Goal: Information Seeking & Learning: Check status

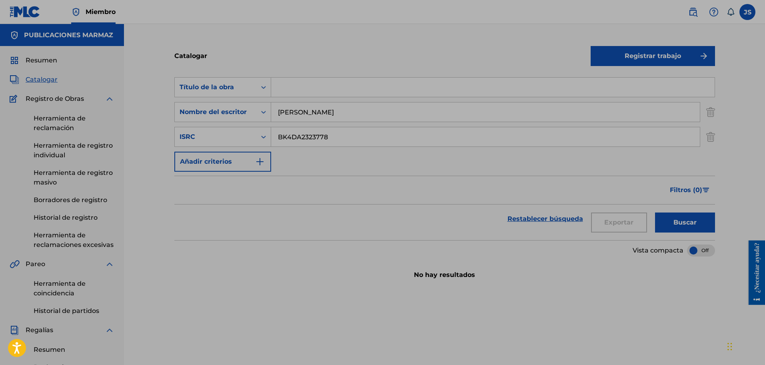
click at [498, 164] on div "Búsqueda con criterios a77f2dfc-2df7-40db-bce3-f384f70c9f31 Título de la obra B…" at bounding box center [444, 124] width 541 height 94
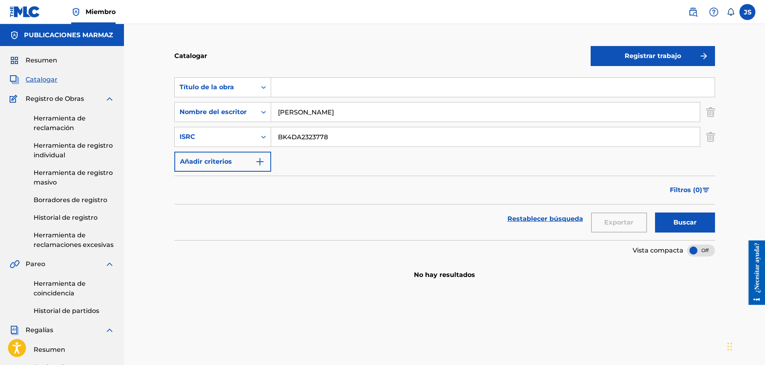
click at [682, 222] on font "Buscar" at bounding box center [684, 222] width 23 height 8
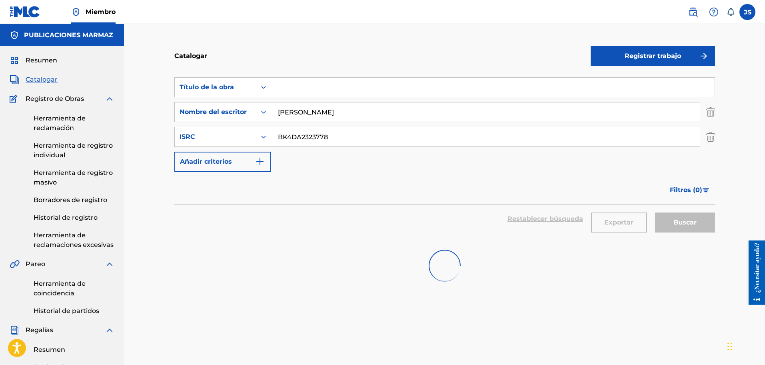
click at [142, 136] on div "Catalogar Registrar trabajo Búsqueda con criterios a77f2dfc-2df7-40db-bce3-f384…" at bounding box center [444, 299] width 641 height 550
paste input "3"
type input "BK4DA2323773"
click at [404, 196] on div "Filtros ( 0 )" at bounding box center [444, 190] width 541 height 29
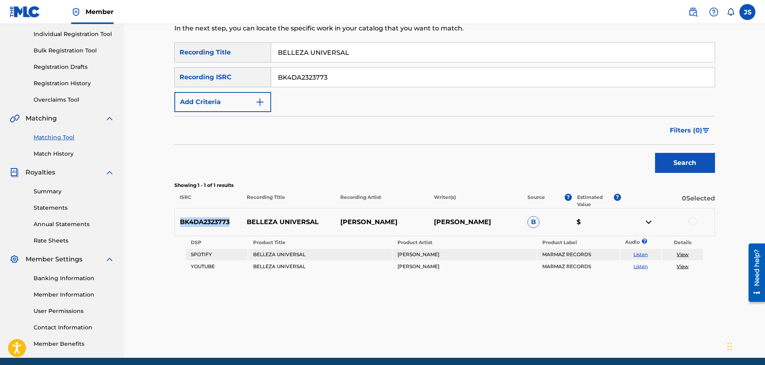
scroll to position [50, 0]
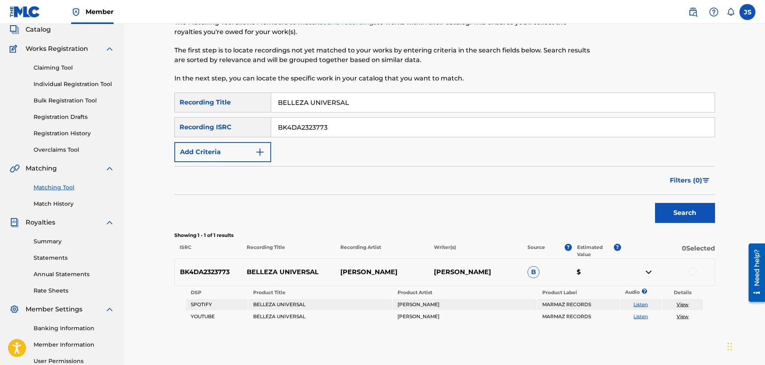
drag, startPoint x: 333, startPoint y: 127, endPoint x: 274, endPoint y: 124, distance: 58.8
click at [274, 128] on input "BK4DA2323773" at bounding box center [492, 127] width 443 height 19
click at [311, 127] on input "BK4DA2323773" at bounding box center [492, 127] width 443 height 19
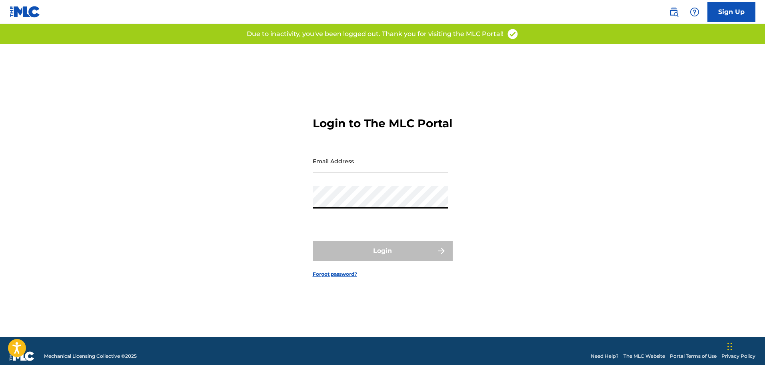
click at [391, 170] on input "Email Address" at bounding box center [380, 161] width 135 height 23
type input "[EMAIL_ADDRESS][DOMAIN_NAME]"
drag, startPoint x: 390, startPoint y: 186, endPoint x: 537, endPoint y: 214, distance: 149.5
click at [387, 183] on div "Email Address mercadeo.marmaz@gmail.com" at bounding box center [380, 168] width 135 height 36
click at [383, 172] on input "[EMAIL_ADDRESS][DOMAIN_NAME]" at bounding box center [380, 161] width 135 height 23
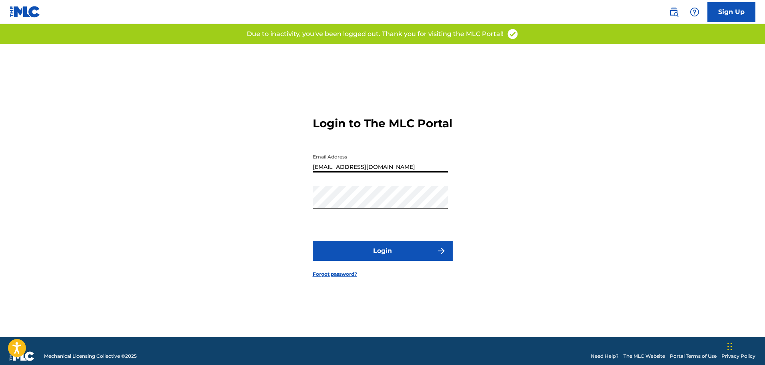
click at [555, 216] on div "Login to The MLC Portal Email Address mercadeo.marmaz@gmail.com Password Login …" at bounding box center [383, 190] width 560 height 293
click at [409, 259] on button "Login" at bounding box center [383, 251] width 140 height 20
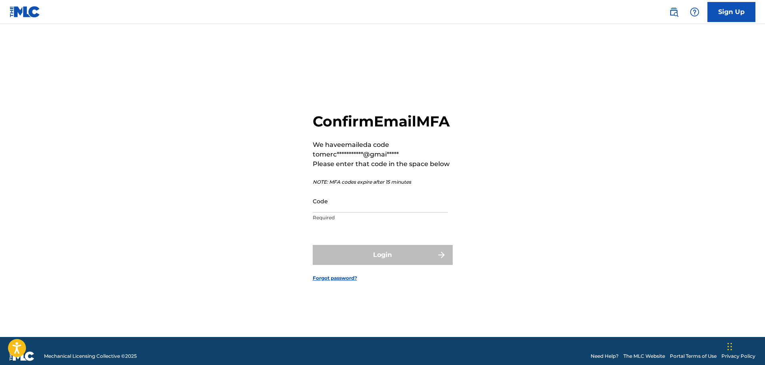
click at [386, 212] on input "Code" at bounding box center [380, 201] width 135 height 23
click at [394, 212] on input "Code" at bounding box center [380, 201] width 135 height 23
paste input "828096"
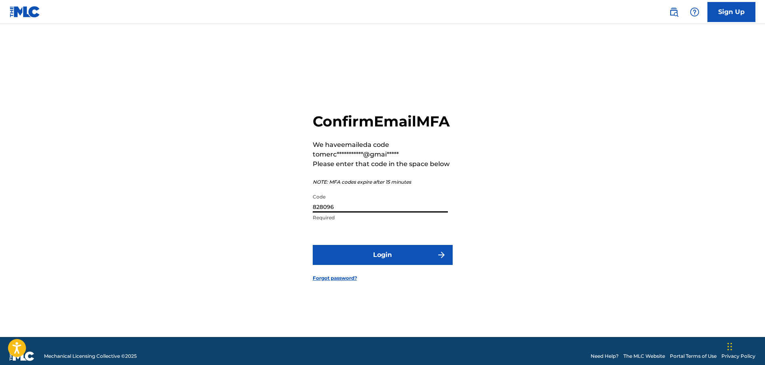
type input "828096"
click at [568, 194] on div "**********" at bounding box center [383, 190] width 560 height 293
click at [449, 259] on button "Login" at bounding box center [383, 255] width 140 height 20
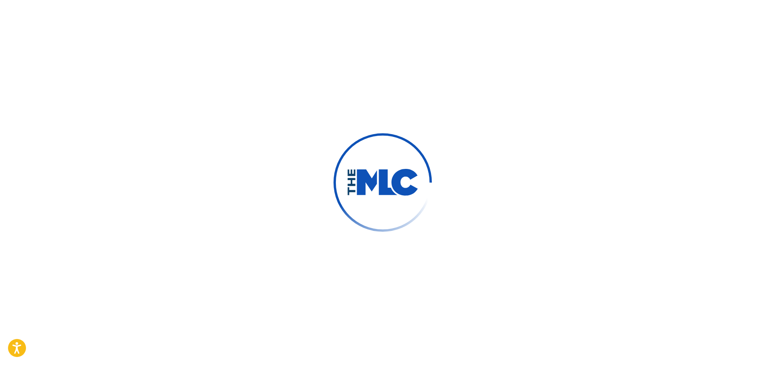
click at [444, 262] on div at bounding box center [382, 182] width 765 height 365
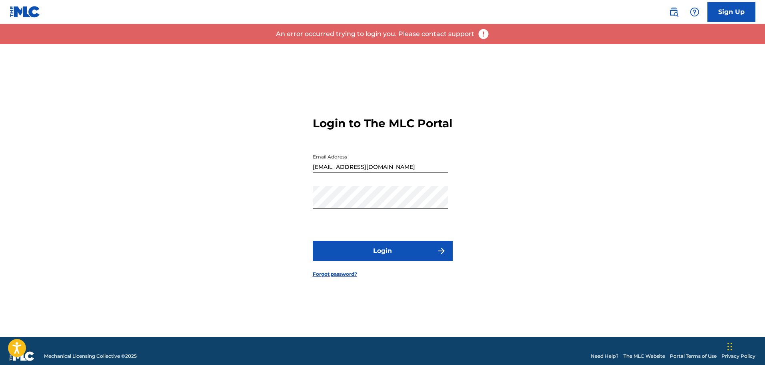
click at [367, 255] on button "Login" at bounding box center [383, 251] width 140 height 20
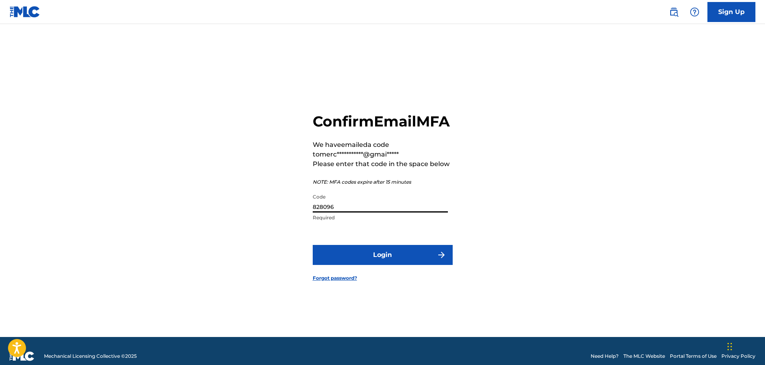
click at [391, 222] on div "Code 828096 Required" at bounding box center [380, 208] width 135 height 36
paste input "405940"
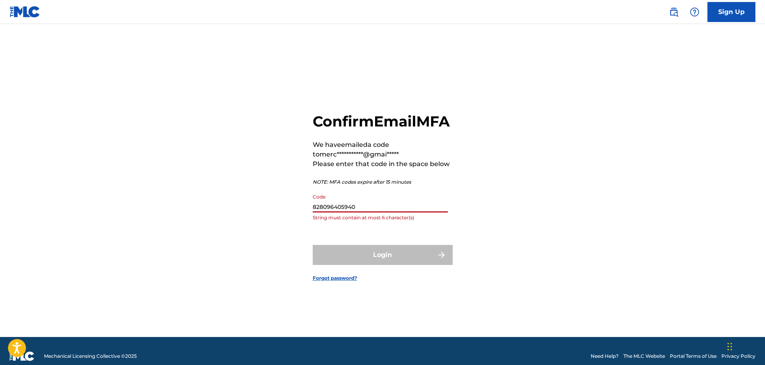
click at [335, 212] on input "828096405940" at bounding box center [380, 201] width 135 height 23
paste input
type input "405940"
click at [558, 152] on div "**********" at bounding box center [383, 190] width 560 height 293
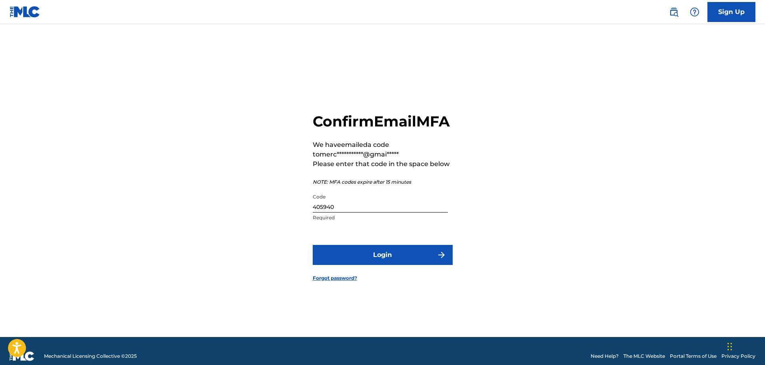
click at [407, 265] on button "Login" at bounding box center [383, 255] width 140 height 20
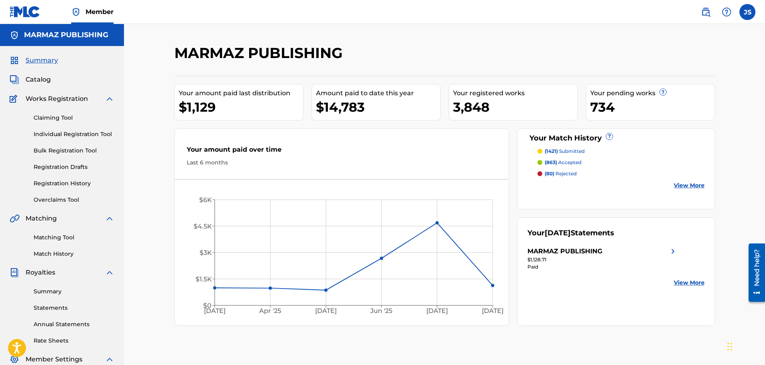
click at [53, 118] on link "Claiming Tool" at bounding box center [74, 118] width 81 height 8
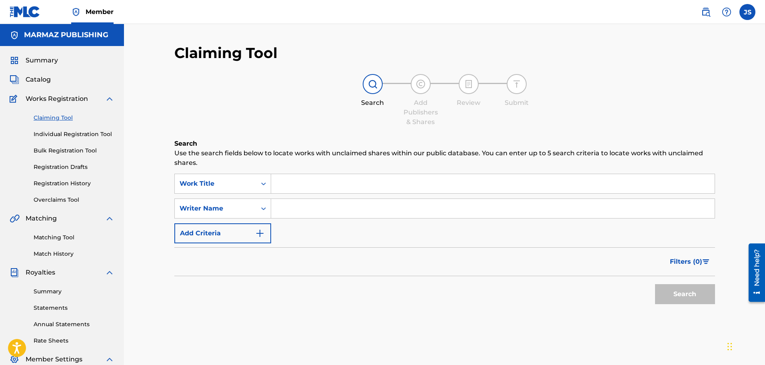
click at [361, 207] on input "Search Form" at bounding box center [492, 208] width 443 height 19
click at [239, 179] on div "Work Title" at bounding box center [216, 184] width 72 height 10
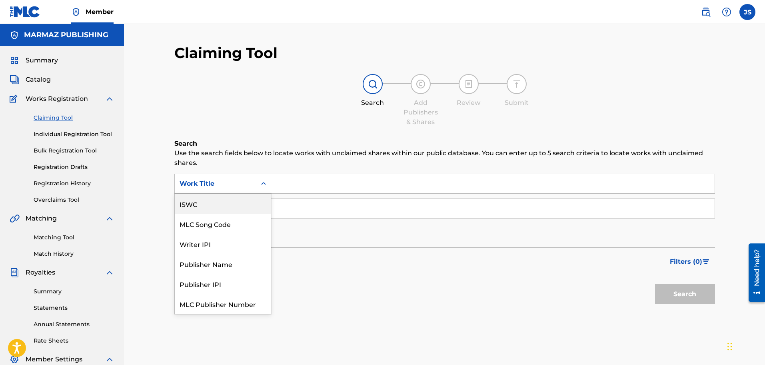
click at [221, 206] on div "ISWC" at bounding box center [223, 204] width 96 height 20
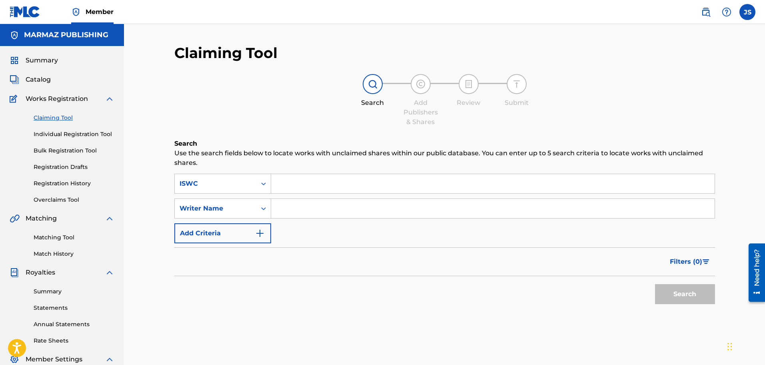
click at [318, 181] on input "Search Form" at bounding box center [492, 183] width 443 height 19
paste input "BK4DA2323773"
type input "BK4DA2323773"
click at [401, 139] on h6 "Search" at bounding box center [444, 144] width 541 height 10
drag, startPoint x: 696, startPoint y: 291, endPoint x: 649, endPoint y: 300, distance: 48.3
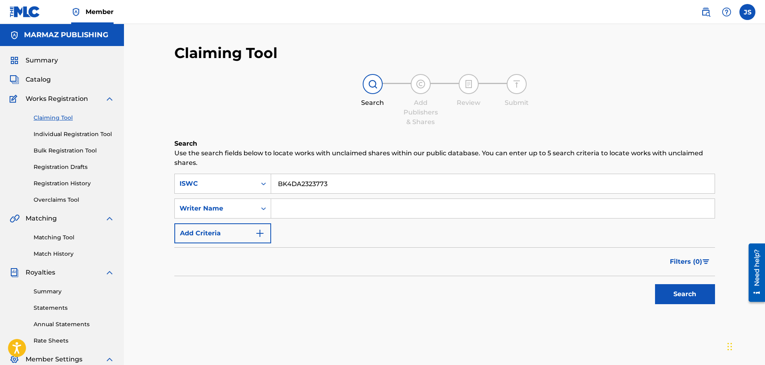
click at [693, 292] on button "Search" at bounding box center [685, 294] width 60 height 20
click at [70, 239] on link "Matching Tool" at bounding box center [74, 237] width 81 height 8
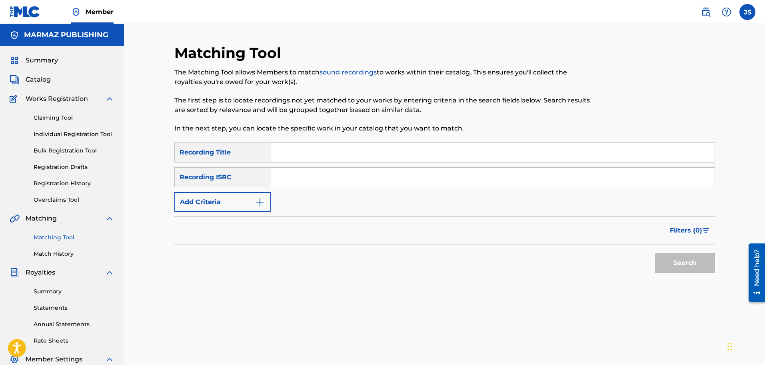
click at [311, 156] on input "Search Form" at bounding box center [492, 152] width 443 height 19
drag, startPoint x: 304, startPoint y: 178, endPoint x: 315, endPoint y: 172, distance: 12.3
click at [303, 178] on input "Search Form" at bounding box center [492, 177] width 443 height 19
click at [357, 159] on input "MXF018900056" at bounding box center [492, 152] width 443 height 19
paste input "BK4DA2323773"
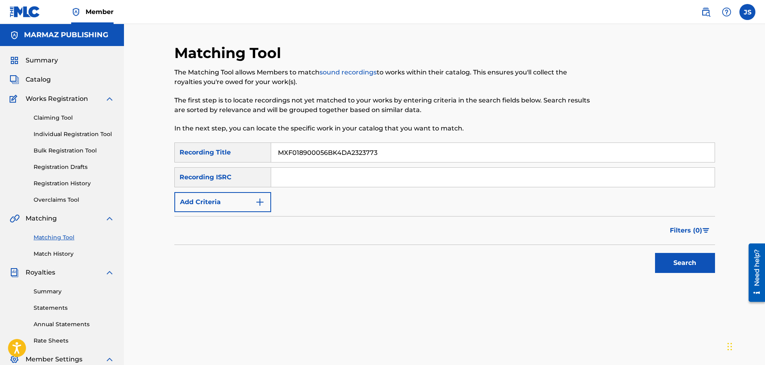
drag, startPoint x: 223, startPoint y: 143, endPoint x: 176, endPoint y: 150, distance: 47.7
click at [130, 138] on div "Matching Tool The Matching Tool allows Members to match sound recordings to wor…" at bounding box center [444, 240] width 641 height 433
paste input "Search Form"
type input "BK4DA2323773"
click at [313, 177] on input "Search Form" at bounding box center [492, 177] width 443 height 19
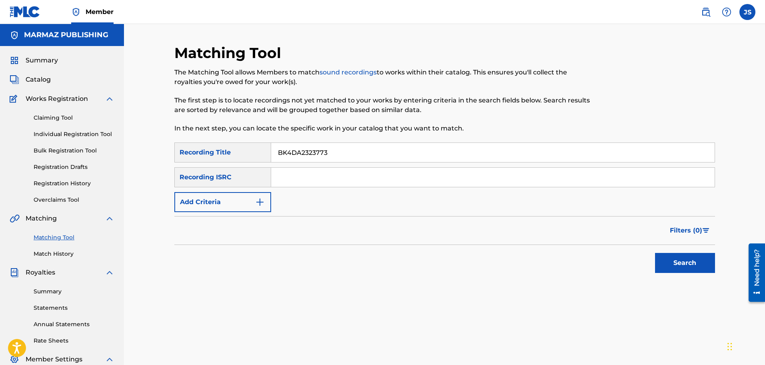
drag, startPoint x: 368, startPoint y: 162, endPoint x: 269, endPoint y: 153, distance: 99.1
click at [269, 153] on div "SearchWithCriteria859e05ac-e763-4692-af2c-d3d68a6185bf Recording Title BK4DA232…" at bounding box center [444, 152] width 541 height 20
drag, startPoint x: 331, startPoint y: 156, endPoint x: 204, endPoint y: 149, distance: 127.3
click at [206, 149] on div "SearchWithCriteria859e05ac-e763-4692-af2c-d3d68a6185bf Recording Title BK4DA232…" at bounding box center [444, 152] width 541 height 20
paste input "BK4DA2323773"
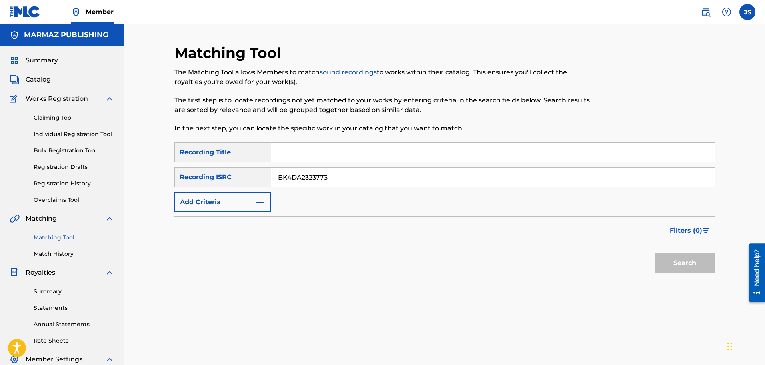
type input "BK4DA2323773"
drag, startPoint x: 665, startPoint y: 266, endPoint x: 663, endPoint y: 272, distance: 6.3
click at [666, 267] on button "Search" at bounding box center [685, 263] width 60 height 20
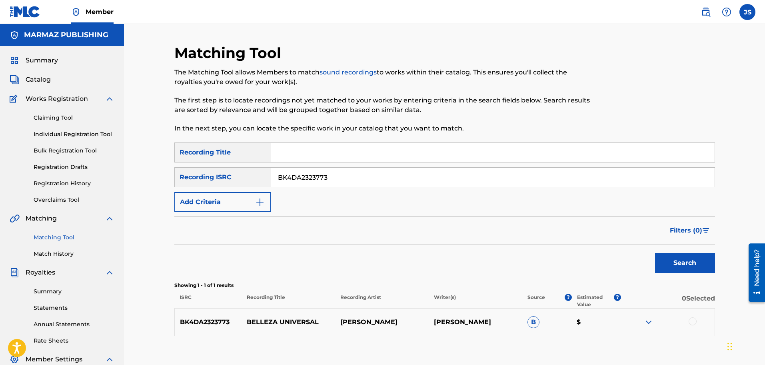
scroll to position [50, 0]
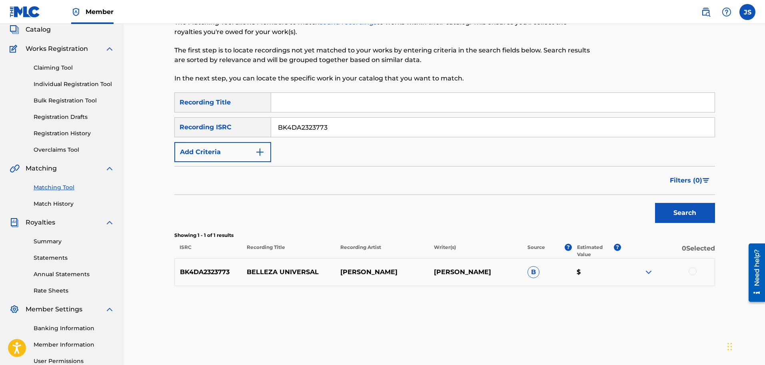
click at [652, 273] on img at bounding box center [649, 272] width 10 height 10
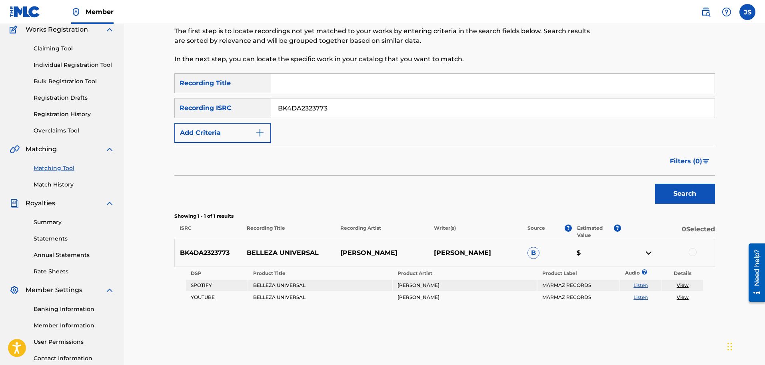
scroll to position [100, 0]
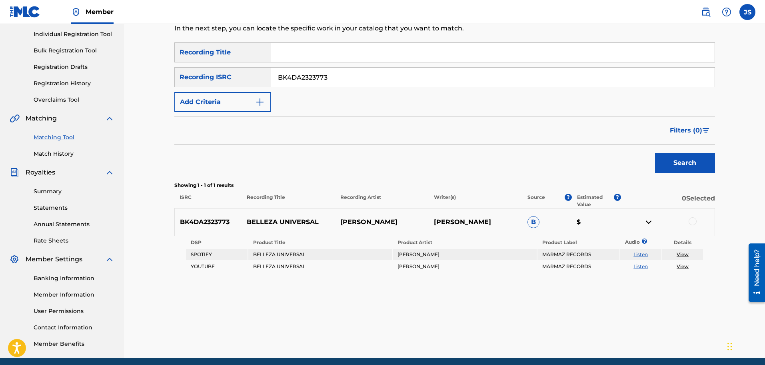
click at [201, 224] on p "BK4DA2323773" at bounding box center [208, 222] width 67 height 10
copy p "BK4DA2323773"
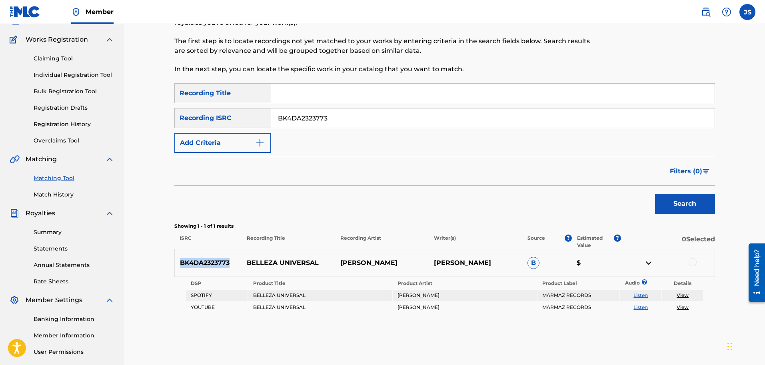
scroll to position [50, 0]
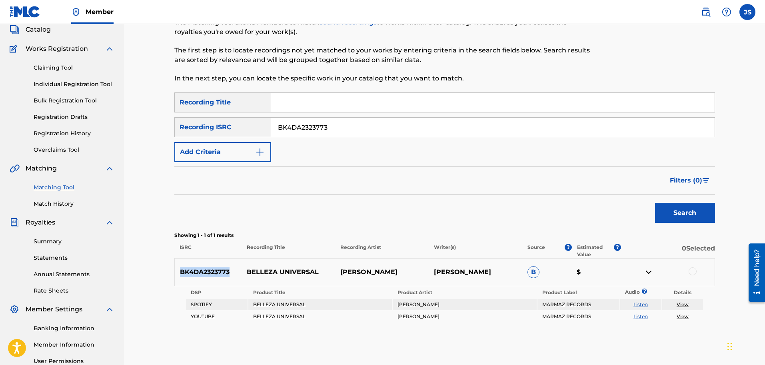
click at [67, 83] on link "Individual Registration Tool" at bounding box center [74, 84] width 81 height 8
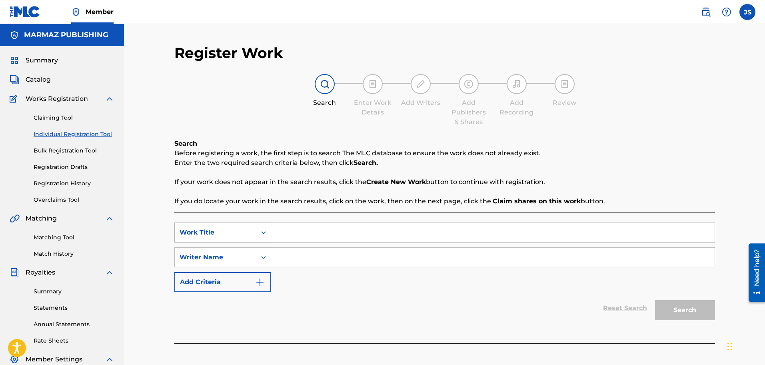
click at [231, 227] on div "Work Title" at bounding box center [216, 232] width 82 height 15
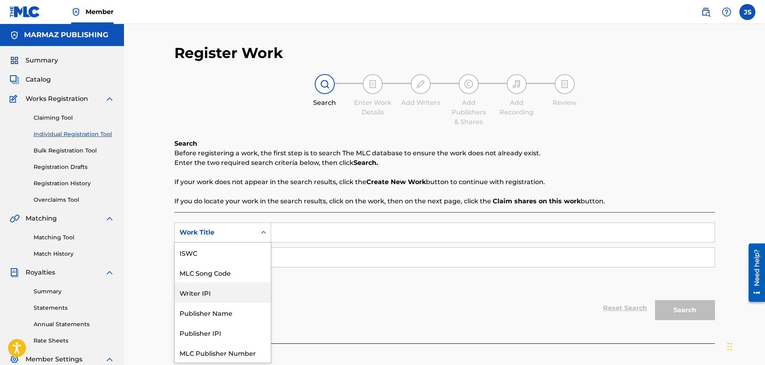
click at [395, 314] on div "Reset Search Search" at bounding box center [444, 308] width 541 height 32
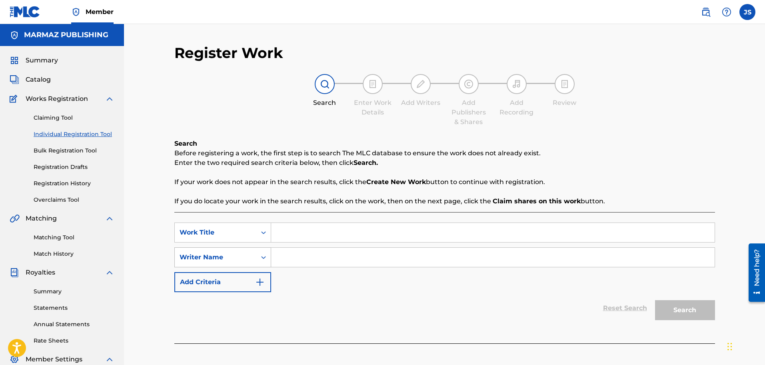
click at [241, 255] on div "Writer Name" at bounding box center [216, 257] width 72 height 10
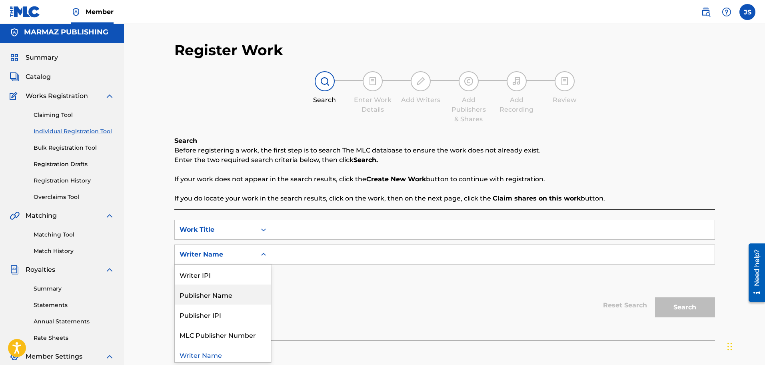
click at [413, 310] on div "Reset Search Search" at bounding box center [444, 305] width 541 height 32
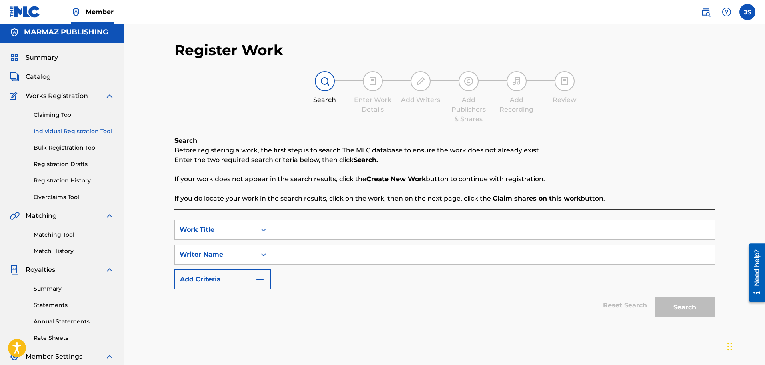
drag, startPoint x: 60, startPoint y: 117, endPoint x: 68, endPoint y: 126, distance: 11.6
click at [60, 117] on link "Claiming Tool" at bounding box center [74, 115] width 81 height 8
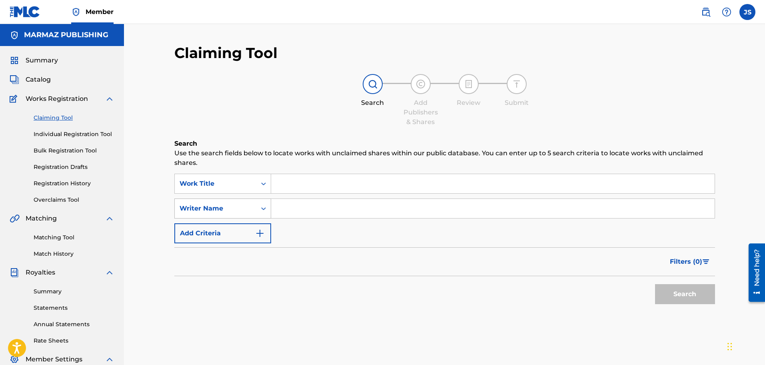
click at [254, 212] on div "Writer Name" at bounding box center [216, 208] width 82 height 15
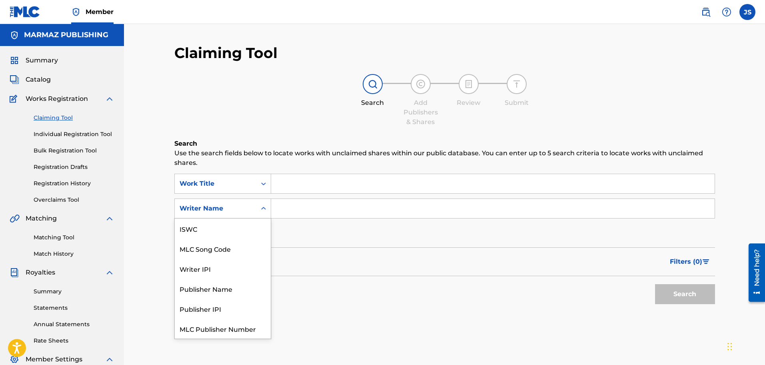
scroll to position [20, 0]
click at [254, 212] on div "Writer Name" at bounding box center [216, 208] width 82 height 15
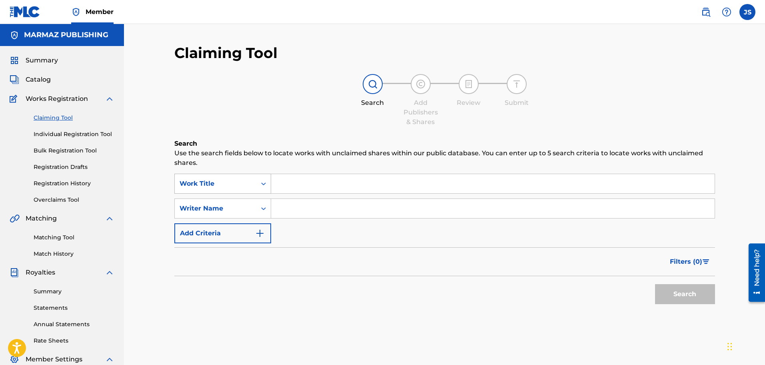
click at [253, 180] on div "Work Title" at bounding box center [216, 183] width 82 height 15
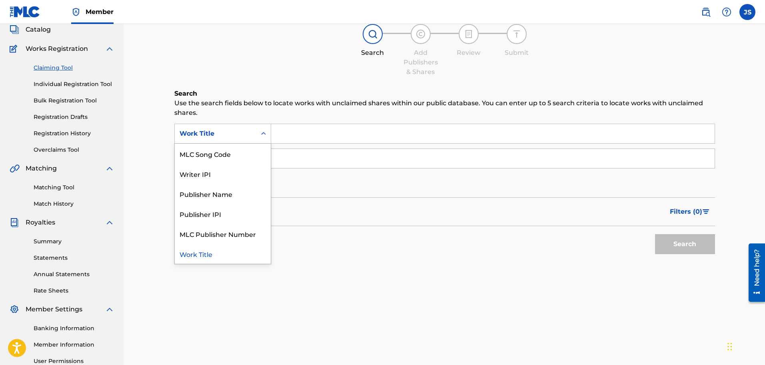
click at [193, 301] on div "Claiming Tool Search Add Publishers & Shares Review Submit Search Use the searc…" at bounding box center [445, 200] width 560 height 413
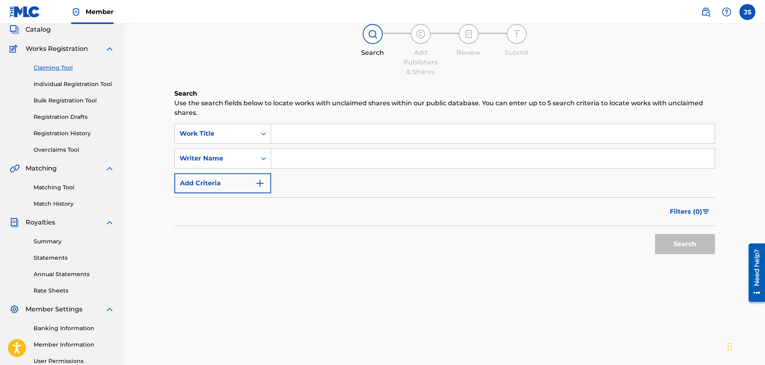
click at [65, 82] on link "Individual Registration Tool" at bounding box center [74, 84] width 81 height 8
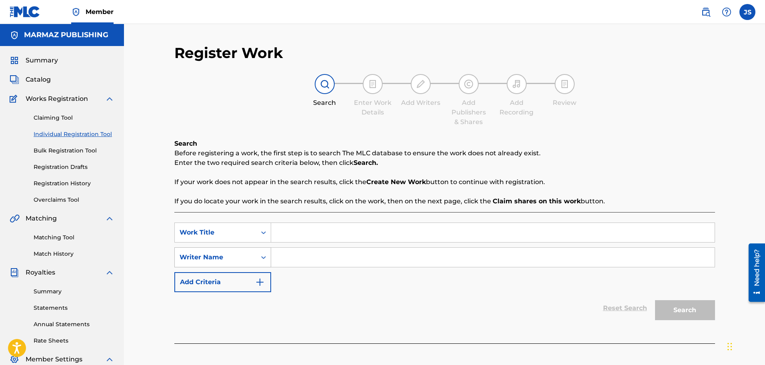
click at [259, 258] on div "Search Form" at bounding box center [263, 257] width 14 height 14
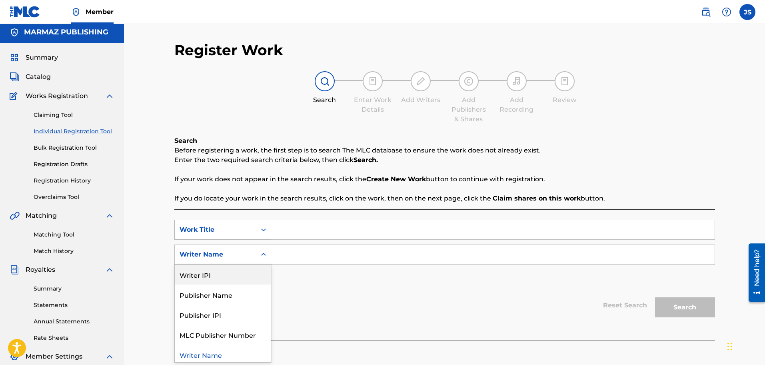
click at [237, 233] on div "Work Title" at bounding box center [216, 230] width 72 height 10
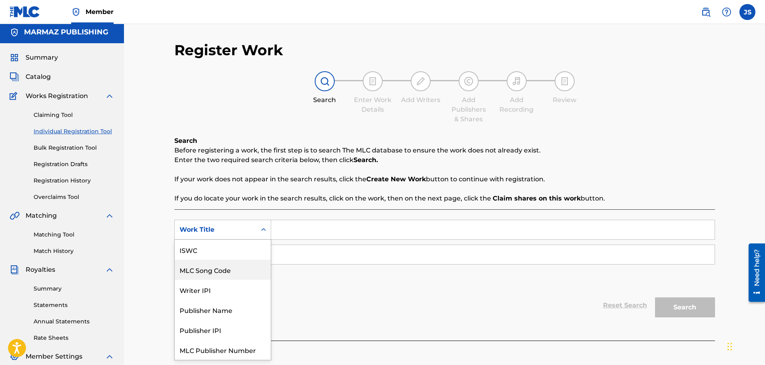
scroll to position [20, 0]
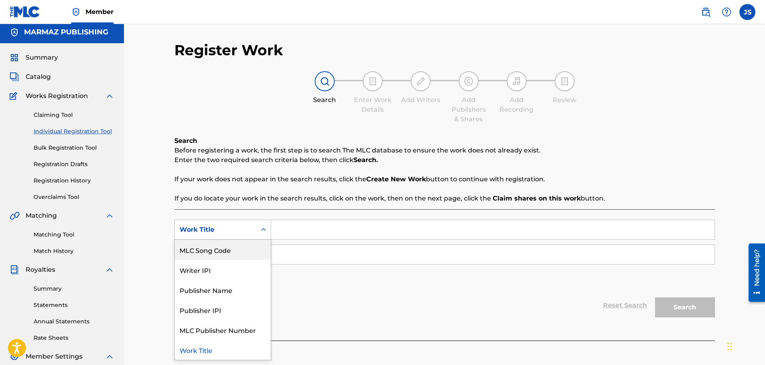
click at [77, 179] on link "Registration History" at bounding box center [74, 180] width 81 height 8
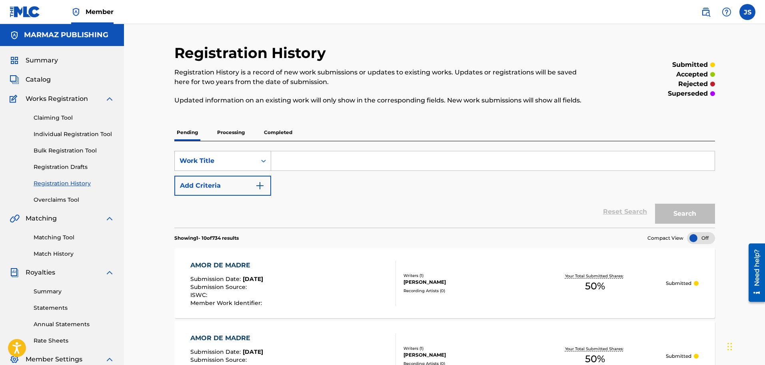
click at [242, 165] on div "Work Title" at bounding box center [216, 161] width 72 height 10
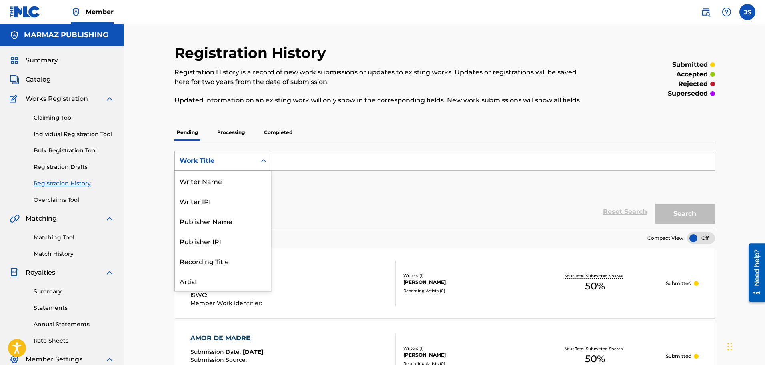
scroll to position [40, 0]
click at [224, 258] on div "ISRC" at bounding box center [223, 261] width 96 height 20
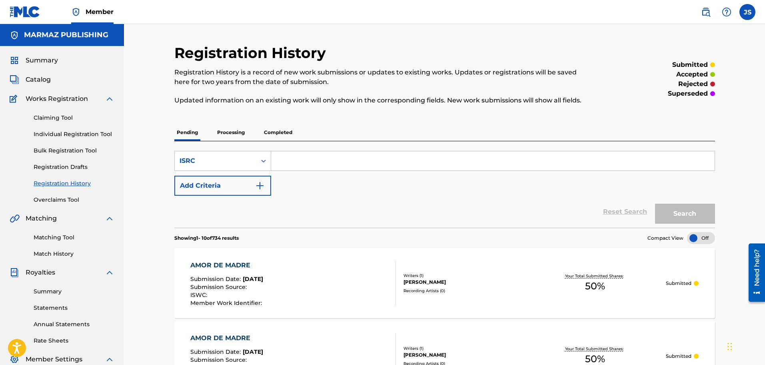
click at [308, 164] on input "Search Form" at bounding box center [492, 160] width 443 height 19
paste input "BK4DA2323773"
type input "BK4DA2323773"
drag, startPoint x: 413, startPoint y: 124, endPoint x: 472, endPoint y: 143, distance: 62.2
click at [415, 125] on div "Pending Processing Completed" at bounding box center [444, 132] width 541 height 17
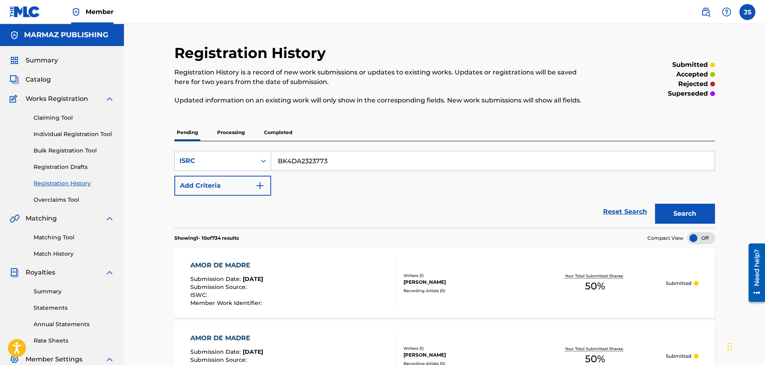
click at [713, 209] on button "Search" at bounding box center [685, 214] width 60 height 20
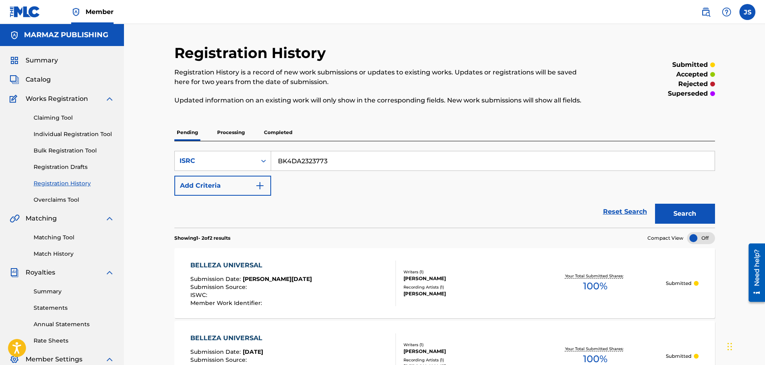
scroll to position [50, 0]
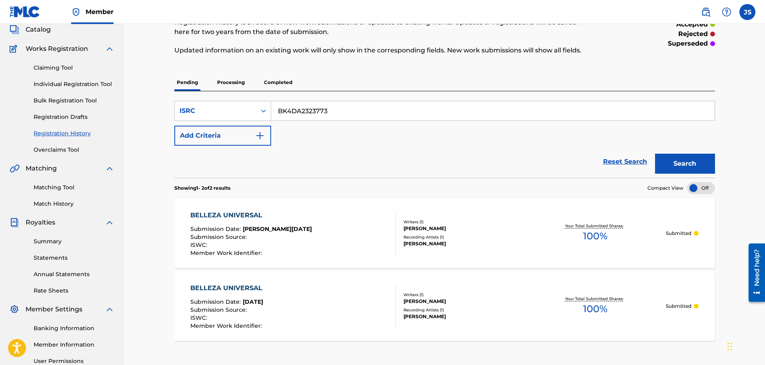
click at [232, 213] on div "BELLEZA UNIVERSAL" at bounding box center [251, 215] width 122 height 10
click at [323, 113] on input "BK4DA2323773" at bounding box center [492, 110] width 443 height 19
paste input "PYC842416945"
type input "PYC842416945"
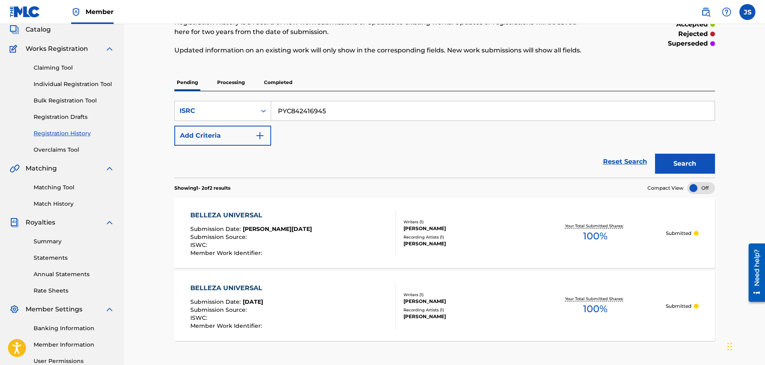
drag, startPoint x: 415, startPoint y: 144, endPoint x: 543, endPoint y: 160, distance: 129.3
click at [425, 146] on form "SearchWithCriteria9cbca5b2-7f96-4a35-b865-a10b2c6950b0 ISRC PYC842416945 Add Cr…" at bounding box center [444, 139] width 541 height 77
click at [683, 165] on button "Search" at bounding box center [685, 164] width 60 height 20
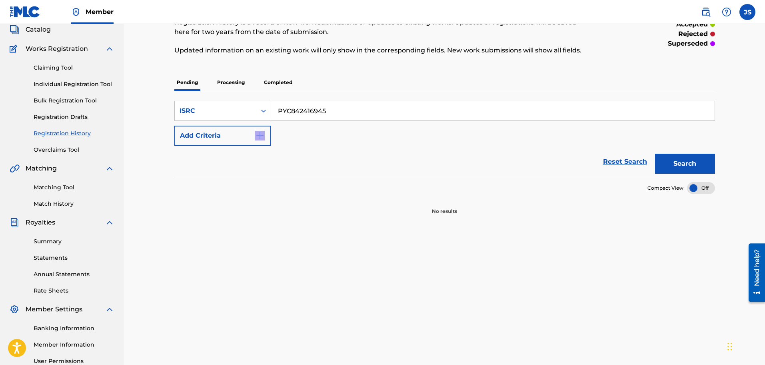
click at [229, 84] on p "Processing" at bounding box center [231, 82] width 32 height 17
click at [275, 71] on div "Registration History Registration History is a record of new work submissions o…" at bounding box center [444, 104] width 541 height 221
click at [276, 78] on p "Completed" at bounding box center [277, 82] width 33 height 17
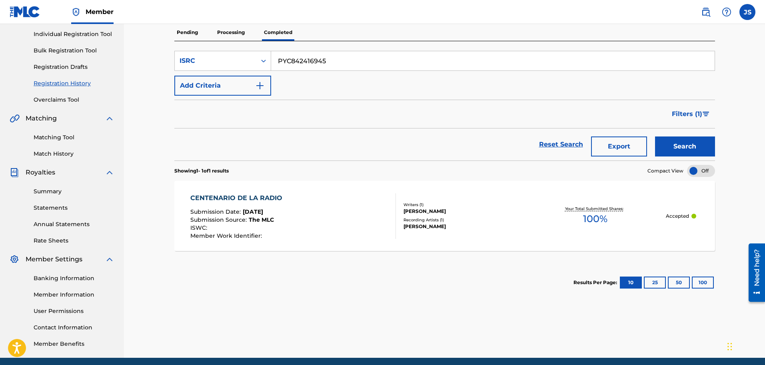
click at [225, 202] on div "CENTENARIO DE LA RADIO" at bounding box center [238, 198] width 96 height 10
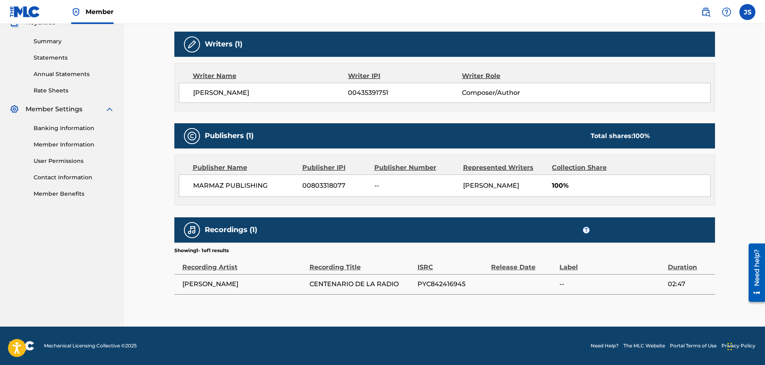
scroll to position [160, 0]
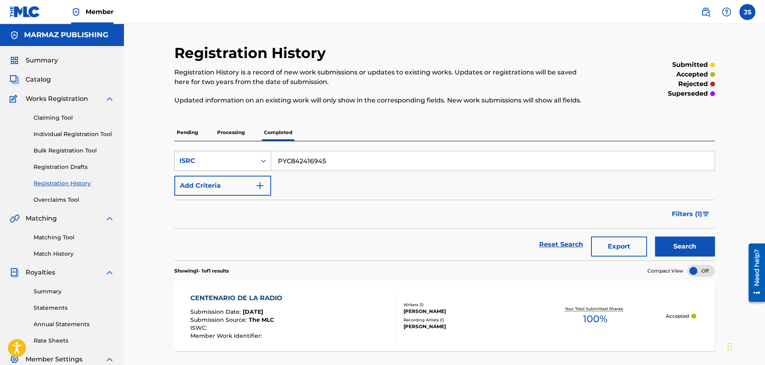
paste input "BK4DA2323764"
drag, startPoint x: 367, startPoint y: 157, endPoint x: 227, endPoint y: 159, distance: 140.8
click at [204, 160] on div "SearchWithCriteria9cbca5b2-7f96-4a35-b865-a10b2c6950b0 ISRC PYC842416945" at bounding box center [444, 161] width 541 height 20
type input "BK4DA2323764"
click at [382, 192] on div "SearchWithCriteria9cbca5b2-7f96-4a35-b865-a10b2c6950b0 ISRC BK4DA2323764 Add Cr…" at bounding box center [444, 173] width 541 height 45
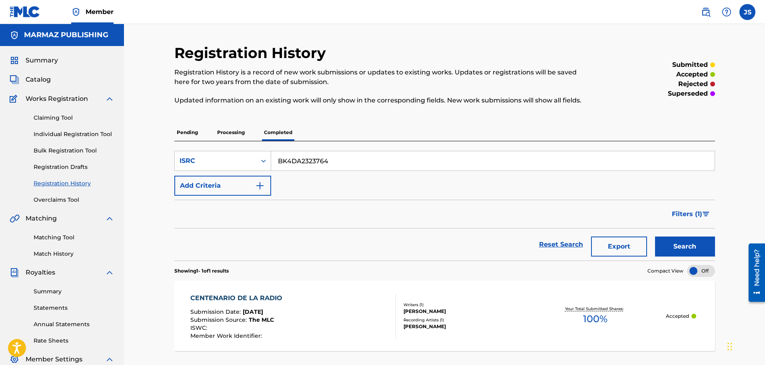
click at [655, 239] on div "Search" at bounding box center [683, 244] width 64 height 32
click at [665, 249] on button "Search" at bounding box center [685, 246] width 60 height 20
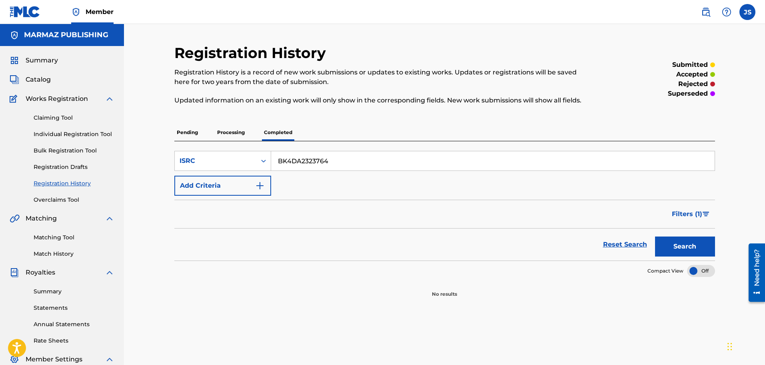
click at [226, 130] on p "Processing" at bounding box center [231, 132] width 32 height 17
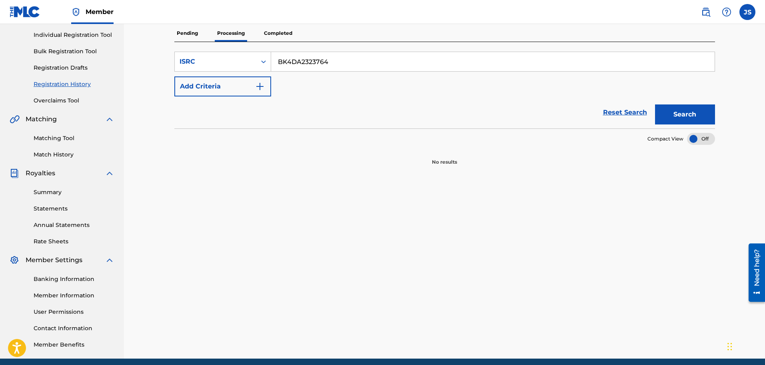
scroll to position [39, 0]
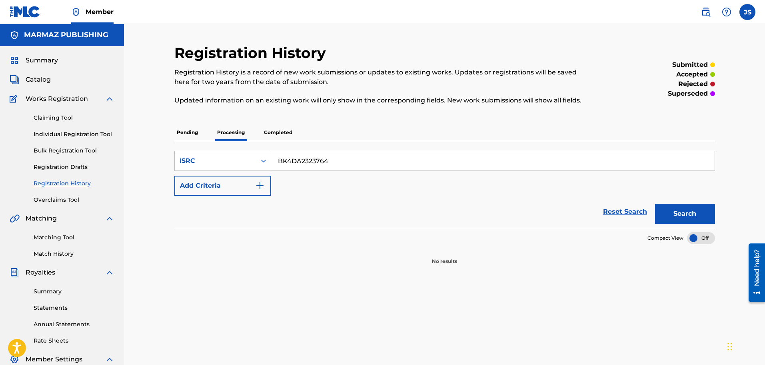
click at [194, 133] on p "Pending" at bounding box center [187, 132] width 26 height 17
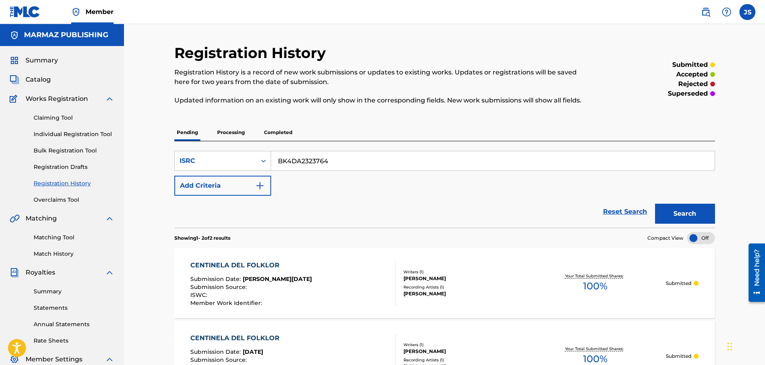
scroll to position [100, 0]
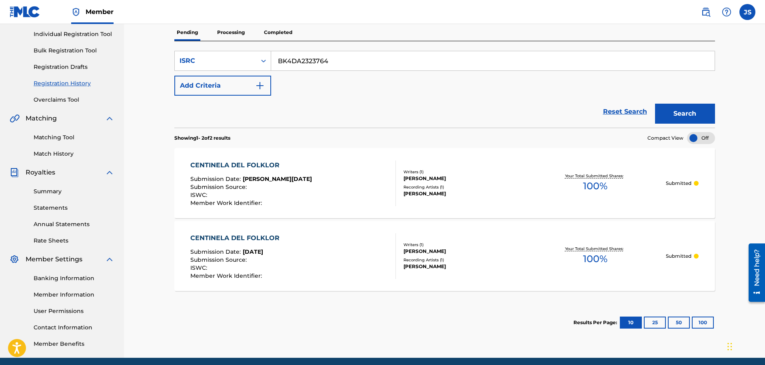
click at [243, 154] on div "CENTINELA DEL FOLKLOR Submission Date : Jan 17, 2024 Submission Source : ISWC :…" at bounding box center [444, 183] width 541 height 70
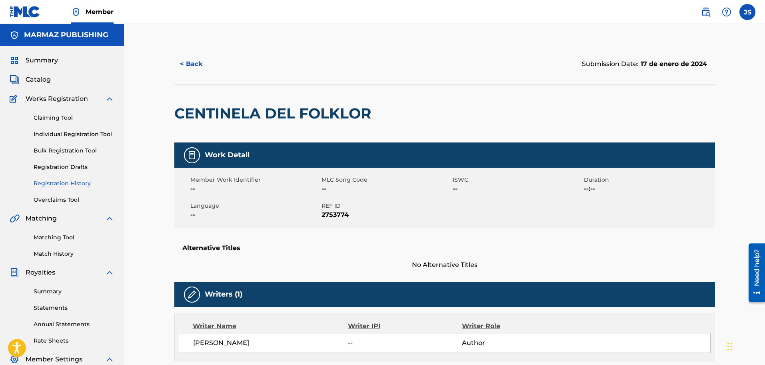
click at [191, 53] on div "< Back Submission Date: 17 de enero de 2024" at bounding box center [444, 64] width 541 height 40
click at [197, 64] on button "< Back" at bounding box center [198, 64] width 48 height 20
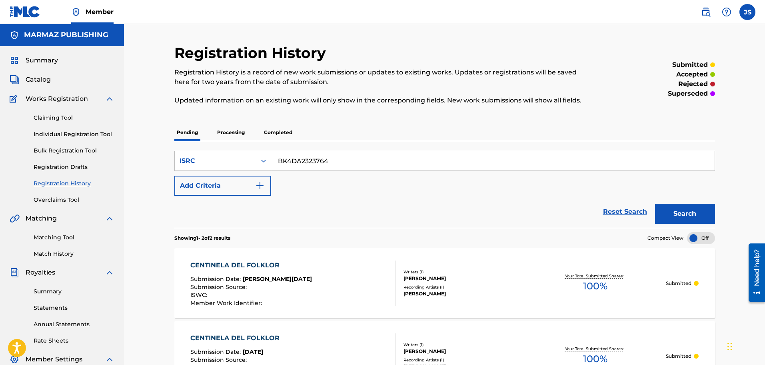
scroll to position [100, 0]
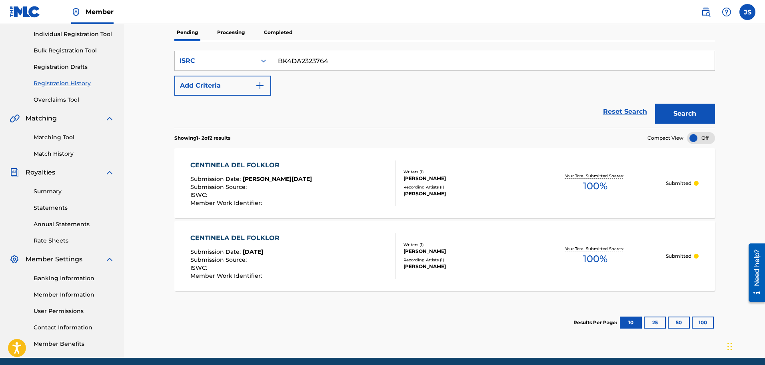
click at [231, 36] on p "Processing" at bounding box center [231, 32] width 32 height 17
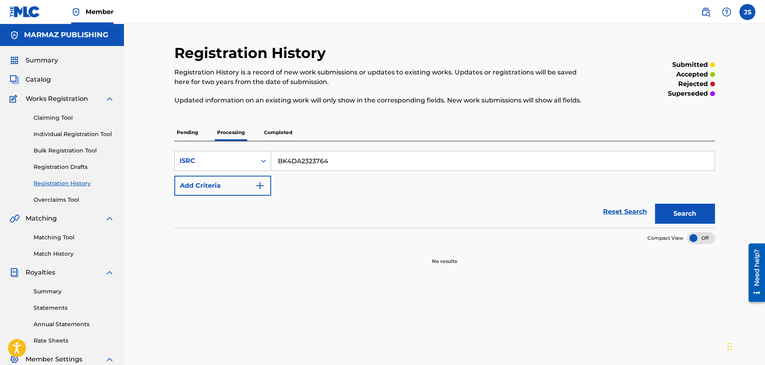
click at [293, 131] on p "Completed" at bounding box center [277, 132] width 33 height 17
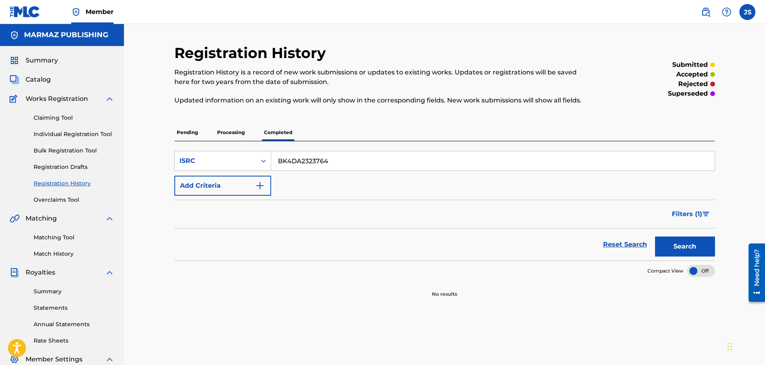
click at [191, 131] on p "Pending" at bounding box center [187, 132] width 26 height 17
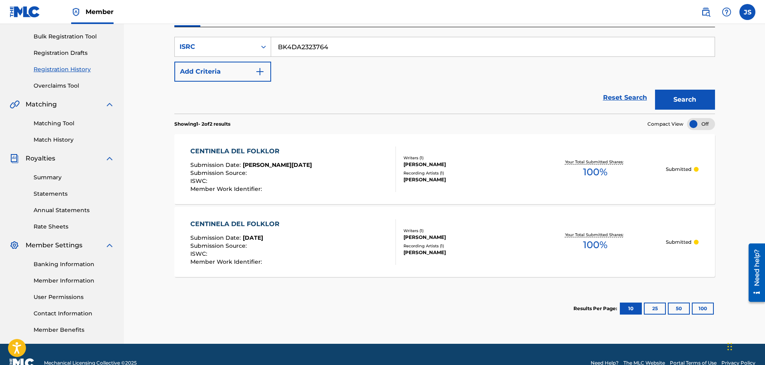
scroll to position [131, 0]
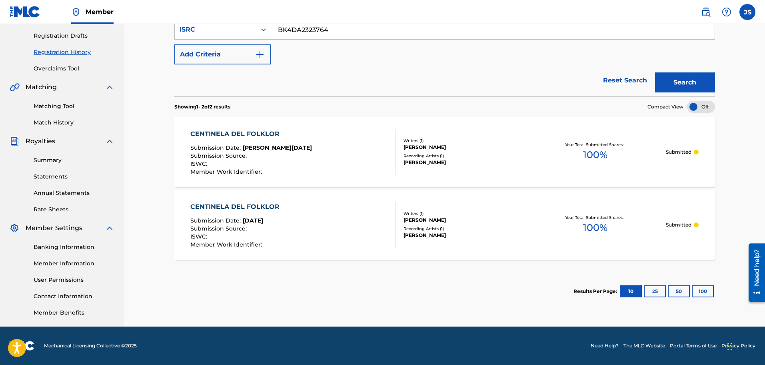
click at [261, 140] on div "CENTINELA DEL FOLKLOR Submission Date : Jan 17, 2024 Submission Source : ISWC :…" at bounding box center [251, 152] width 122 height 46
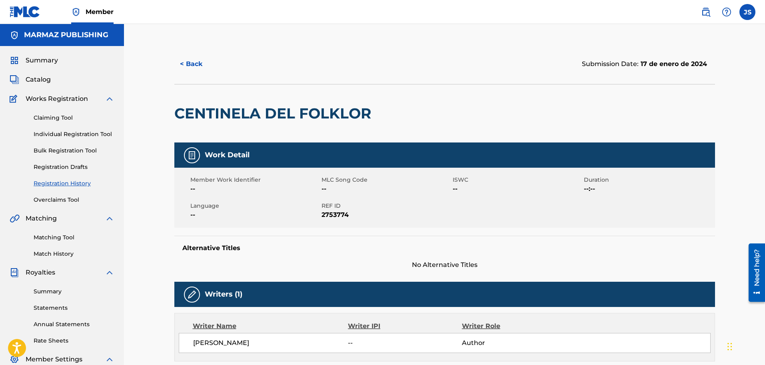
click at [173, 64] on div "< Back Submission Date: 17 de enero de 2024 CENTINELA DEL FOLKLOR Work Detail M…" at bounding box center [445, 310] width 560 height 532
click at [197, 70] on button "< Back" at bounding box center [198, 64] width 48 height 20
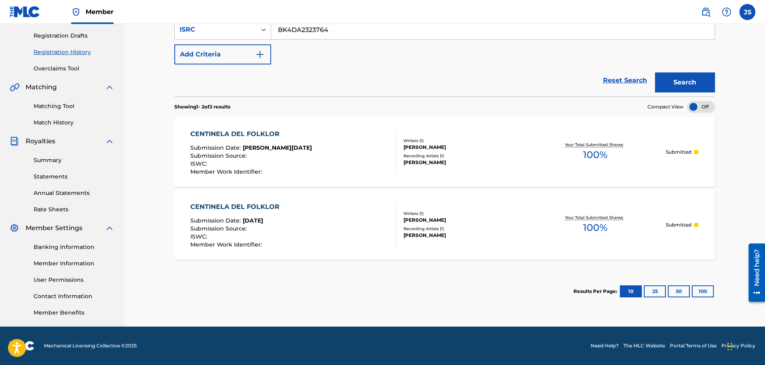
click at [231, 137] on div "CENTINELA DEL FOLKLOR" at bounding box center [251, 134] width 122 height 10
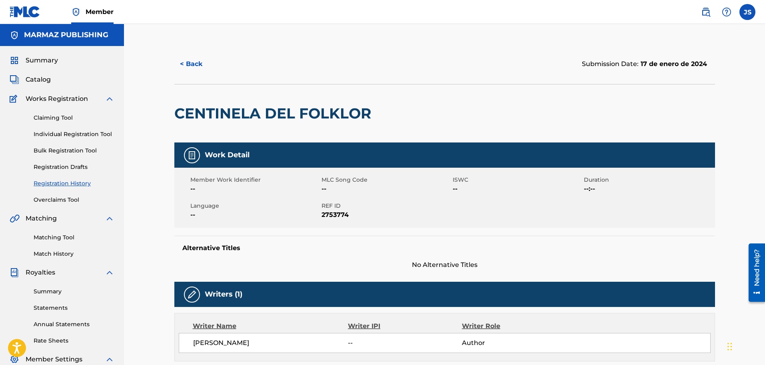
click at [194, 65] on button "< Back" at bounding box center [198, 64] width 48 height 20
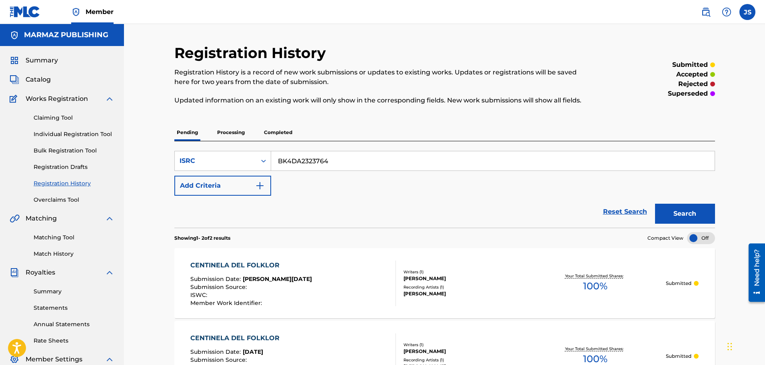
scroll to position [131, 0]
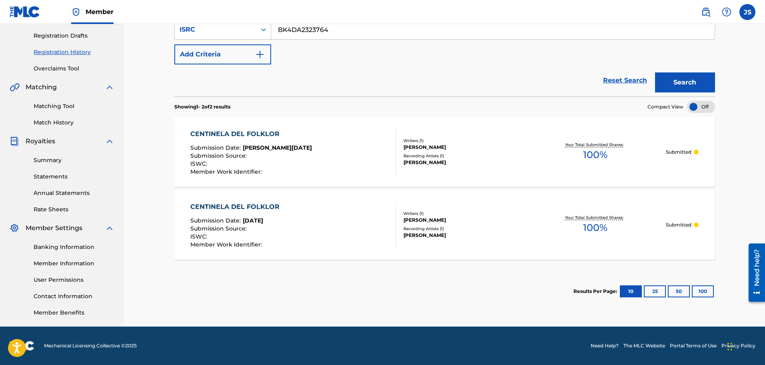
click at [220, 207] on div "CENTINELA DEL FOLKLOR" at bounding box center [236, 207] width 93 height 10
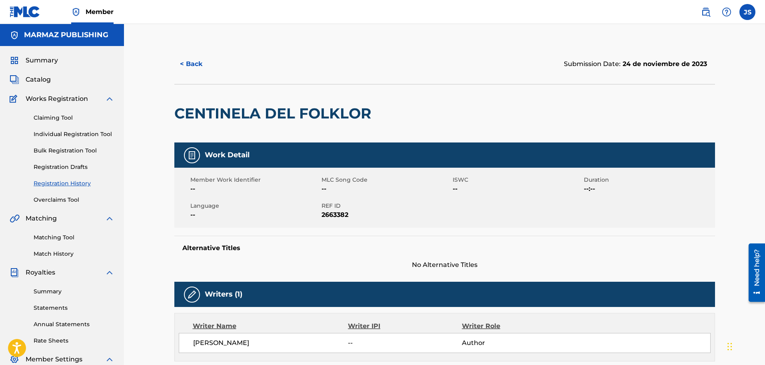
click at [189, 63] on button "< Back" at bounding box center [198, 64] width 48 height 20
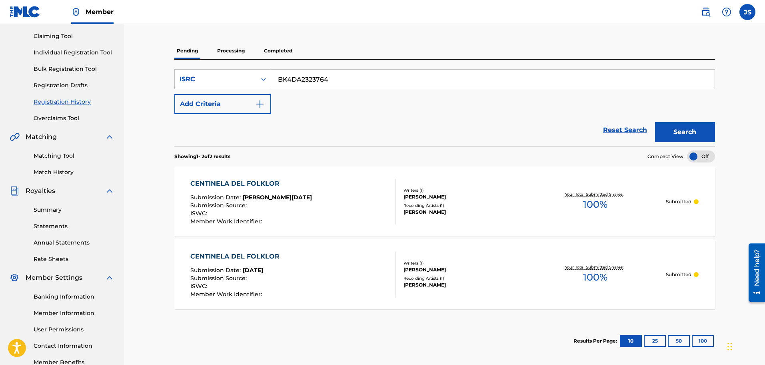
scroll to position [81, 0]
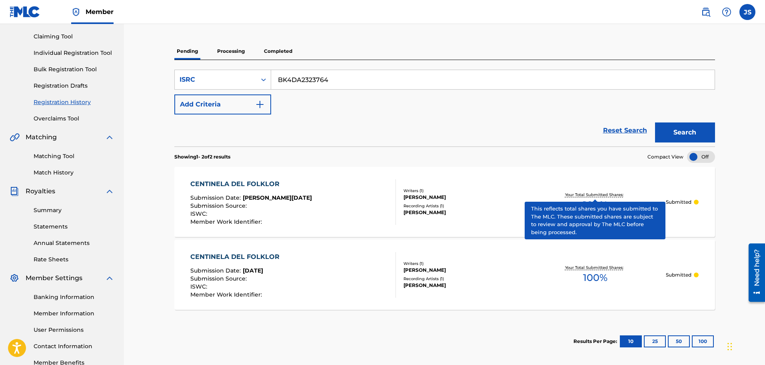
click at [247, 183] on div "CENTINELA DEL FOLKLOR" at bounding box center [251, 184] width 122 height 10
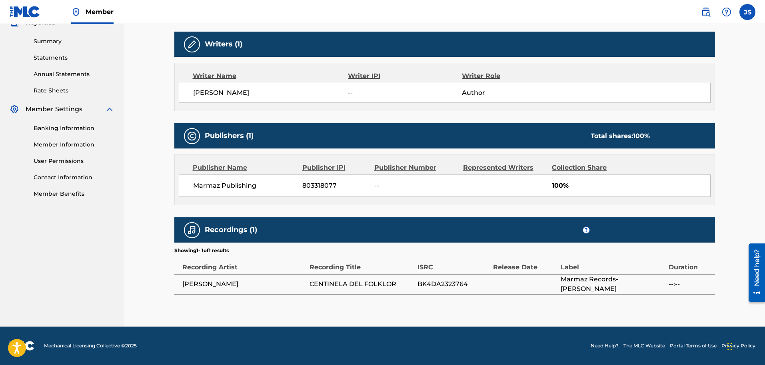
scroll to position [100, 0]
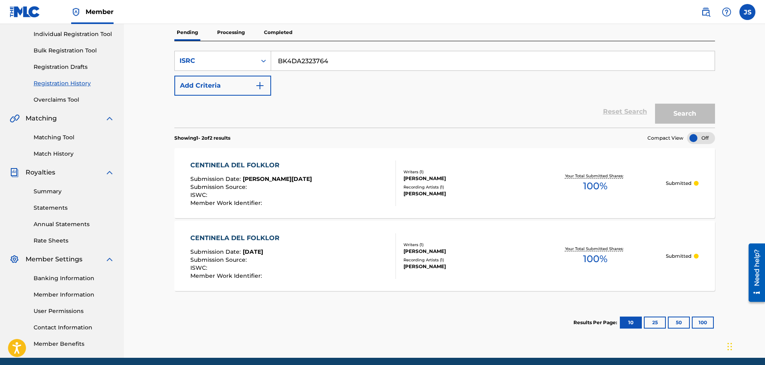
scroll to position [81, 0]
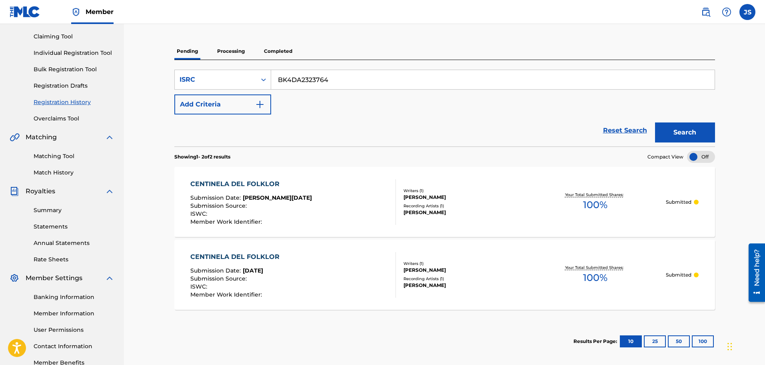
click at [318, 79] on input "BK4DA2323764" at bounding box center [492, 79] width 443 height 19
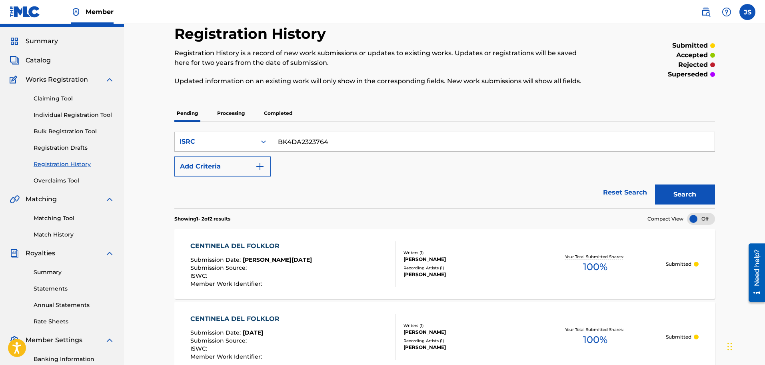
scroll to position [0, 0]
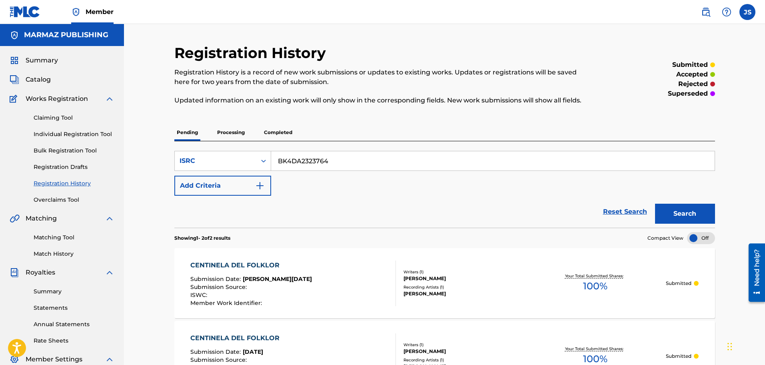
click at [343, 156] on input "BK4DA2323764" at bounding box center [492, 160] width 443 height 19
paste input "78"
type input "BK4DA2323778"
click at [377, 128] on div "Pending Processing Completed" at bounding box center [444, 132] width 541 height 17
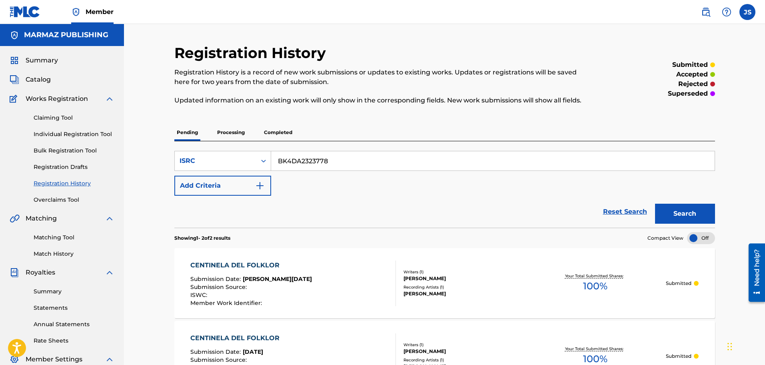
click at [677, 212] on button "Search" at bounding box center [685, 214] width 60 height 20
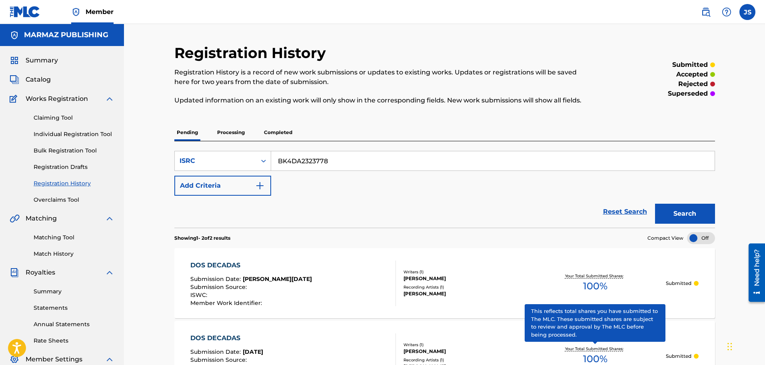
drag, startPoint x: 282, startPoint y: 133, endPoint x: 290, endPoint y: 138, distance: 9.0
click at [282, 132] on p "Completed" at bounding box center [277, 132] width 33 height 17
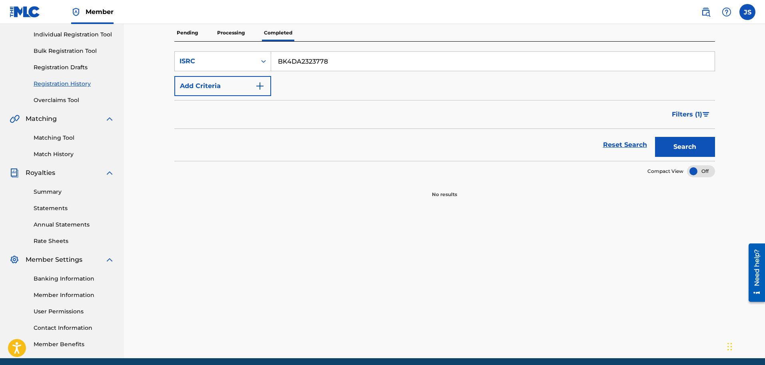
scroll to position [100, 0]
click at [235, 34] on p "Processing" at bounding box center [231, 32] width 32 height 17
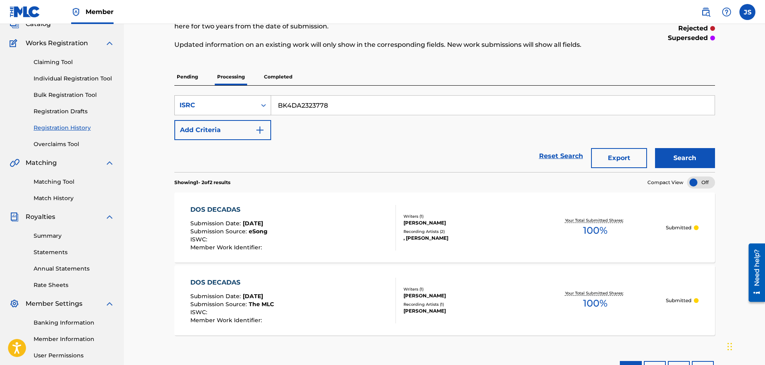
scroll to position [50, 0]
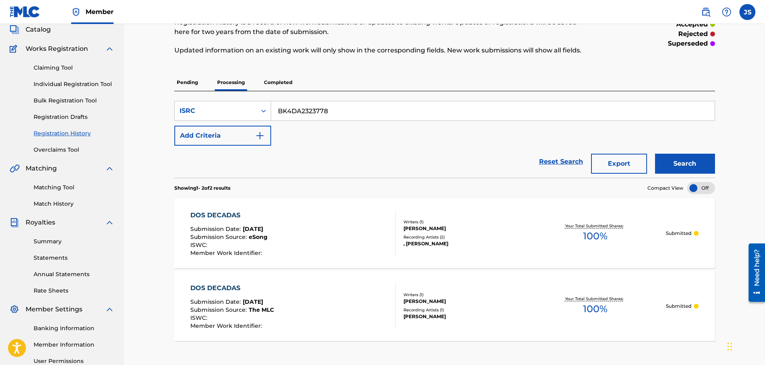
click at [55, 68] on link "Claiming Tool" at bounding box center [74, 68] width 81 height 8
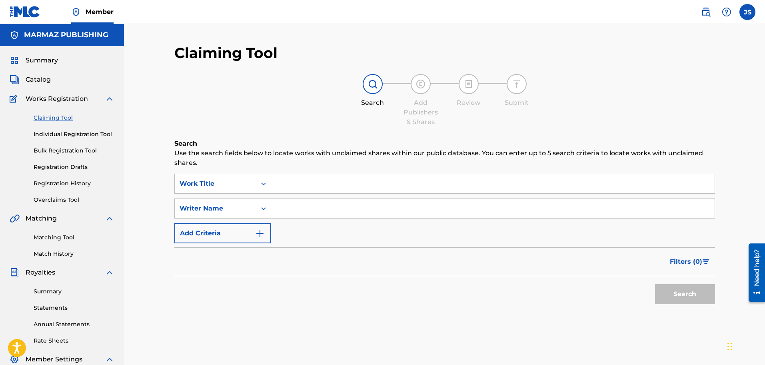
click at [315, 209] on input "Search Form" at bounding box center [492, 208] width 443 height 19
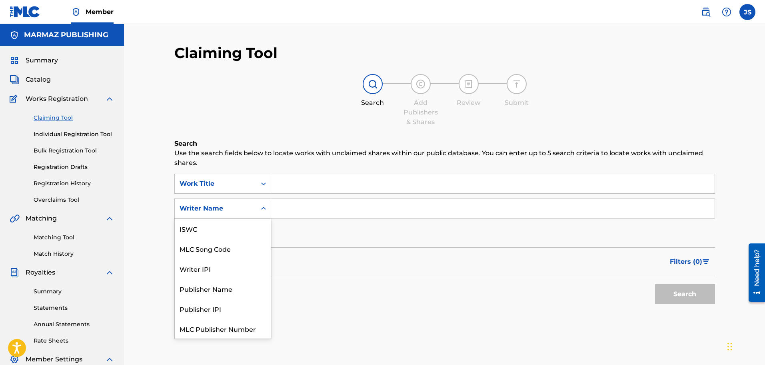
drag, startPoint x: 251, startPoint y: 204, endPoint x: 251, endPoint y: 211, distance: 7.6
click at [251, 204] on div "Writer Name" at bounding box center [216, 208] width 82 height 15
click at [220, 231] on div "ISWC" at bounding box center [223, 228] width 96 height 20
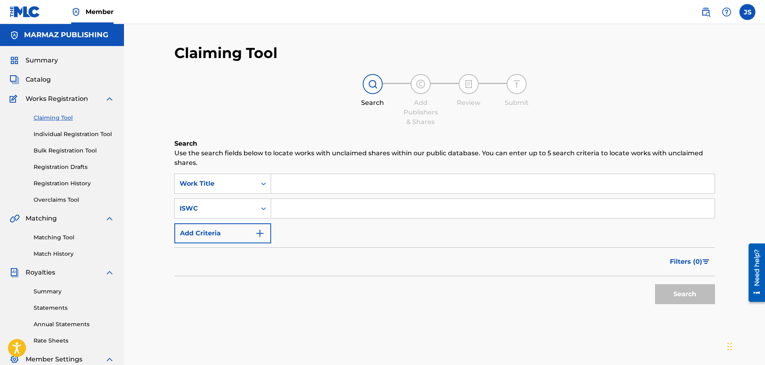
click at [289, 209] on input "Search Form" at bounding box center [492, 208] width 443 height 19
paste input "BK4DA2323778"
type input "BK4DA2323778"
click at [688, 292] on button "Search" at bounding box center [685, 294] width 60 height 20
click at [240, 212] on div "ISWC" at bounding box center [216, 209] width 72 height 10
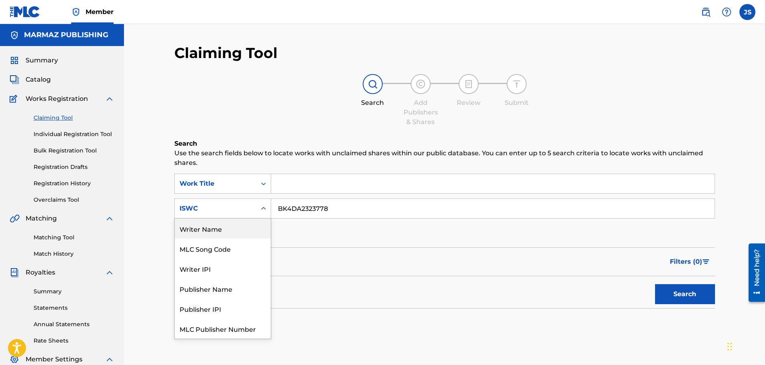
click at [34, 77] on span "Catalog" at bounding box center [38, 80] width 25 height 10
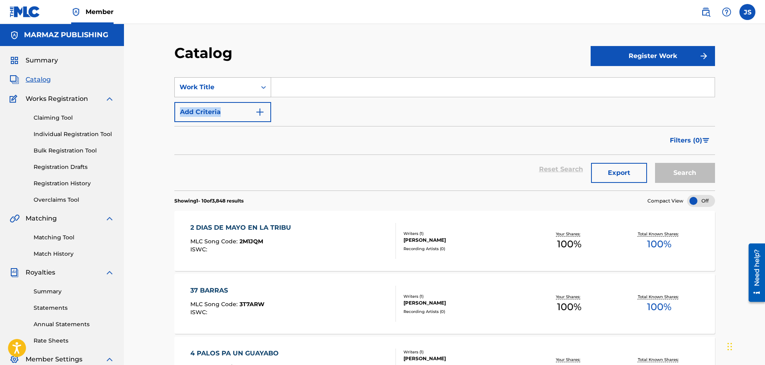
click at [217, 90] on div "SearchWithCriteriad71004a0-0522-4ed5-96a0-da49faf97ffc Work Title Add Criteria" at bounding box center [444, 99] width 541 height 45
click at [217, 90] on div "Work Title" at bounding box center [216, 87] width 72 height 10
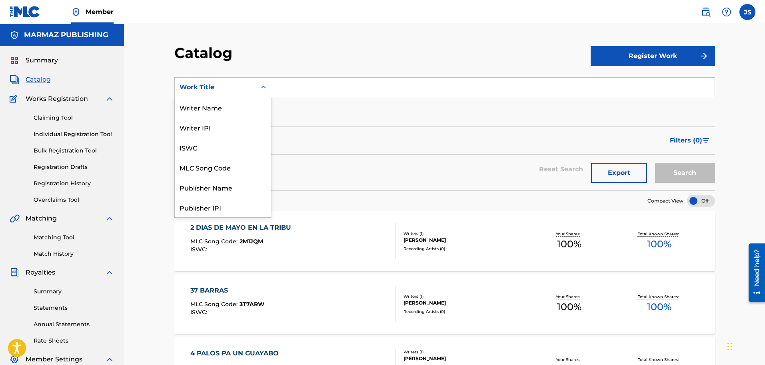
scroll to position [120, 0]
click at [229, 188] on div "ISRC" at bounding box center [223, 187] width 96 height 20
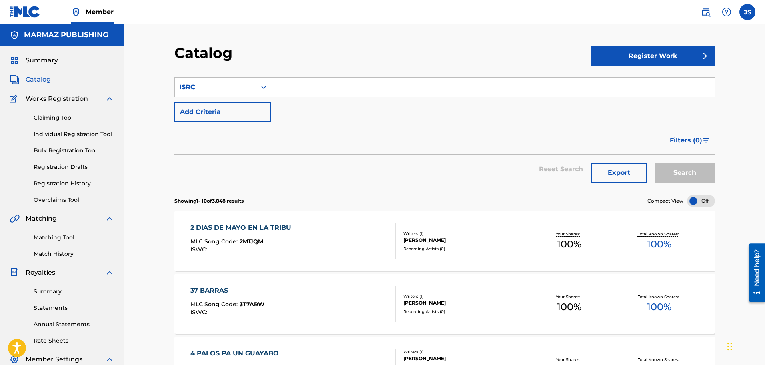
click at [323, 79] on input "Search Form" at bounding box center [492, 87] width 443 height 19
paste input "BK4DA2323778"
type input "BK4DA2323778"
click at [369, 57] on div "Catalog" at bounding box center [382, 56] width 416 height 24
click at [697, 169] on button "Search" at bounding box center [685, 173] width 60 height 20
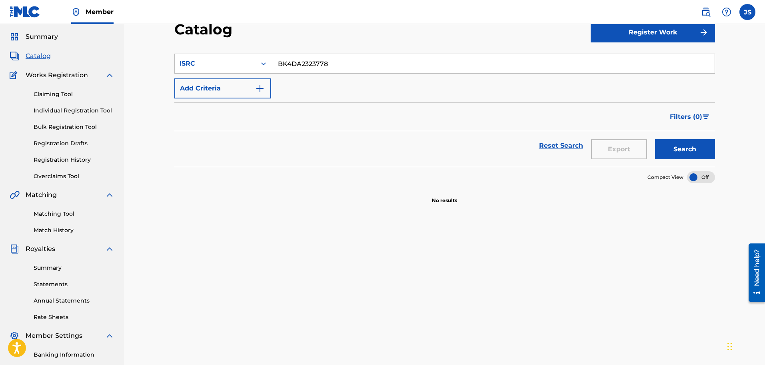
scroll to position [0, 0]
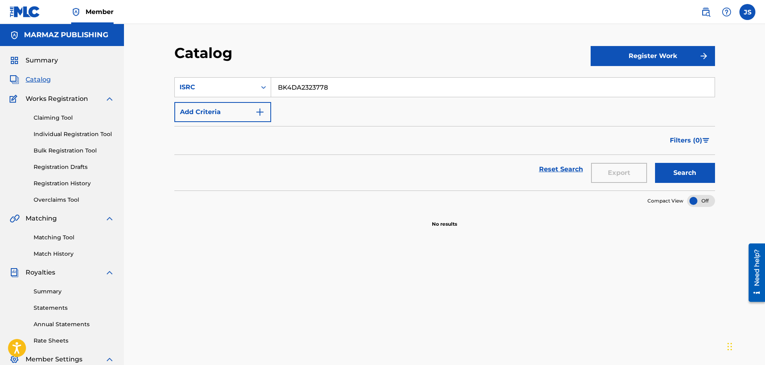
click at [76, 187] on link "Registration History" at bounding box center [74, 183] width 81 height 8
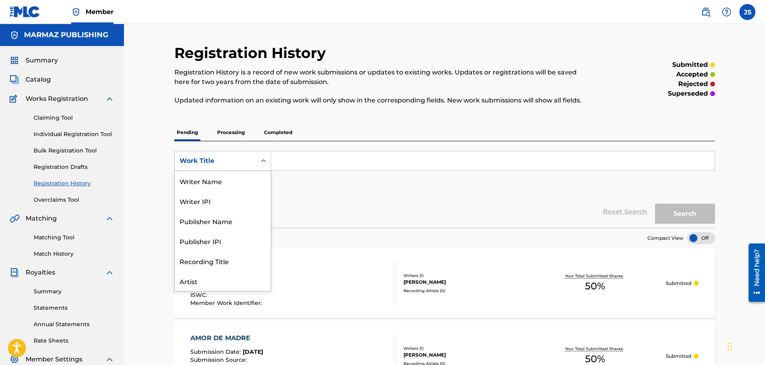
click at [228, 165] on div "Work Title" at bounding box center [216, 161] width 72 height 10
drag, startPoint x: 220, startPoint y: 259, endPoint x: 228, endPoint y: 245, distance: 15.6
click at [220, 259] on div "ISRC" at bounding box center [223, 261] width 96 height 20
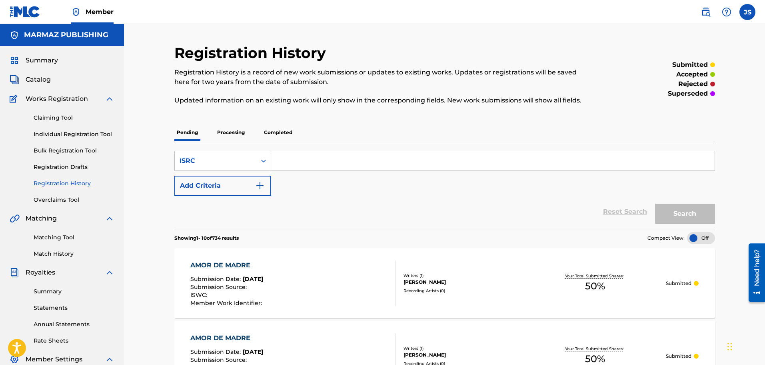
drag, startPoint x: 326, startPoint y: 162, endPoint x: 343, endPoint y: 156, distance: 17.5
click at [327, 162] on input "Search Form" at bounding box center [492, 160] width 443 height 19
paste input "BK4DA2323778"
type input "BK4DA2323778"
drag, startPoint x: 398, startPoint y: 132, endPoint x: 491, endPoint y: 175, distance: 102.2
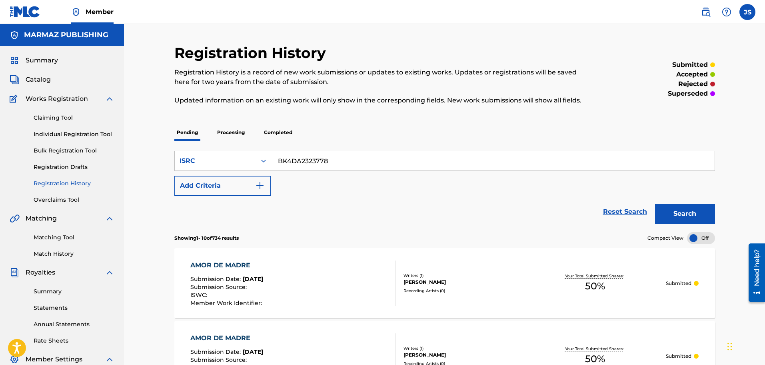
click at [399, 132] on div "Pending Processing Completed" at bounding box center [444, 132] width 541 height 17
click at [698, 217] on button "Search" at bounding box center [685, 214] width 60 height 20
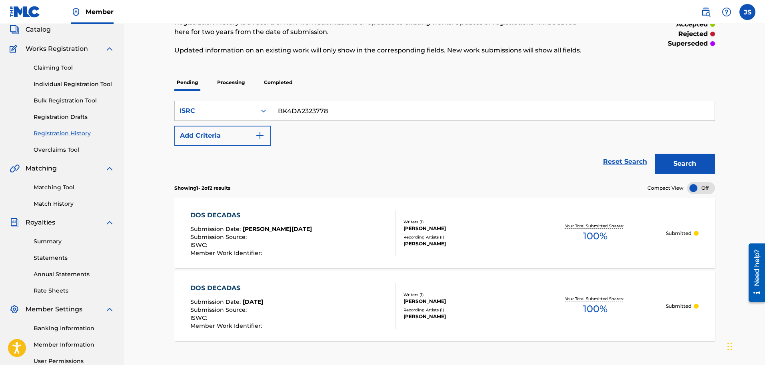
click at [212, 212] on div "DOS DECADAS" at bounding box center [251, 215] width 122 height 10
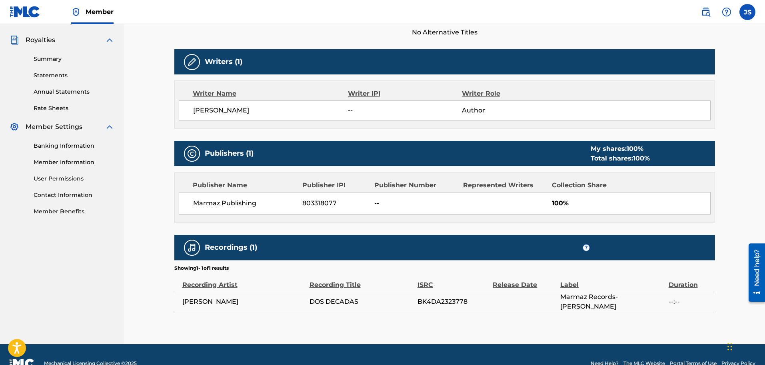
scroll to position [250, 0]
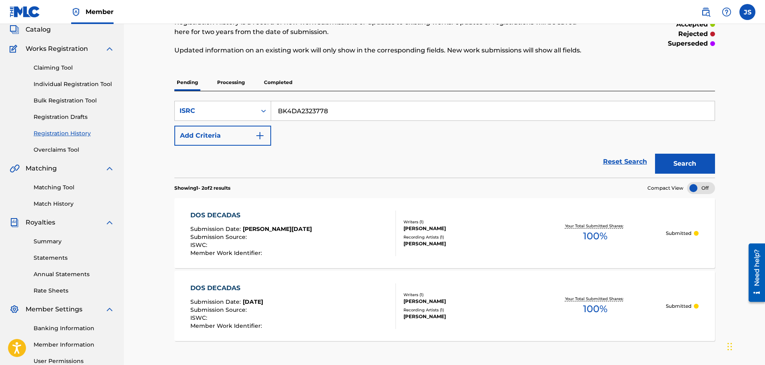
scroll to position [100, 0]
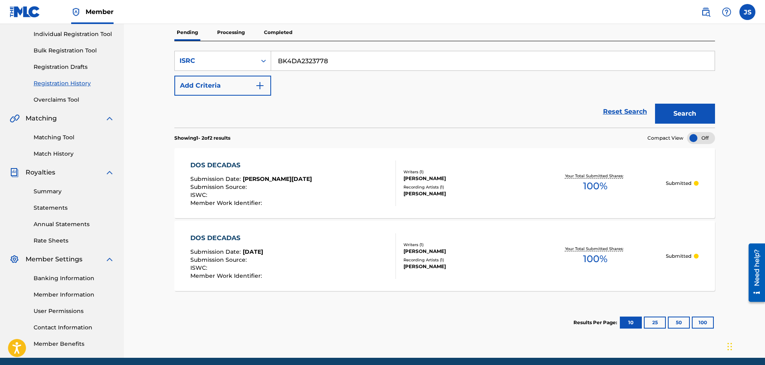
click at [249, 37] on div "Pending Processing Completed" at bounding box center [444, 32] width 541 height 17
drag, startPoint x: 241, startPoint y: 33, endPoint x: 247, endPoint y: 37, distance: 7.3
click at [241, 33] on p "Processing" at bounding box center [231, 32] width 32 height 17
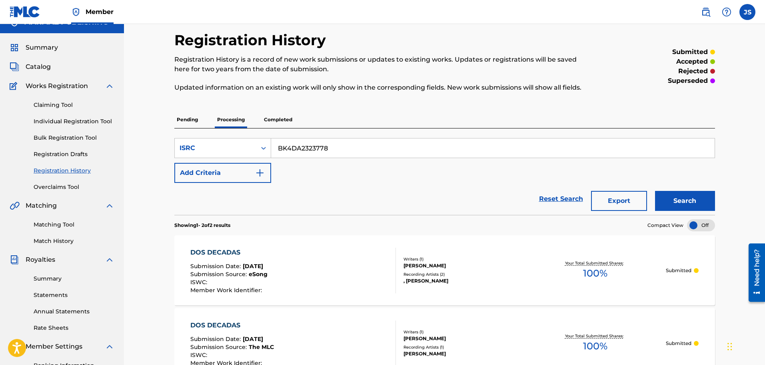
scroll to position [50, 0]
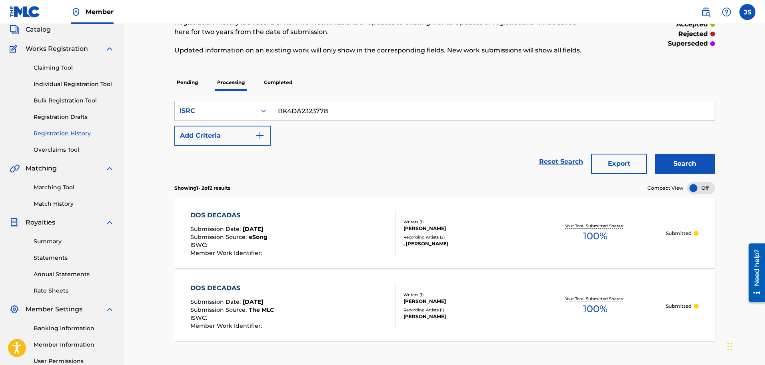
click at [277, 80] on p "Completed" at bounding box center [277, 82] width 33 height 17
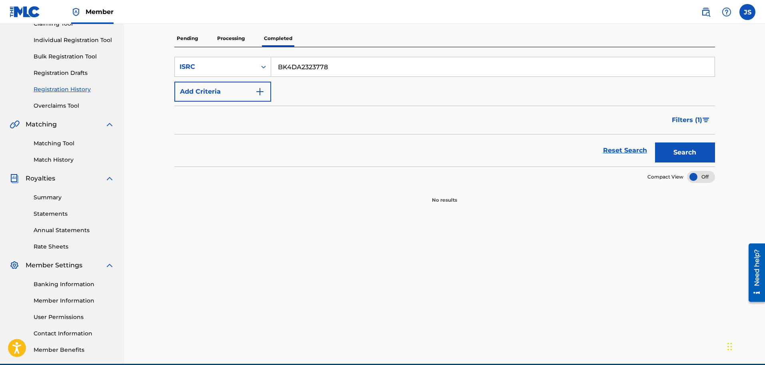
scroll to position [100, 0]
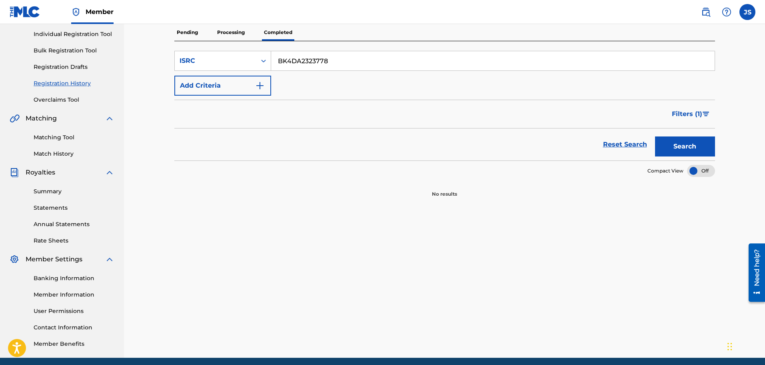
click at [62, 100] on link "Overclaims Tool" at bounding box center [74, 100] width 81 height 8
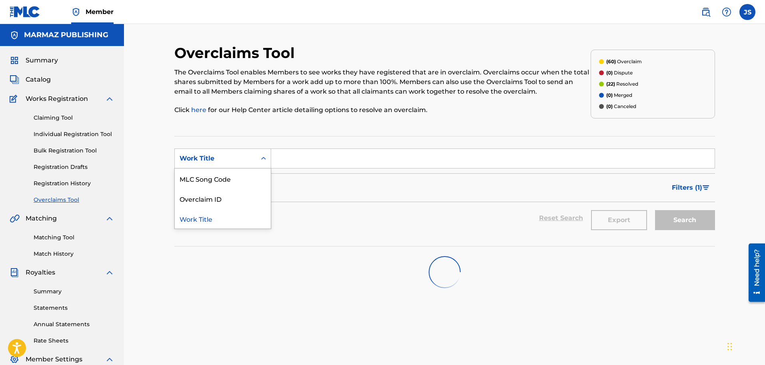
click at [245, 156] on div "Work Title" at bounding box center [216, 159] width 72 height 10
click at [306, 154] on input "Search Form" at bounding box center [492, 158] width 443 height 19
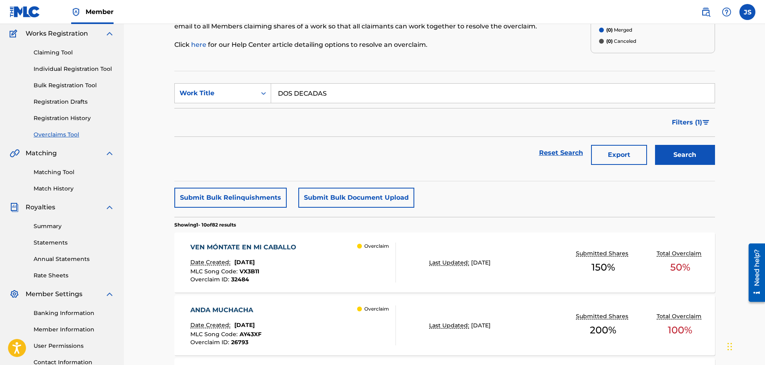
scroll to position [50, 0]
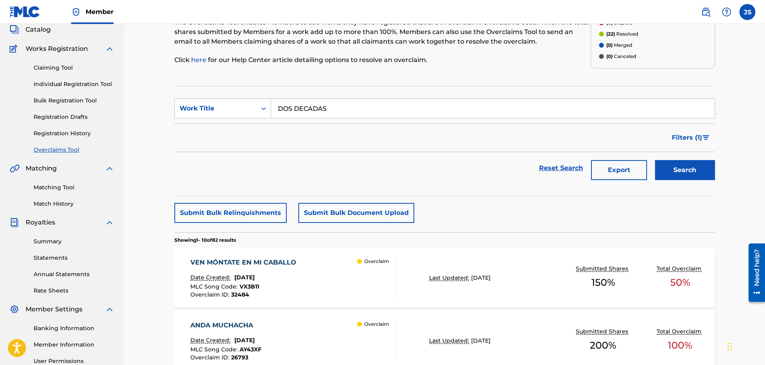
drag, startPoint x: 364, startPoint y: 106, endPoint x: 105, endPoint y: 120, distance: 259.1
click at [655, 160] on button "Search" at bounding box center [685, 170] width 60 height 20
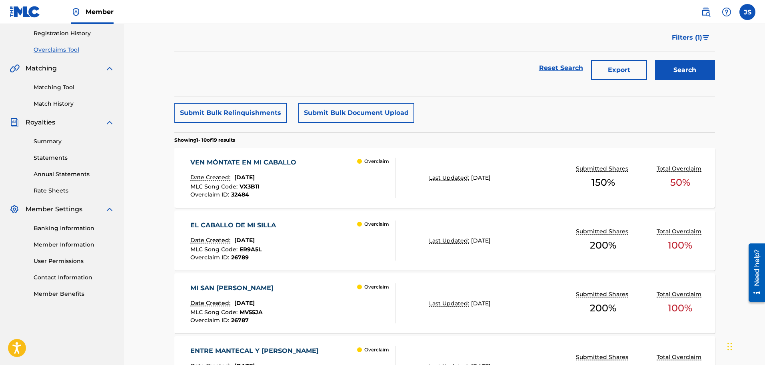
scroll to position [0, 0]
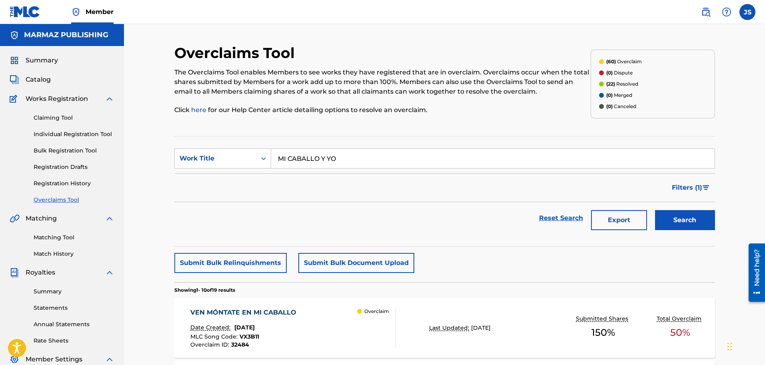
paste input "ABAJO LOS MUROS"
type input "ABAJO LOS MUROS"
click at [501, 227] on div "Reset Search Export Search" at bounding box center [444, 218] width 541 height 32
click at [694, 226] on button "Search" at bounding box center [685, 220] width 60 height 20
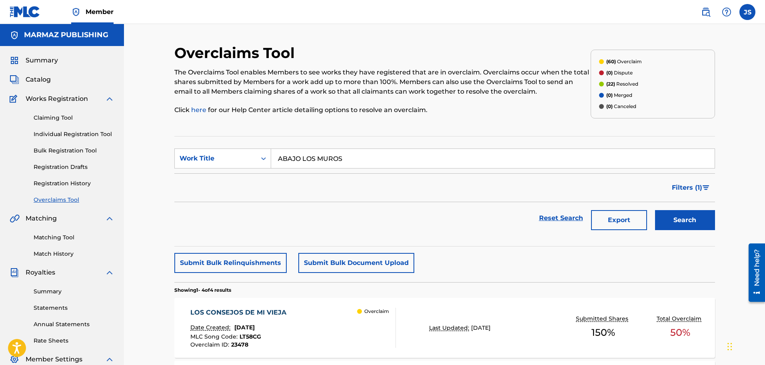
click at [697, 189] on span "Filters ( 1 )" at bounding box center [687, 188] width 30 height 10
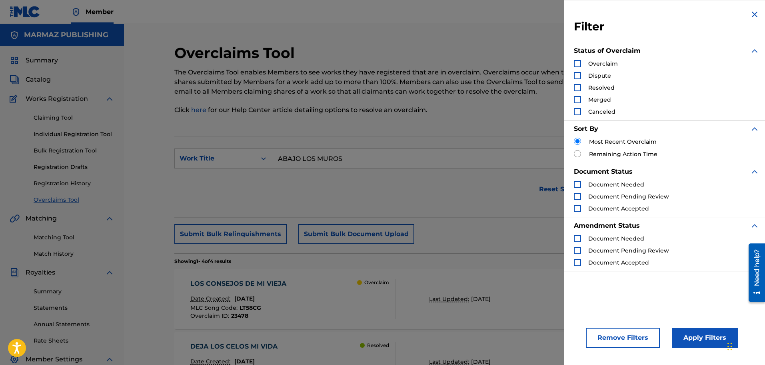
click at [575, 153] on input "Search Form" at bounding box center [577, 153] width 7 height 7
radio input "true"
click at [579, 141] on input "Search Form" at bounding box center [577, 141] width 7 height 7
radio input "true"
click at [550, 216] on section "SearchWithCriteria876d4d79-d3fe-4837-81b7-6da36229c6ba Work Title ABAJO LOS MUR…" at bounding box center [444, 177] width 541 height 82
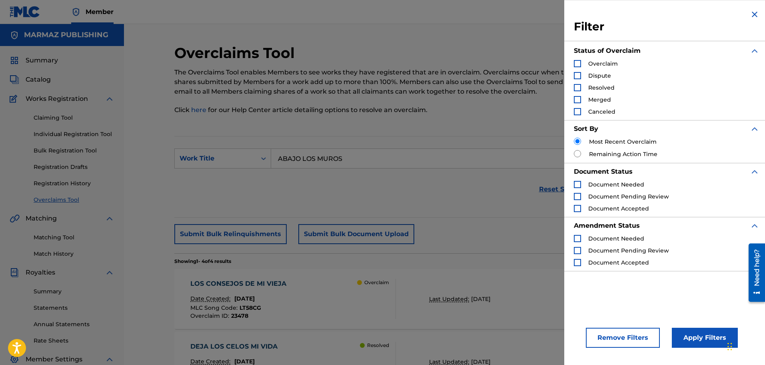
click at [615, 337] on button "Remove Filters" at bounding box center [623, 337] width 74 height 20
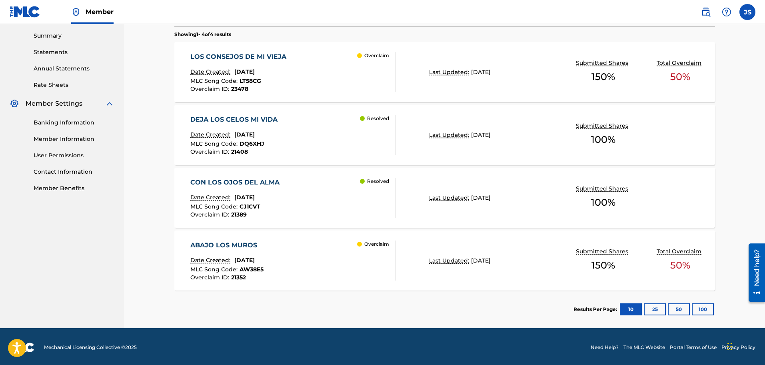
scroll to position [257, 0]
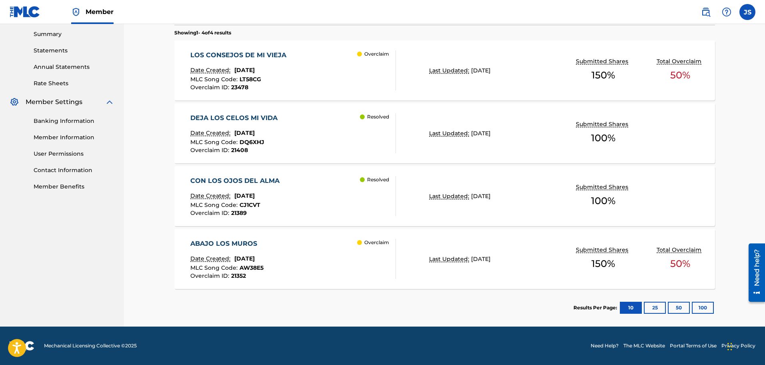
click at [224, 245] on div "ABAJO LOS MUROS" at bounding box center [226, 244] width 73 height 10
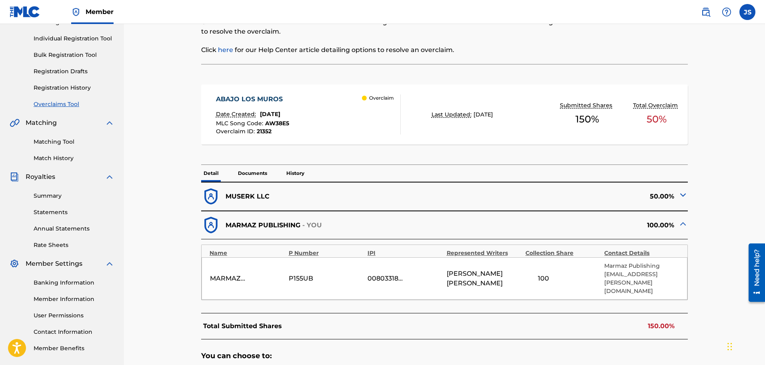
scroll to position [100, 0]
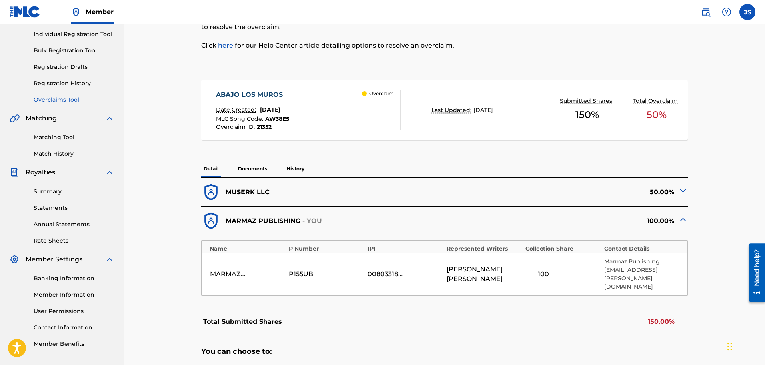
click at [680, 190] on img at bounding box center [683, 191] width 10 height 10
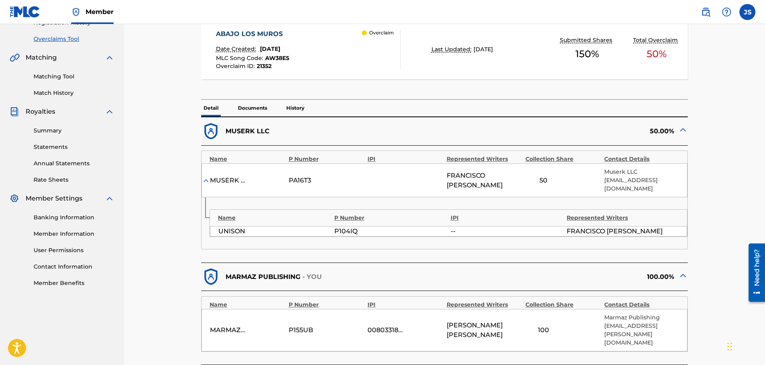
scroll to position [150, 0]
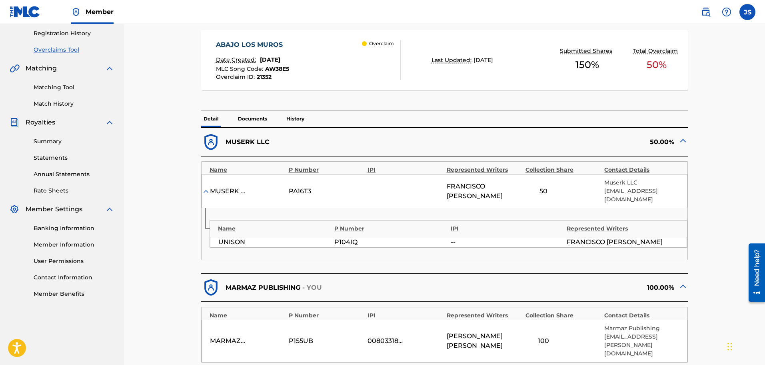
click at [244, 118] on p "Documents" at bounding box center [252, 118] width 34 height 17
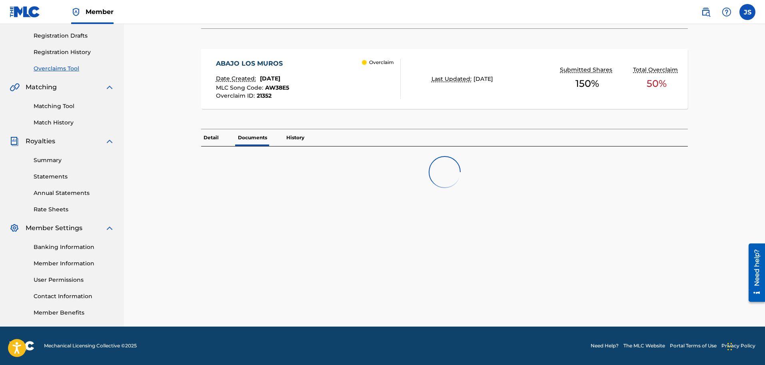
scroll to position [131, 0]
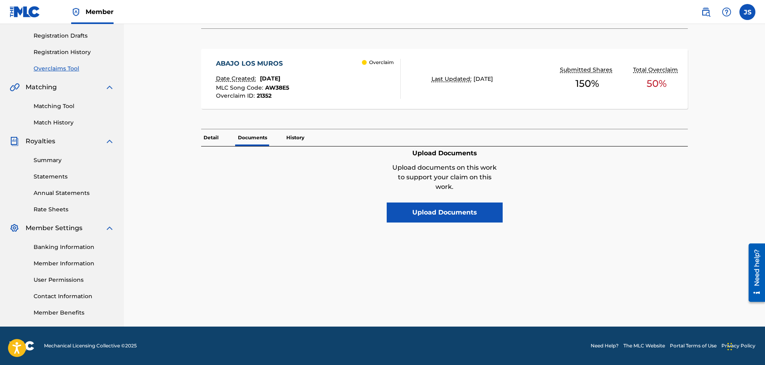
click at [289, 133] on p "History" at bounding box center [295, 137] width 23 height 17
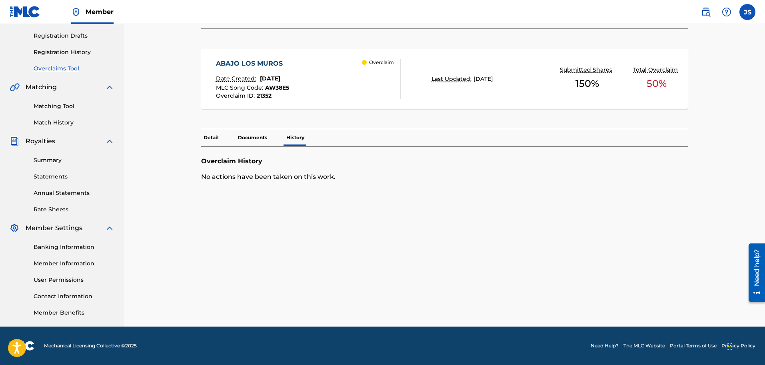
click at [212, 134] on p "Detail" at bounding box center [211, 137] width 20 height 17
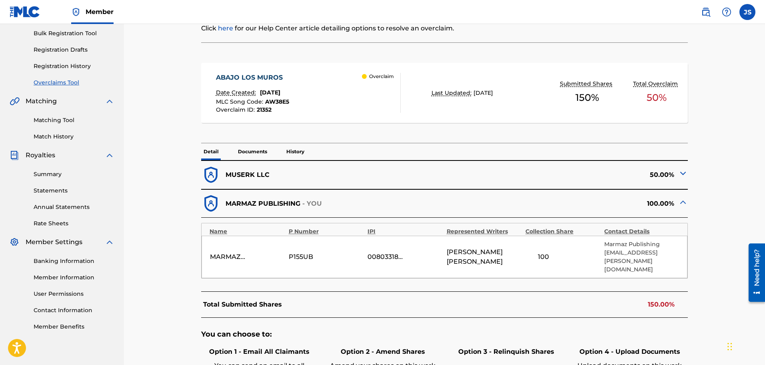
scroll to position [100, 0]
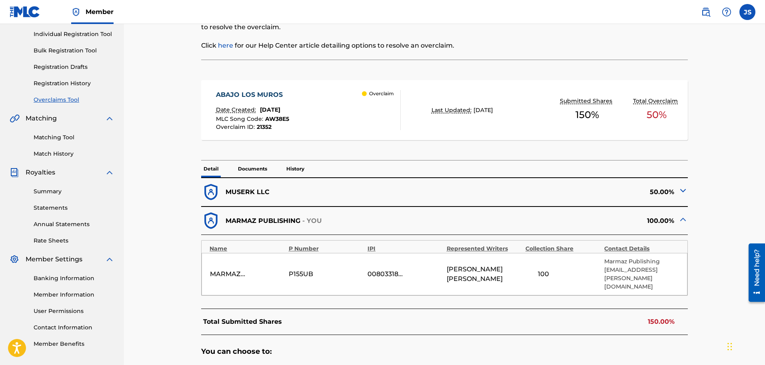
click at [684, 194] on img at bounding box center [683, 191] width 10 height 10
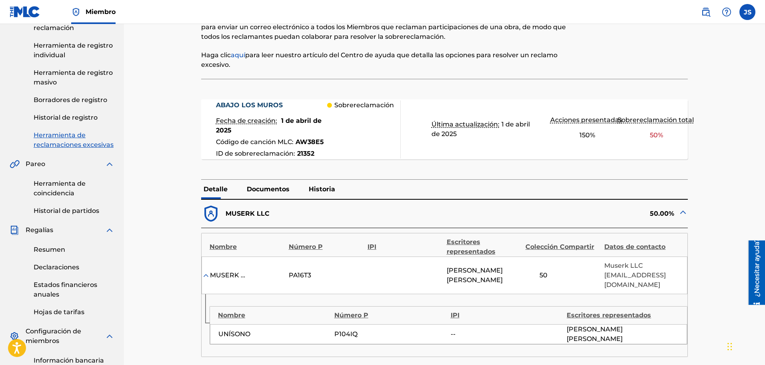
scroll to position [0, 0]
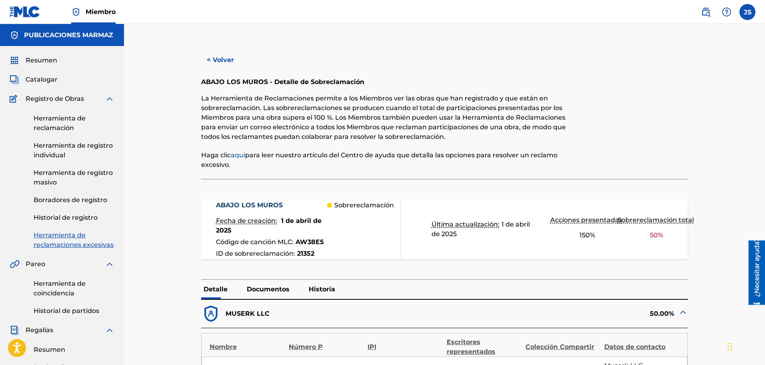
click at [220, 61] on font "< Volver" at bounding box center [220, 60] width 27 height 8
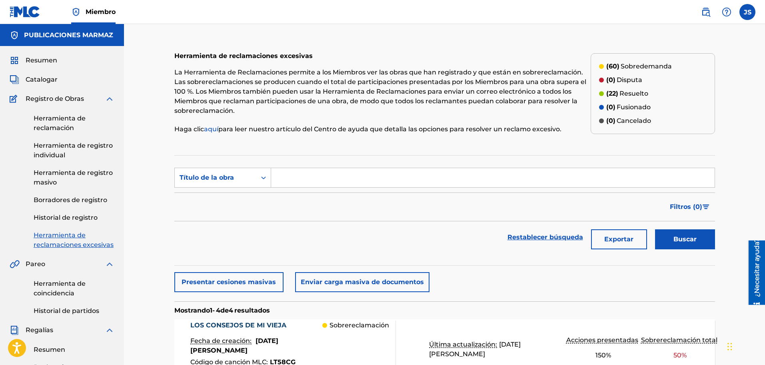
click at [355, 162] on section "Búsqueda con criterios876d4d79-d3fe-4837-81b7-6da36229c6ba Título de la obra Fi…" at bounding box center [444, 210] width 541 height 110
click at [364, 179] on input "Formulario de búsqueda" at bounding box center [492, 177] width 443 height 19
paste input "LAS MEDALLAS DE LA VIDA"
click at [480, 161] on section "Búsqueda con criterios876d4d79-d3fe-4837-81b7-6da36229c6ba Título de la obra LA…" at bounding box center [444, 210] width 541 height 110
click at [682, 232] on button "Buscar" at bounding box center [685, 239] width 60 height 20
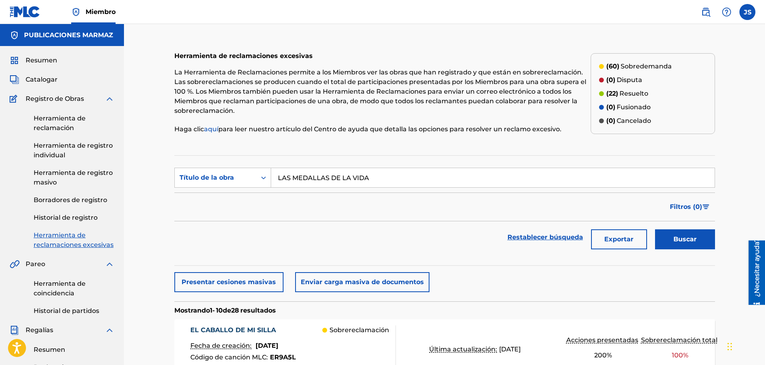
drag, startPoint x: 353, startPoint y: 182, endPoint x: 158, endPoint y: 176, distance: 195.2
click at [655, 229] on button "Buscar" at bounding box center [685, 239] width 60 height 20
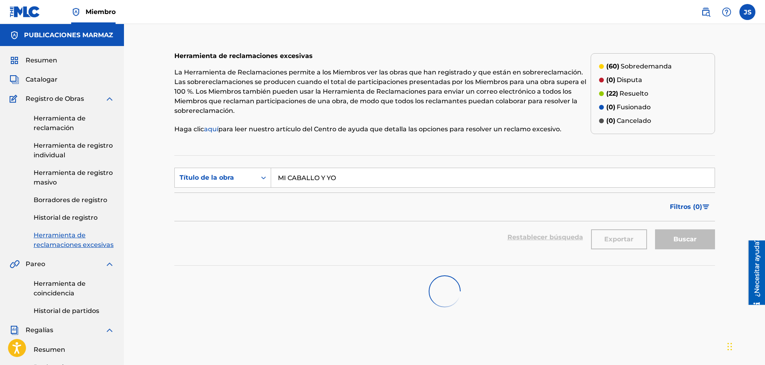
click at [645, 70] on font "Sobredemanda" at bounding box center [646, 66] width 51 height 8
click at [605, 62] on div "(60) Sobredemanda" at bounding box center [635, 67] width 73 height 10
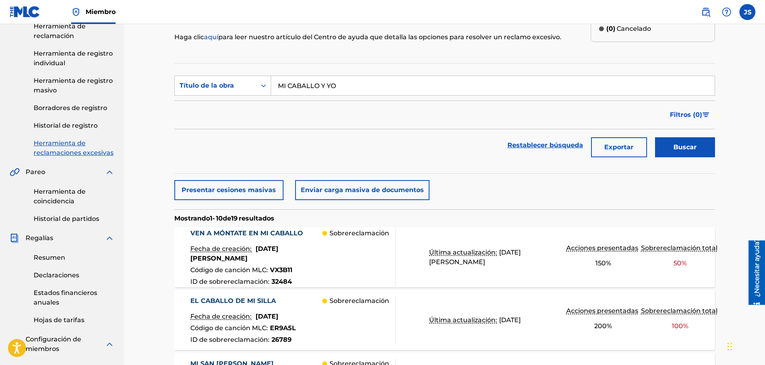
scroll to position [50, 0]
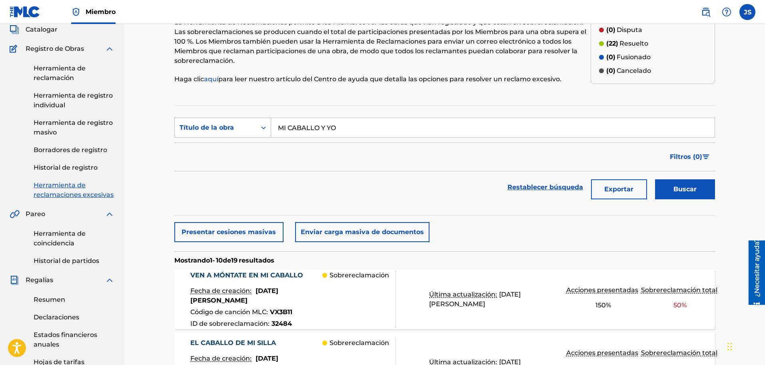
paste input "AMOR DE MADRE"
click at [253, 128] on div "Búsqueda con criterios876d4d79-d3fe-4837-81b7-6da36229c6ba Título de la obra MI…" at bounding box center [444, 128] width 541 height 20
type input "AMOR DE MADRE"
click at [437, 174] on div "Restablecer búsqueda Exportar Buscar" at bounding box center [444, 187] width 541 height 32
click at [690, 183] on button "Buscar" at bounding box center [685, 189] width 60 height 20
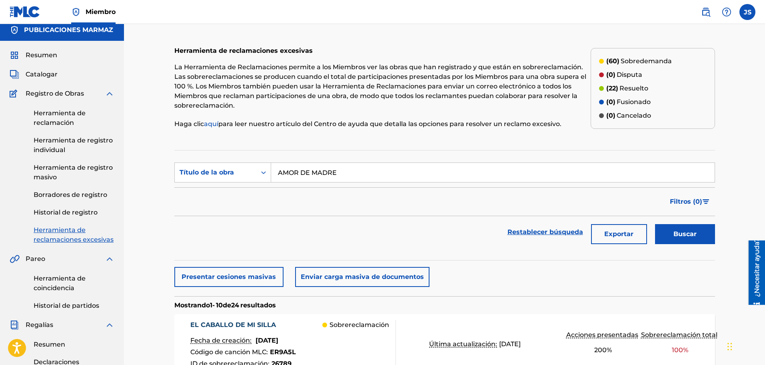
scroll to position [0, 0]
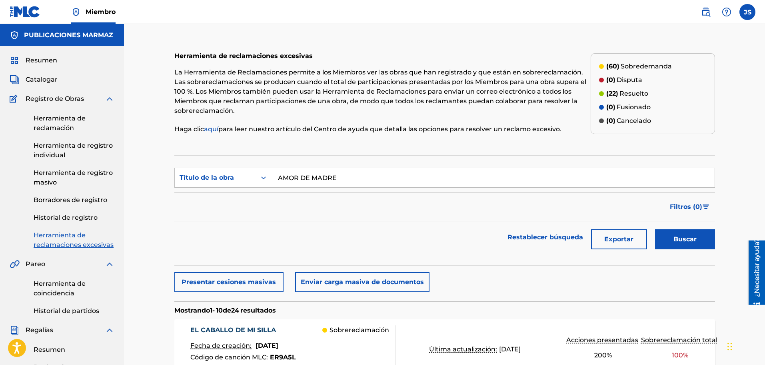
drag, startPoint x: 53, startPoint y: 118, endPoint x: 147, endPoint y: 127, distance: 93.9
click at [53, 119] on font "Herramienta de reclamación" at bounding box center [60, 122] width 52 height 17
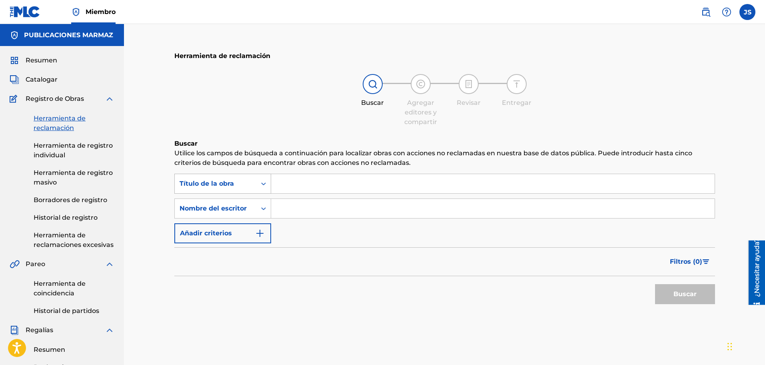
click at [202, 182] on font "Título de la obra" at bounding box center [207, 184] width 54 height 8
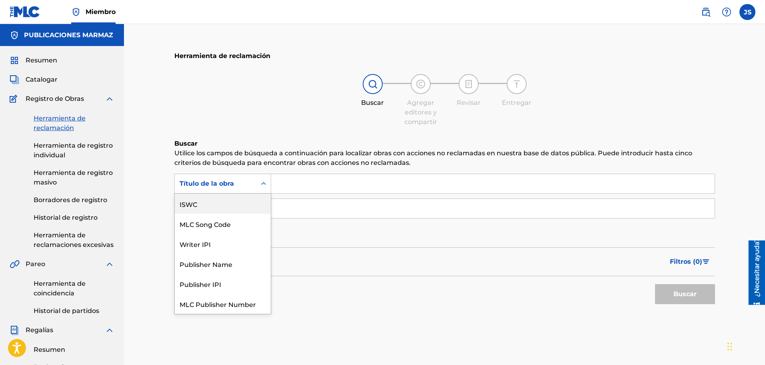
click at [233, 206] on div "ISWC" at bounding box center [223, 204] width 96 height 20
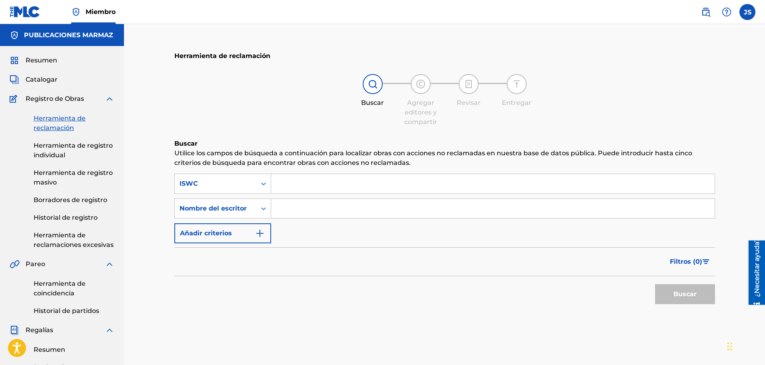
drag, startPoint x: 320, startPoint y: 186, endPoint x: 349, endPoint y: 172, distance: 31.8
click at [320, 186] on input "Formulario de búsqueda" at bounding box center [492, 183] width 443 height 19
paste input "T3234868696"
type input "T3234868696"
click at [425, 140] on h6 "Buscar" at bounding box center [444, 144] width 541 height 10
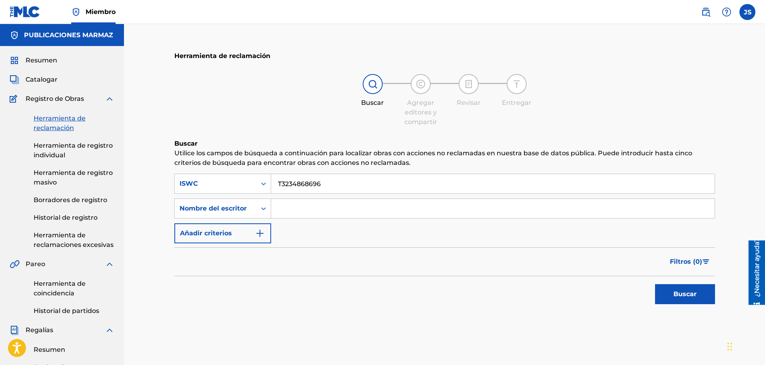
click at [668, 295] on button "Buscar" at bounding box center [685, 294] width 60 height 20
click at [52, 84] on div "Resumen Catalogar Registro de Obras Herramienta de reclamación Herramienta de r…" at bounding box center [62, 310] width 124 height 528
click at [41, 78] on font "Catalogar" at bounding box center [42, 80] width 32 height 8
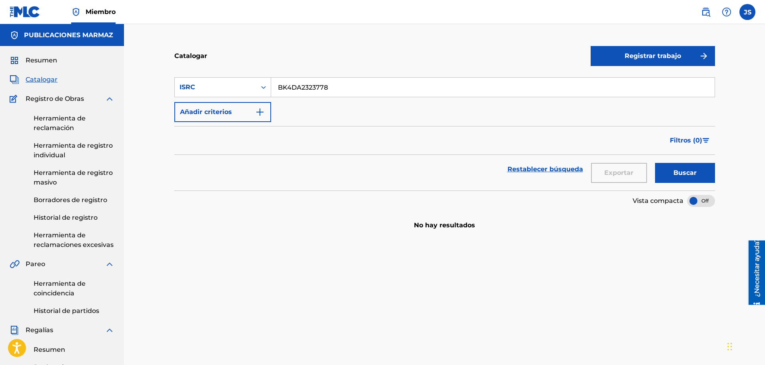
click at [295, 91] on input "BK4DA2323778" at bounding box center [492, 87] width 443 height 19
click at [296, 91] on input "BK4DA2323778" at bounding box center [492, 87] width 443 height 19
paste input "T3234868696"
click at [344, 60] on div "Catalogar" at bounding box center [382, 56] width 416 height 24
click at [680, 168] on font "Buscar" at bounding box center [684, 173] width 23 height 10
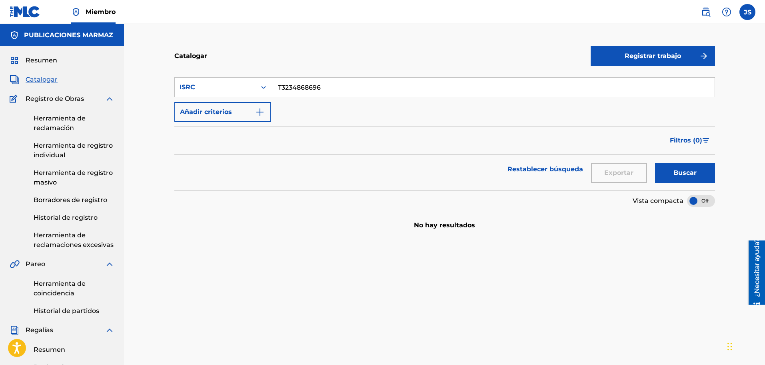
click at [349, 84] on input "T3234868696" at bounding box center [492, 87] width 443 height 19
paste input "BK4DA2323784"
type input "BK4DA2323784"
click at [373, 117] on div "Búsqueda con criterios 1acabc97-5cb3-44ae-9f30-4eace25be1ef ISRC BK4DA2323784 A…" at bounding box center [444, 99] width 541 height 45
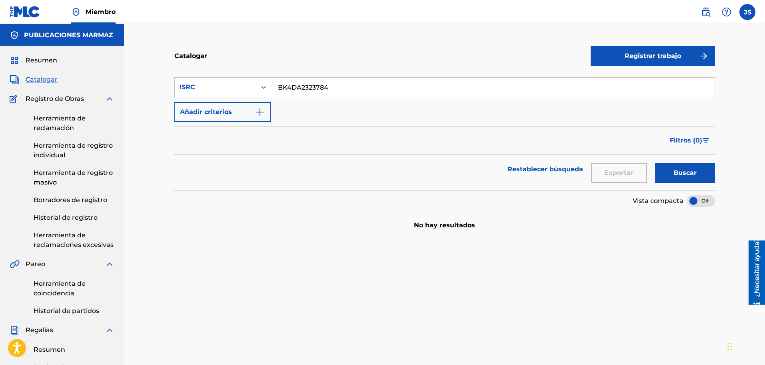
click at [712, 172] on button "Buscar" at bounding box center [685, 173] width 60 height 20
click at [44, 62] on font "Resumen" at bounding box center [42, 60] width 32 height 8
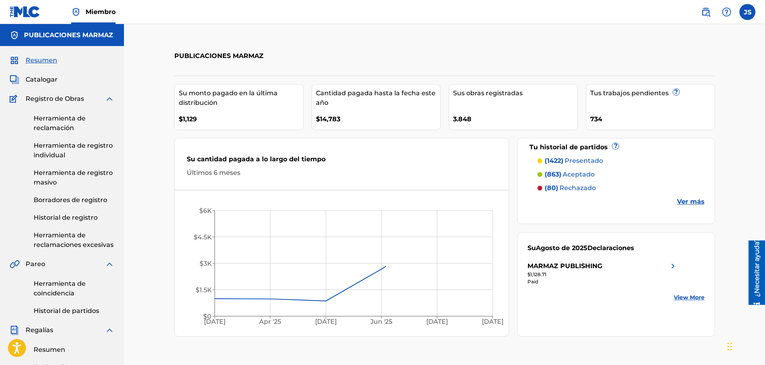
drag, startPoint x: 32, startPoint y: 76, endPoint x: 36, endPoint y: 77, distance: 4.4
click at [32, 77] on font "Catalogar" at bounding box center [42, 80] width 32 height 8
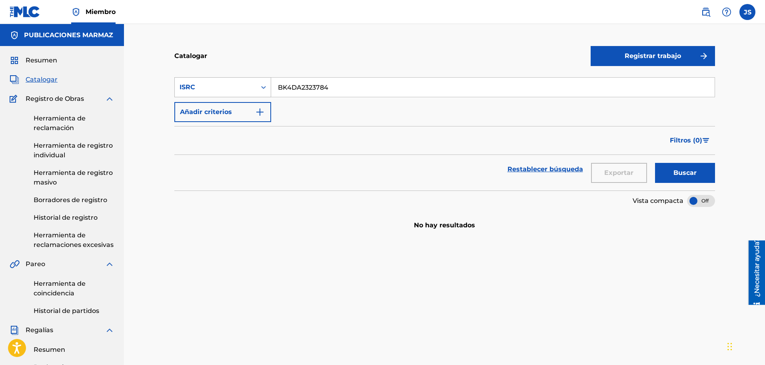
click at [229, 84] on div "ISRC" at bounding box center [216, 87] width 72 height 10
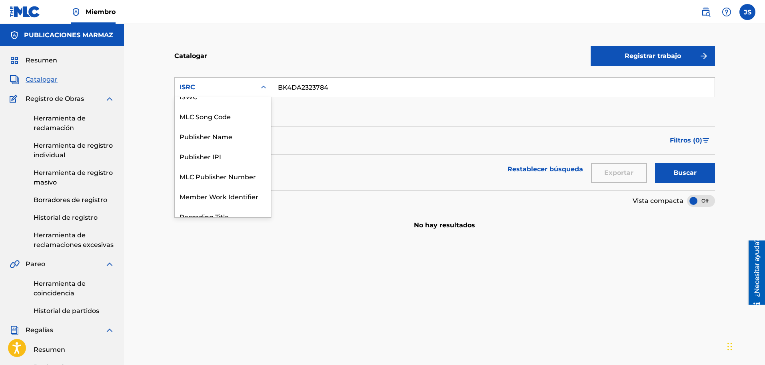
scroll to position [20, 0]
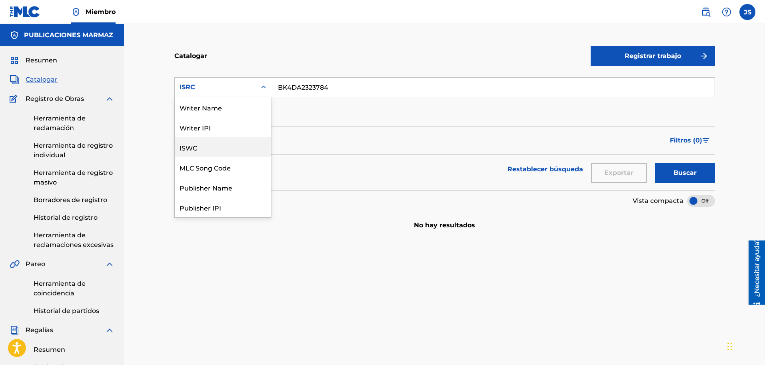
click at [221, 153] on div "ISWC" at bounding box center [223, 147] width 96 height 20
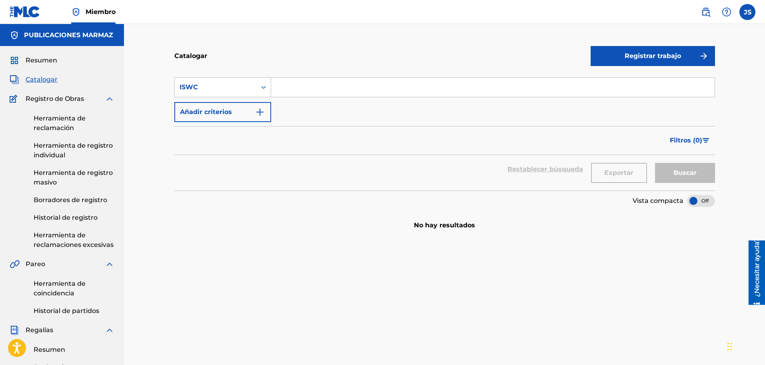
click at [308, 88] on input "Formulario de búsqueda" at bounding box center [492, 87] width 443 height 19
paste input "T3234868696"
type input "T3234868696"
click at [698, 170] on button "Buscar" at bounding box center [685, 173] width 60 height 20
drag, startPoint x: 61, startPoint y: 125, endPoint x: 83, endPoint y: 128, distance: 22.6
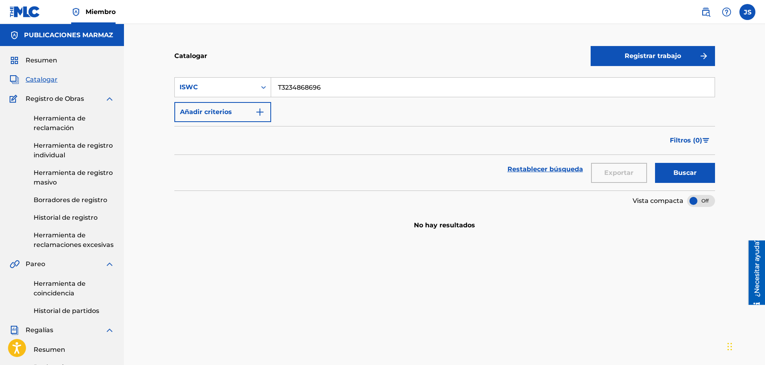
click at [61, 125] on font "Herramienta de reclamación" at bounding box center [60, 122] width 52 height 17
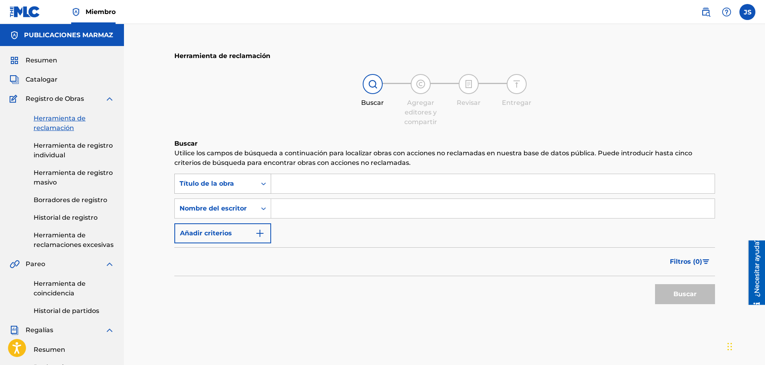
click at [257, 184] on div "Formulario de búsqueda" at bounding box center [263, 183] width 14 height 14
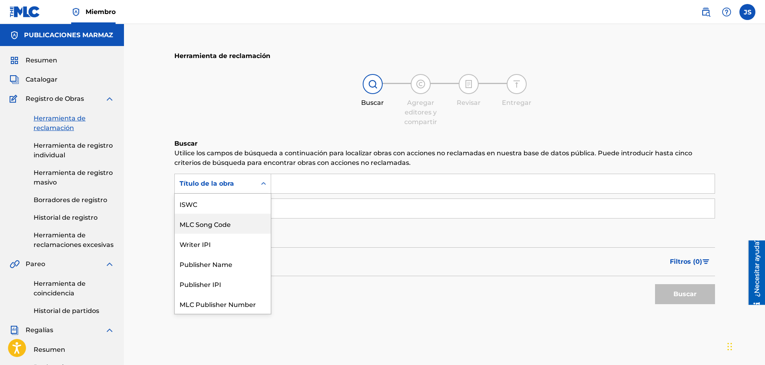
click at [226, 214] on div "MLC Song Code" at bounding box center [223, 224] width 96 height 20
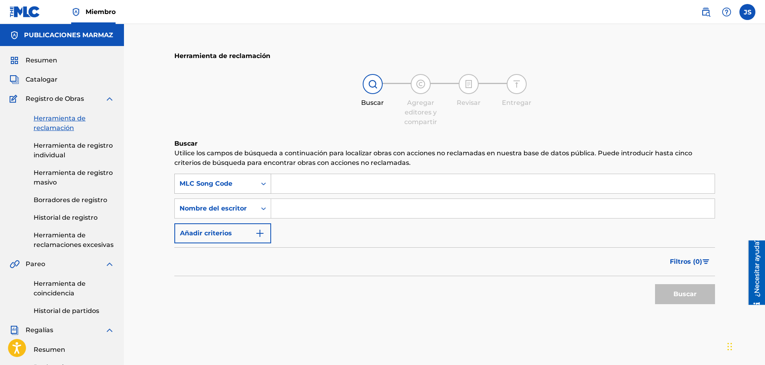
click at [243, 188] on div "MLC Song Code" at bounding box center [216, 184] width 72 height 10
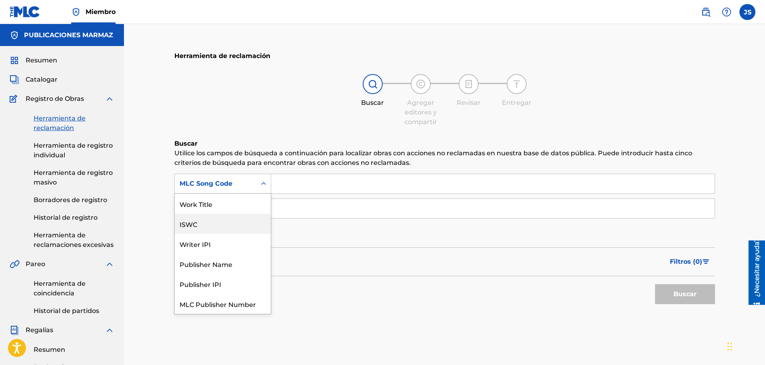
scroll to position [20, 0]
click at [226, 202] on div "ISWC" at bounding box center [223, 204] width 96 height 20
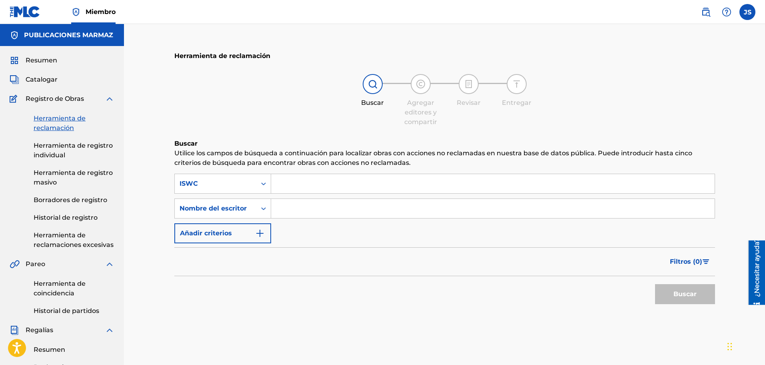
click at [310, 183] on input "Formulario de búsqueda" at bounding box center [492, 183] width 443 height 19
paste input "T3234868696"
click at [516, 144] on h6 "Buscar" at bounding box center [444, 144] width 541 height 10
click at [700, 289] on button "Buscar" at bounding box center [685, 294] width 60 height 20
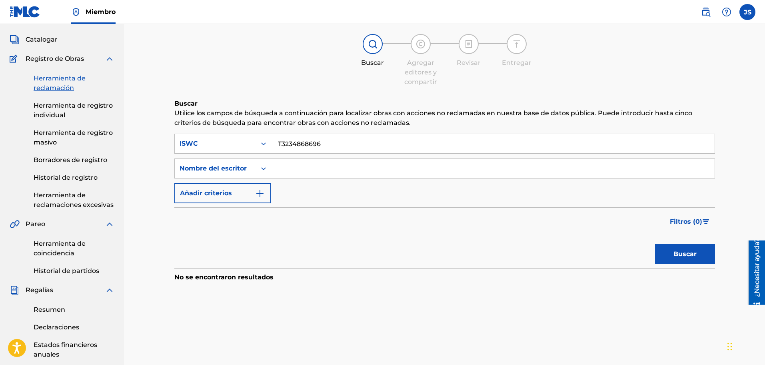
scroll to position [100, 0]
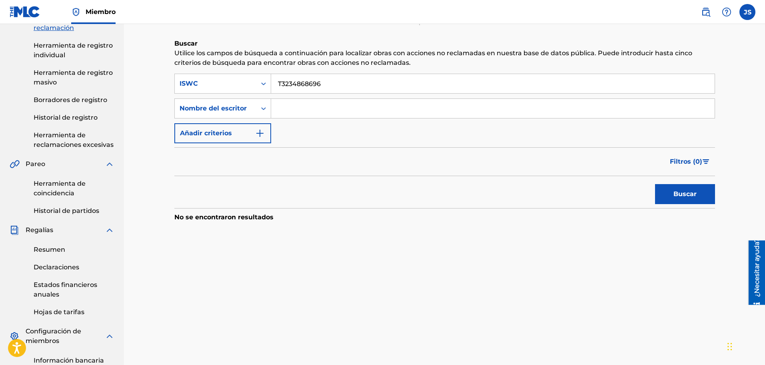
drag, startPoint x: 331, startPoint y: 82, endPoint x: 272, endPoint y: 76, distance: 59.4
click at [259, 80] on div "SearchWithCriteriaa2ca88a7-4e39-45b4-a955-42dccb5e9156 ISWC T3234868696" at bounding box center [444, 84] width 541 height 20
paste input "BK4DA2323784"
type input "BK4DA2323784"
drag, startPoint x: 425, startPoint y: 188, endPoint x: 595, endPoint y: 205, distance: 171.2
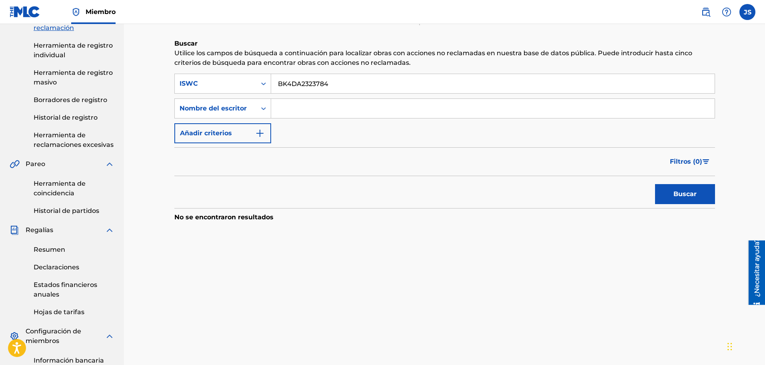
click at [425, 188] on div "Buscar" at bounding box center [444, 192] width 541 height 32
click at [662, 199] on button "Buscar" at bounding box center [685, 194] width 60 height 20
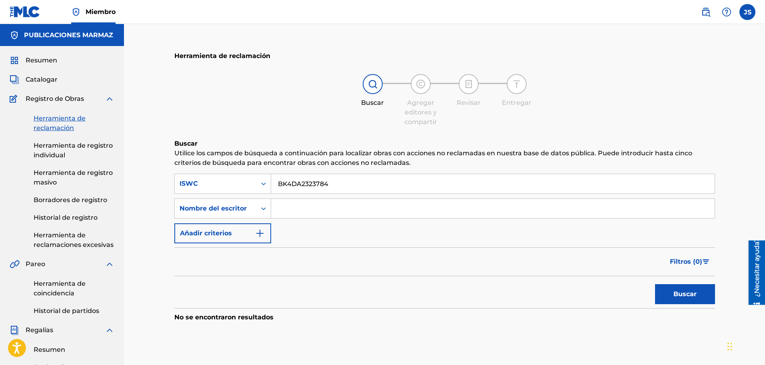
click at [99, 146] on font "Herramienta de registro individual" at bounding box center [73, 150] width 79 height 17
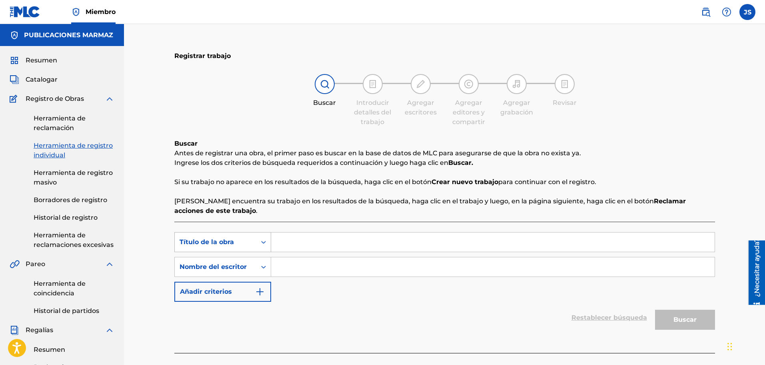
click at [239, 250] on div "Título de la obra" at bounding box center [222, 242] width 97 height 20
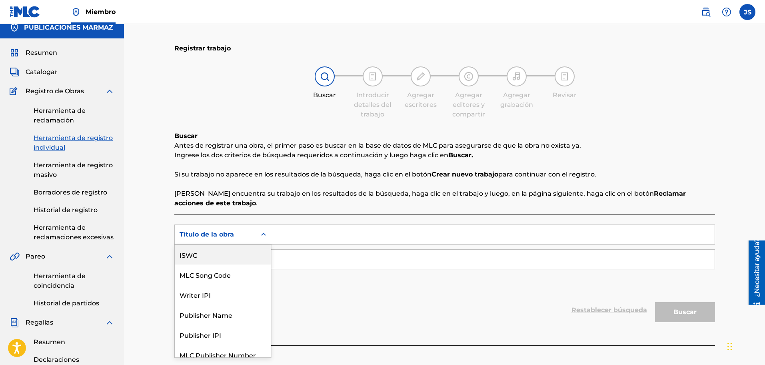
click at [218, 257] on div "ISWC" at bounding box center [223, 254] width 96 height 20
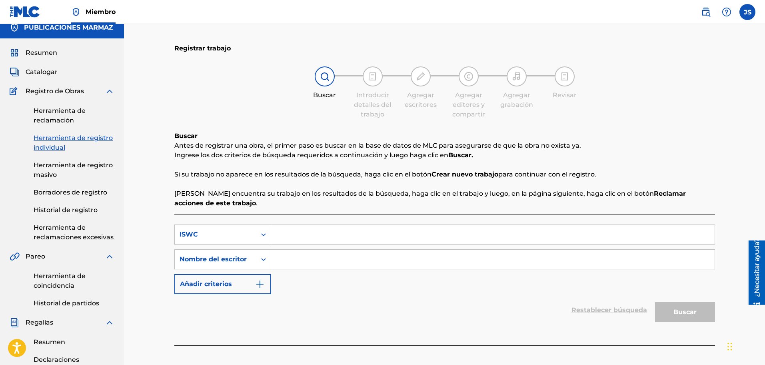
click at [311, 240] on input "Formulario de búsqueda" at bounding box center [492, 234] width 443 height 19
paste input "BK4DA2323784"
click at [597, 288] on div "SearchWithCriteria849dcd19-6579-493d-8cc9-62e8d2412d12 ISWC BK4DA2323784 Búsque…" at bounding box center [444, 259] width 541 height 70
click at [684, 304] on div "Buscar" at bounding box center [683, 310] width 64 height 32
drag, startPoint x: 333, startPoint y: 238, endPoint x: 172, endPoint y: 209, distance: 163.3
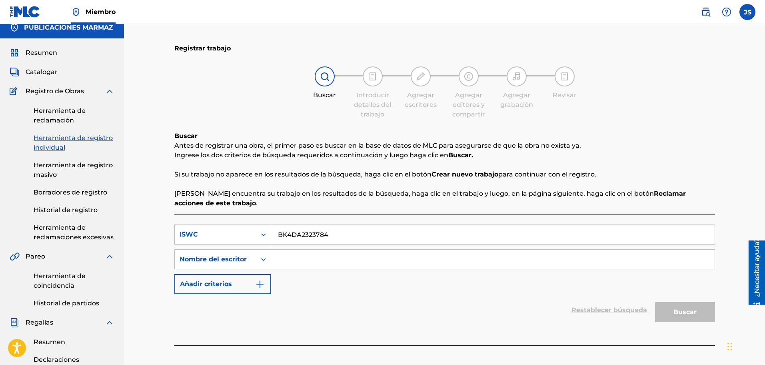
click at [172, 209] on div "Registrar trabajo Buscar Introducir detalles del trabajo Agregar escritores Agr…" at bounding box center [445, 301] width 560 height 530
paste input "T3234868696"
type input "T3234868696"
click at [469, 291] on div "SearchWithCriteria849dcd19-6579-493d-8cc9-62e8d2412d12 ISWC T3234868696 Búsqued…" at bounding box center [444, 259] width 541 height 70
click at [443, 278] on div "SearchWithCriteria849dcd19-6579-493d-8cc9-62e8d2412d12 ISWC T3234868696 Búsqued…" at bounding box center [444, 259] width 541 height 70
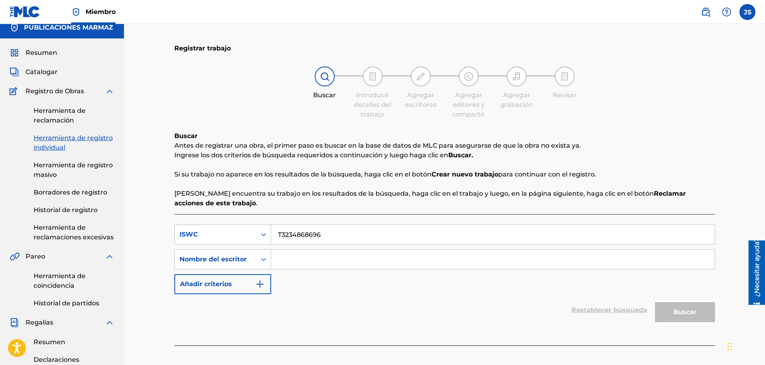
drag, startPoint x: 407, startPoint y: 259, endPoint x: 367, endPoint y: 265, distance: 41.2
click at [406, 259] on input "Formulario de búsqueda" at bounding box center [492, 258] width 443 height 19
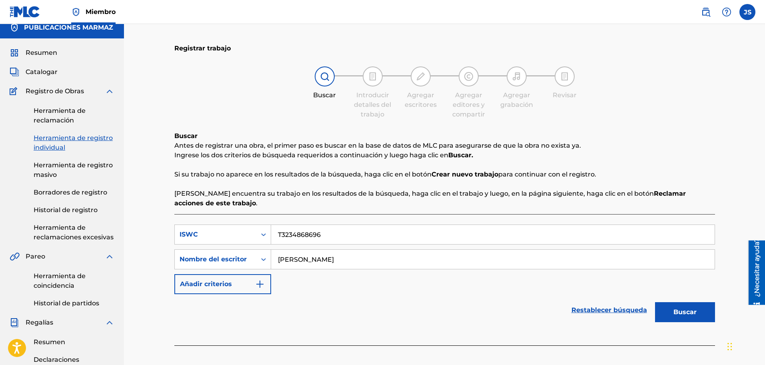
type input "[PERSON_NAME]"
click at [655, 302] on button "Buscar" at bounding box center [685, 312] width 60 height 20
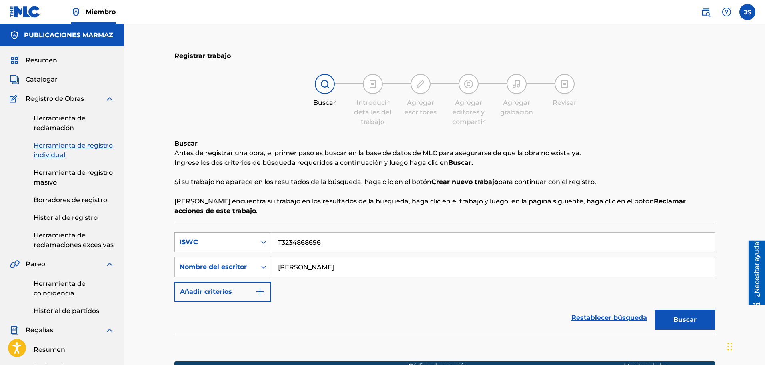
click at [261, 238] on icon "Formulario de búsqueda" at bounding box center [263, 242] width 8 height 8
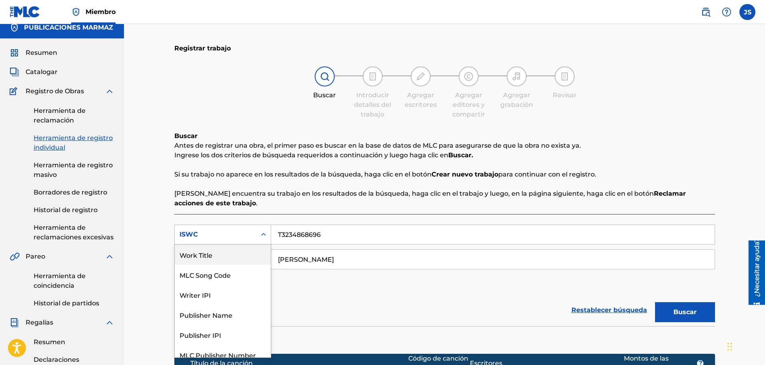
click at [239, 256] on div "Work Title" at bounding box center [223, 254] width 96 height 20
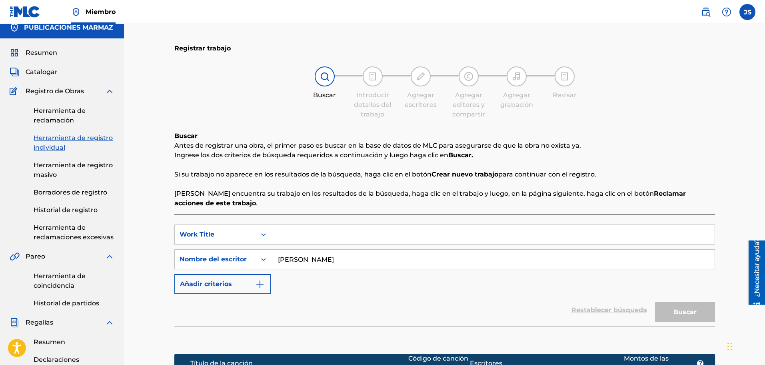
click at [311, 240] on input "Formulario de búsqueda" at bounding box center [492, 234] width 443 height 19
click at [327, 228] on input "Formulario de búsqueda" at bounding box center [492, 234] width 443 height 19
paste input "AMOR DE MADRE"
type input "AMOR DE MADRE"
drag, startPoint x: 440, startPoint y: 203, endPoint x: 452, endPoint y: 206, distance: 11.9
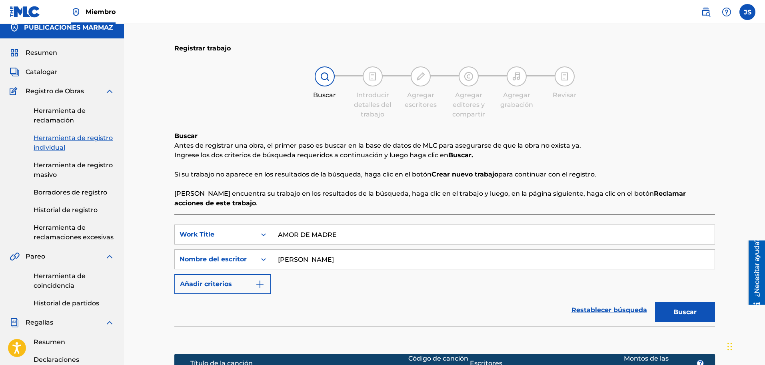
click at [442, 203] on p "Si encuentra su trabajo en los resultados de la búsqueda, haga clic en el traba…" at bounding box center [444, 198] width 541 height 19
click at [706, 303] on button "Buscar" at bounding box center [685, 312] width 60 height 20
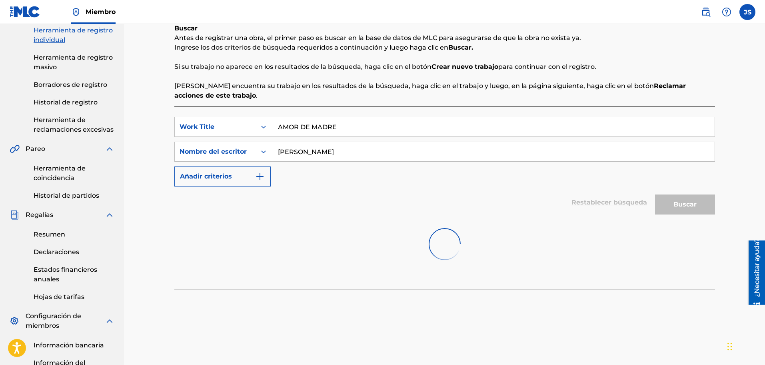
scroll to position [158, 0]
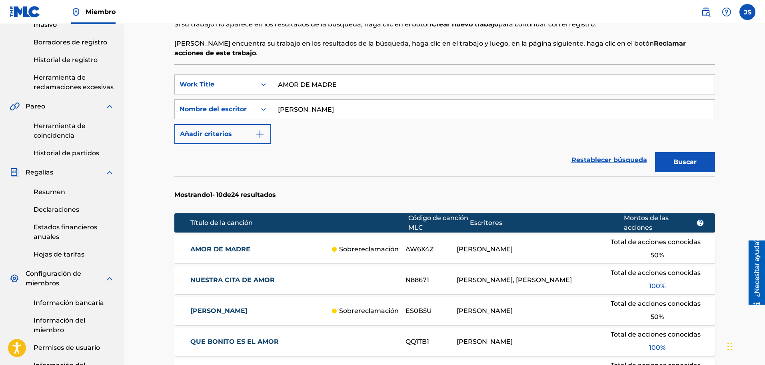
click at [239, 249] on font "AMOR DE MADRE" at bounding box center [220, 249] width 60 height 8
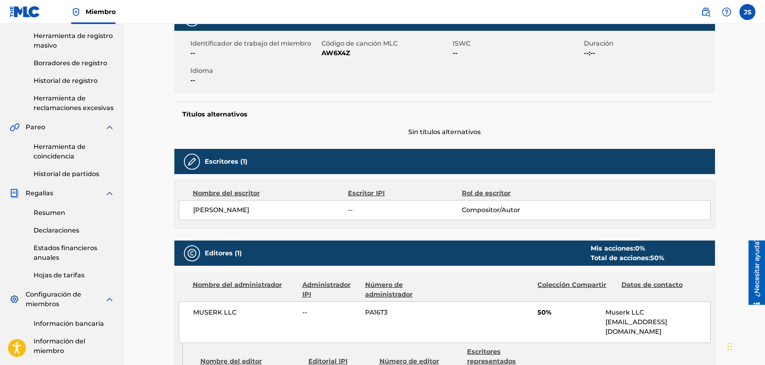
scroll to position [50, 0]
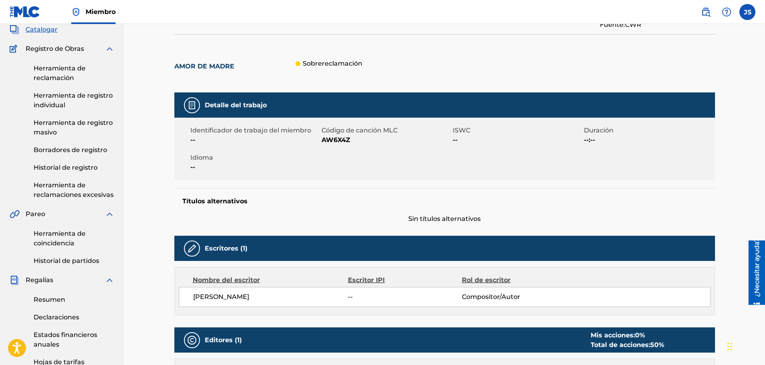
click at [342, 142] on font "AW6X4Z" at bounding box center [335, 140] width 29 height 8
copy font "AW6X4Z"
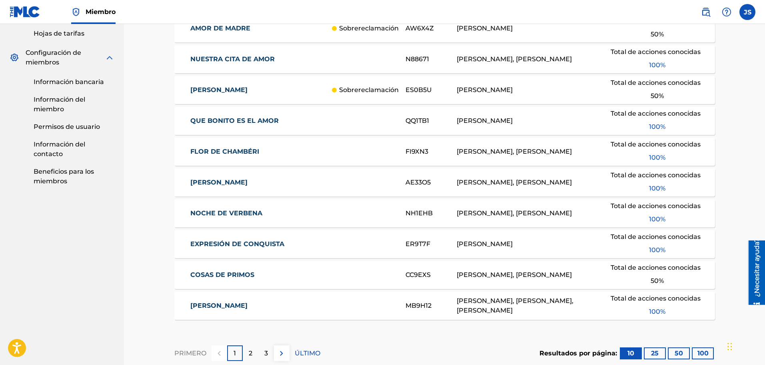
scroll to position [457, 0]
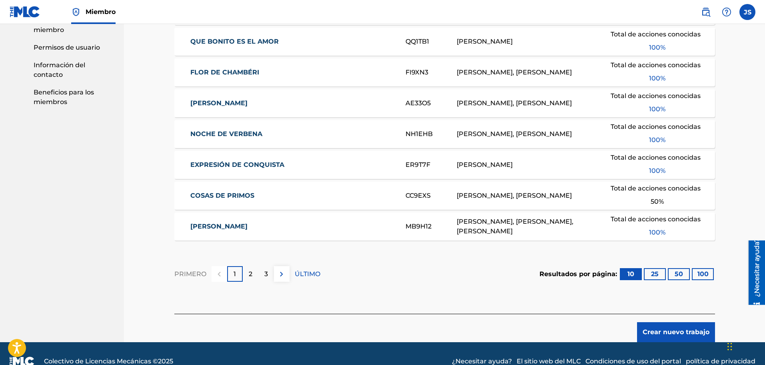
click at [704, 276] on font "100" at bounding box center [702, 274] width 11 height 8
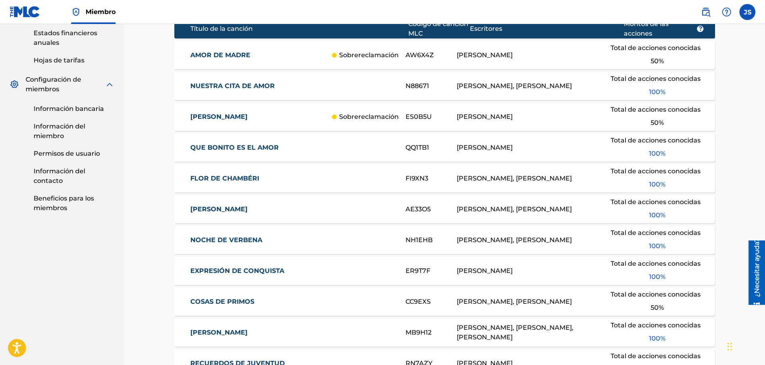
scroll to position [202, 0]
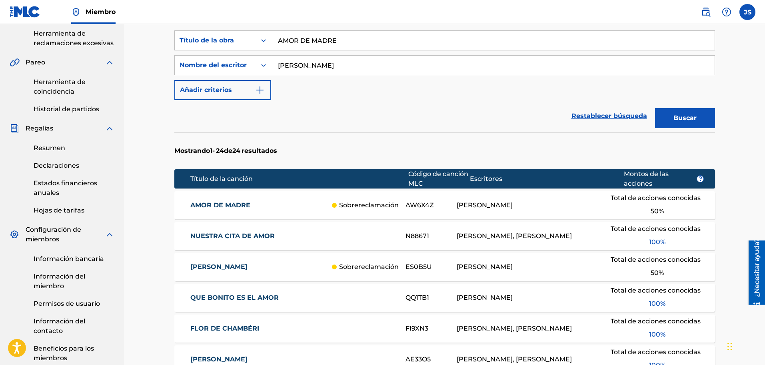
click at [226, 199] on div "AMOR DE MADRE Sobrereclamación AW6X4Z Francisco Machado Total de acciones conoc…" at bounding box center [444, 205] width 541 height 28
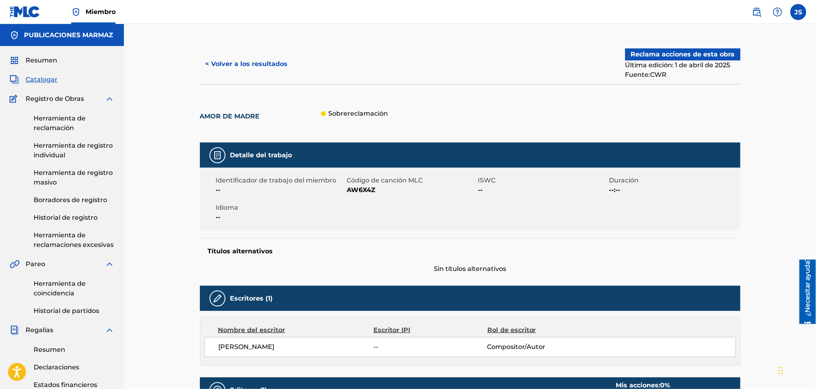
click at [229, 62] on font "< Volver a los resultados" at bounding box center [247, 64] width 82 height 8
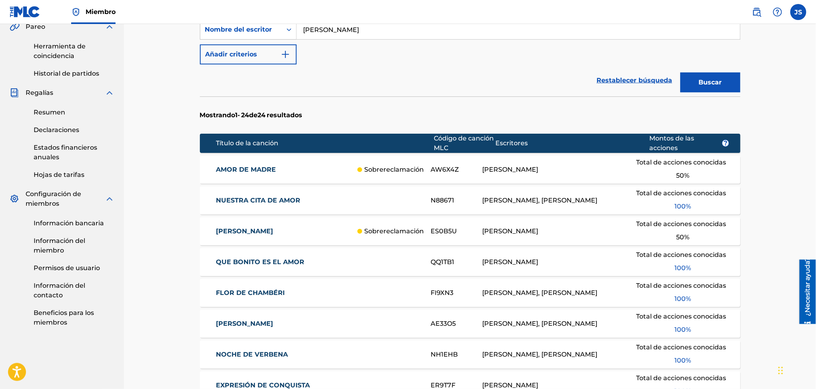
scroll to position [24, 0]
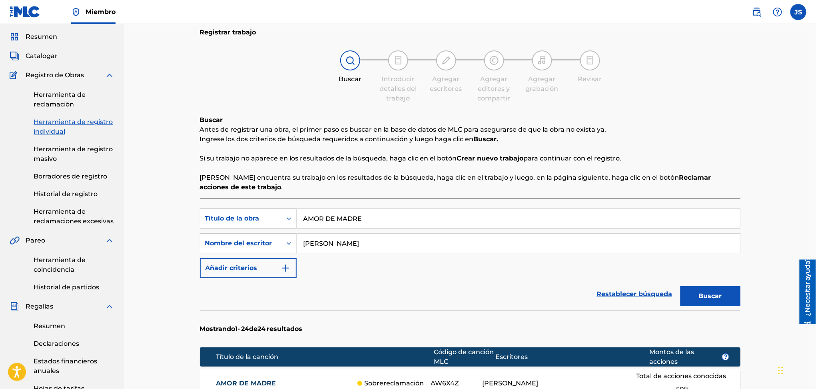
drag, startPoint x: 378, startPoint y: 217, endPoint x: 242, endPoint y: 219, distance: 135.6
click at [242, 219] on div "Búsqueda con criterios b4041826-883a-4fc2-a1fc-7fde7c6d6928 Título de la obra A…" at bounding box center [470, 218] width 541 height 20
type input "DESOBEDIENCIA"
click at [681, 286] on button "Buscar" at bounding box center [711, 296] width 60 height 20
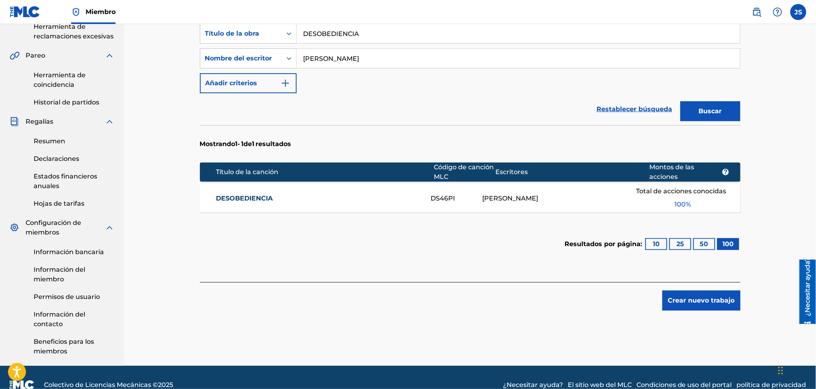
scroll to position [223, 0]
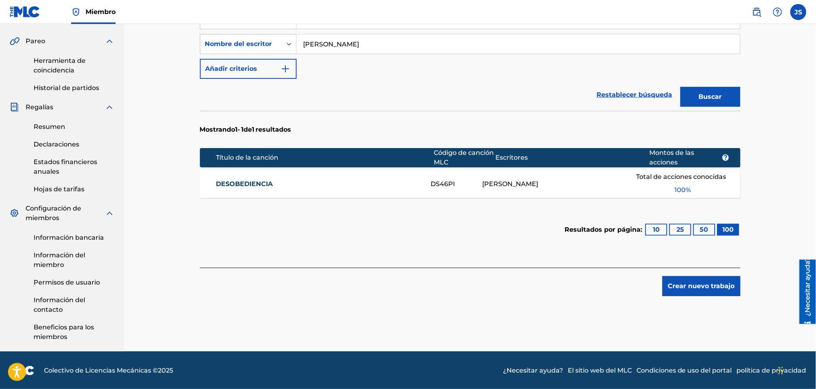
click at [250, 183] on font "DESOBEDIENCIA" at bounding box center [244, 184] width 57 height 8
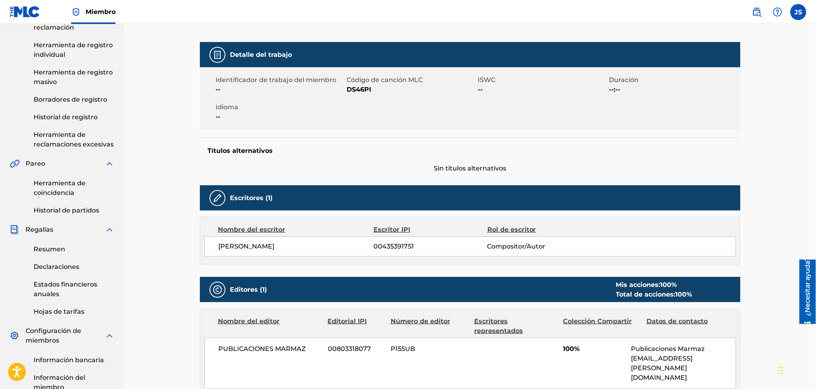
scroll to position [106, 0]
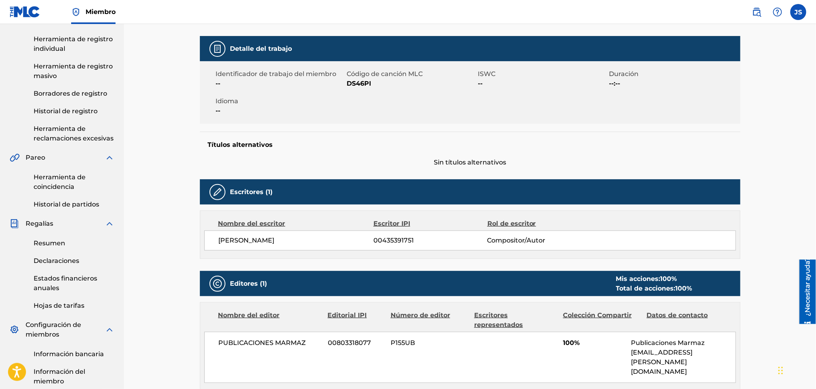
click at [360, 82] on font "DS46PI" at bounding box center [359, 84] width 24 height 8
copy font "DS46PI"
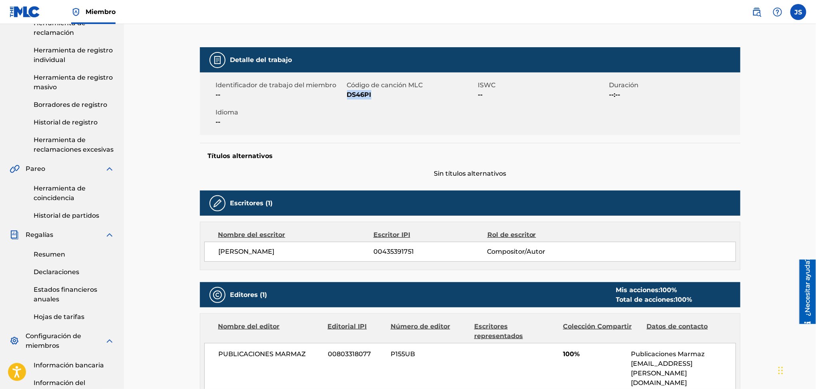
scroll to position [0, 0]
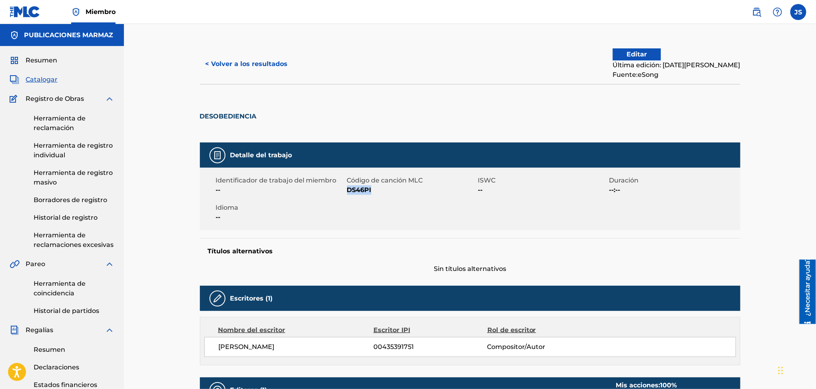
click at [246, 63] on font "< Volver a los resultados" at bounding box center [247, 64] width 82 height 8
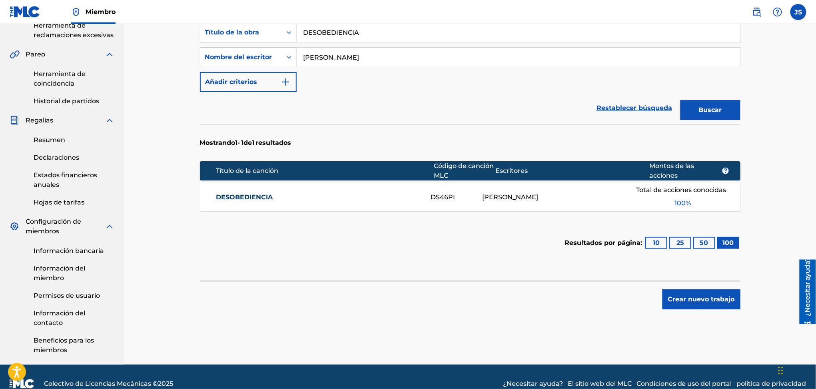
scroll to position [116, 0]
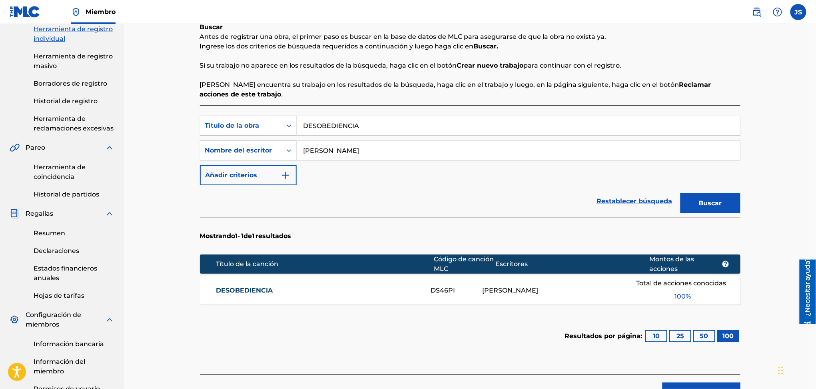
drag, startPoint x: 385, startPoint y: 124, endPoint x: 237, endPoint y: 101, distance: 150.1
click at [237, 101] on div "Buscar Antes de registrar una obra, el primer paso es buscar en la base de dato…" at bounding box center [470, 197] width 541 height 351
paste input "AGUAZUL"
type input "AGUAZUL"
drag, startPoint x: 470, startPoint y: 201, endPoint x: 619, endPoint y: 210, distance: 148.6
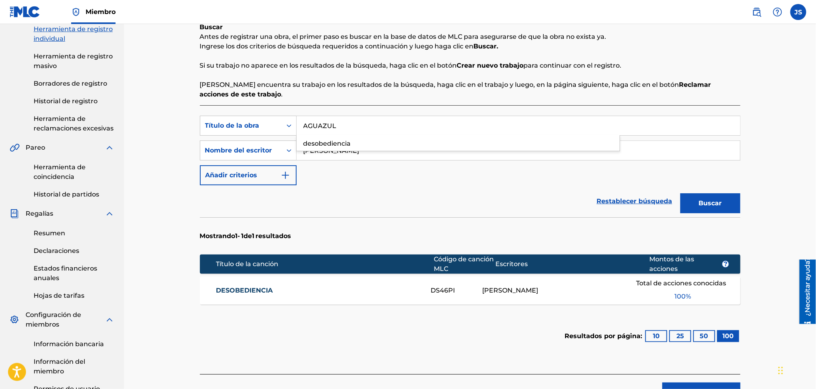
click at [472, 201] on div "Restablecer búsqueda Buscar" at bounding box center [470, 201] width 541 height 32
click at [710, 198] on button "Buscar" at bounding box center [711, 203] width 60 height 20
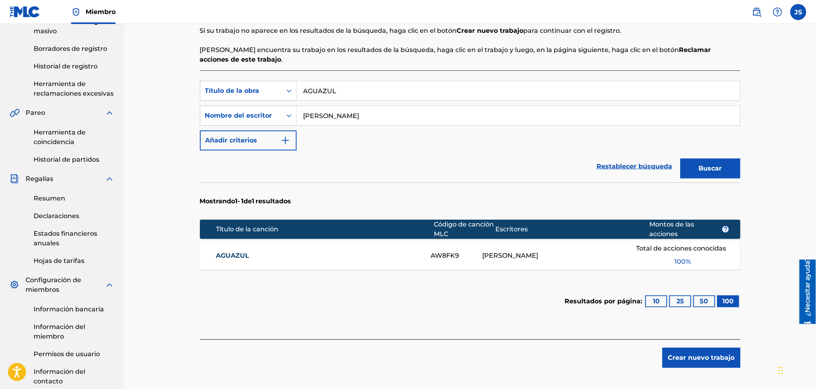
scroll to position [170, 0]
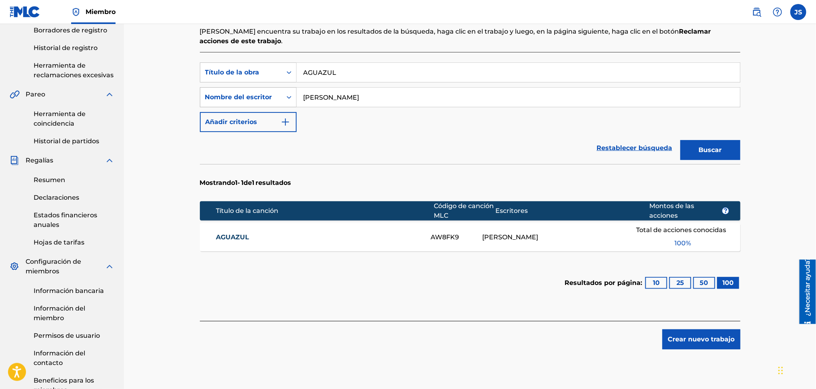
drag, startPoint x: 271, startPoint y: 97, endPoint x: 279, endPoint y: 97, distance: 7.6
click at [270, 97] on div "Búsqueda con criterios 61eea8fc-e3b5-4b4a-a3e0-ab60a8f6f4f6 Nombre del escritor…" at bounding box center [470, 97] width 541 height 20
paste input "LAS MEDALLAS DE LA VIDA"
drag, startPoint x: 404, startPoint y: 140, endPoint x: 419, endPoint y: 140, distance: 14.8
click at [405, 140] on div "Restablecer búsqueda Buscar" at bounding box center [470, 148] width 541 height 32
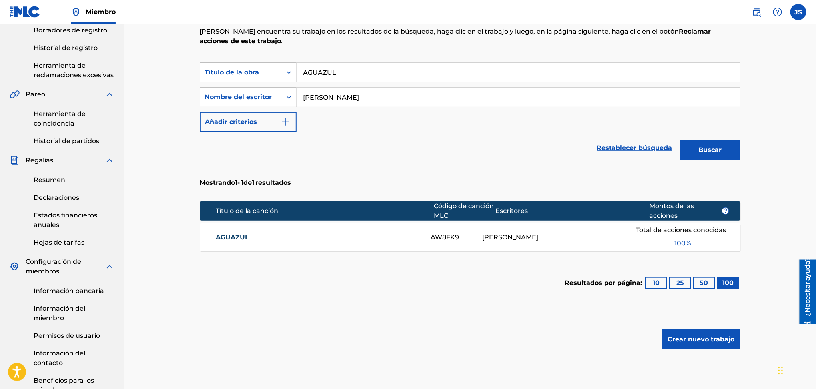
type input "[PERSON_NAME]"
drag, startPoint x: 337, startPoint y: 72, endPoint x: 253, endPoint y: 65, distance: 84.2
click at [250, 63] on div "Búsqueda con criterios b4041826-883a-4fc2-a1fc-7fde7c6d6928 Título de la obra A…" at bounding box center [470, 72] width 541 height 20
paste input "LAS MEDALLAS DE LA VIDA"
type input "LAS MEDALLAS DE LA VIDA"
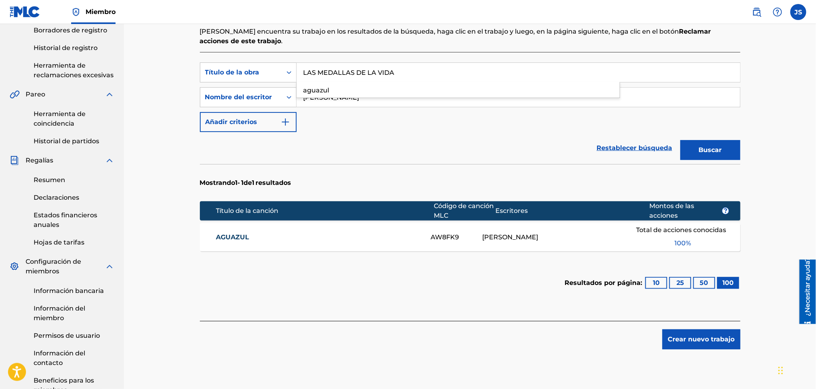
drag, startPoint x: 409, startPoint y: 127, endPoint x: 482, endPoint y: 136, distance: 72.9
click at [410, 127] on div "Búsqueda con criterios b4041826-883a-4fc2-a1fc-7fde7c6d6928 Título de la obra L…" at bounding box center [470, 97] width 541 height 70
click at [709, 140] on button "Buscar" at bounding box center [711, 150] width 60 height 20
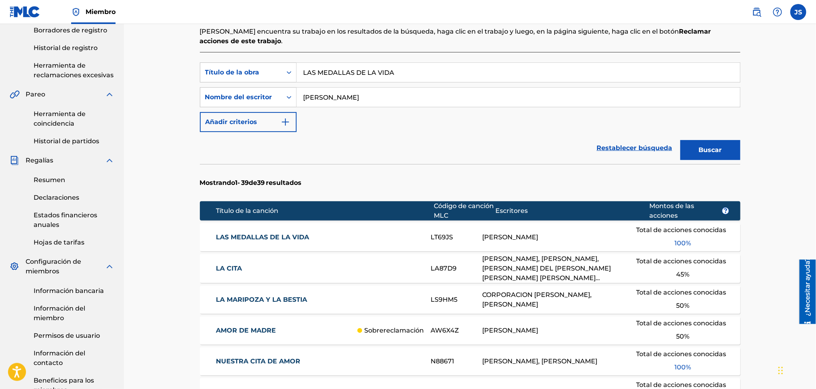
click at [253, 244] on div "LAS MEDALLAS DE LA VIDA LT69JS JOSÉ FRANCISCO MACHADO Total de acciones conocid…" at bounding box center [470, 237] width 541 height 28
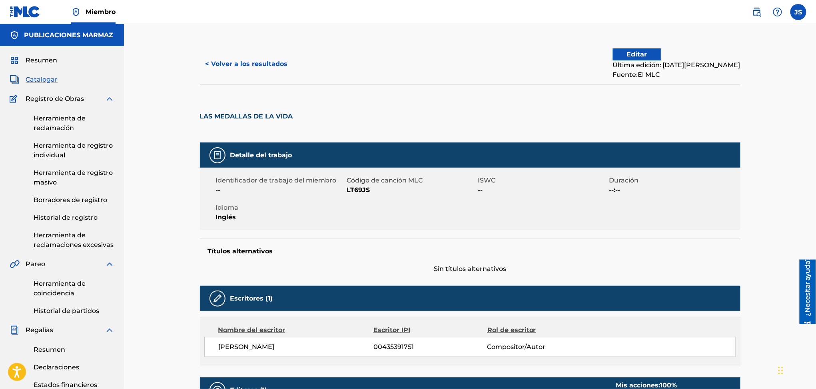
click at [235, 58] on button "< Volver a los resultados" at bounding box center [247, 64] width 94 height 20
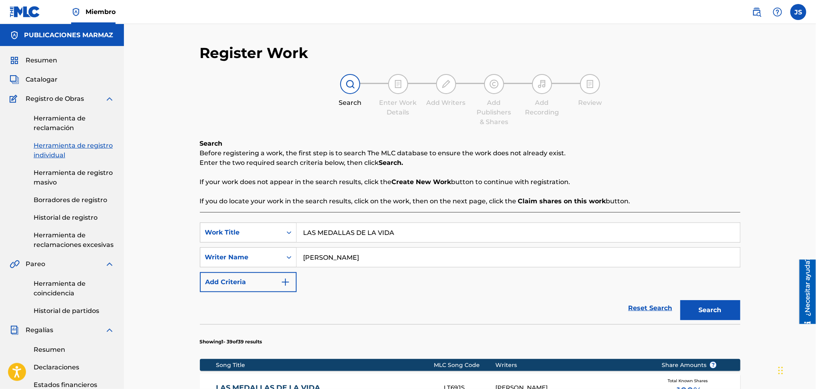
scroll to position [170, 0]
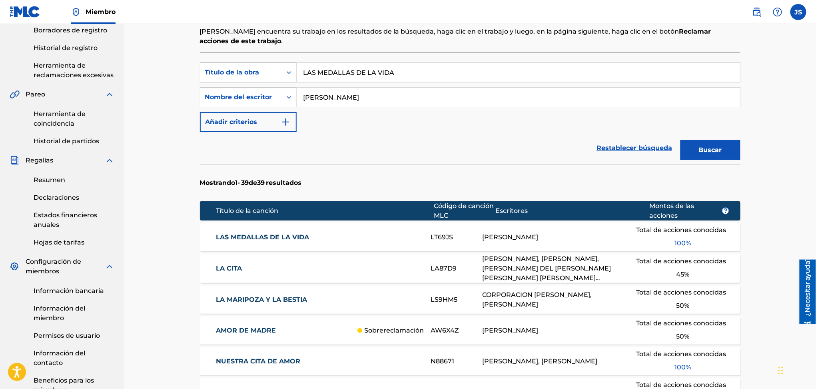
drag, startPoint x: 398, startPoint y: 68, endPoint x: 256, endPoint y: 67, distance: 142.3
click at [256, 67] on div "Búsqueda con criterios b4041826-883a-4fc2-a1fc-7fde7c6d6928 Título de la obra L…" at bounding box center [470, 72] width 541 height 20
paste input "AGUAZUL"
type input "AGUAZUL"
click at [710, 146] on font "Buscar" at bounding box center [710, 150] width 23 height 8
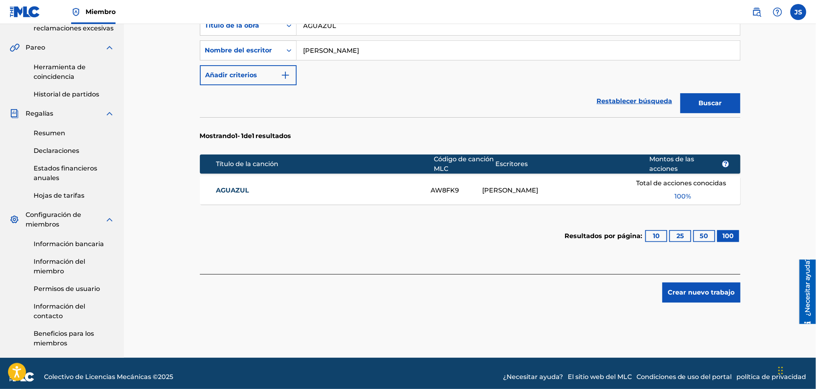
scroll to position [223, 0]
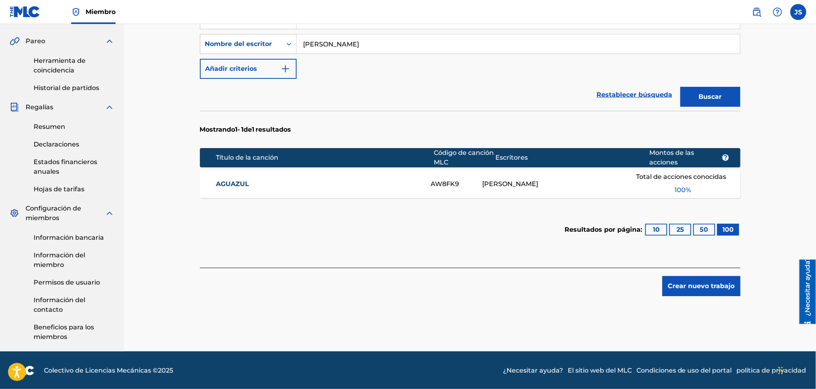
click at [222, 183] on font "AGUAZUL" at bounding box center [232, 184] width 33 height 8
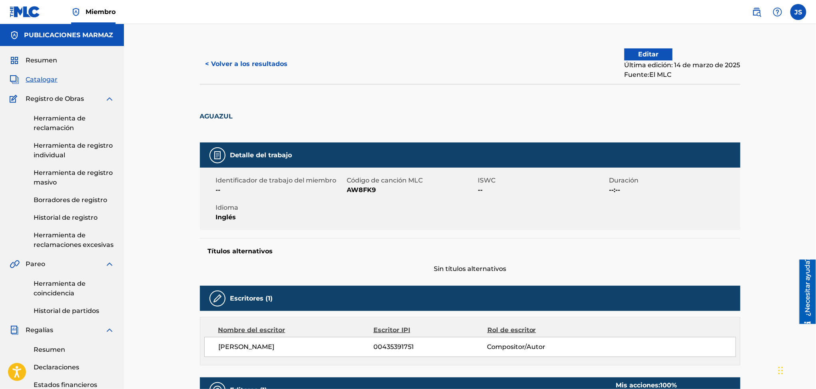
click at [264, 68] on button "< Volver a los resultados" at bounding box center [247, 64] width 94 height 20
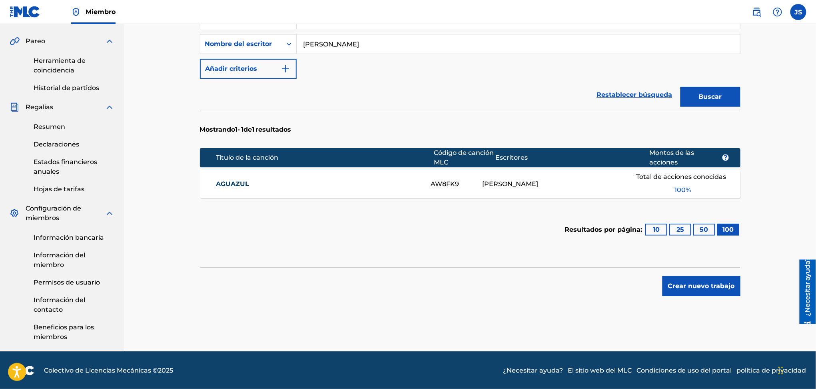
scroll to position [10, 0]
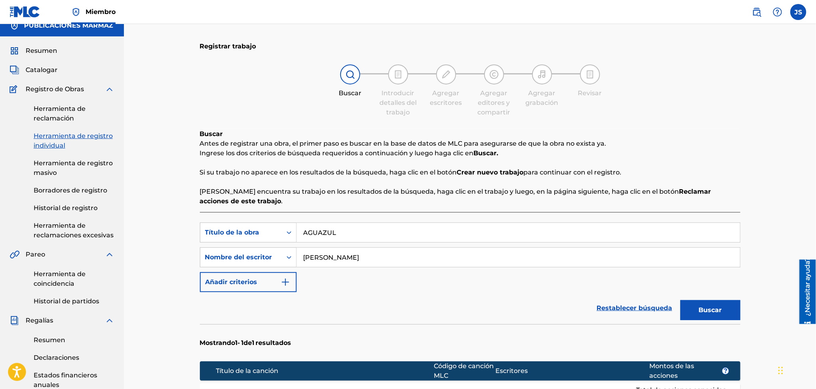
drag, startPoint x: 355, startPoint y: 234, endPoint x: 259, endPoint y: 245, distance: 97.1
click at [259, 245] on div "Búsqueda con criterios b4041826-883a-4fc2-a1fc-7fde7c6d6928 Título de la obra A…" at bounding box center [470, 257] width 541 height 70
paste input "MOR DE MADRE"
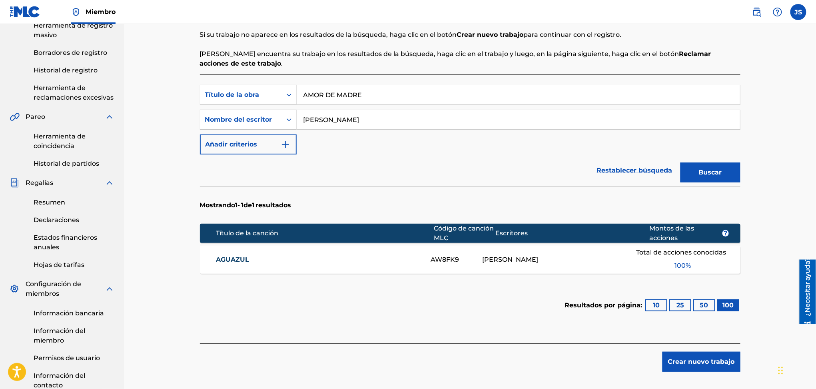
scroll to position [223, 0]
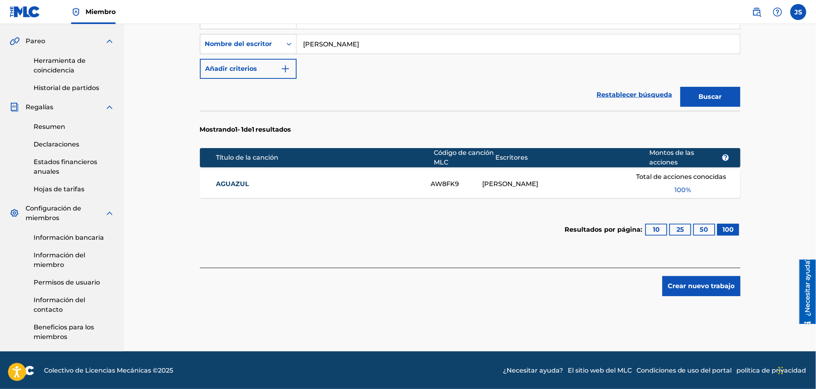
type input "AMOR DE MADRE"
click at [720, 104] on button "Buscar" at bounding box center [711, 97] width 60 height 20
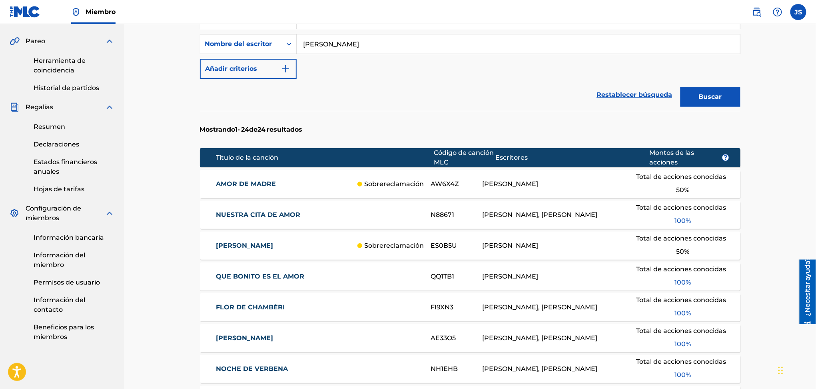
drag, startPoint x: 305, startPoint y: 187, endPoint x: 321, endPoint y: 166, distance: 27.1
click at [305, 187] on link "AMOR DE MADRE" at bounding box center [285, 184] width 138 height 10
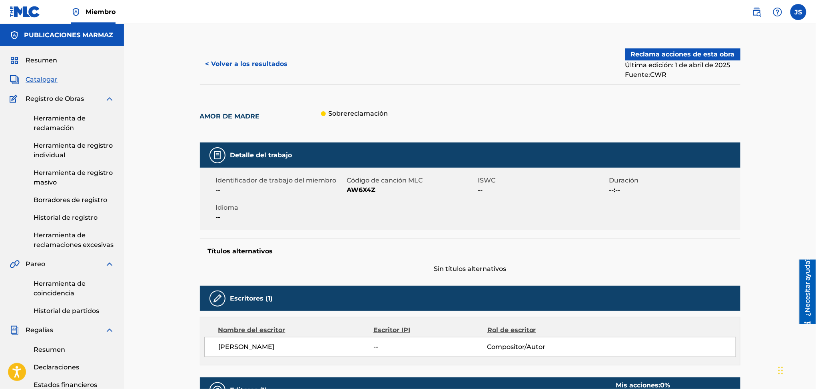
click at [261, 64] on font "< Volver a los resultados" at bounding box center [247, 64] width 82 height 8
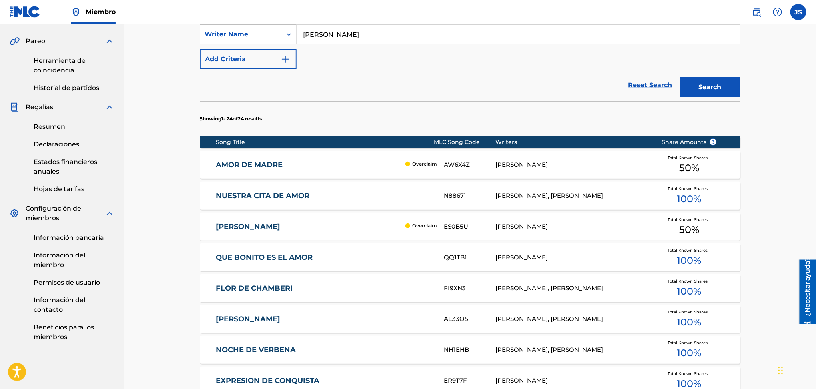
scroll to position [170, 0]
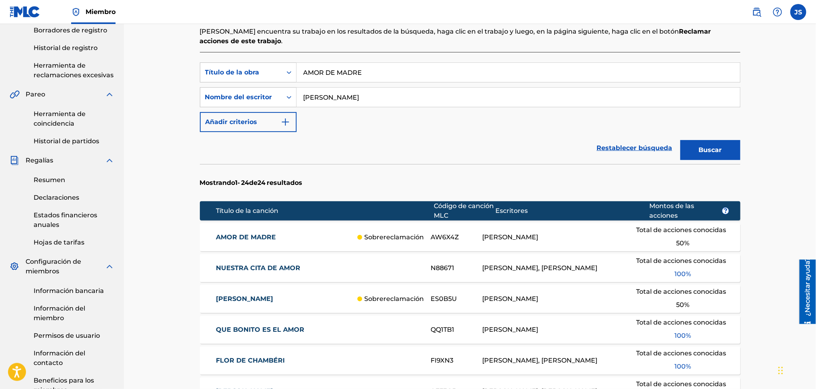
drag, startPoint x: 389, startPoint y: 89, endPoint x: 333, endPoint y: 92, distance: 56.0
click at [333, 92] on input "[PERSON_NAME]" at bounding box center [518, 97] width 443 height 19
drag, startPoint x: 398, startPoint y: 72, endPoint x: 226, endPoint y: 64, distance: 172.5
click at [226, 64] on div "Búsqueda con criterios b4041826-883a-4fc2-a1fc-7fde7c6d6928 Título de la obra A…" at bounding box center [470, 72] width 541 height 20
paste input "BELLEZA UNIVERSAL"
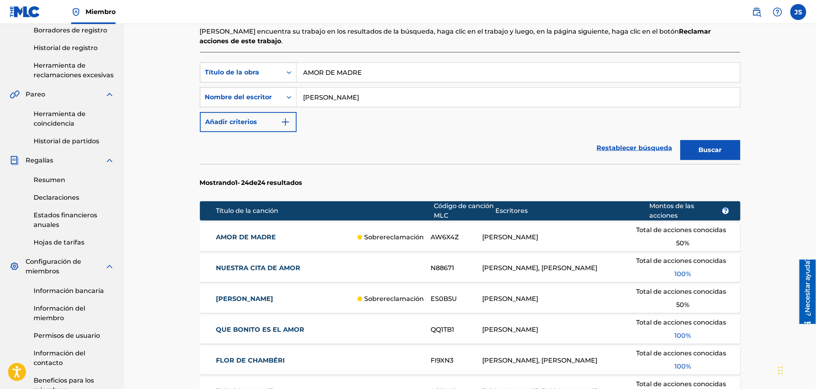
type input "BELLEZA UNIVERSAL"
click at [622, 151] on link "Restablecer búsqueda" at bounding box center [635, 148] width 84 height 18
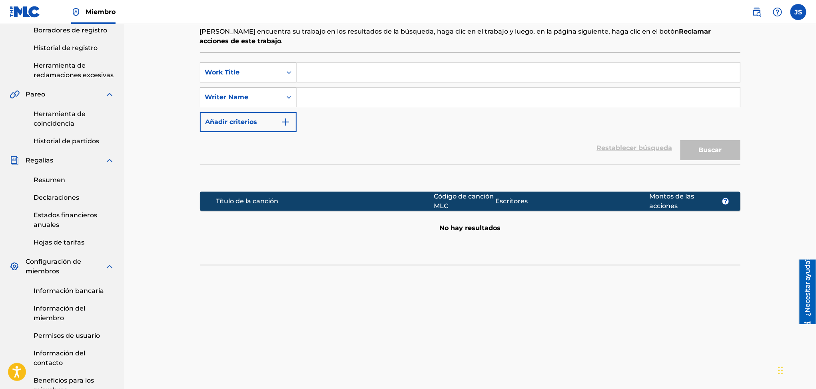
click at [719, 149] on div "Buscar" at bounding box center [709, 148] width 64 height 32
click at [328, 77] on input "Formulario de búsqueda" at bounding box center [518, 72] width 443 height 19
paste input "BELLEZA UNIVERSAL"
click at [341, 95] on div "belleza universal" at bounding box center [458, 90] width 323 height 14
drag, startPoint x: 400, startPoint y: 72, endPoint x: 162, endPoint y: 61, distance: 238.1
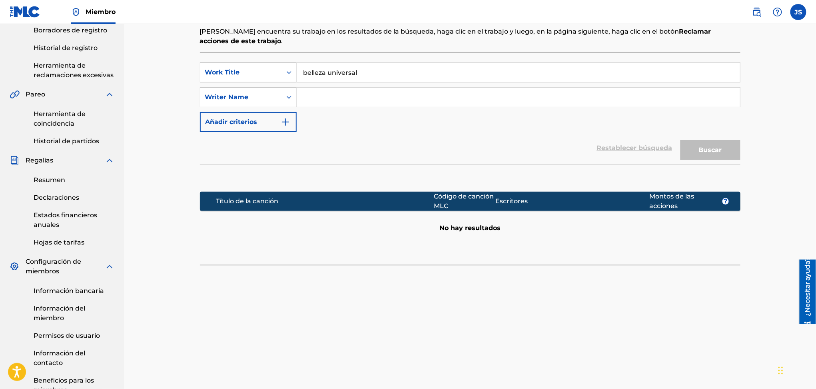
click at [162, 61] on div "Registrar trabajo Buscar Introducir detalles del trabajo Agregar escritores Agr…" at bounding box center [470, 129] width 692 height 550
paste input "BELLEZA UNIVERSAL"
type input "BELLEZA UNIVERSAL"
type input "R"
type input "[PERSON_NAME]"
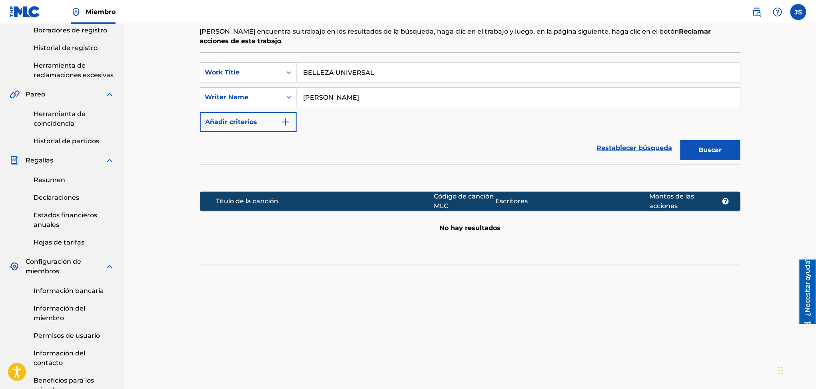
click at [200, 112] on button "Añadir criterios" at bounding box center [248, 122] width 97 height 20
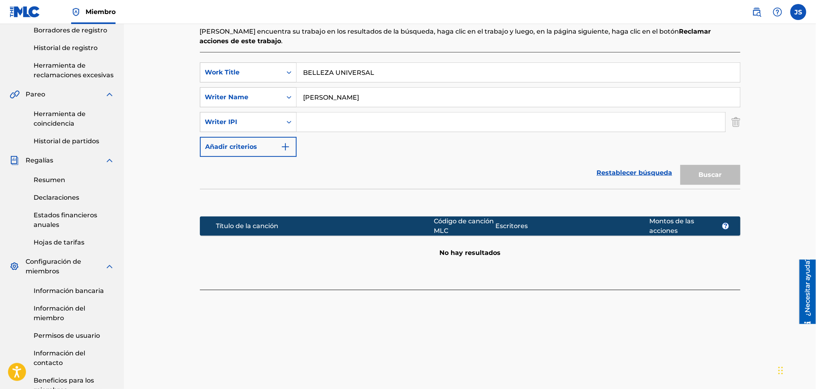
click at [740, 124] on div "Registrar trabajo Buscar Introducir detalles del trabajo Agregar escritores Agr…" at bounding box center [470, 139] width 560 height 530
click at [741, 121] on div "Registrar trabajo Buscar Introducir detalles del trabajo Agregar escritores Agr…" at bounding box center [470, 139] width 560 height 530
click at [738, 126] on img "Formulario de búsqueda" at bounding box center [736, 122] width 9 height 20
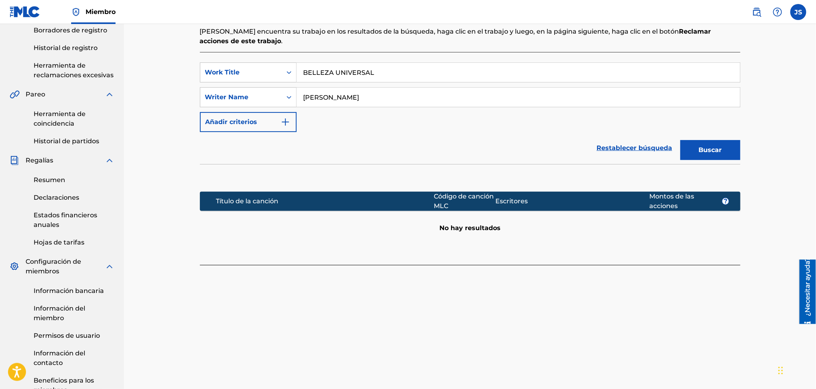
click at [726, 151] on button "Buscar" at bounding box center [711, 150] width 60 height 20
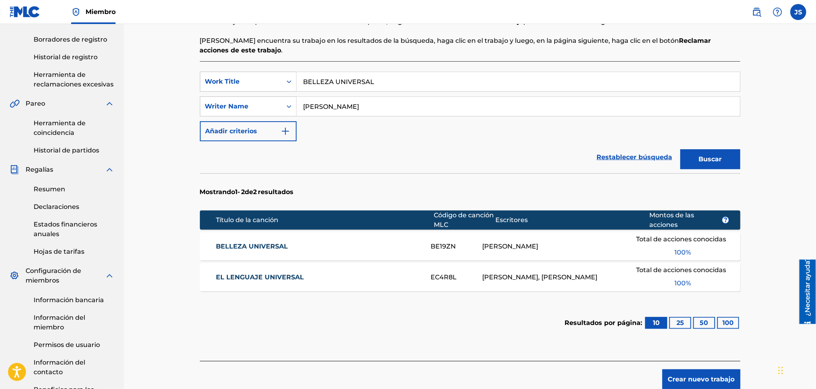
scroll to position [116, 0]
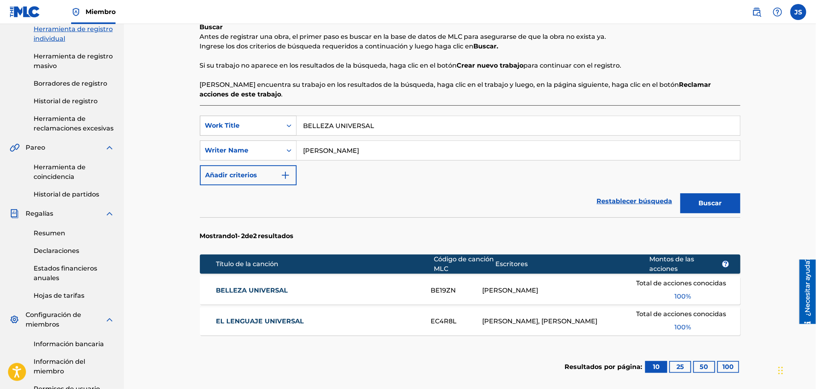
drag, startPoint x: 392, startPoint y: 124, endPoint x: 285, endPoint y: 124, distance: 107.2
click at [285, 124] on div "SearchWithCriteria6c483a37-9bb8-4c52-9286-1d78d03228e3 Work Title BELLEZA UNIVE…" at bounding box center [470, 126] width 541 height 20
paste input "CENTENARIO DE LA RADIO"
type input "CENTENARIO DE LA RADIO"
drag, startPoint x: 405, startPoint y: 198, endPoint x: 709, endPoint y: 226, distance: 304.7
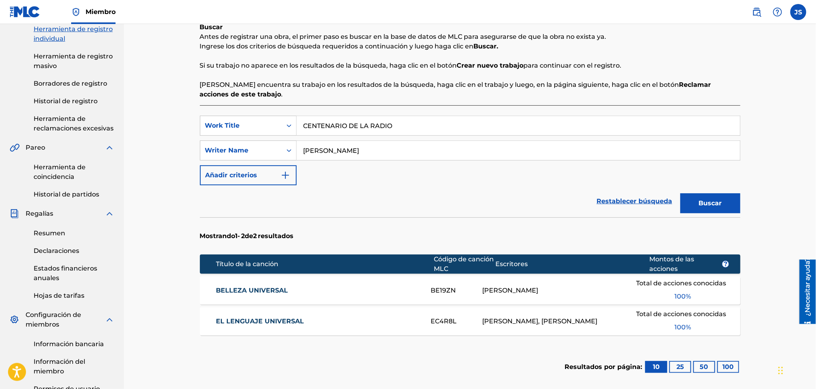
click at [413, 198] on div "Restablecer búsqueda Buscar" at bounding box center [470, 201] width 541 height 32
click at [736, 196] on button "Buscar" at bounding box center [711, 203] width 60 height 20
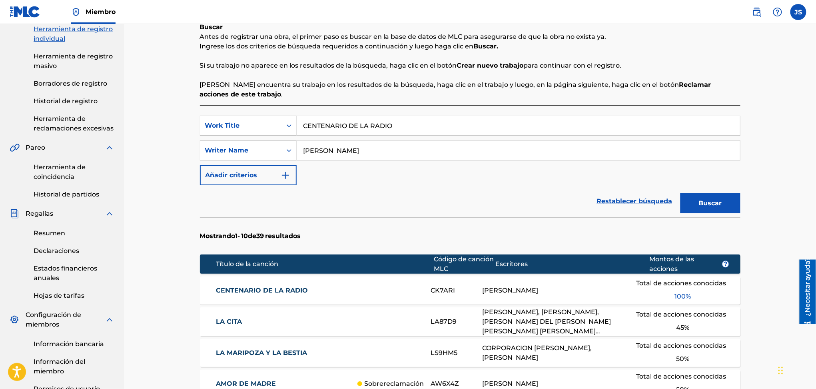
click at [280, 292] on font "CENTENARIO DE LA RADIO" at bounding box center [262, 290] width 92 height 8
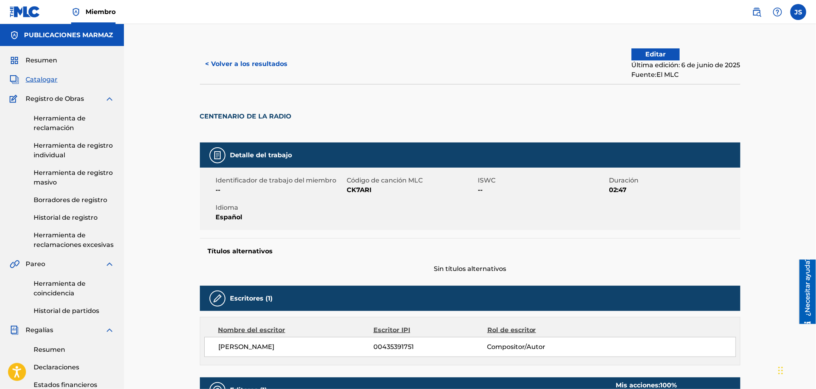
click at [239, 61] on font "< Volver a los resultados" at bounding box center [247, 64] width 82 height 8
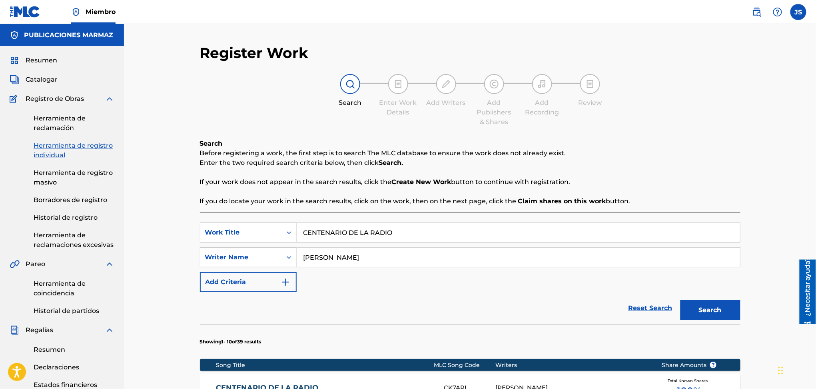
scroll to position [116, 0]
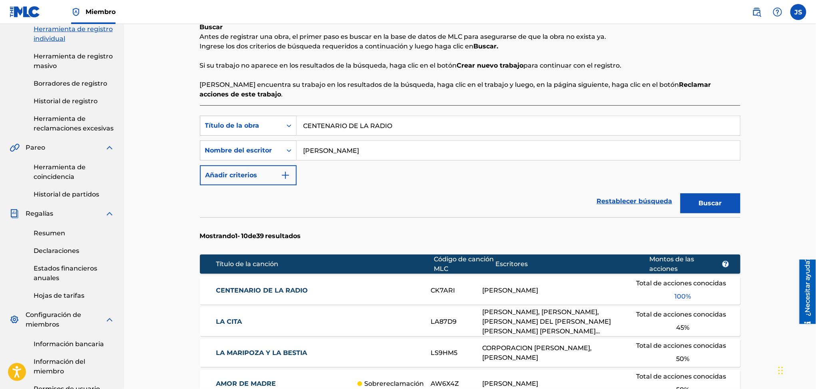
drag, startPoint x: 408, startPoint y: 125, endPoint x: 296, endPoint y: 123, distance: 112.0
click at [292, 124] on div "Búsqueda con criterios6c483a37-9bb8-4c52-9286-1d78d03228e3 Título de la obra CE…" at bounding box center [470, 126] width 541 height 20
paste input "INELA DEL FOLKLOR"
type input "CENTINELA DEL FOLKLOR"
click at [530, 196] on div "Restablecer búsqueda Buscar" at bounding box center [470, 201] width 541 height 32
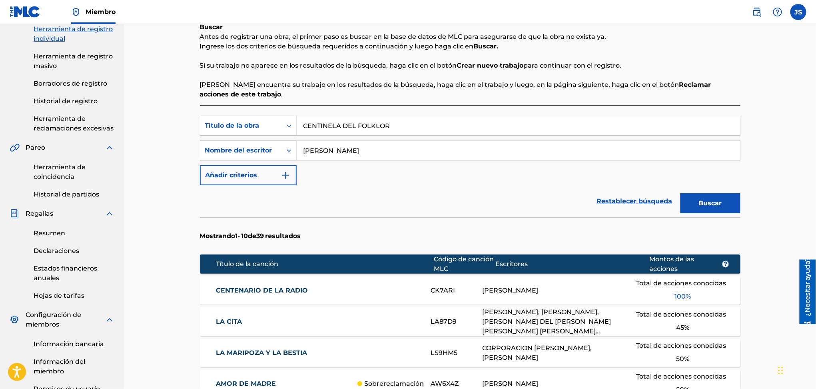
click at [727, 212] on button "Buscar" at bounding box center [711, 203] width 60 height 20
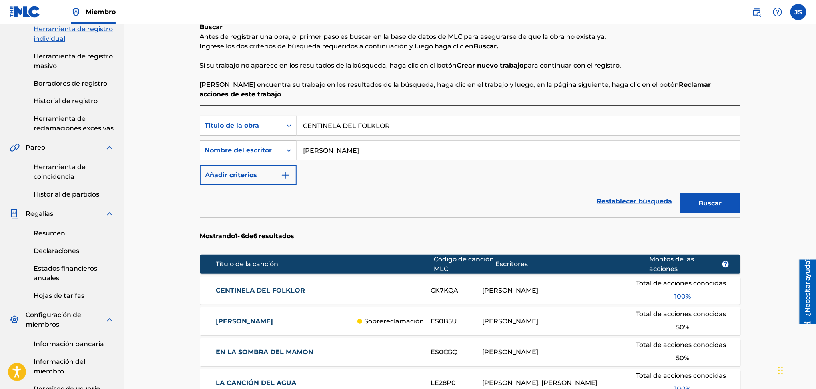
drag, startPoint x: 264, startPoint y: 290, endPoint x: 279, endPoint y: 283, distance: 16.8
click at [264, 290] on font "CENTINELA DEL FOLKLOR" at bounding box center [260, 290] width 89 height 8
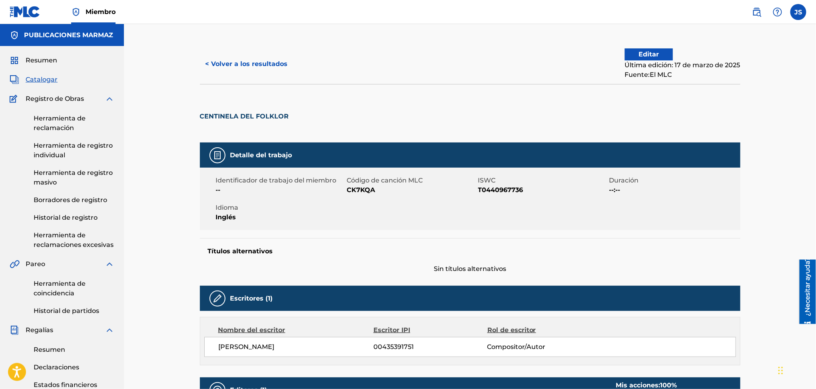
click at [227, 54] on button "< Volver a los resultados" at bounding box center [247, 64] width 94 height 20
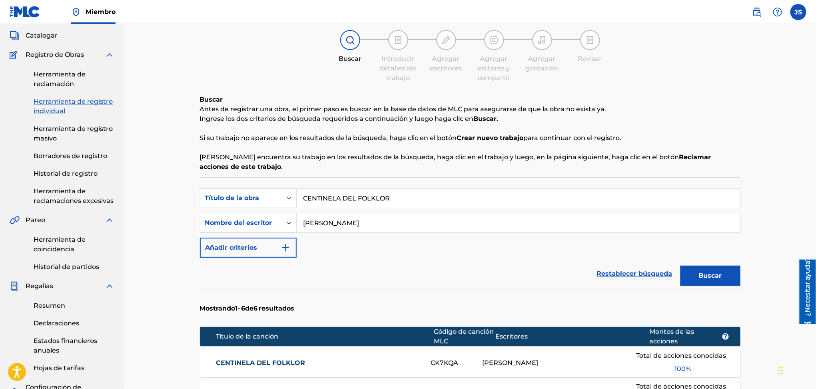
scroll to position [106, 0]
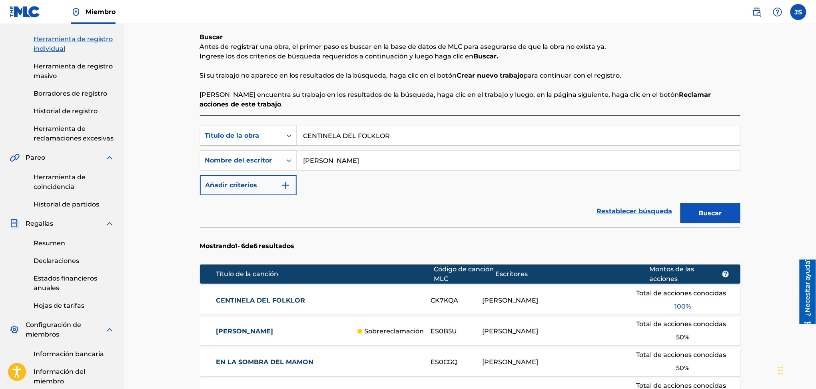
paste input "DESOBEDIENCIA"
drag, startPoint x: 327, startPoint y: 140, endPoint x: 289, endPoint y: 141, distance: 37.6
click at [289, 141] on div "Búsqueda con criterios6c483a37-9bb8-4c52-9286-1d78d03228e3 Título de la obra CE…" at bounding box center [470, 136] width 541 height 20
type input "DESOBEDIENCIA"
click at [707, 209] on font "Buscar" at bounding box center [710, 213] width 23 height 8
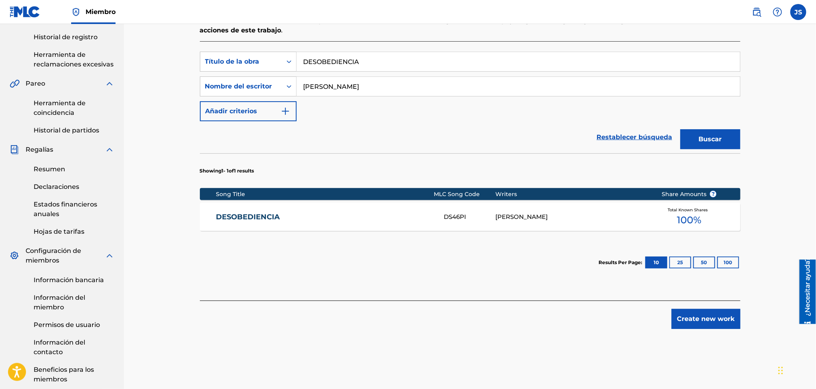
scroll to position [213, 0]
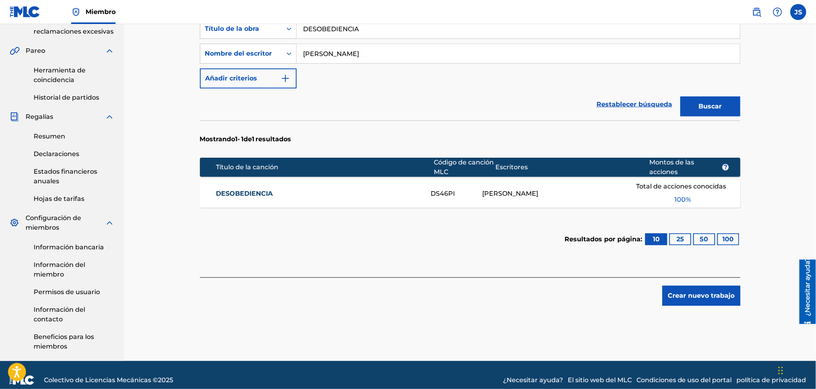
click at [257, 194] on font "DESOBEDIENCIA" at bounding box center [244, 194] width 57 height 8
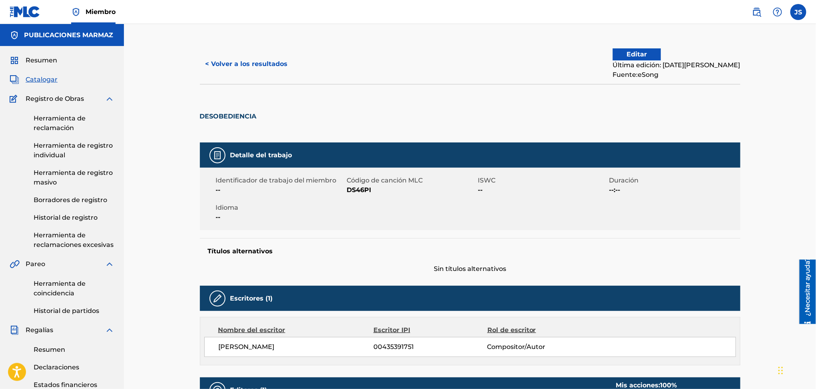
click at [204, 43] on div "< Volver a los resultados Editar Última edición: 22 de agosto de 2025 Fuente: e…" at bounding box center [470, 308] width 692 height 568
click at [233, 70] on button "< Volver a los resultados" at bounding box center [247, 64] width 94 height 20
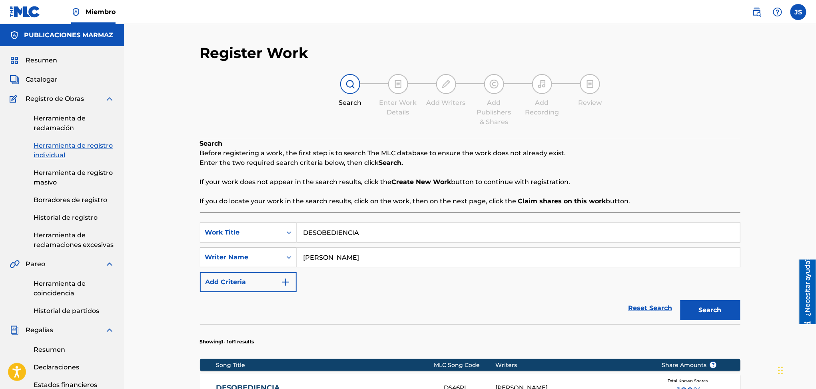
scroll to position [213, 0]
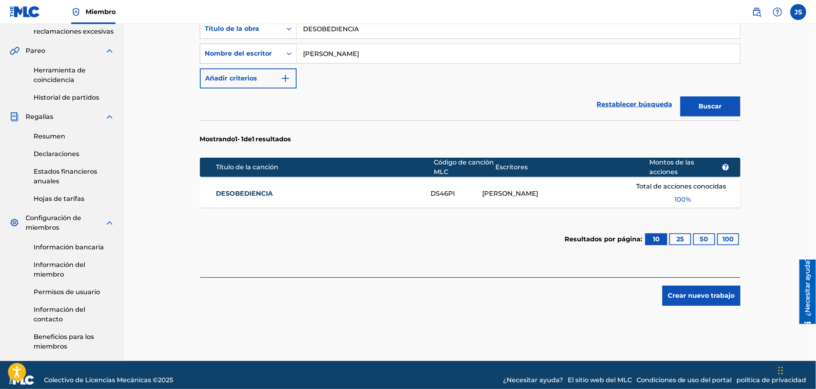
click at [387, 48] on input "[PERSON_NAME]" at bounding box center [518, 53] width 443 height 19
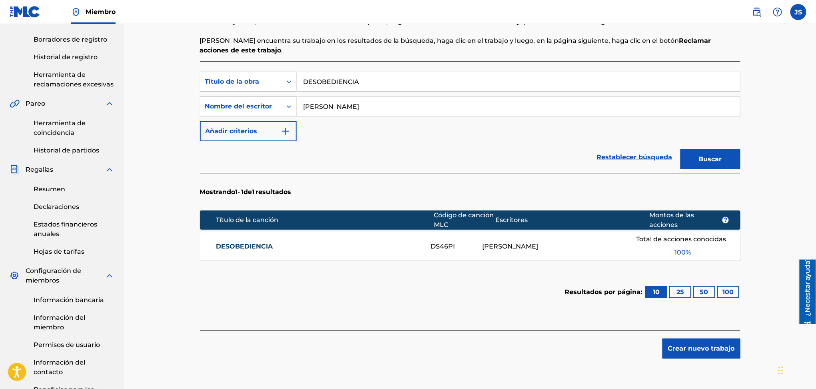
scroll to position [160, 0]
drag, startPoint x: 379, startPoint y: 80, endPoint x: 170, endPoint y: 55, distance: 210.6
click at [170, 55] on div "Registrar trabajo Buscar Introducir detalles del trabajo Agregar escritores Agr…" at bounding box center [470, 139] width 692 height 550
paste input "OBLE CUMPLEAÑOS"
type input "DOBLE CUMPLEAÑOS"
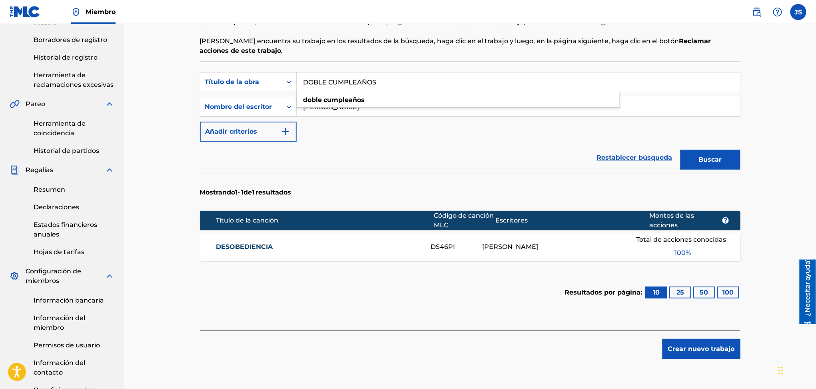
click at [527, 200] on section "Mostrando 1 - 1 de 1 resultados" at bounding box center [470, 190] width 541 height 33
click at [730, 160] on button "Buscar" at bounding box center [711, 160] width 60 height 20
click at [264, 249] on font "DOBLE CUMPLEAÑOS" at bounding box center [253, 247] width 75 height 8
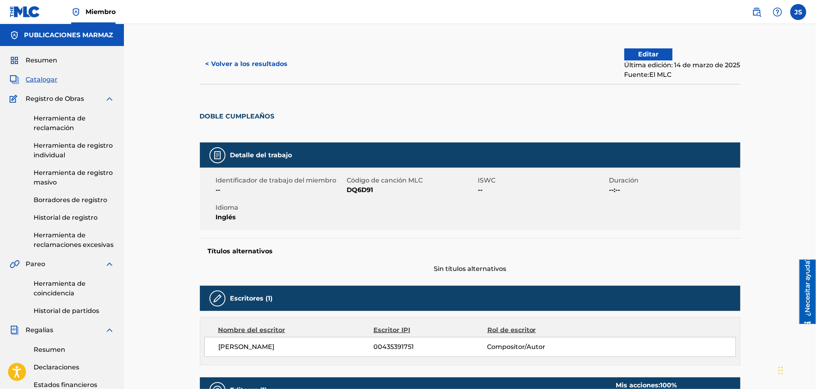
click at [234, 72] on button "< Volver a los resultados" at bounding box center [247, 64] width 94 height 20
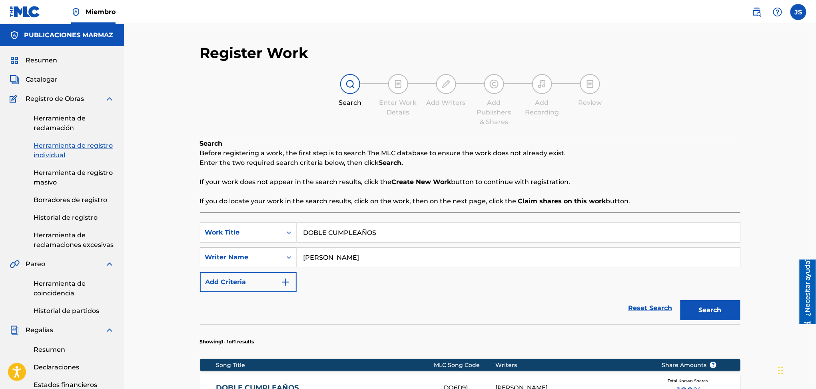
scroll to position [160, 0]
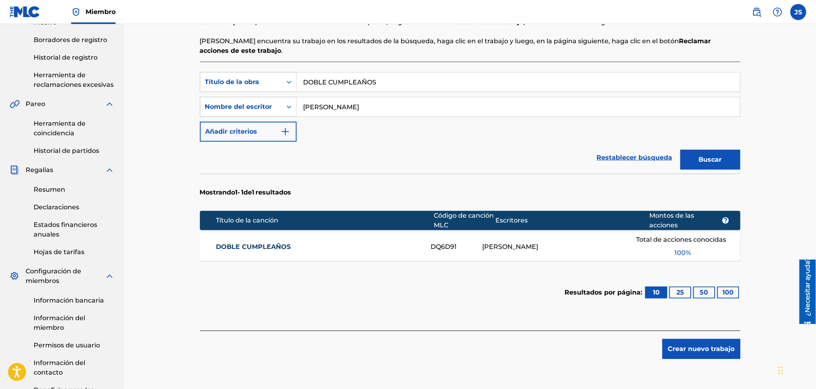
drag, startPoint x: 411, startPoint y: 86, endPoint x: 301, endPoint y: 73, distance: 110.7
click at [301, 73] on input "DOBLE CUMPLEAÑOS" at bounding box center [518, 81] width 443 height 19
paste input "NDE ESTAN"
type input "DONDE ESTAN"
drag, startPoint x: 508, startPoint y: 178, endPoint x: 541, endPoint y: 178, distance: 32.8
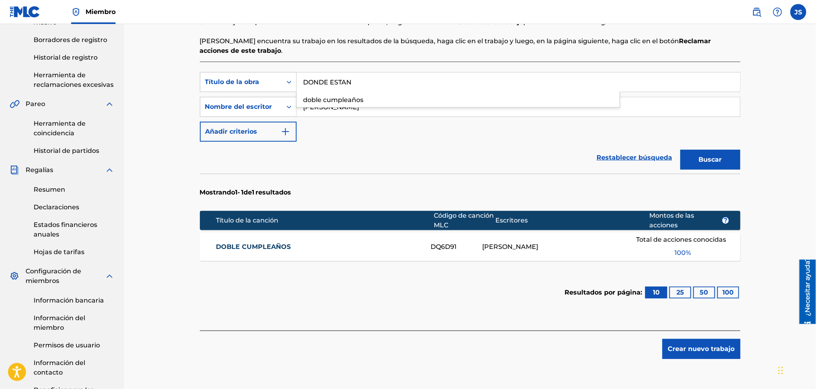
click at [509, 178] on section "Mostrando 1 - 1 de 1 resultados" at bounding box center [470, 190] width 541 height 33
click at [732, 162] on button "Buscar" at bounding box center [711, 160] width 60 height 20
click at [218, 244] on font "DONDE ESTÁN" at bounding box center [241, 247] width 50 height 8
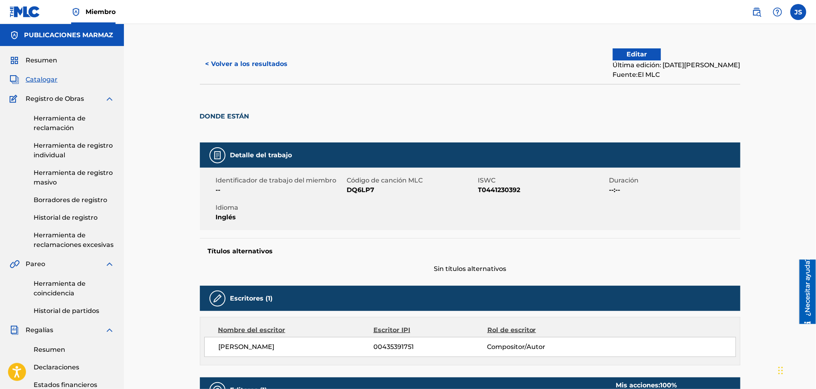
click at [249, 62] on font "< Volver a los resultados" at bounding box center [247, 64] width 82 height 8
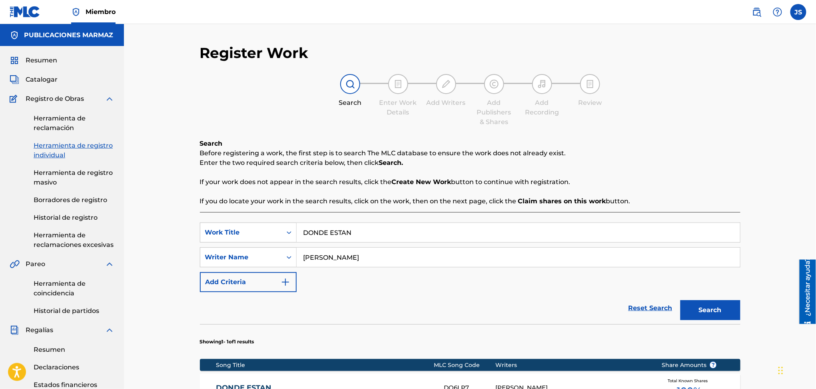
scroll to position [160, 0]
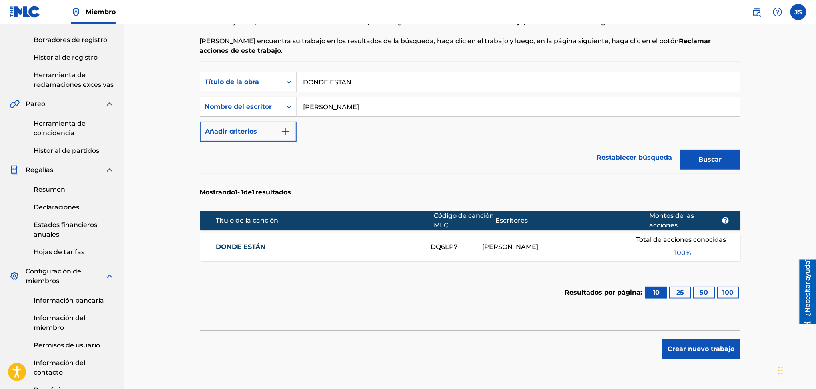
drag, startPoint x: 369, startPoint y: 86, endPoint x: 257, endPoint y: 83, distance: 111.6
click at [246, 80] on div "Búsqueda con criterios6c483a37-9bb8-4c52-9286-1d78d03228e3 Título de la obra DO…" at bounding box center [470, 82] width 541 height 20
paste input "S DECADAS"
type input "DOS DECADAS"
click at [425, 153] on div "Restablecer búsqueda Buscar" at bounding box center [470, 158] width 541 height 32
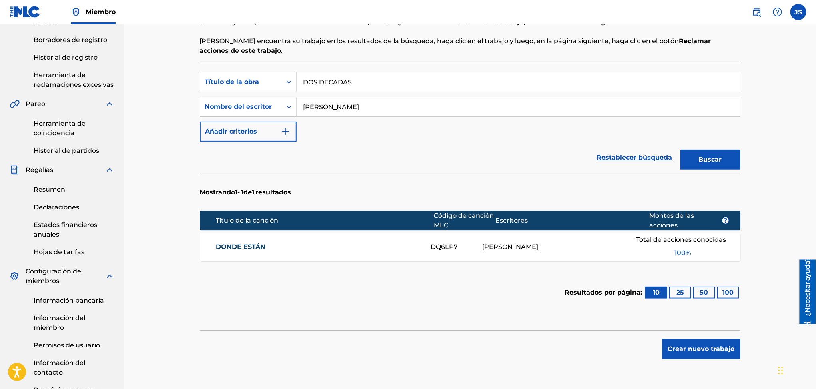
click at [714, 160] on font "Buscar" at bounding box center [710, 160] width 23 height 8
click at [233, 245] on font "DOS DÉCADAS" at bounding box center [241, 247] width 50 height 8
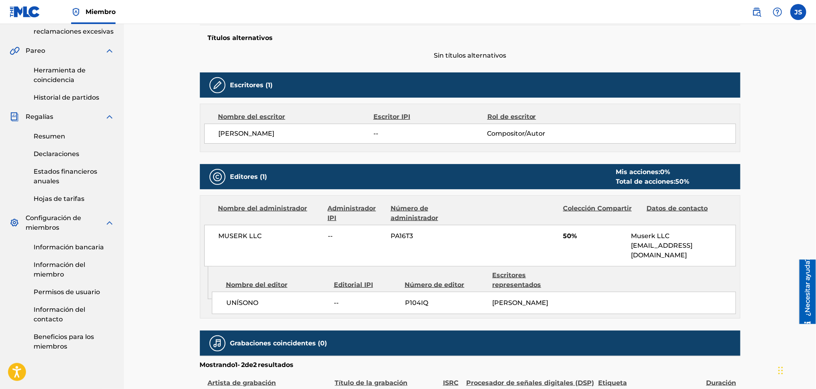
scroll to position [266, 0]
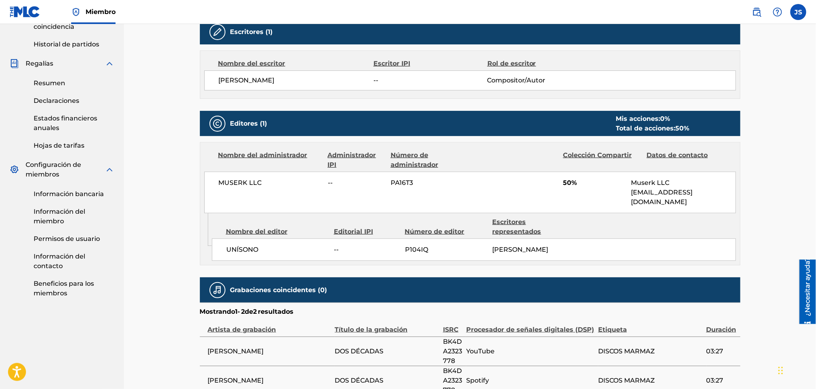
click at [764, 102] on div "< Volver a los resultados Reclama acciones de esta obra Última edición: 1 de ab…" at bounding box center [470, 92] width 692 height 669
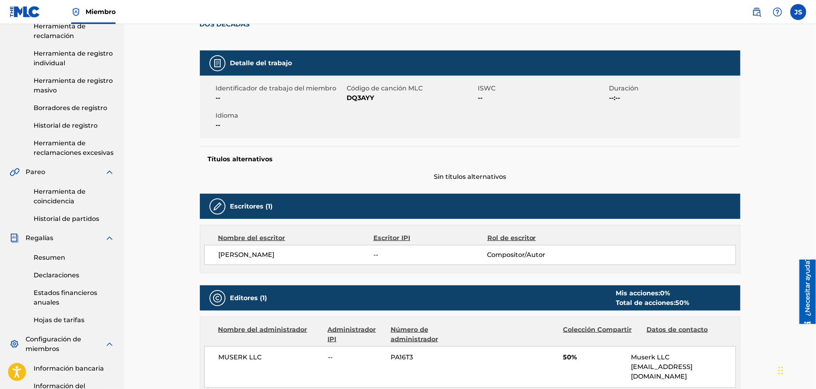
scroll to position [0, 0]
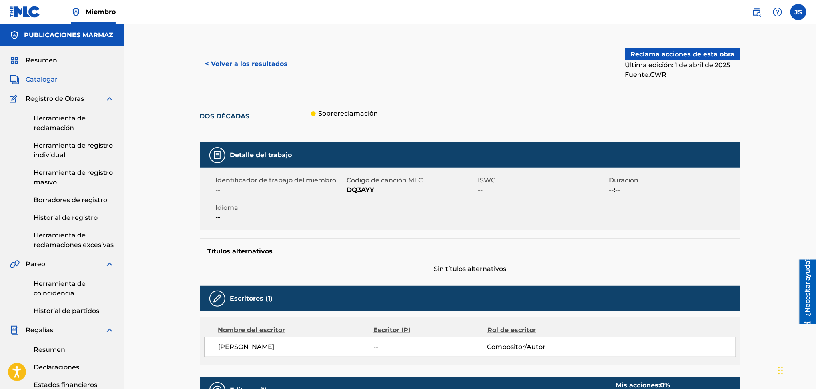
click at [270, 60] on font "< Volver a los resultados" at bounding box center [247, 64] width 82 height 8
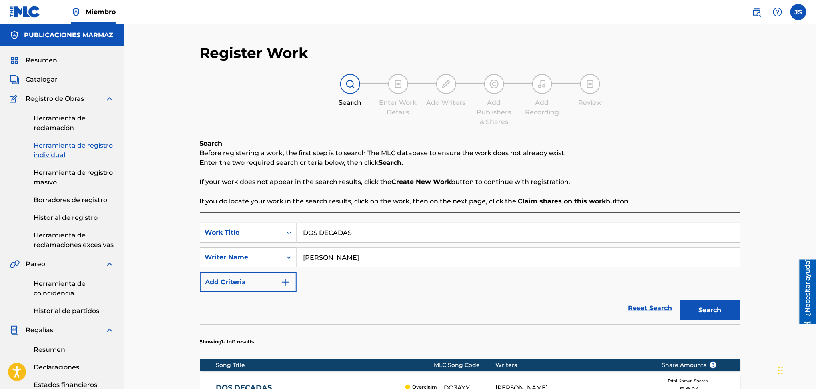
scroll to position [160, 0]
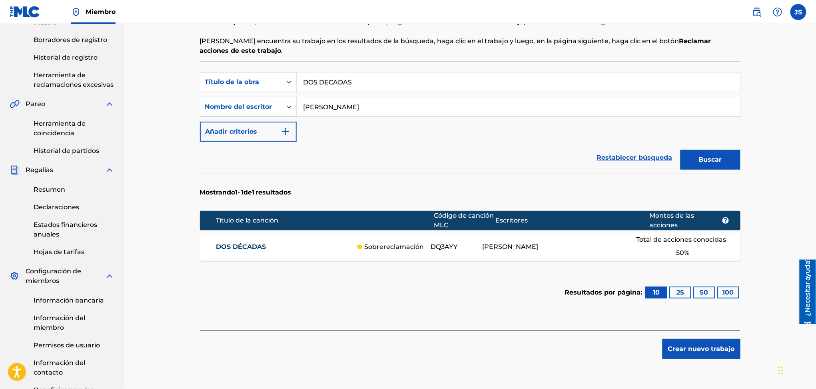
drag, startPoint x: 373, startPoint y: 74, endPoint x: 220, endPoint y: 67, distance: 153.3
click at [220, 67] on div "Búsqueda con criterios6c483a37-9bb8-4c52-9286-1d78d03228e3 Título de la obra DO…" at bounding box center [470, 196] width 541 height 269
paste input "ECOS DE MI TIERRA"
type input "ECOS DE MI TIERRA"
click at [474, 162] on div "Restablecer búsqueda Buscar" at bounding box center [470, 158] width 541 height 32
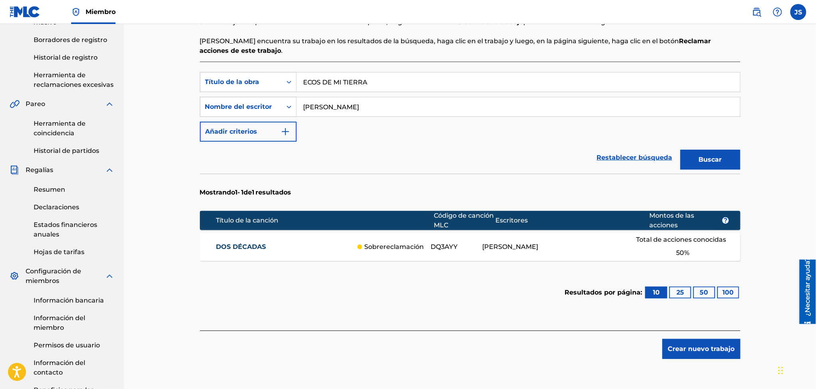
click at [712, 164] on font "Buscar" at bounding box center [710, 160] width 23 height 10
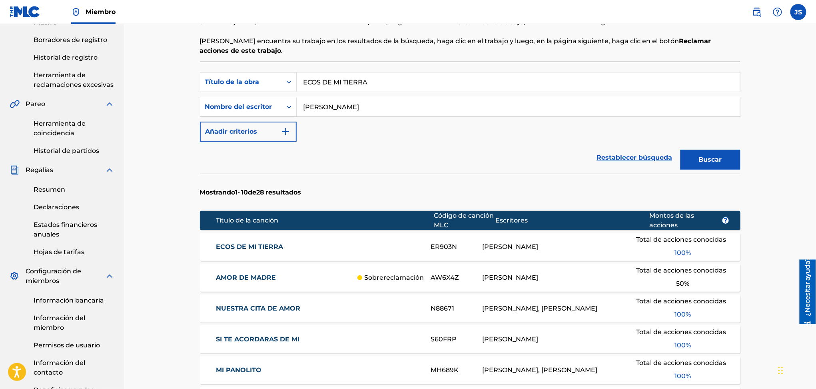
click at [266, 245] on font "ECOS DE MI TIERRA" at bounding box center [249, 247] width 67 height 8
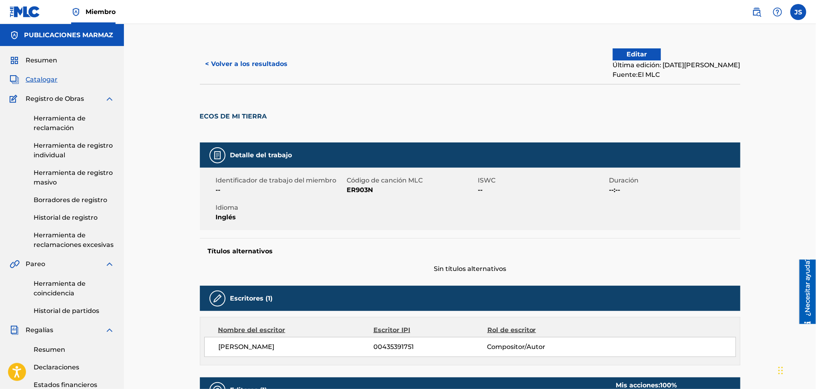
click at [231, 66] on font "< Volver a los resultados" at bounding box center [247, 64] width 82 height 8
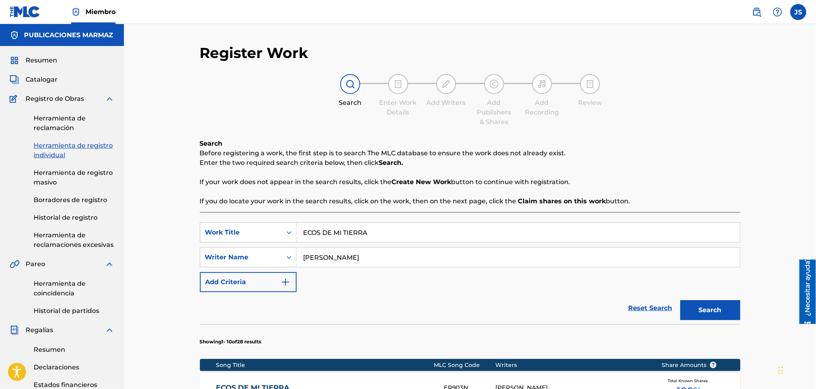
scroll to position [160, 0]
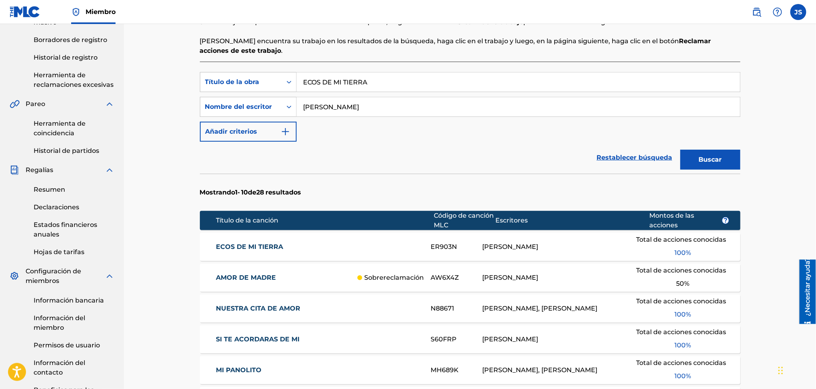
drag, startPoint x: 90, startPoint y: 59, endPoint x: 84, endPoint y: 60, distance: 6.1
click at [84, 59] on main "PUBLICACIONES MARMAZ Resumen Catalogar Registro de Obras Herramienta de reclama…" at bounding box center [408, 251] width 816 height 775
paste input "L CRISTAL DE MIS SUEÑOS"
type input "EL CRISTAL DE MIS SUEÑOS"
drag, startPoint x: 409, startPoint y: 146, endPoint x: 425, endPoint y: 147, distance: 15.2
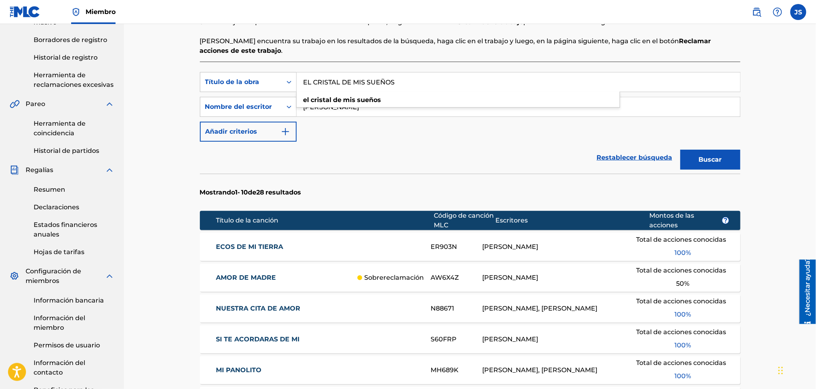
click at [410, 146] on div "Restablecer búsqueda Buscar" at bounding box center [470, 158] width 541 height 32
click at [700, 163] on font "Buscar" at bounding box center [710, 160] width 23 height 10
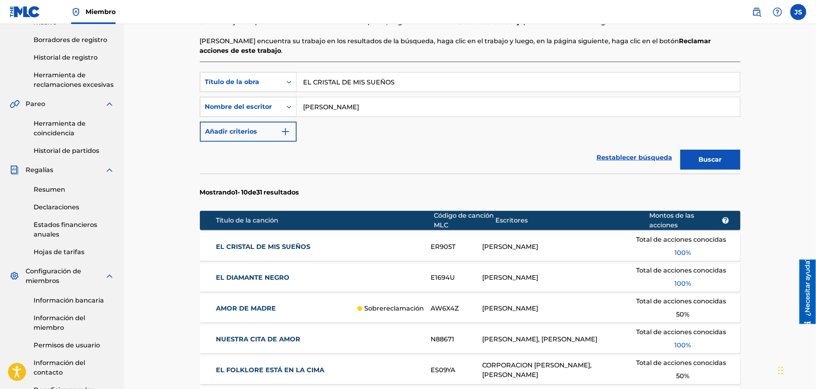
click at [257, 243] on font "EL CRISTAL DE MIS SUEÑOS" at bounding box center [263, 247] width 94 height 8
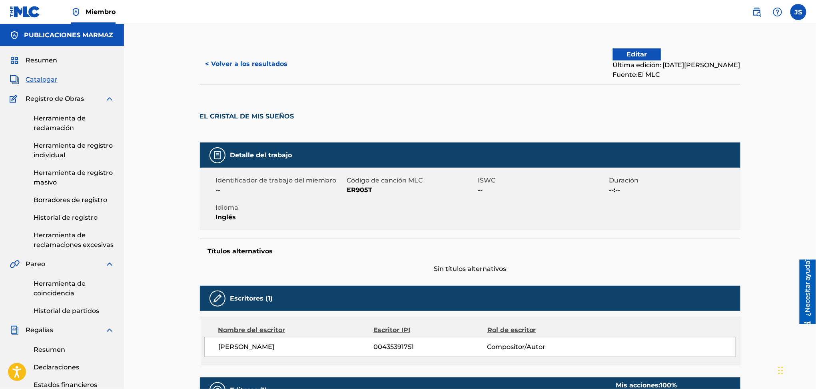
click at [242, 69] on button "< Volver a los resultados" at bounding box center [247, 64] width 94 height 20
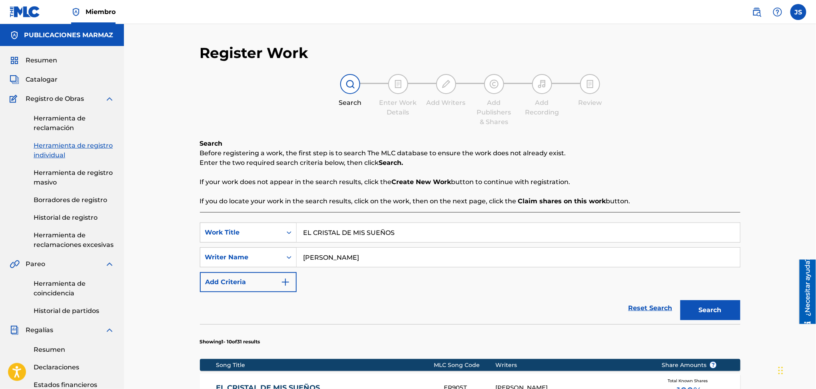
scroll to position [160, 0]
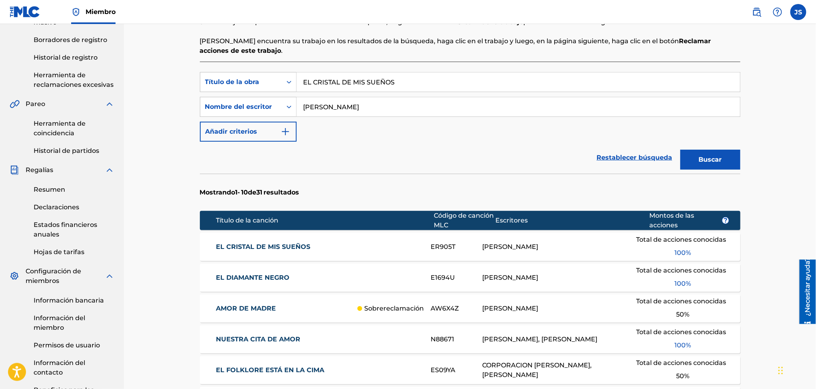
drag, startPoint x: 416, startPoint y: 78, endPoint x: 232, endPoint y: 71, distance: 184.4
click at [232, 71] on div "Búsqueda con criterios6c483a37-9bb8-4c52-9286-1d78d03228e3 Título de la obra EL…" at bounding box center [470, 336] width 541 height 549
paste input "FIN"
type input "EL FIN"
click at [517, 162] on div "Restablecer búsqueda Buscar" at bounding box center [470, 158] width 541 height 32
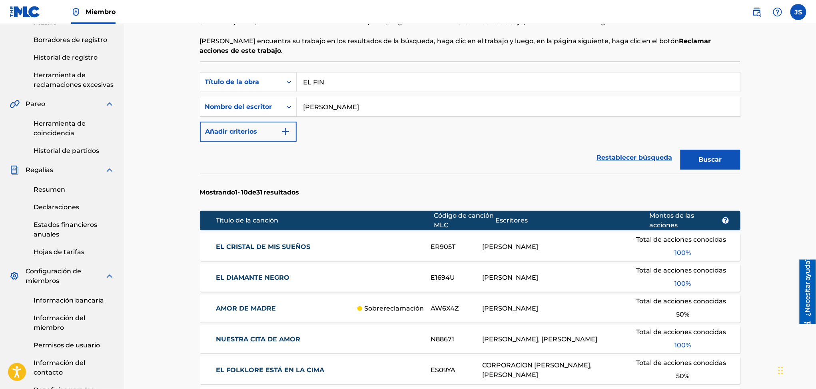
click at [720, 156] on font "Buscar" at bounding box center [710, 160] width 23 height 8
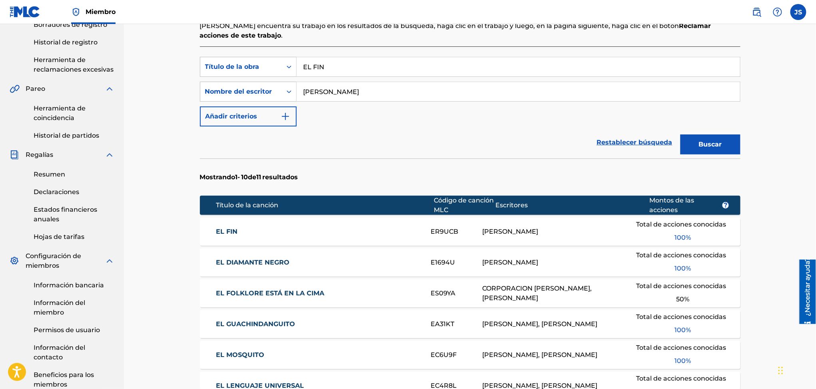
scroll to position [170, 0]
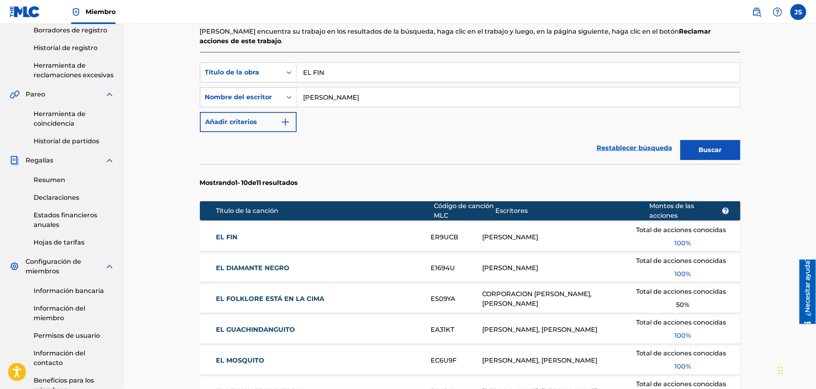
click at [223, 242] on div "EL FIN ER9UCB JOSÉ FRANCISCO MACHADO Total de acciones conocidas 100 %" at bounding box center [470, 237] width 541 height 28
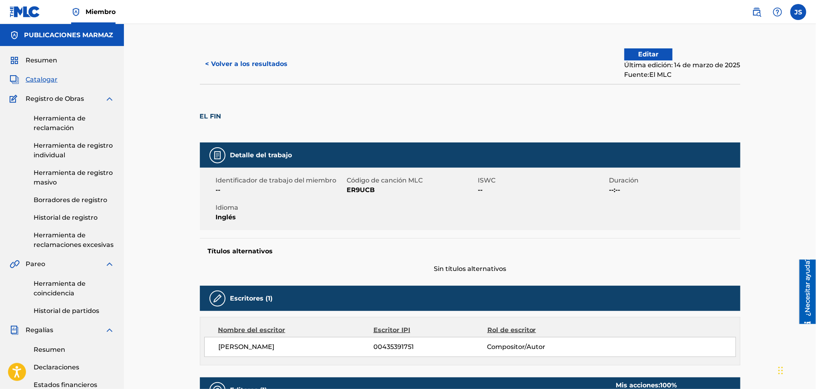
click at [246, 69] on button "< Volver a los resultados" at bounding box center [247, 64] width 94 height 20
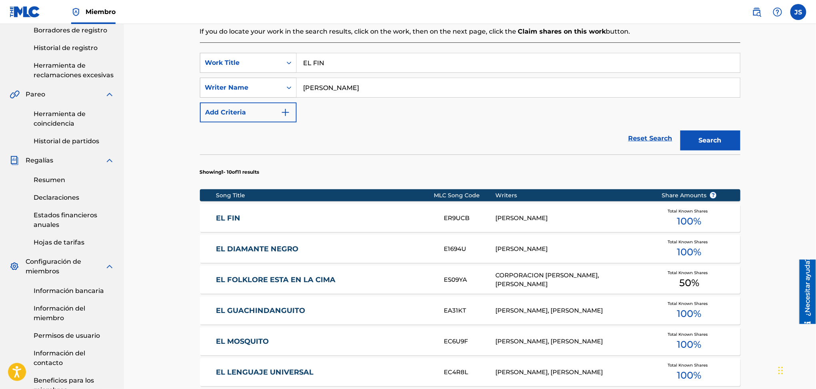
scroll to position [116, 0]
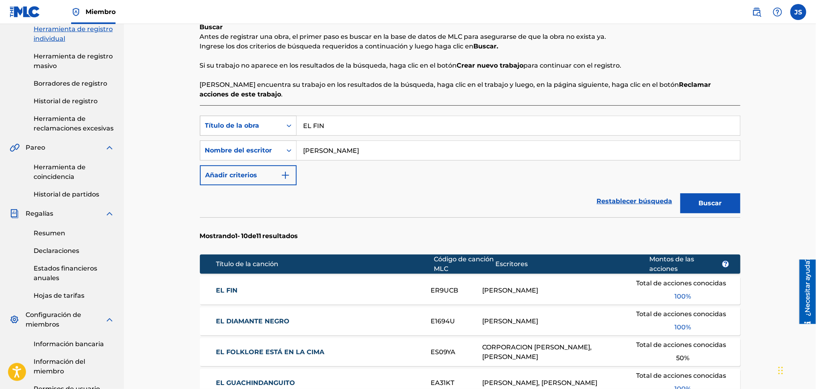
drag, startPoint x: 361, startPoint y: 126, endPoint x: 255, endPoint y: 117, distance: 106.0
click at [255, 117] on div "Búsqueda con criterios6c483a37-9bb8-4c52-9286-1d78d03228e3 Título de la obra EL…" at bounding box center [470, 126] width 541 height 20
paste input "OLKLORE ESTA EN LA CIMA"
type input "EL FOLKLORE ESTA EN LA CIMA"
click at [447, 214] on div "Restablecer búsqueda Buscar" at bounding box center [470, 201] width 541 height 32
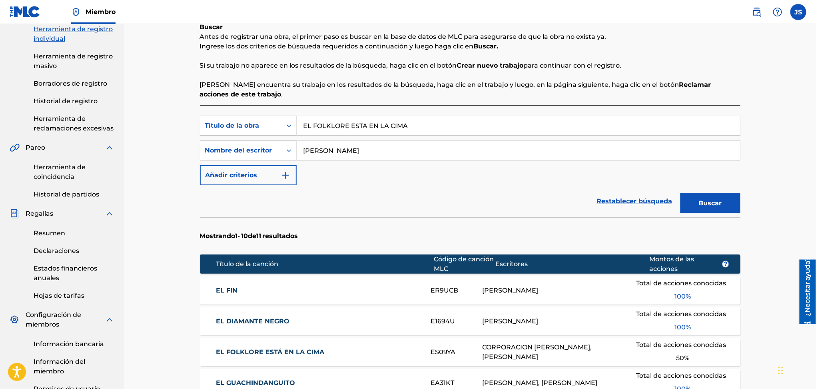
click at [695, 206] on button "Buscar" at bounding box center [711, 203] width 60 height 20
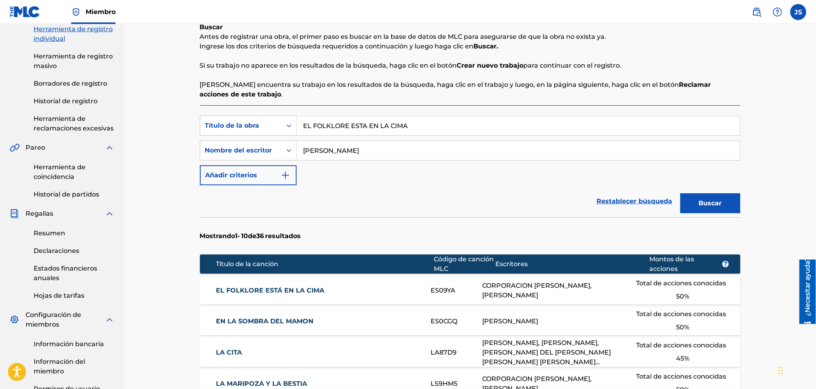
scroll to position [170, 0]
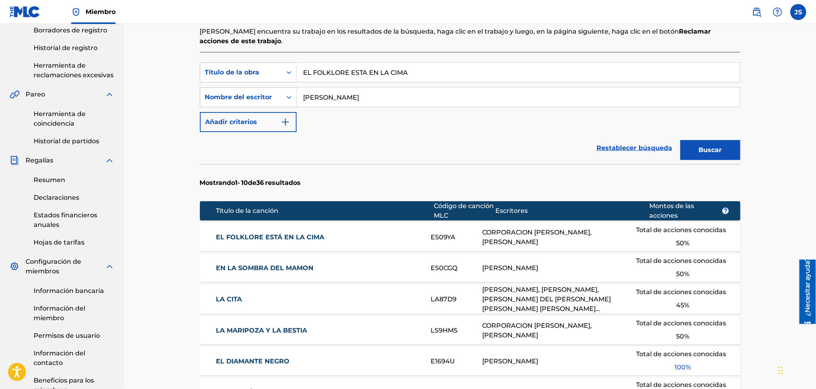
click at [303, 238] on font "EL FOLKLORE ESTÁ EN LA CIMA" at bounding box center [270, 237] width 108 height 8
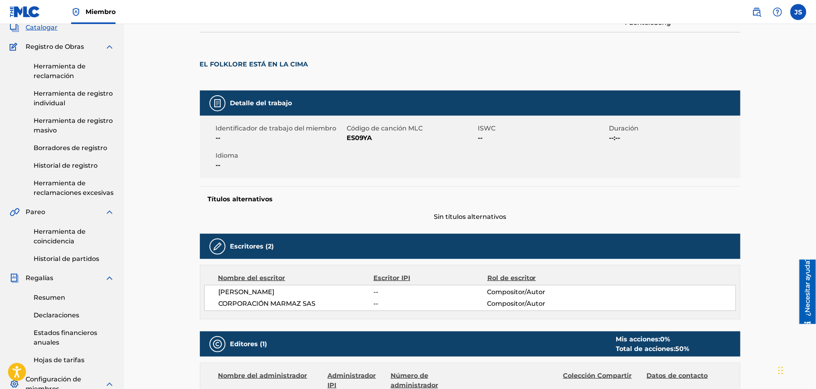
scroll to position [53, 0]
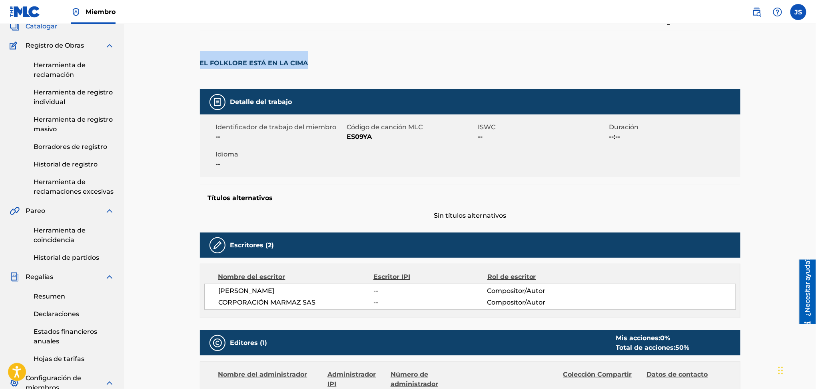
drag, startPoint x: 307, startPoint y: 63, endPoint x: 200, endPoint y: 54, distance: 107.5
click at [200, 54] on h2 "EL FOLKLORE ESTÁ EN LA CIMA" at bounding box center [256, 60] width 112 height 18
copy font "EL FOLKLORE ESTÁ EN LA CIMA"
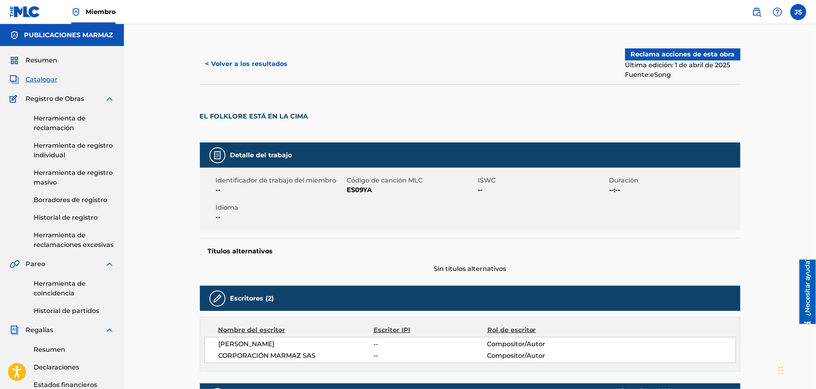
click at [419, 133] on div at bounding box center [374, 113] width 124 height 58
drag, startPoint x: 323, startPoint y: 117, endPoint x: 192, endPoint y: 104, distance: 132.2
click at [192, 104] on div "< Volver a los resultados Reclama acciones de esta obra Última edición: 1 de ab…" at bounding box center [470, 338] width 560 height 588
copy div "EL FOLKLORE ESTÁ EN LA CIMA"
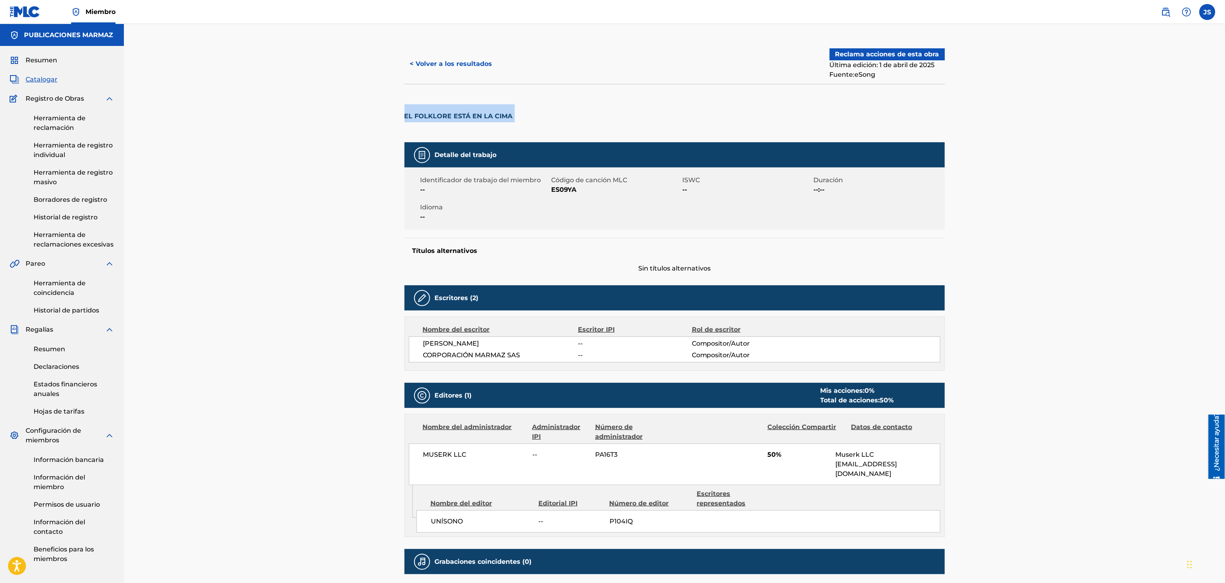
click at [454, 71] on button "< Volver a los resultados" at bounding box center [452, 64] width 94 height 20
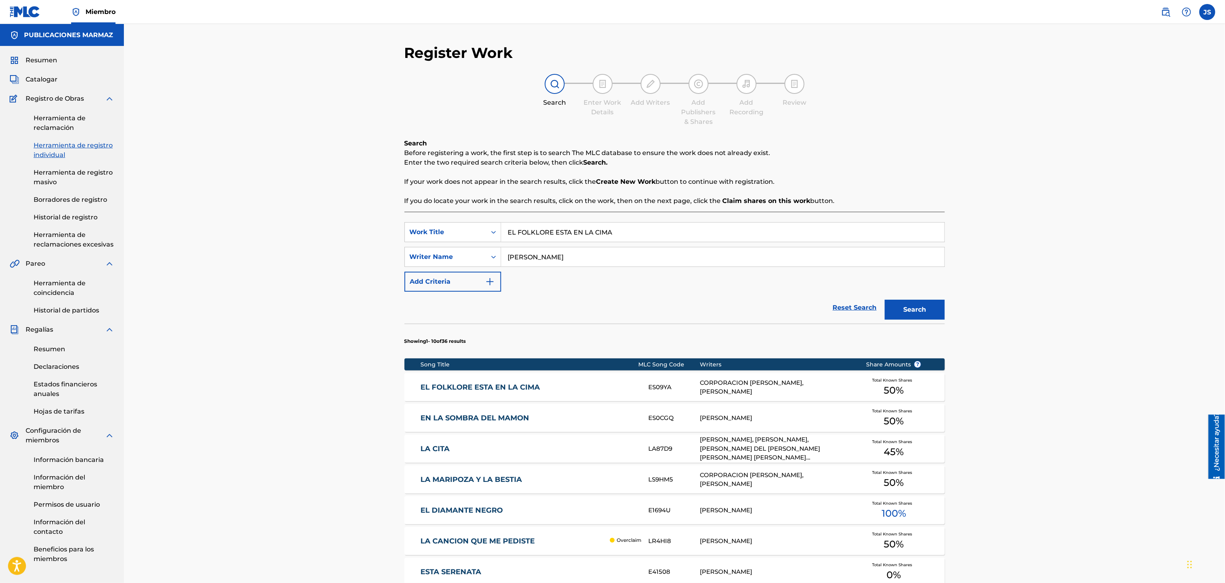
scroll to position [30, 0]
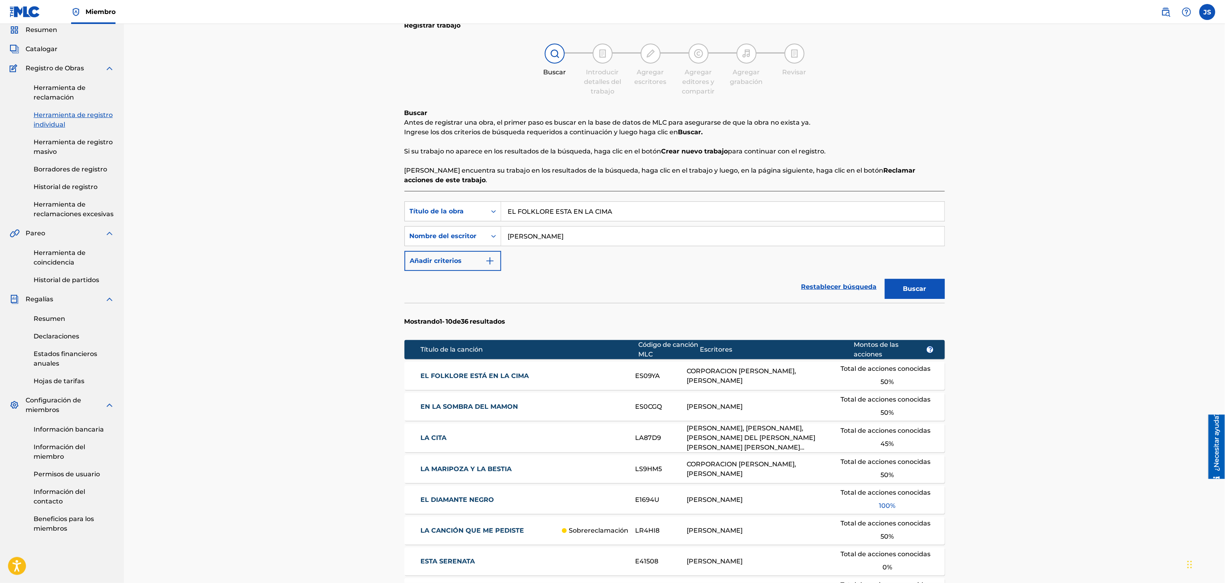
drag, startPoint x: 573, startPoint y: 215, endPoint x: 400, endPoint y: 213, distance: 172.7
click at [400, 213] on div "Registrar trabajo Buscar Introducir detalles del trabajo Agregar escritores Agr…" at bounding box center [675, 392] width 560 height 756
paste input "- ECOS DE MI TIERR"
click at [764, 191] on div "Registrar trabajo Buscar Introducir detalles del trabajo Agregar escritores Agr…" at bounding box center [675, 382] width 1102 height 776
drag, startPoint x: 520, startPoint y: 210, endPoint x: 417, endPoint y: 220, distance: 102.8
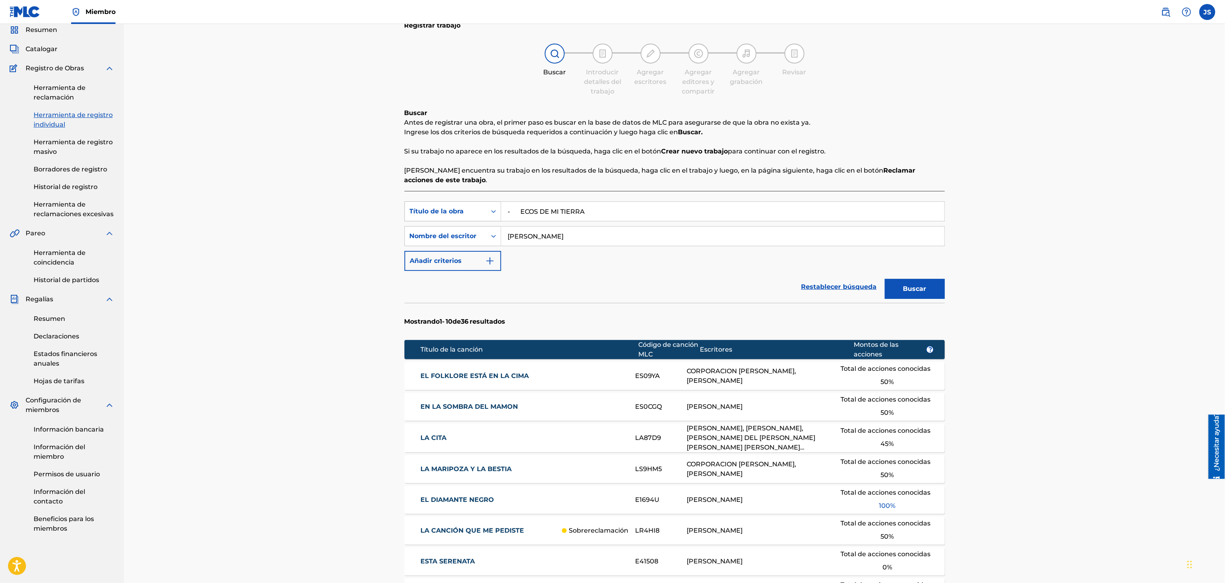
click at [419, 219] on div "Búsqueda con criterios6c483a37-9bb8-4c52-9286-1d78d03228e3 Título de la obra - …" at bounding box center [675, 212] width 541 height 20
type input "ECOS DE MI TIERRA"
click at [764, 279] on button "Buscar" at bounding box center [915, 289] width 60 height 20
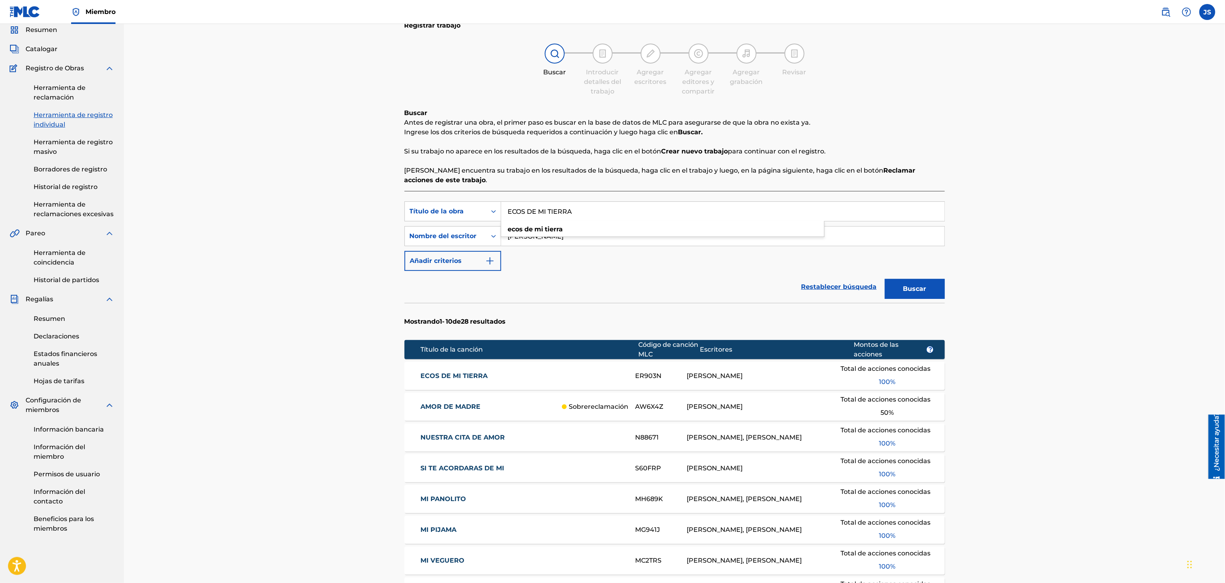
click at [764, 222] on div "Registrar trabajo Buscar Introducir detalles del trabajo Agregar escritores Agr…" at bounding box center [675, 381] width 1102 height 775
click at [434, 364] on font "ECOS DE MI TIERRA" at bounding box center [454, 376] width 67 height 8
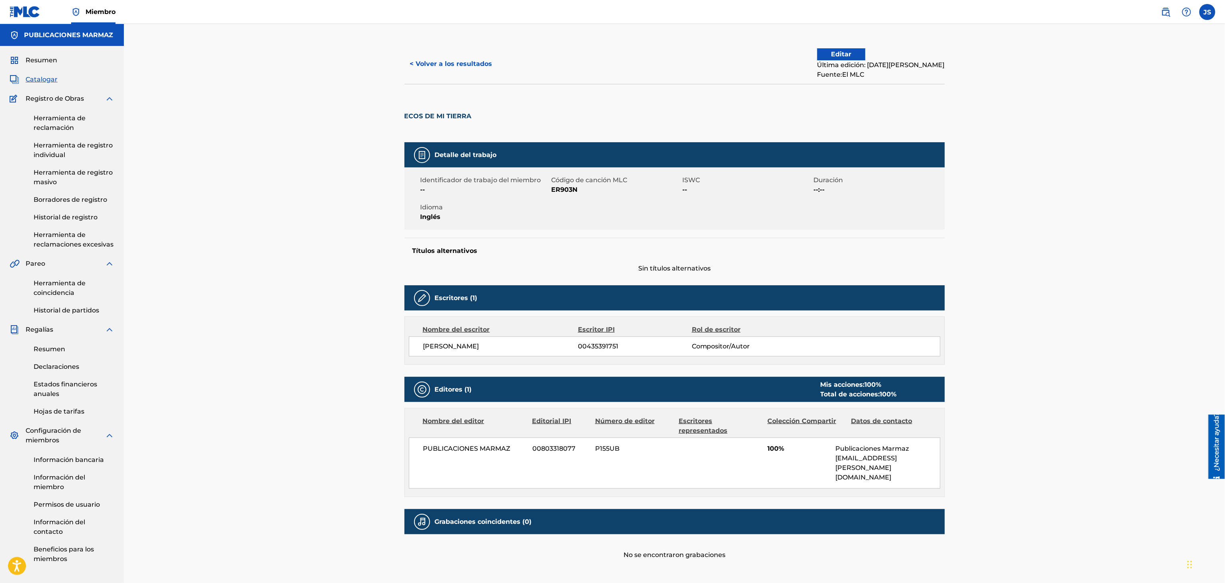
click at [421, 60] on font "< Volver a los resultados" at bounding box center [451, 64] width 82 height 8
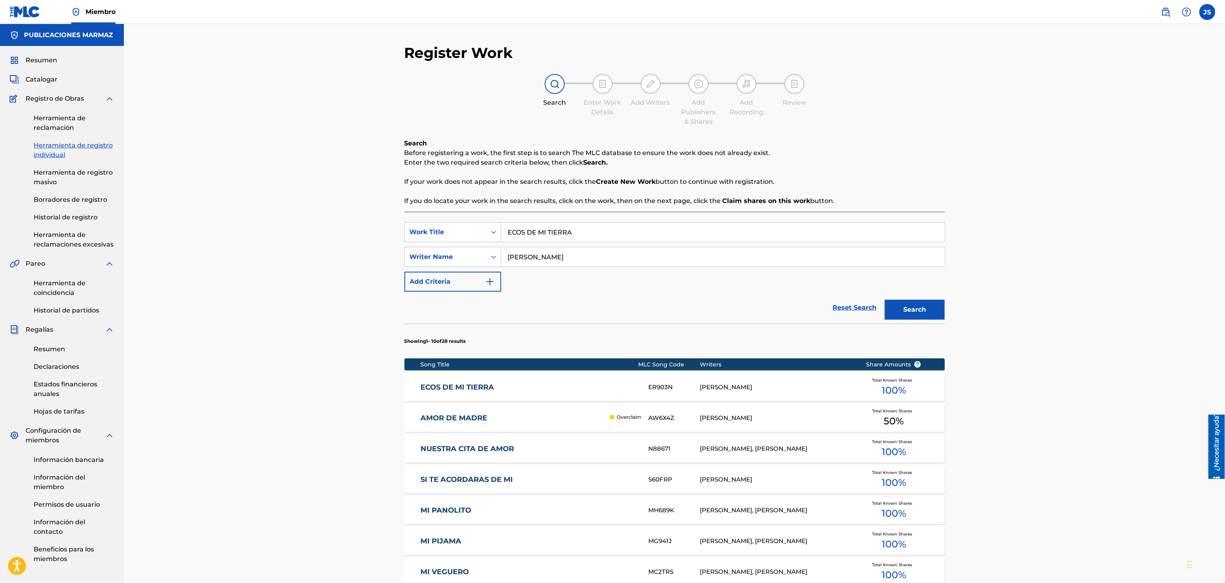
scroll to position [30, 0]
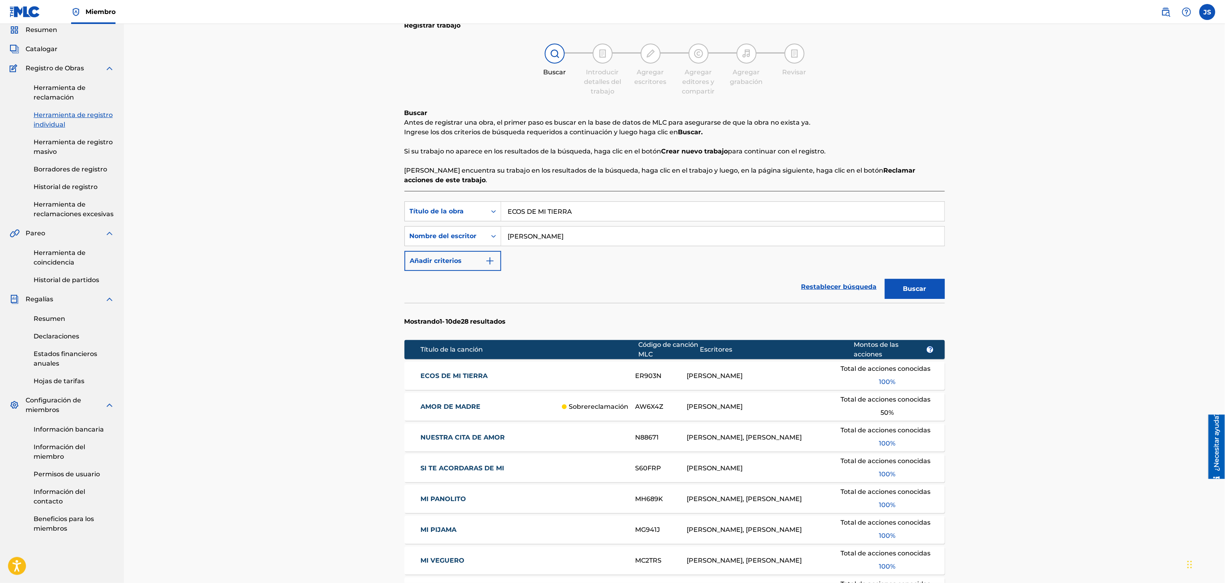
drag, startPoint x: 599, startPoint y: 233, endPoint x: 446, endPoint y: 260, distance: 155.4
click at [446, 260] on div "Búsqueda con criterios6c483a37-9bb8-4c52-9286-1d78d03228e3 Título de la obra EC…" at bounding box center [675, 237] width 541 height 70
paste input "EL CRISTAL DE MIS SUEÑOS"
type input "[PERSON_NAME]"
drag, startPoint x: 621, startPoint y: 219, endPoint x: 459, endPoint y: 196, distance: 163.9
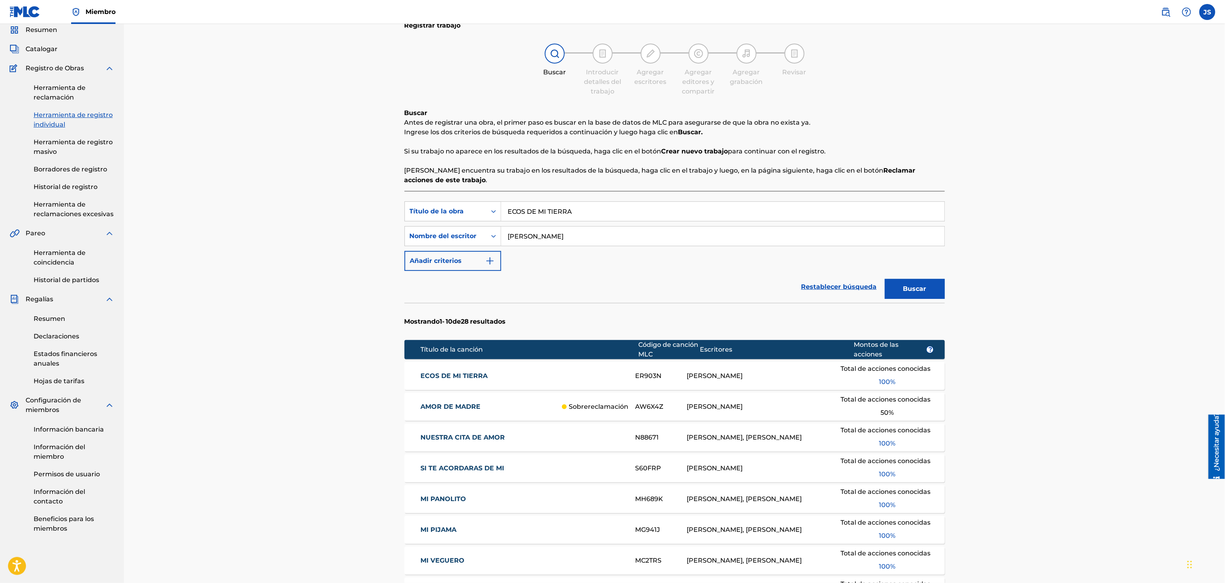
click at [449, 199] on div "Búsqueda con criterios6c483a37-9bb8-4c52-9286-1d78d03228e3 Título de la obra EC…" at bounding box center [675, 465] width 541 height 549
paste input "L CRISTAL DE MIS SUEÑOS"
type input "EL CRISTAL DE MIS SUEÑOS"
click at [764, 214] on div "Registrar trabajo Buscar Introducir detalles del trabajo Agregar escritores Agr…" at bounding box center [675, 381] width 1102 height 775
click at [764, 288] on button "Buscar" at bounding box center [915, 289] width 60 height 20
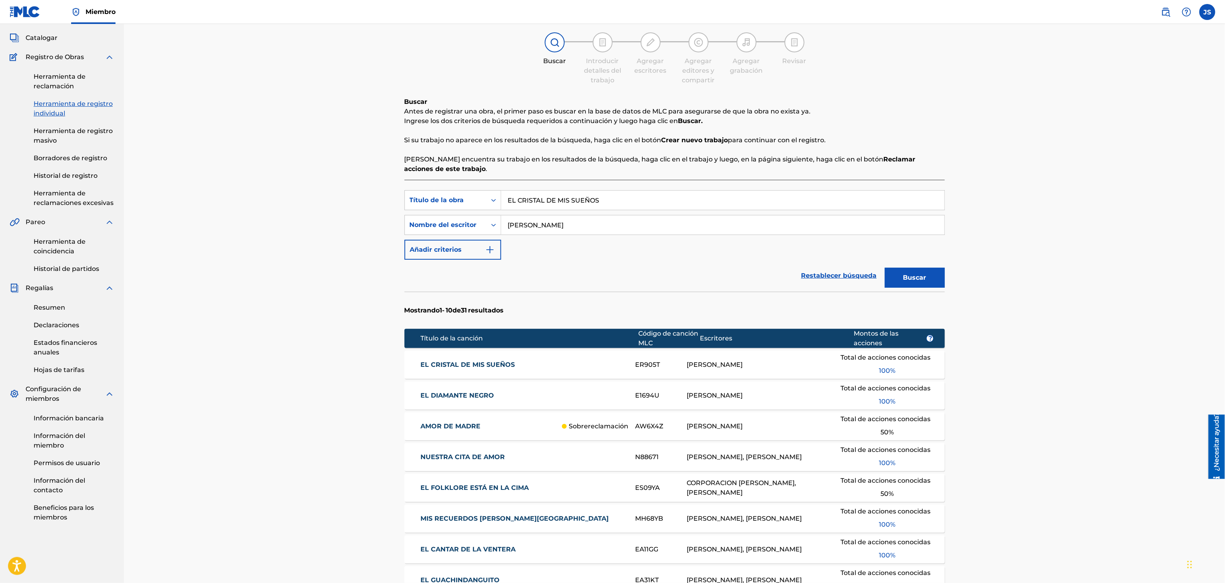
scroll to position [80, 0]
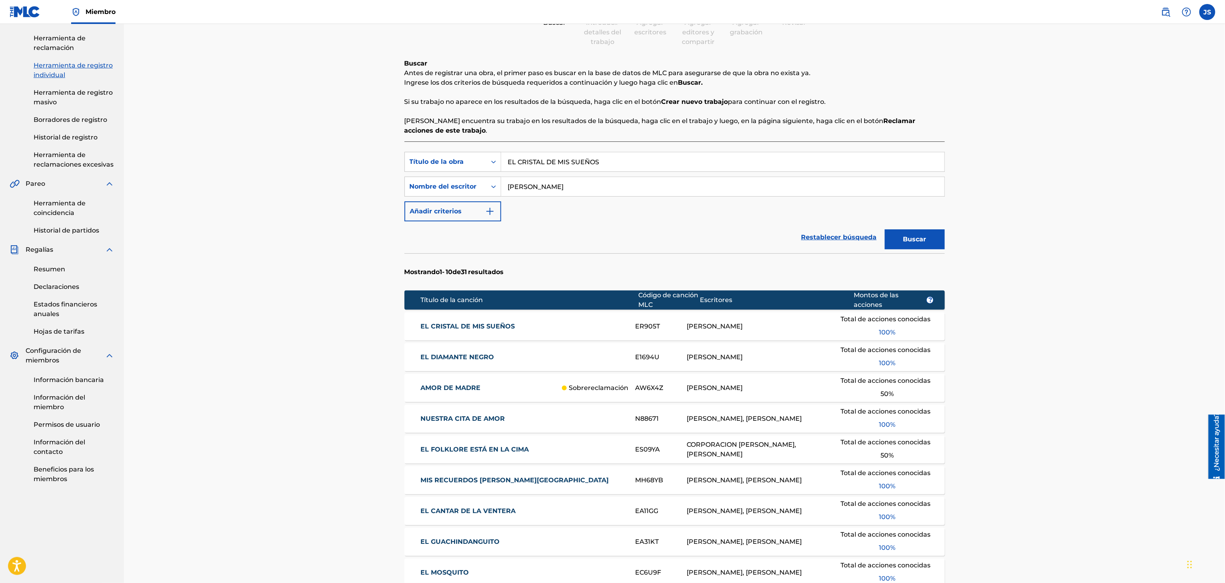
click at [464, 324] on font "EL CRISTAL DE MIS SUEÑOS" at bounding box center [468, 327] width 94 height 8
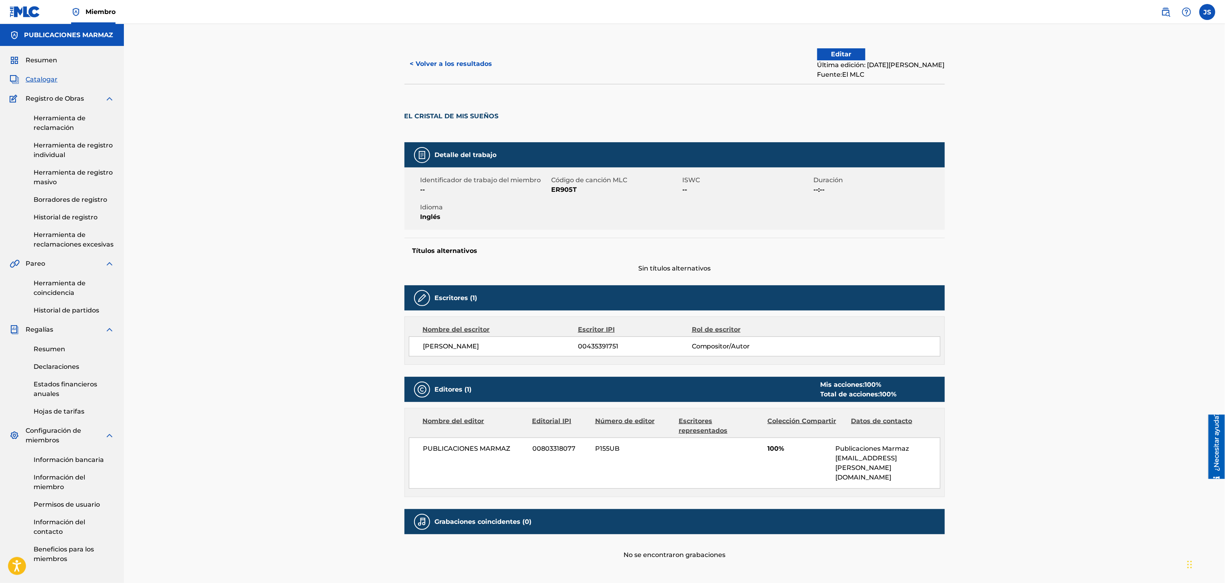
click at [442, 67] on font "< Volver a los resultados" at bounding box center [451, 64] width 82 height 8
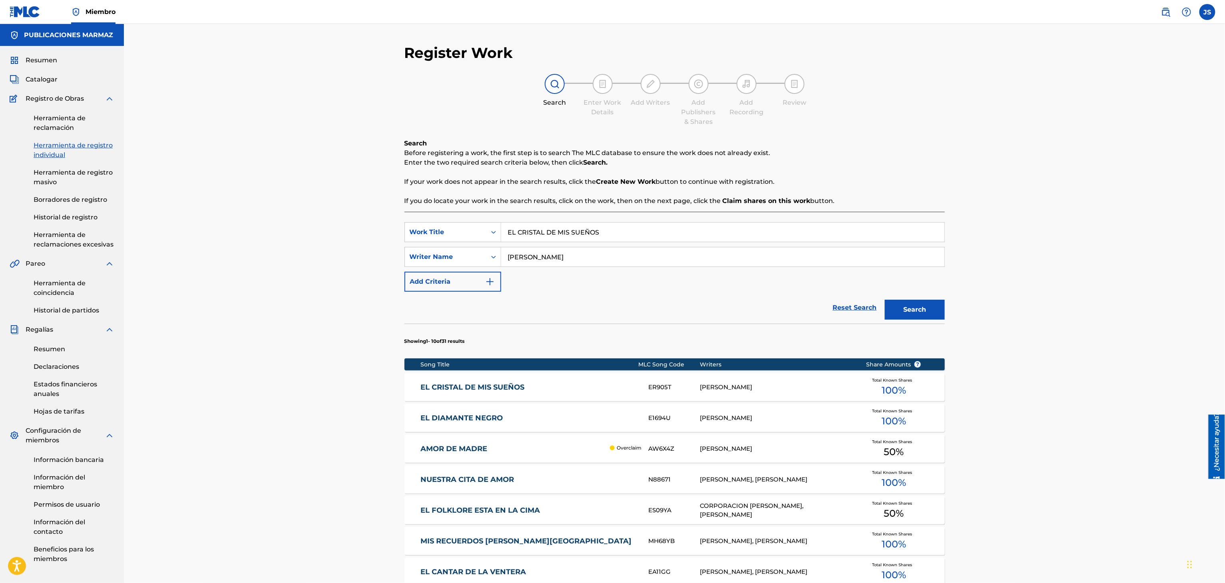
scroll to position [30, 0]
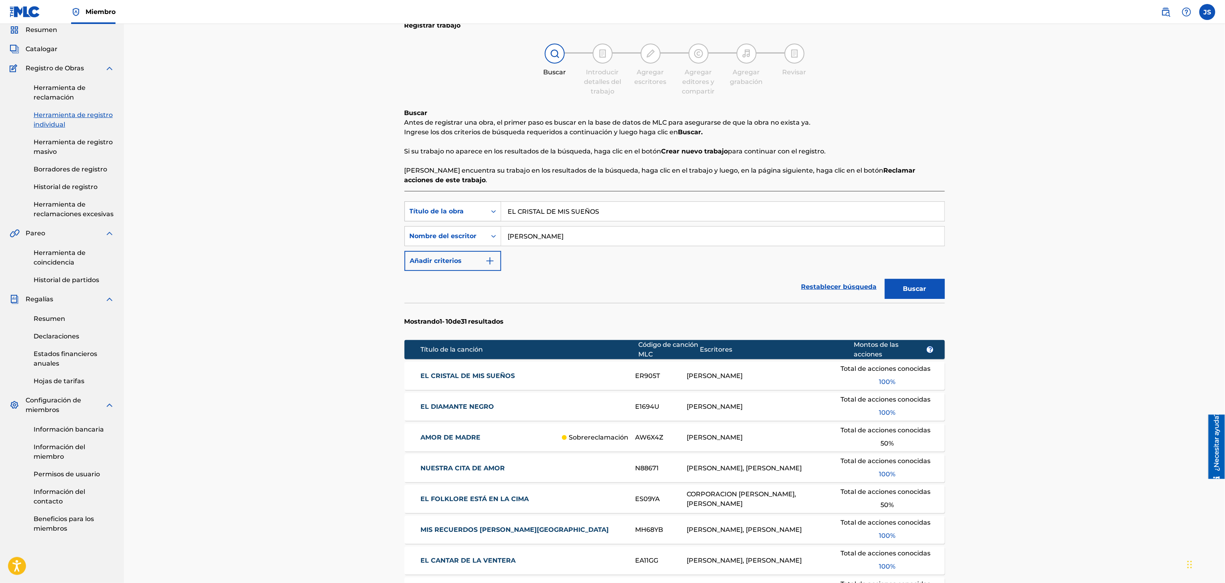
drag, startPoint x: 623, startPoint y: 216, endPoint x: 439, endPoint y: 204, distance: 184.0
click at [428, 207] on div "Búsqueda con criterios6c483a37-9bb8-4c52-9286-1d78d03228e3 Título de la obra EL…" at bounding box center [675, 212] width 541 height 20
paste input "FIN"
type input "EL FIN"
drag, startPoint x: 1223, startPoint y: 192, endPoint x: 1210, endPoint y: 207, distance: 19.8
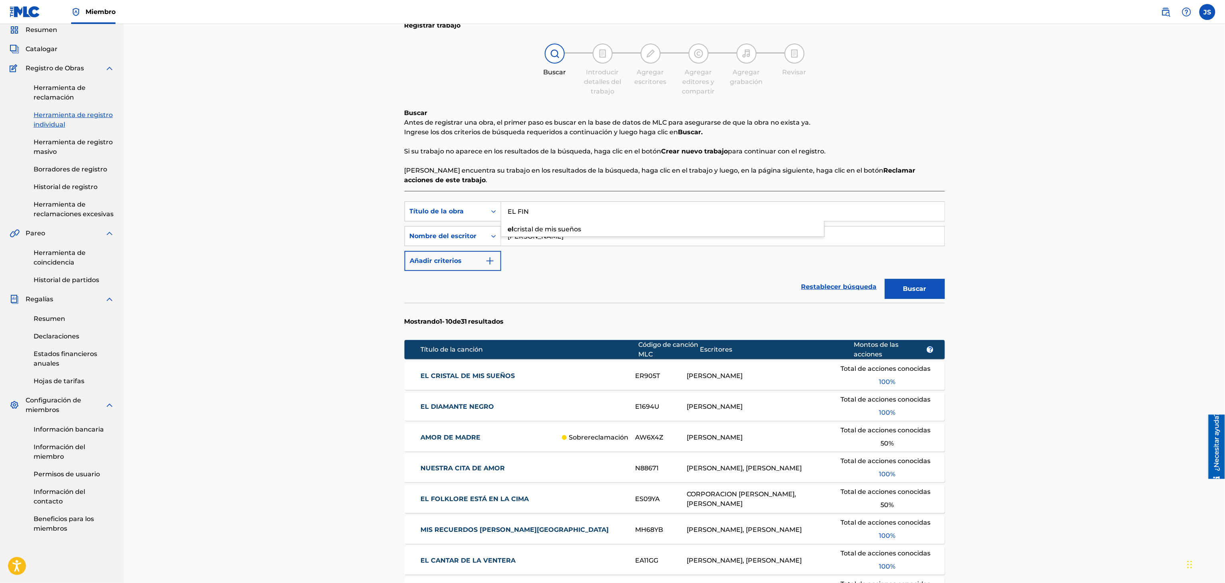
click at [764, 198] on div "Registrar trabajo Buscar Introducir detalles del trabajo Agregar escritores Agr…" at bounding box center [675, 381] width 1102 height 775
click at [764, 287] on font "Buscar" at bounding box center [915, 289] width 23 height 8
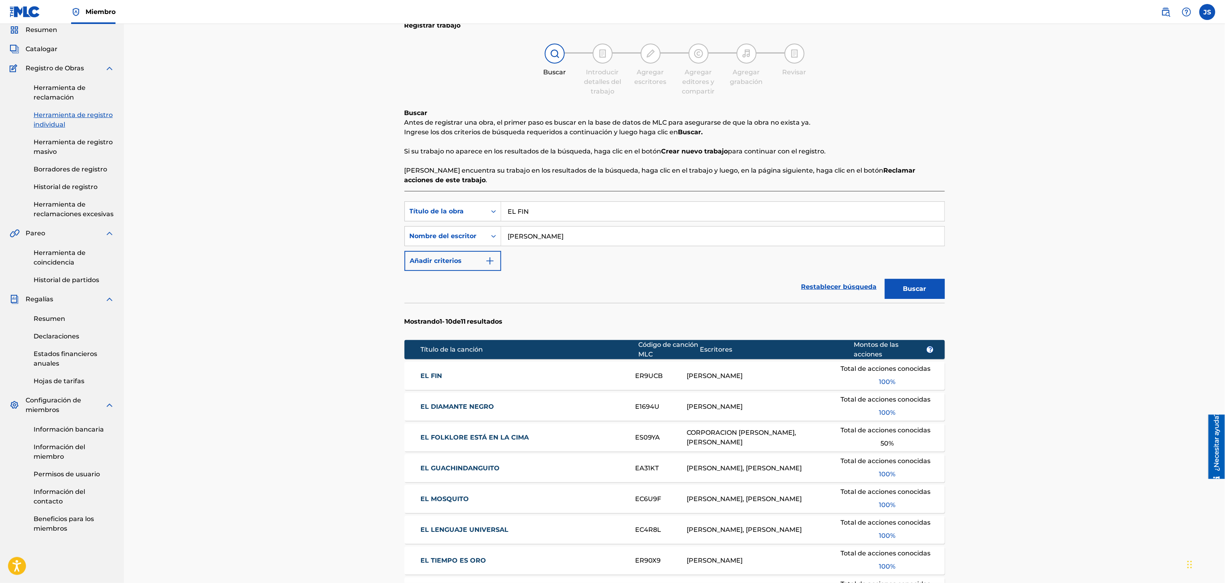
click at [428, 364] on font "EL FIN" at bounding box center [432, 376] width 22 height 8
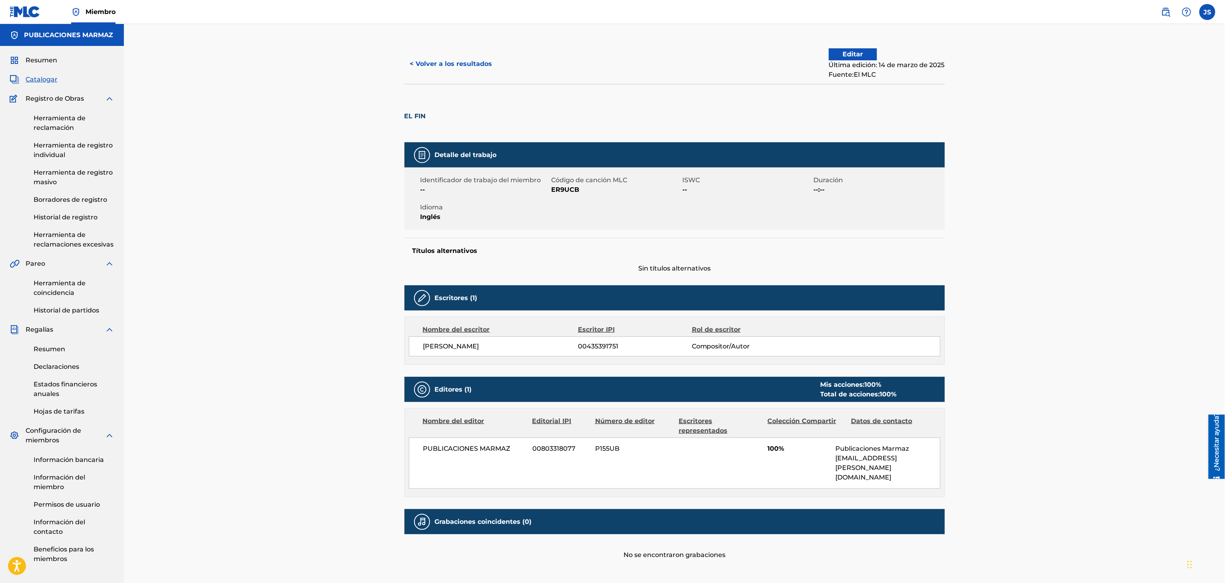
scroll to position [30, 0]
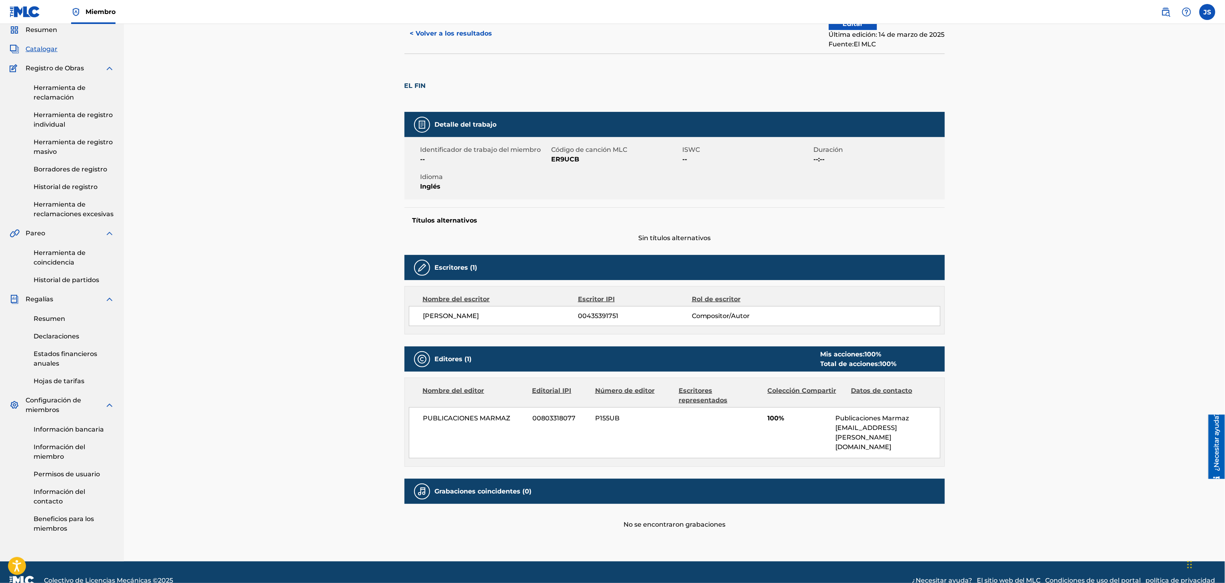
click at [448, 40] on button "< Volver a los resultados" at bounding box center [452, 34] width 94 height 20
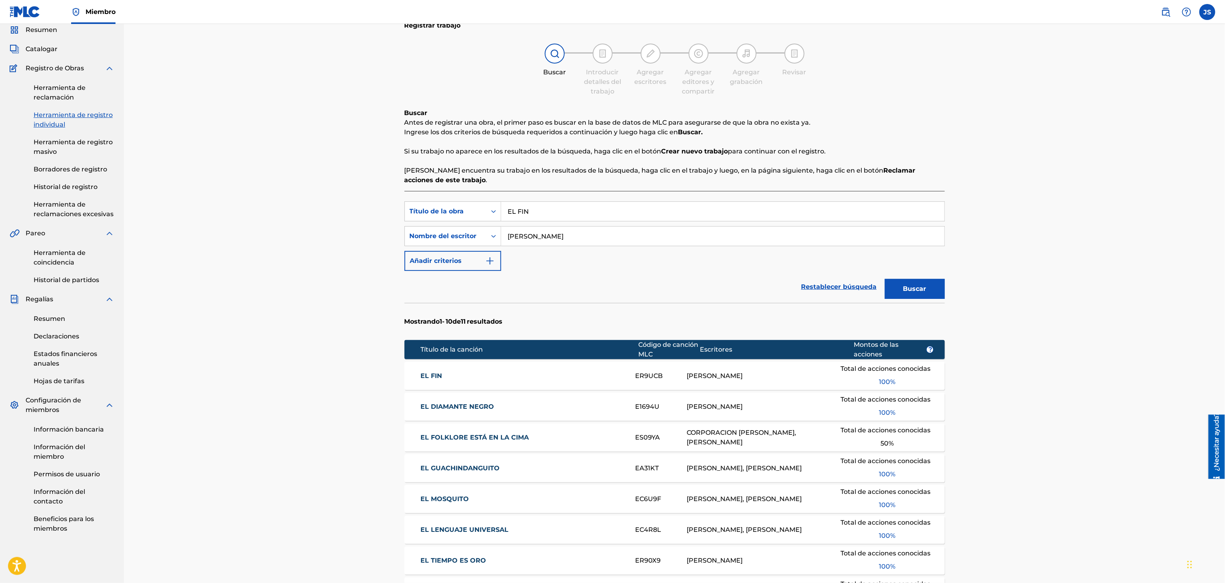
drag, startPoint x: 617, startPoint y: 213, endPoint x: 409, endPoint y: 200, distance: 209.2
click at [409, 200] on div "Búsqueda con criterios6c483a37-9bb8-4c52-9286-1d78d03228e3 Título de la obra EL…" at bounding box center [675, 465] width 541 height 549
paste input "OLKLORE ESTA EN LA CIMA"
type input "EL FOLKLORE ESTA EN LA CIMA"
click at [764, 167] on div "Registrar trabajo Buscar Introducir detalles del trabajo Agregar escritores Agr…" at bounding box center [675, 381] width 1102 height 775
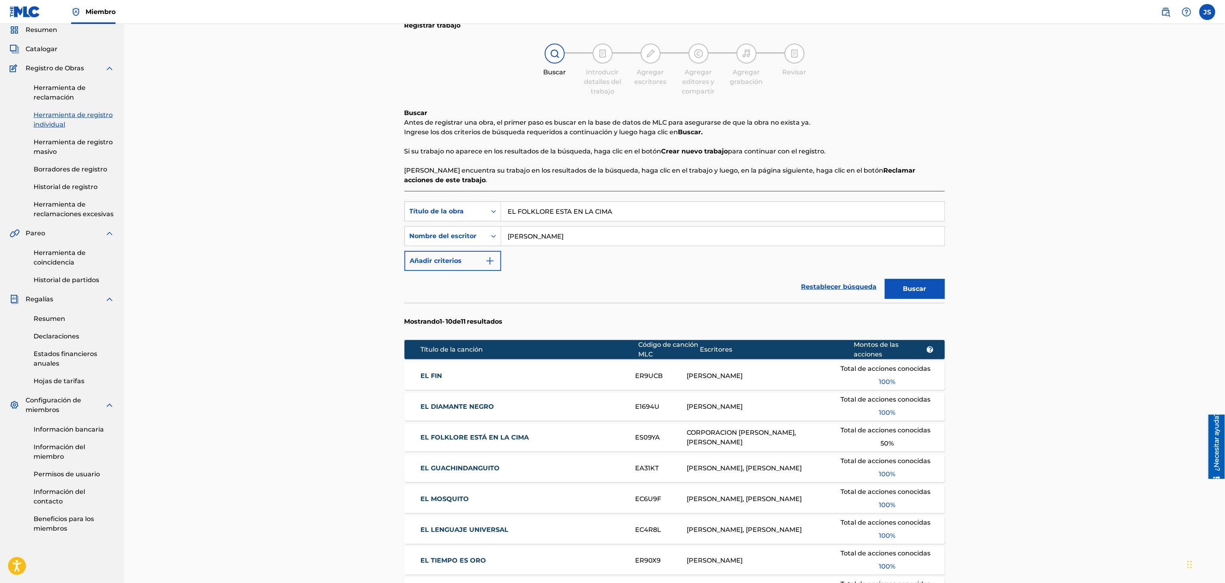
click at [764, 284] on button "Buscar" at bounding box center [915, 289] width 60 height 20
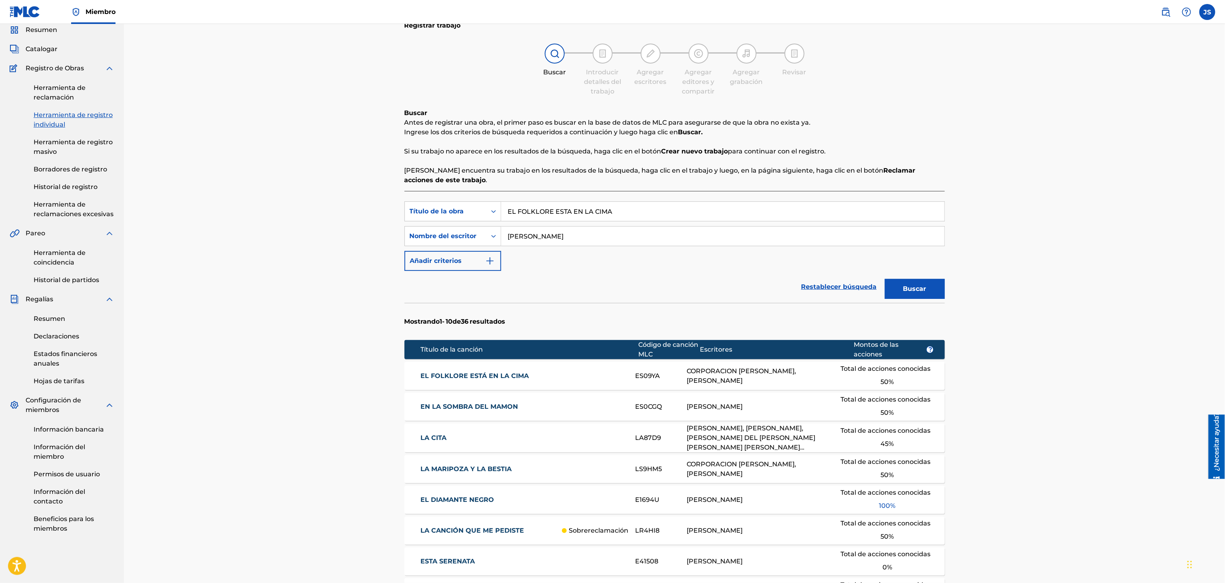
click at [529, 364] on link "EL FOLKLORE ESTÁ EN LA CIMA" at bounding box center [523, 376] width 204 height 10
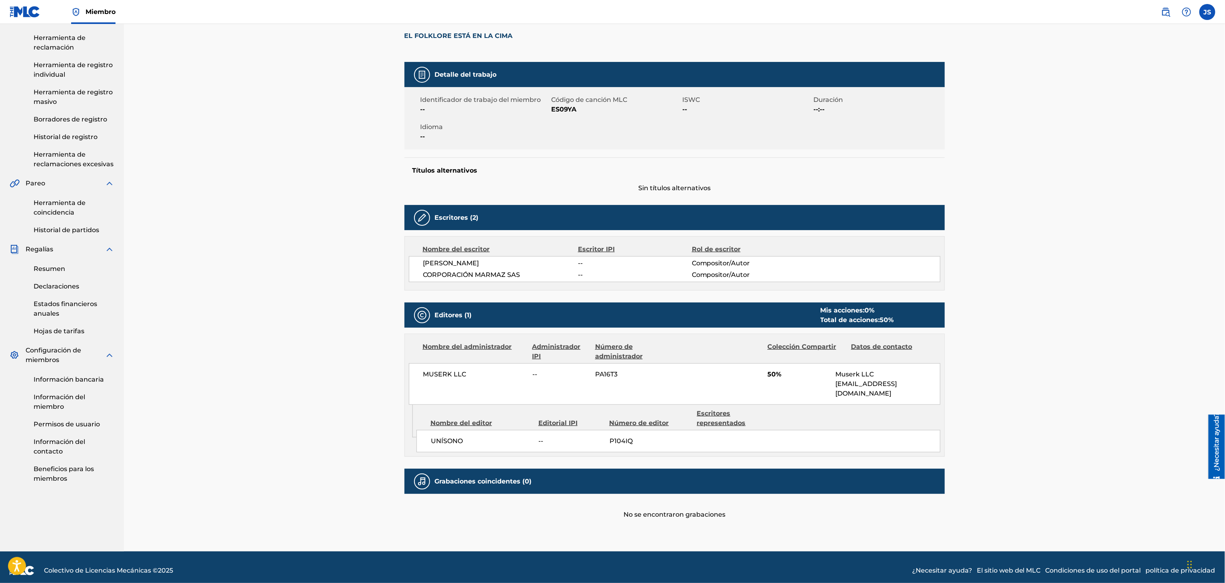
scroll to position [0, 0]
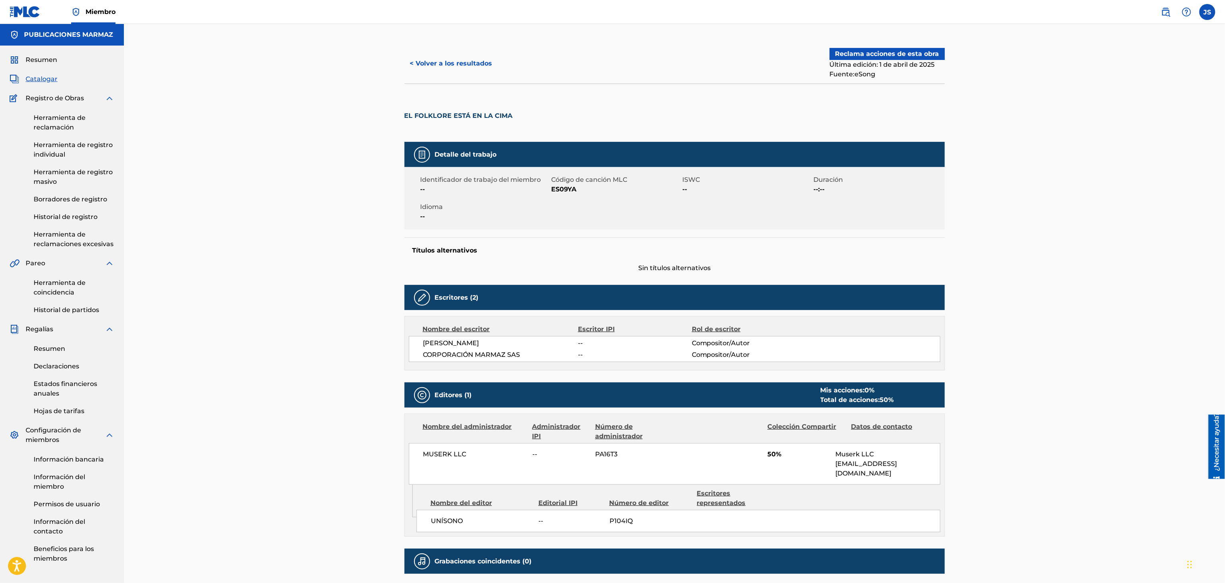
click at [575, 193] on font "ES09YA" at bounding box center [564, 190] width 25 height 8
click at [567, 191] on font "ES09YA" at bounding box center [564, 190] width 25 height 8
copy font "ES09YA"
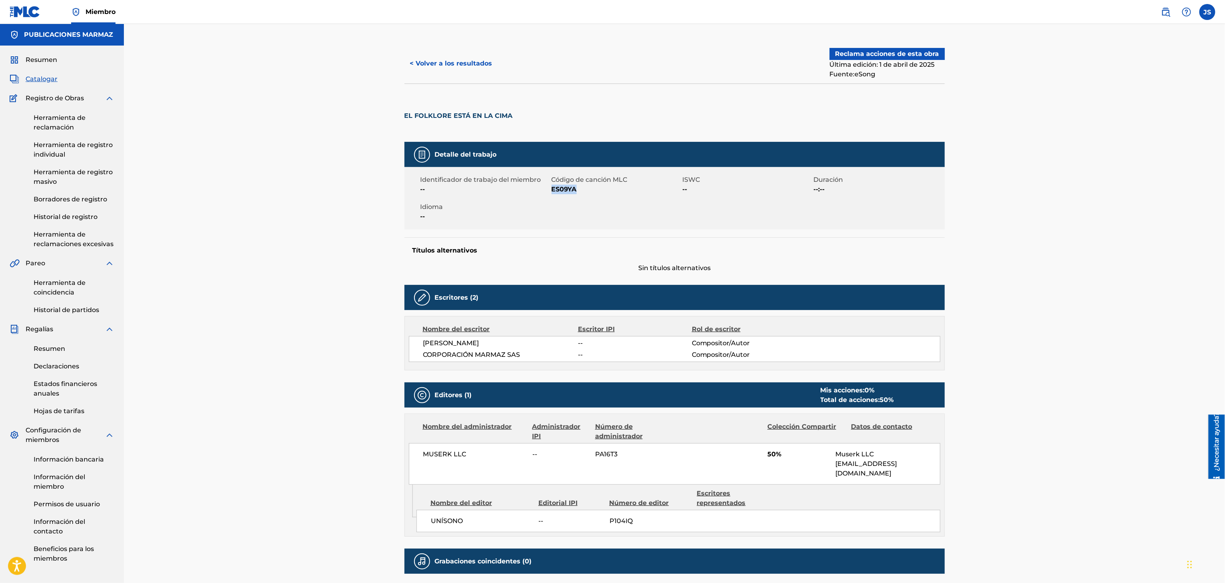
scroll to position [0, 0]
click at [455, 62] on font "< Volver a los resultados" at bounding box center [451, 64] width 82 height 8
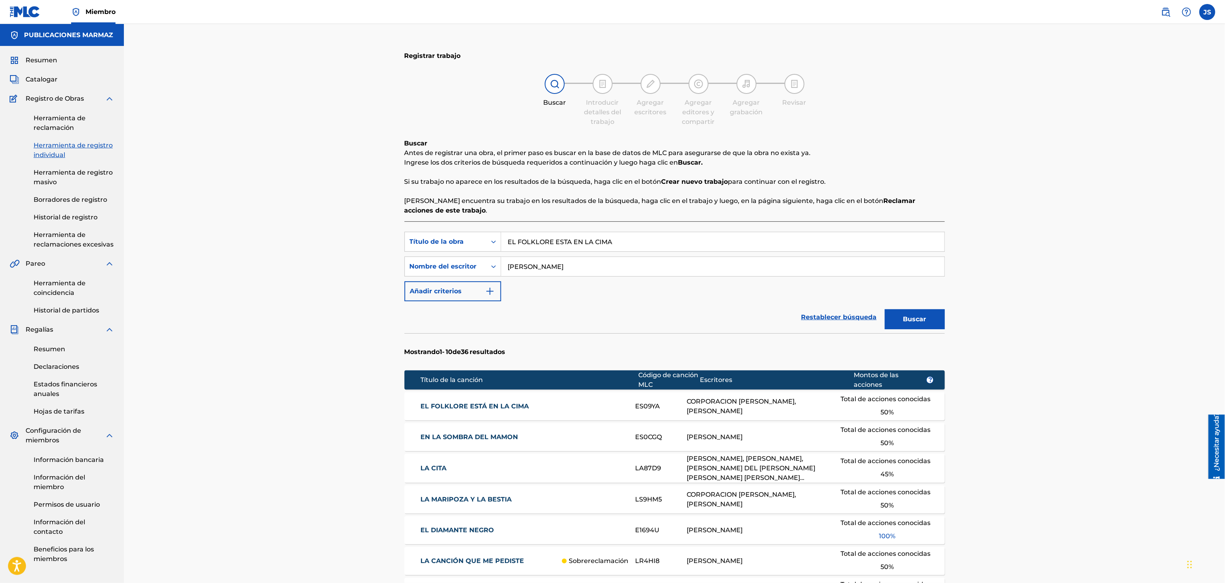
drag, startPoint x: 595, startPoint y: 233, endPoint x: 417, endPoint y: 228, distance: 177.6
click at [417, 228] on div "Búsqueda con criterios6c483a37-9bb8-4c52-9286-1d78d03228e3 Título de la obra EL…" at bounding box center [675, 497] width 541 height 550
paste input "TIEMPO ES ORO"
type input "EL TIEMPO ES ORO"
click at [764, 177] on div "Registrar trabajo Buscar Introducir detalles del trabajo Agregar escritores Agr…" at bounding box center [675, 412] width 1102 height 776
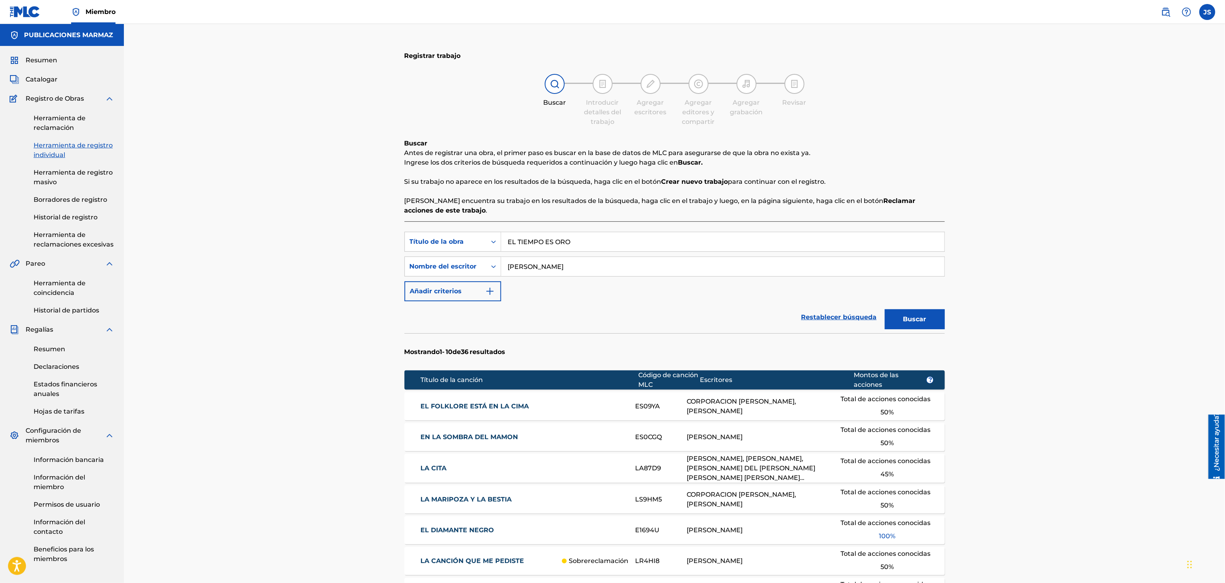
click at [764, 325] on button "Buscar" at bounding box center [915, 319] width 60 height 20
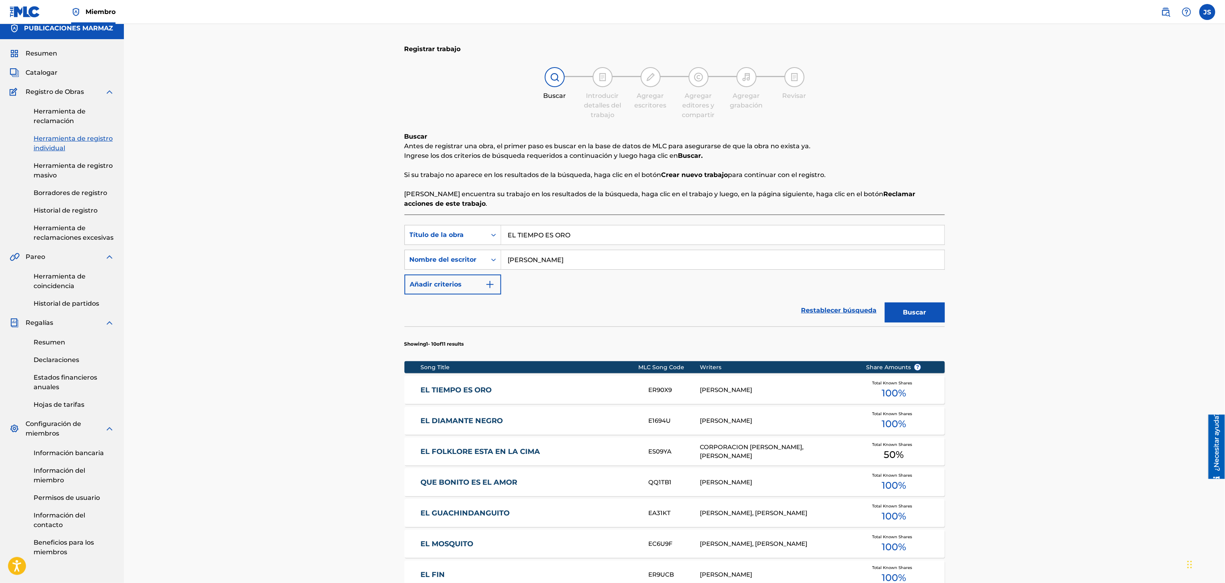
scroll to position [30, 0]
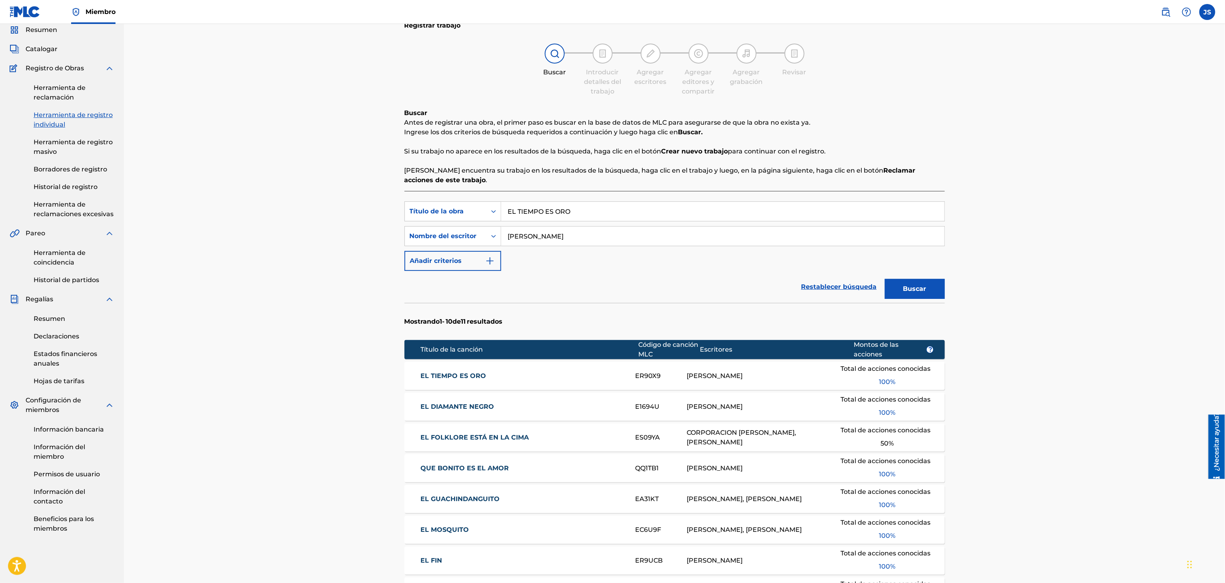
click at [448, 364] on font "EL TIEMPO ES ORO" at bounding box center [454, 376] width 66 height 8
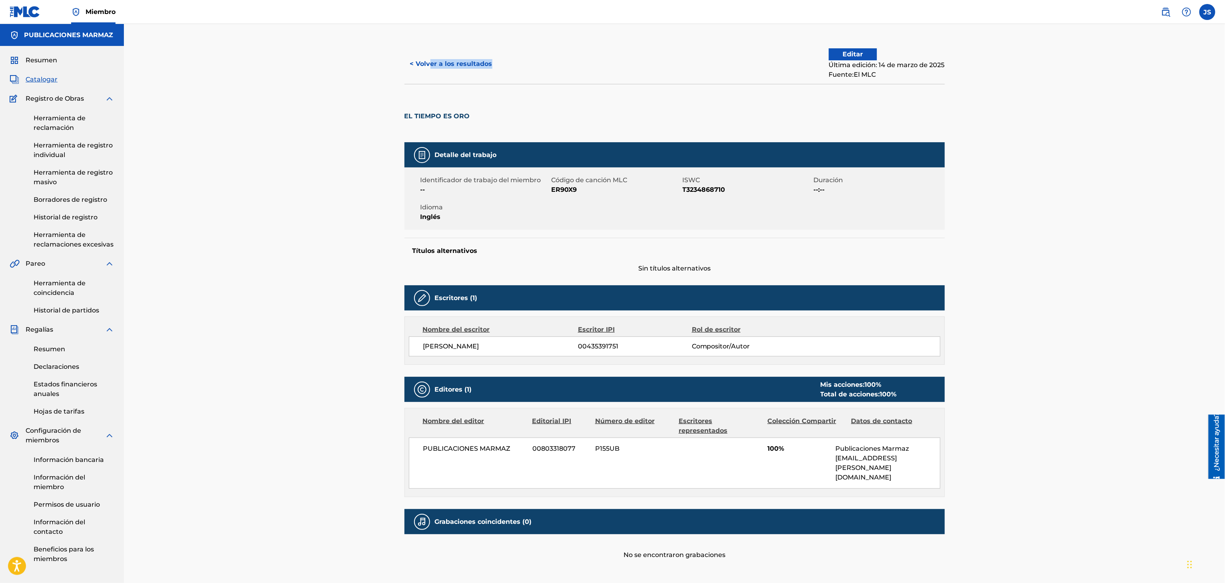
click at [432, 74] on div "< Volver a los resultados Editar Última edición: 14 de marzo de 2025 Fuente: El…" at bounding box center [675, 64] width 541 height 40
click at [432, 62] on font "< Volver a los resultados" at bounding box center [451, 64] width 82 height 8
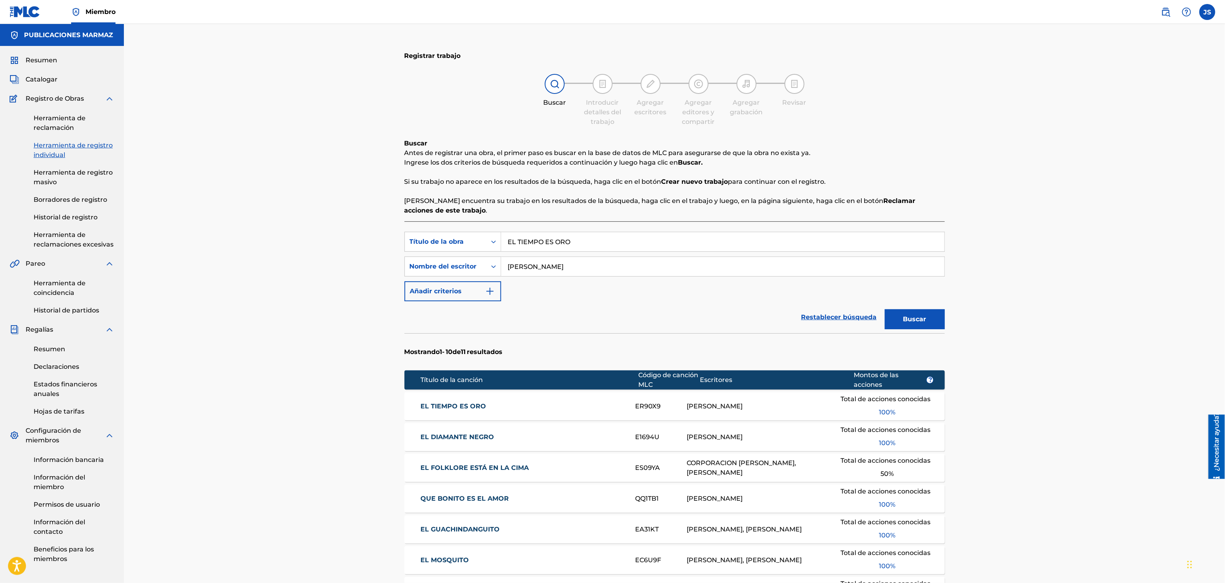
drag, startPoint x: 599, startPoint y: 233, endPoint x: 521, endPoint y: 239, distance: 77.4
click at [521, 239] on div "Búsqueda con criterios6c483a37-9bb8-4c52-9286-1d78d03228e3 Título de la obra EL…" at bounding box center [675, 496] width 541 height 549
drag, startPoint x: 398, startPoint y: 230, endPoint x: 394, endPoint y: 230, distance: 4.1
click at [394, 230] on div "Registrar trabajo Buscar Introducir detalles del trabajo Agregar escritores Agr…" at bounding box center [675, 411] width 1102 height 775
paste input "LA SOMBRA DE UN MAMON"
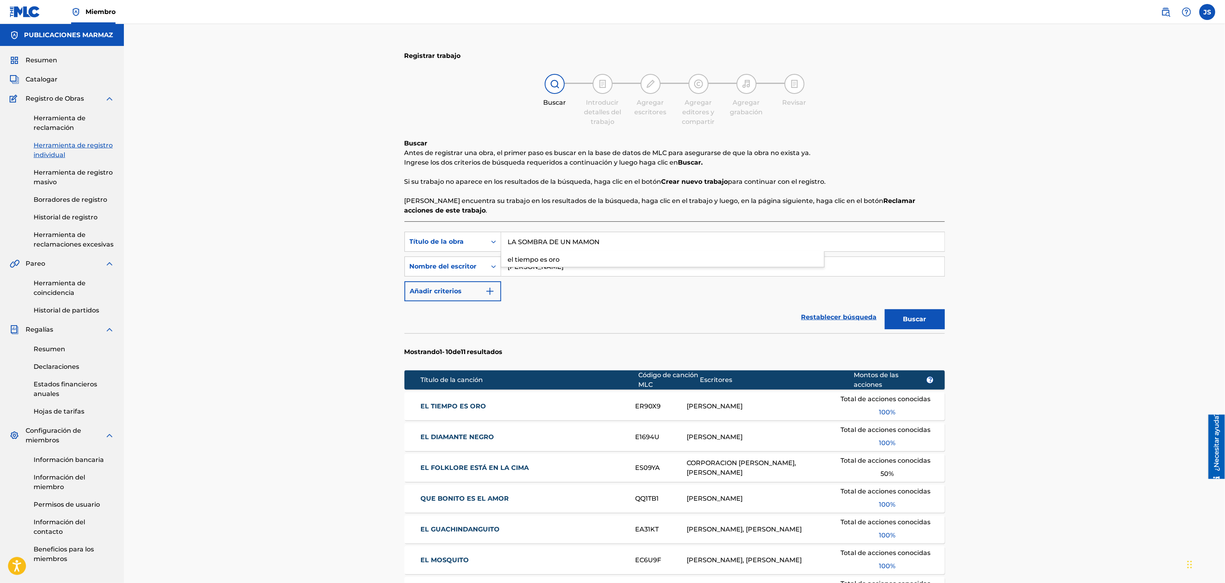
type input "LA SOMBRA DE UN MAMON"
click at [764, 166] on p "Ingrese los dos criterios de búsqueda requeridos a continuación y luego haga cl…" at bounding box center [675, 163] width 541 height 10
click at [764, 321] on button "Buscar" at bounding box center [915, 319] width 60 height 20
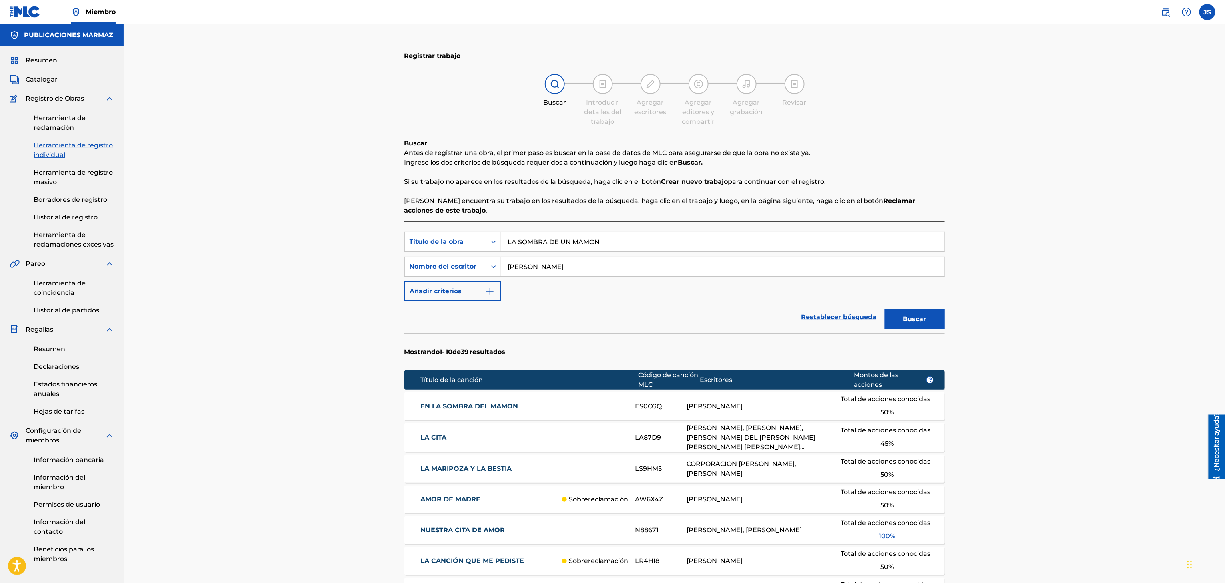
click at [473, 364] on font "EN LA SOMBRA DEL MAMON" at bounding box center [470, 407] width 98 height 8
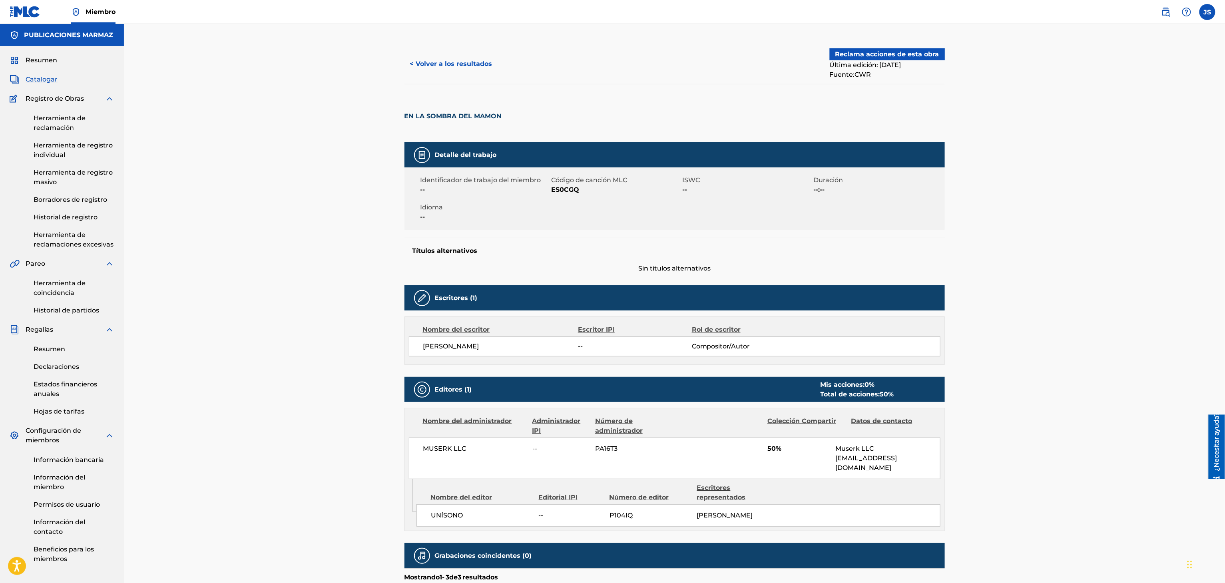
click at [433, 49] on div "< Volver a los resultados Reclama acciones de esta obra Última edición: 5 de en…" at bounding box center [675, 64] width 541 height 40
click at [443, 59] on button "< Volver a los resultados" at bounding box center [452, 64] width 94 height 20
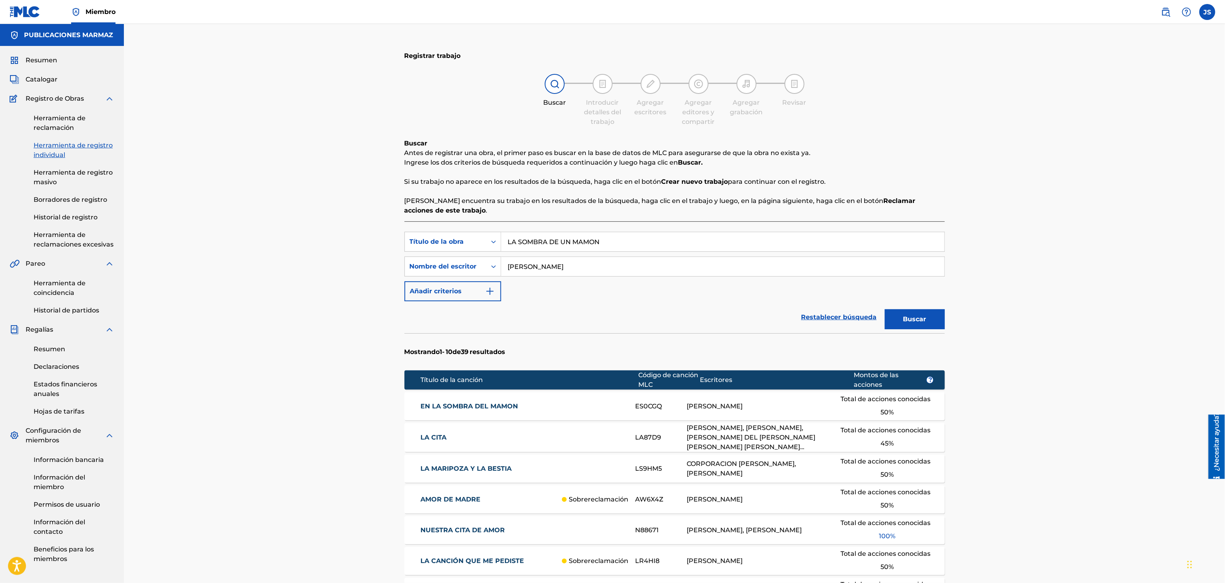
drag, startPoint x: 622, startPoint y: 228, endPoint x: 615, endPoint y: 228, distance: 6.8
click at [615, 228] on div "Búsqueda con criterios6c483a37-9bb8-4c52-9286-1d78d03228e3 Título de la obra LA…" at bounding box center [675, 497] width 541 height 551
click at [627, 239] on input "LA SOMBRA DE UN MAMON" at bounding box center [722, 241] width 443 height 19
drag, startPoint x: 637, startPoint y: 240, endPoint x: 427, endPoint y: 249, distance: 209.7
click at [405, 251] on div "Búsqueda con criterios6c483a37-9bb8-4c52-9286-1d78d03228e3 Título de la obra LA…" at bounding box center [675, 242] width 541 height 20
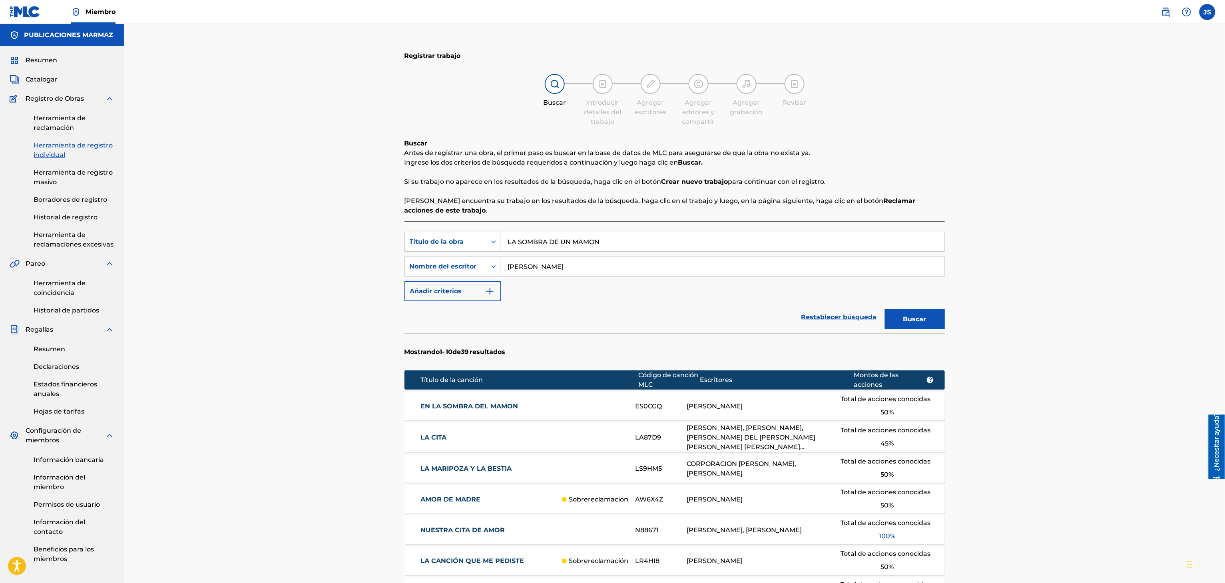
paste input "ERRANTE GOLONDRINA"
type input "ERRANTE GOLONDRINA"
click at [764, 210] on div "Registrar trabajo Buscar Introducir detalles del trabajo Agregar escritores Agr…" at bounding box center [675, 412] width 1102 height 777
click at [764, 322] on font "Buscar" at bounding box center [915, 319] width 23 height 8
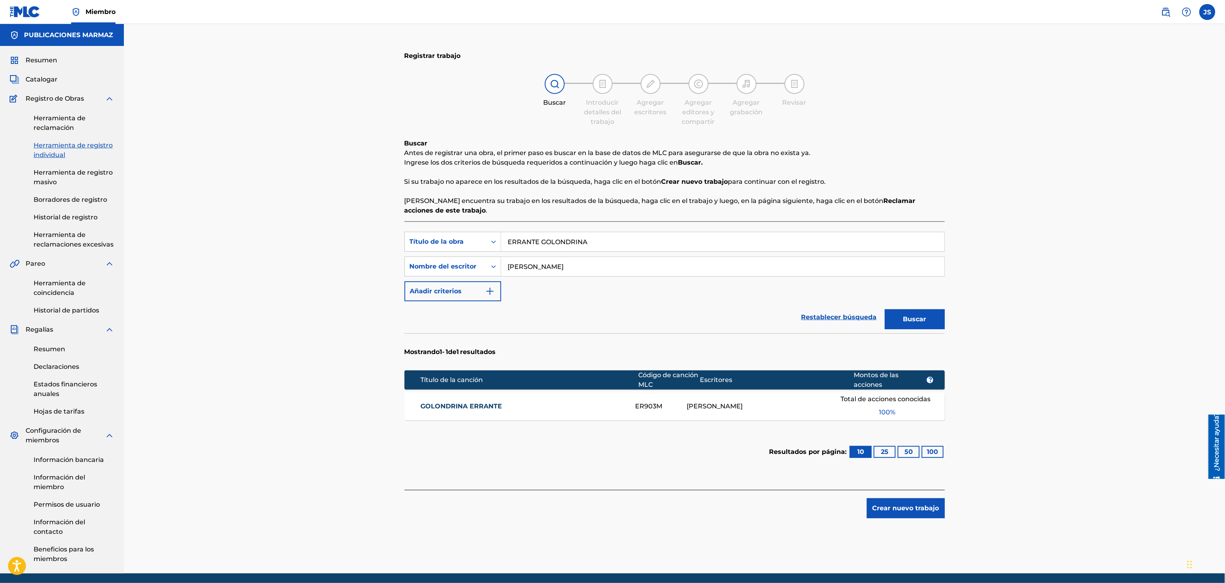
scroll to position [30, 0]
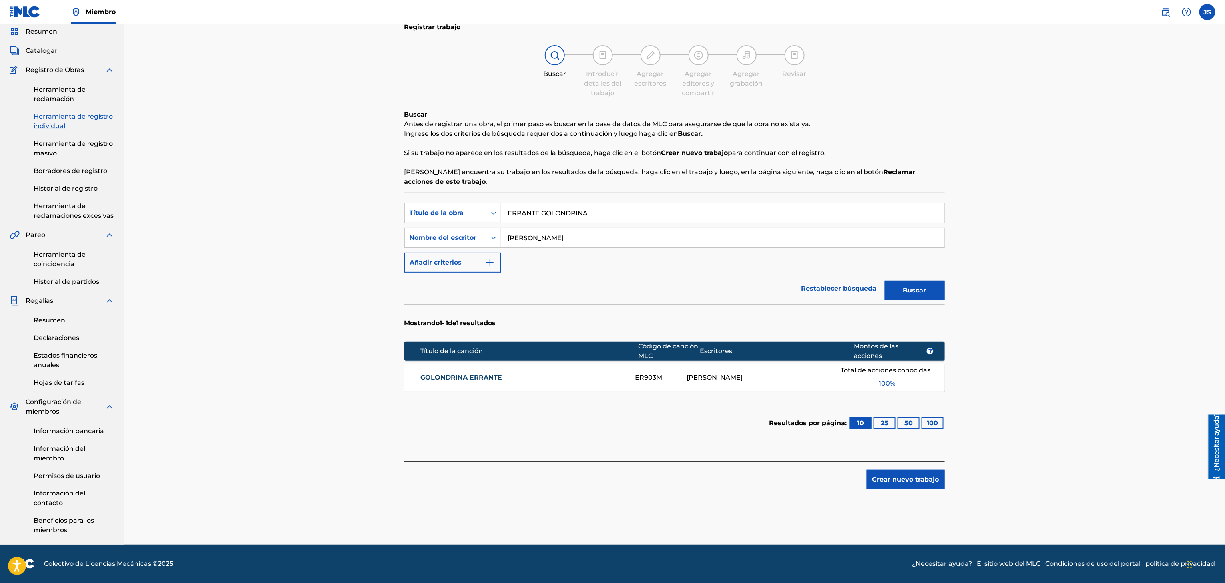
click at [476, 364] on font "GOLONDRINA ERRANTE" at bounding box center [462, 378] width 82 height 8
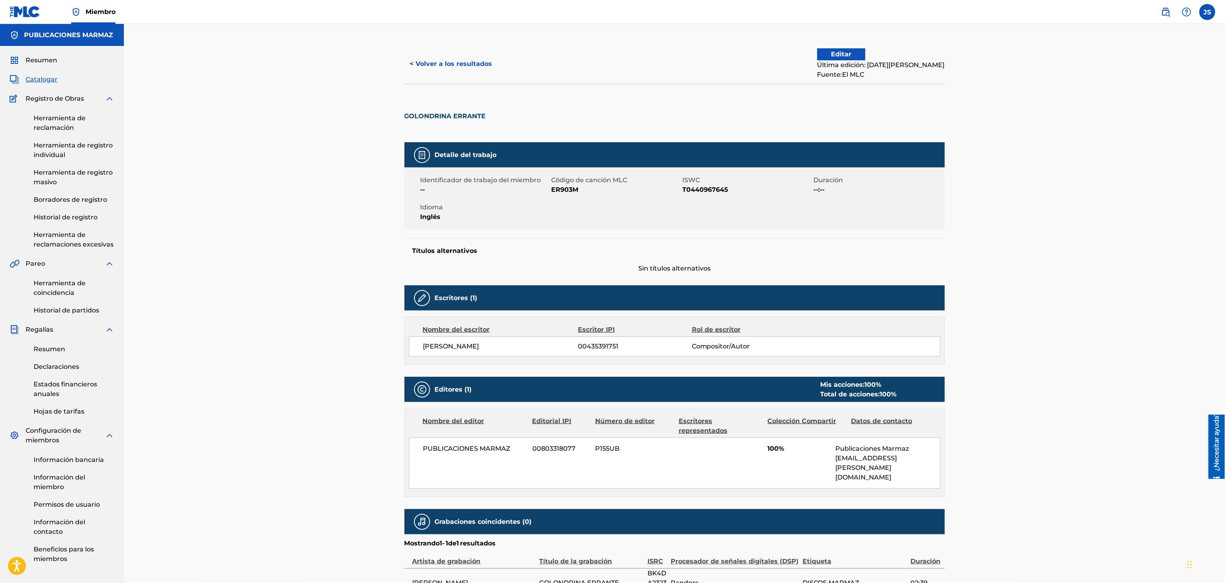
click at [437, 62] on font "< Volver a los resultados" at bounding box center [451, 64] width 82 height 8
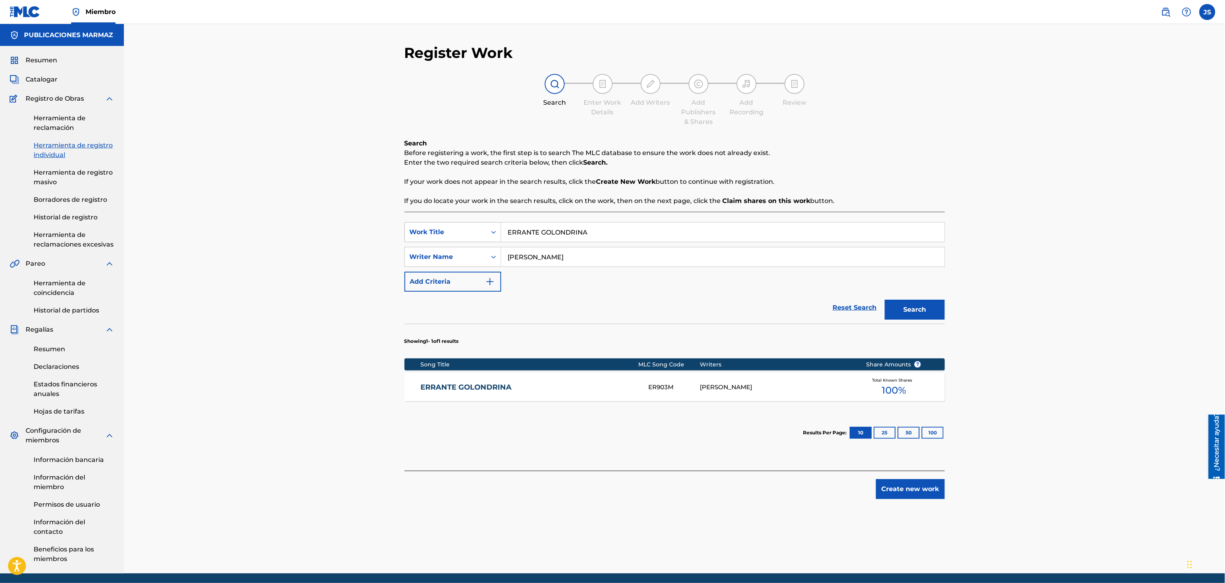
scroll to position [30, 0]
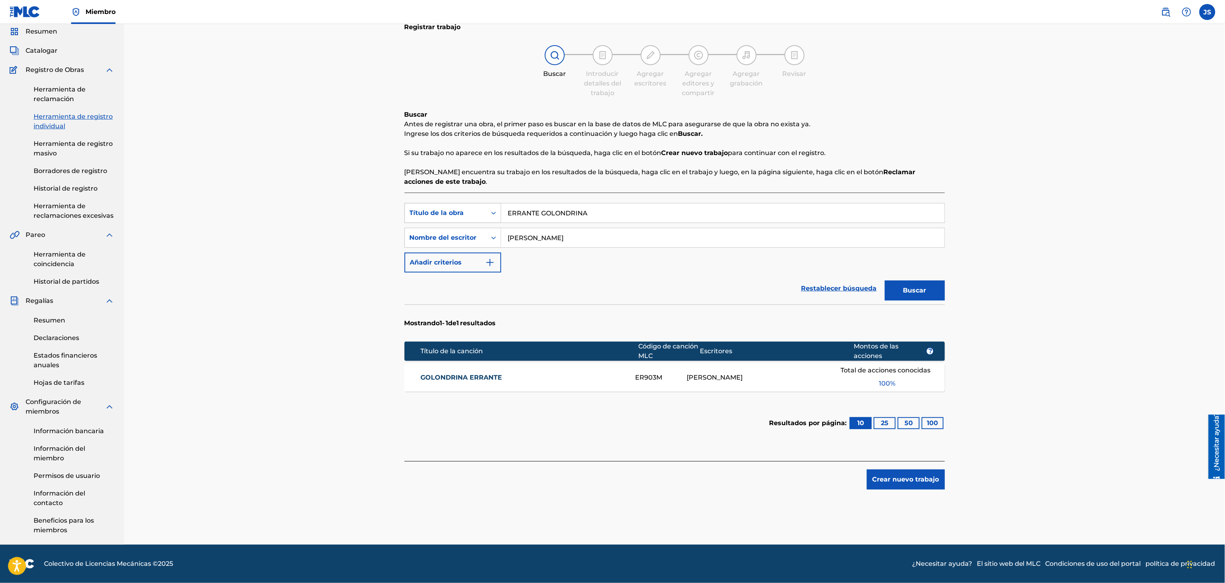
drag, startPoint x: 601, startPoint y: 211, endPoint x: 432, endPoint y: 214, distance: 168.7
click at [434, 214] on div "Búsqueda con criterios6c483a37-9bb8-4c52-9286-1d78d03228e3 Título de la obra ER…" at bounding box center [675, 213] width 541 height 20
paste input "STRELLA DEL AMOR"
type input "ESTRELLA DEL AMOR"
click at [764, 127] on div "Registrar trabajo Buscar Introducir detalles del trabajo Agregar escritores Agr…" at bounding box center [675, 270] width 1102 height 550
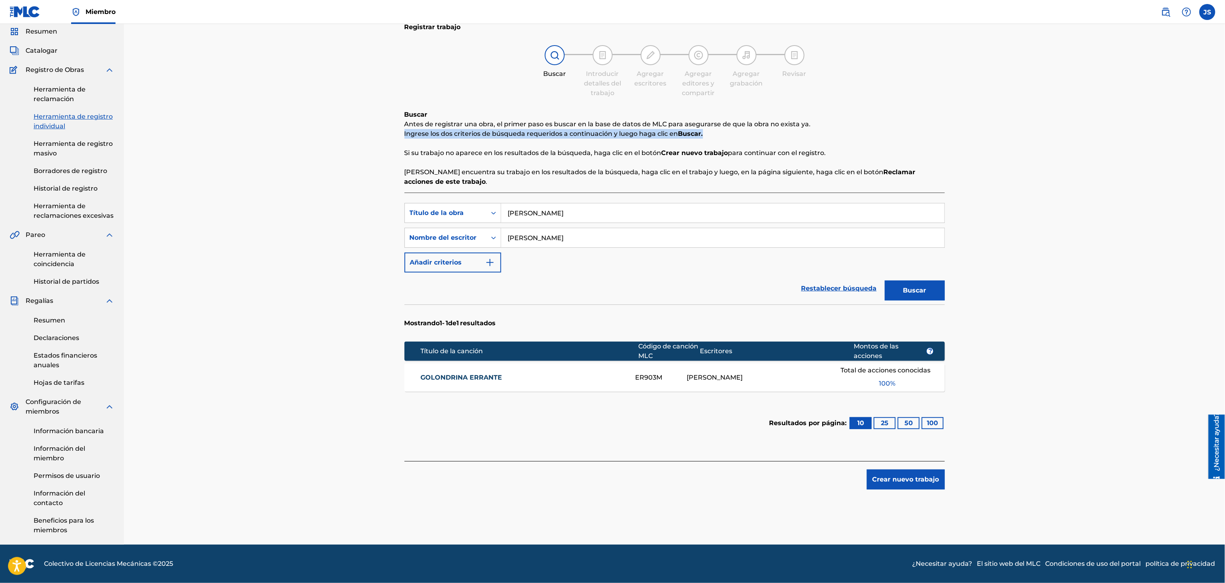
click at [764, 282] on button "Buscar" at bounding box center [915, 291] width 60 height 20
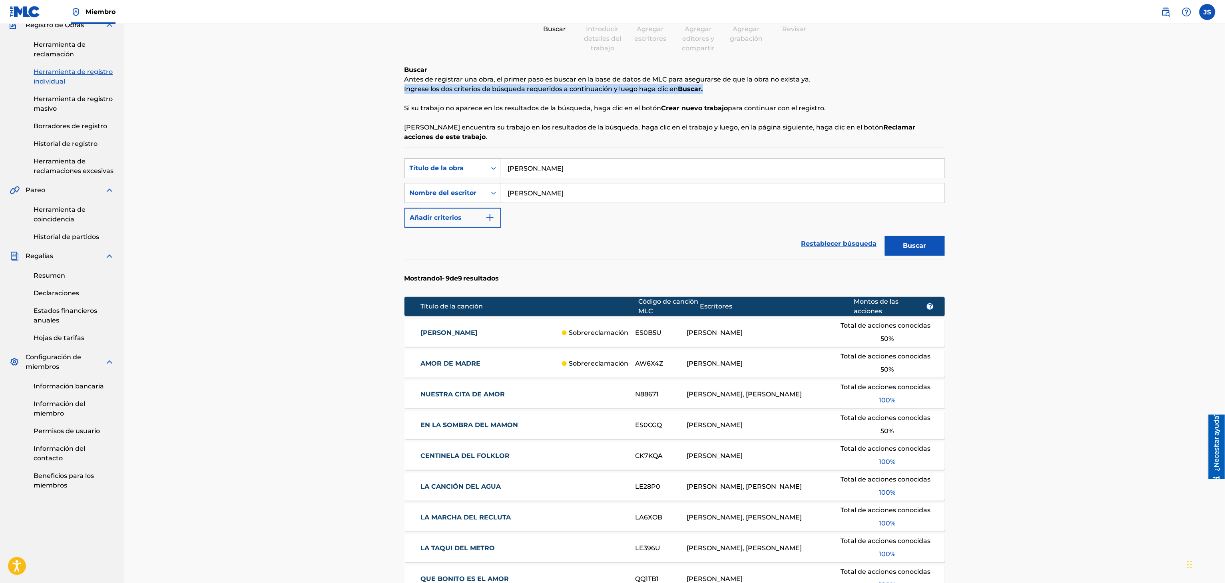
scroll to position [110, 0]
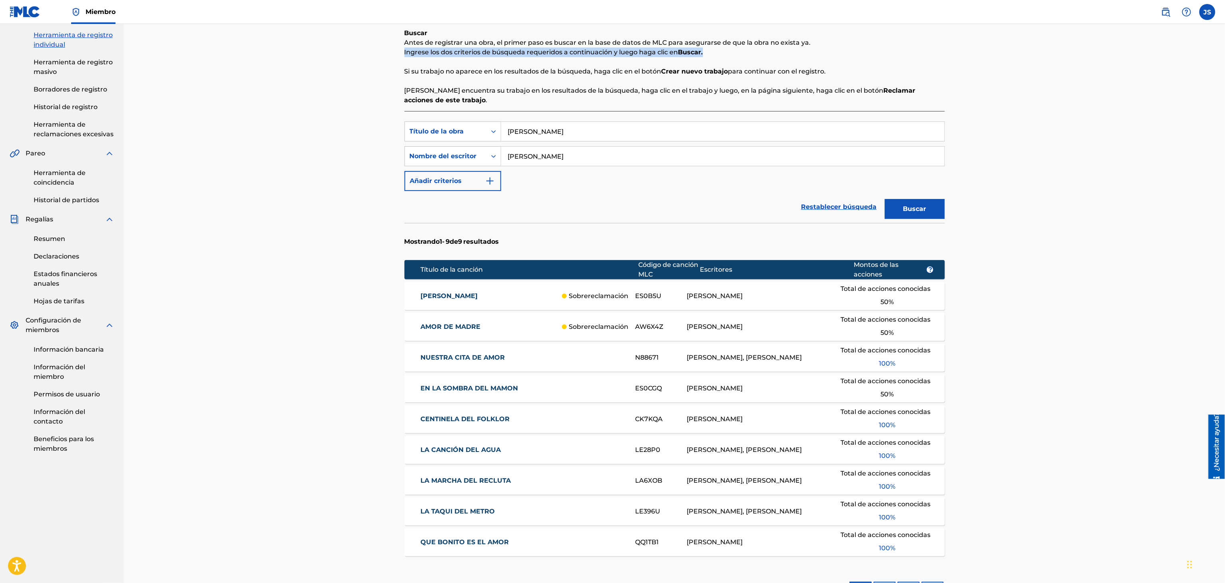
click at [469, 297] on font "ESTRELLA DEL AMOR" at bounding box center [449, 296] width 57 height 8
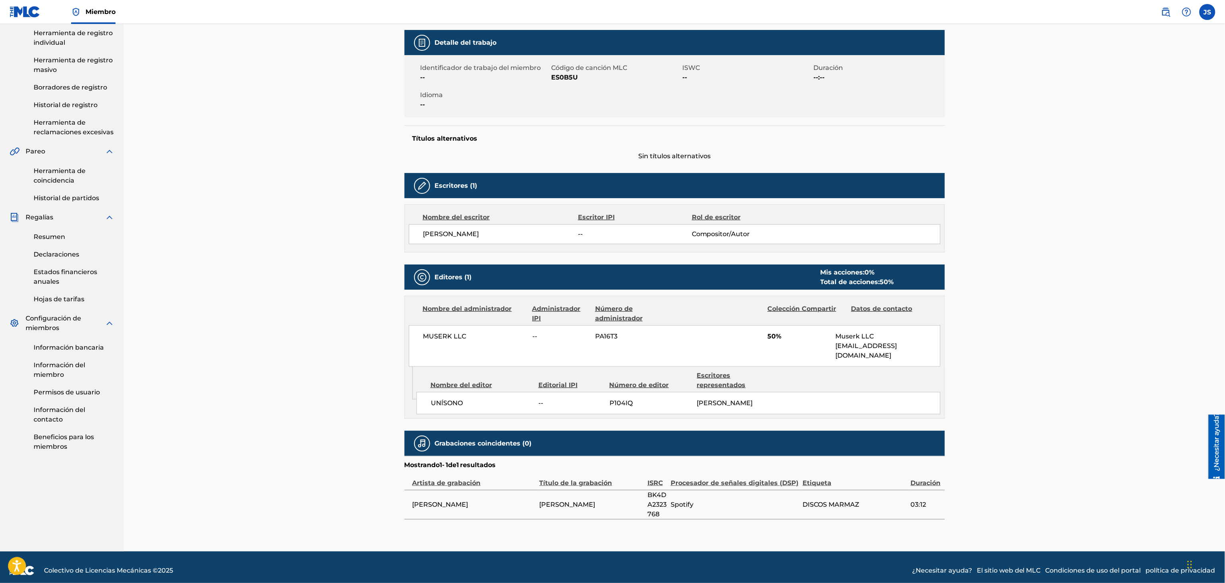
scroll to position [32, 0]
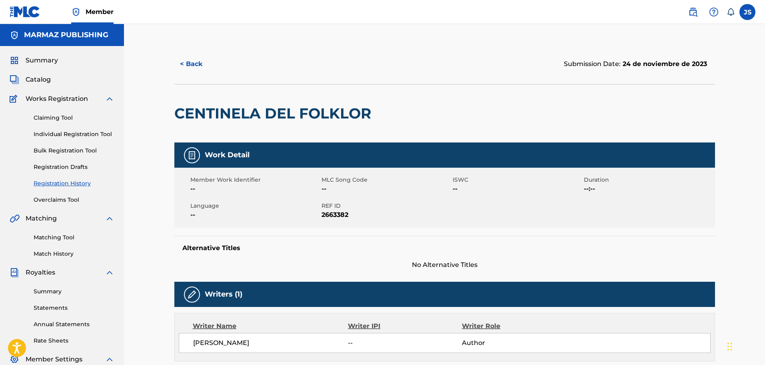
click at [51, 240] on link "Matching Tool" at bounding box center [74, 237] width 81 height 8
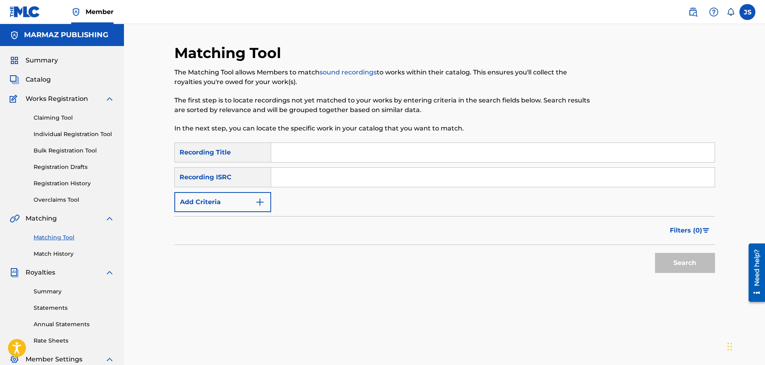
drag, startPoint x: 333, startPoint y: 174, endPoint x: 338, endPoint y: 175, distance: 4.5
click at [334, 175] on input "Search Form" at bounding box center [492, 177] width 443 height 19
paste input "BK4DA2323764"
type input "BK4DA2323764"
click at [472, 72] on p "The Matching Tool allows Members to match sound recordings to works within thei…" at bounding box center [382, 77] width 416 height 19
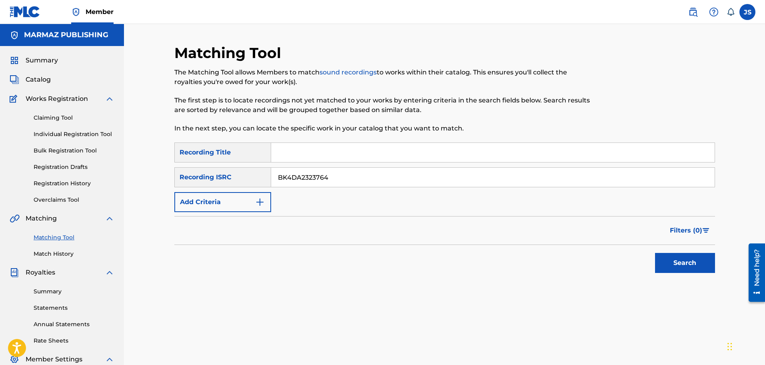
click at [686, 269] on button "Search" at bounding box center [685, 263] width 60 height 20
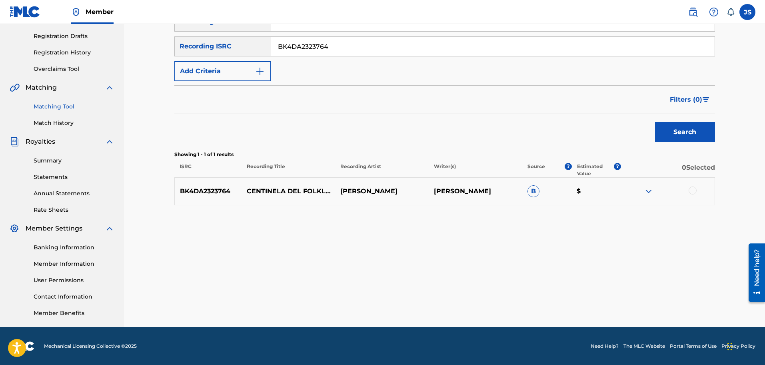
scroll to position [131, 0]
click at [688, 189] on div at bounding box center [668, 191] width 94 height 10
click at [691, 198] on div "BK4DA2323764 CENTINELA DEL FOLKLOR [PERSON_NAME] [PERSON_NAME] B $" at bounding box center [444, 191] width 541 height 28
click at [692, 192] on div at bounding box center [693, 190] width 8 height 8
click at [569, 294] on button "Match 1 Group" at bounding box center [562, 299] width 88 height 20
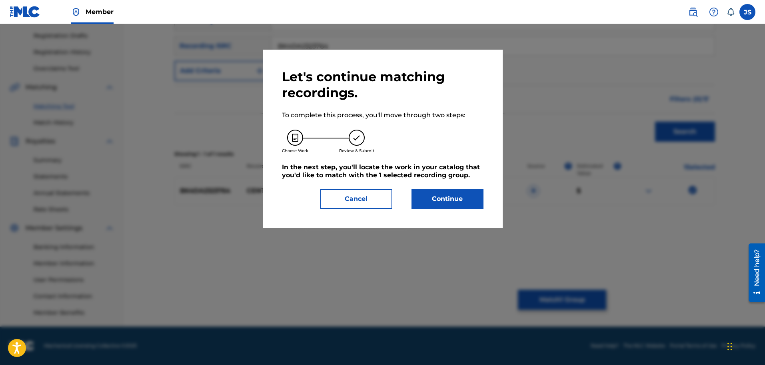
click at [426, 204] on button "Continue" at bounding box center [447, 199] width 72 height 20
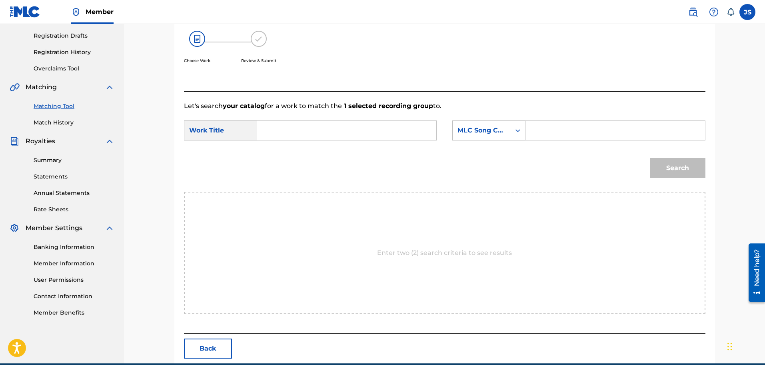
drag, startPoint x: 292, startPoint y: 123, endPoint x: 281, endPoint y: 122, distance: 11.2
click at [285, 123] on input "Search Form" at bounding box center [347, 130] width 166 height 19
paste input "CENTINELA DEL FOLKLOR"
type input "CENTINELA DEL FOLKLOR"
click at [509, 136] on div "MLC Song Code" at bounding box center [488, 130] width 73 height 20
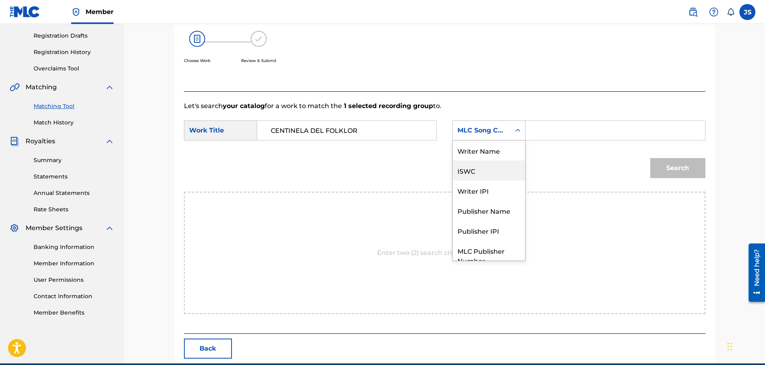
scroll to position [30, 0]
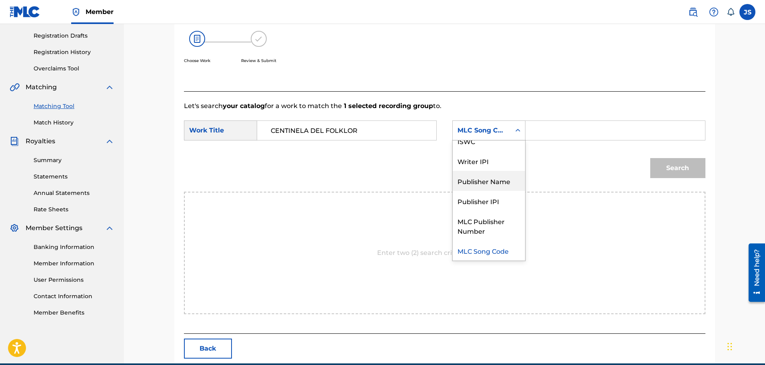
drag, startPoint x: 482, startPoint y: 182, endPoint x: 507, endPoint y: 164, distance: 30.2
click at [482, 182] on div "Publisher Name" at bounding box center [489, 181] width 72 height 20
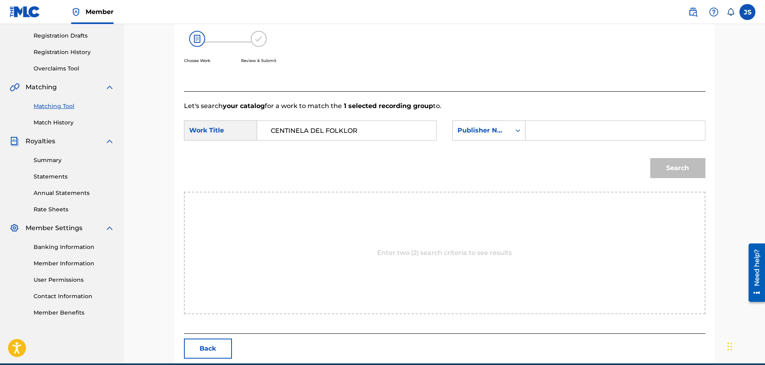
click at [555, 134] on input "Search Form" at bounding box center [615, 130] width 166 height 19
click at [650, 158] on button "Search" at bounding box center [677, 168] width 55 height 20
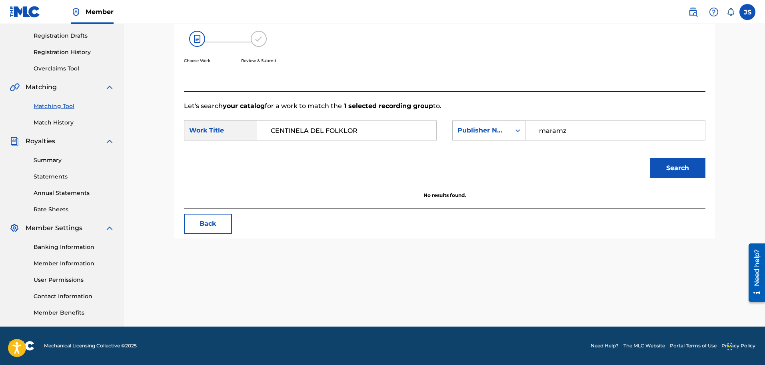
click at [555, 136] on input "maramz" at bounding box center [615, 130] width 166 height 19
type input "marmaz"
click at [650, 158] on button "Search" at bounding box center [677, 168] width 55 height 20
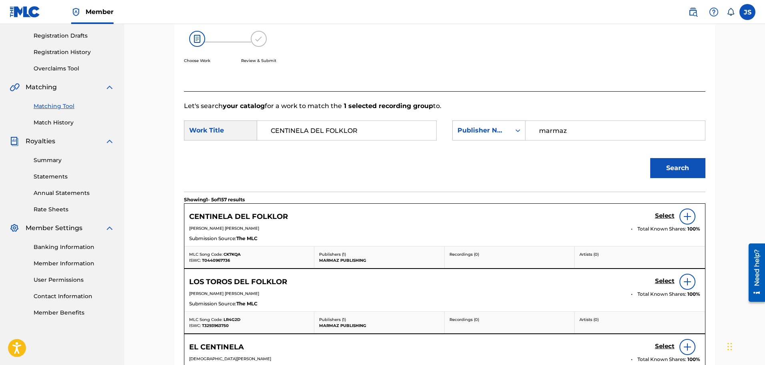
click at [663, 216] on h5 "Select" at bounding box center [665, 216] width 20 height 8
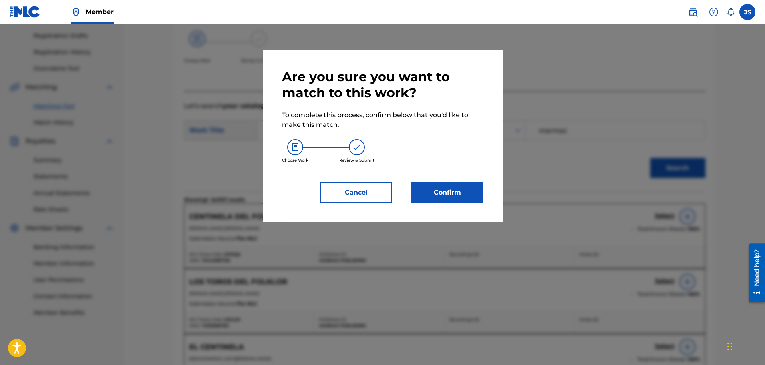
click at [448, 187] on button "Confirm" at bounding box center [447, 192] width 72 height 20
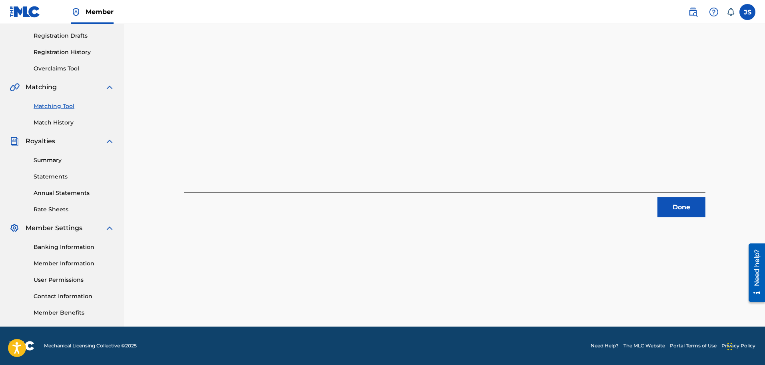
click at [685, 208] on button "Done" at bounding box center [681, 207] width 48 height 20
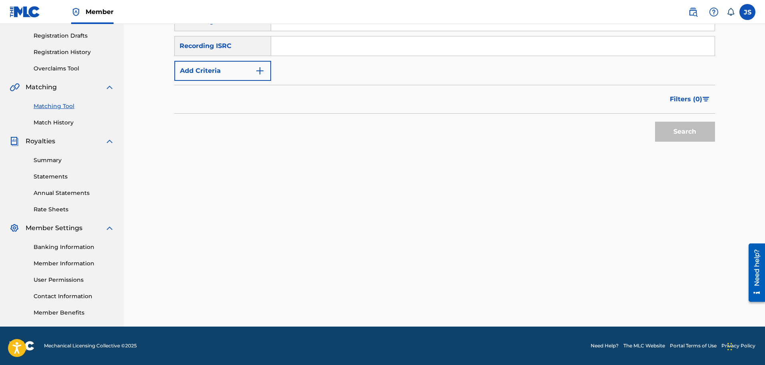
click at [334, 59] on div "SearchWithCriteria8c9458d9-c375-446a-ade9-c6e57a1d9dd6 Recording Title SearchWi…" at bounding box center [444, 46] width 541 height 70
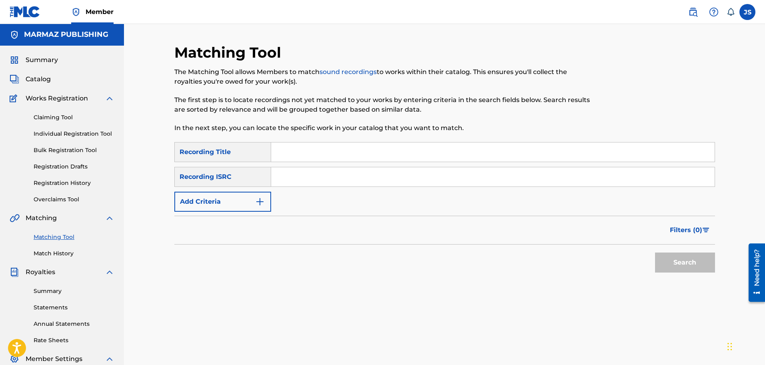
scroll to position [0, 0]
click at [328, 192] on div "SearchWithCriteria8c9458d9-c375-446a-ade9-c6e57a1d9dd6 Recording Title SearchWi…" at bounding box center [444, 177] width 541 height 70
drag, startPoint x: 328, startPoint y: 180, endPoint x: 324, endPoint y: 185, distance: 6.6
click at [328, 180] on input "Search Form" at bounding box center [492, 177] width 443 height 19
paste input "BK4DA2323778"
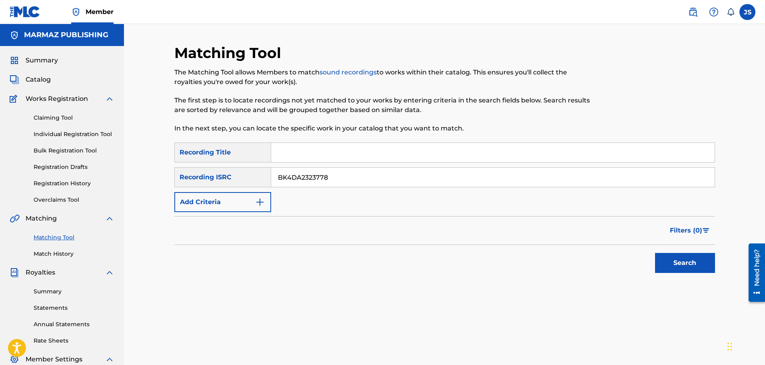
type input "BK4DA2323778"
click at [275, 253] on div "Search" at bounding box center [444, 261] width 541 height 32
click at [673, 256] on button "Search" at bounding box center [685, 263] width 60 height 20
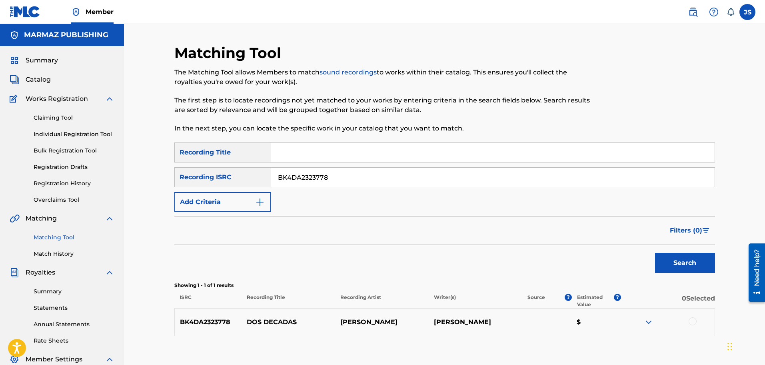
scroll to position [50, 0]
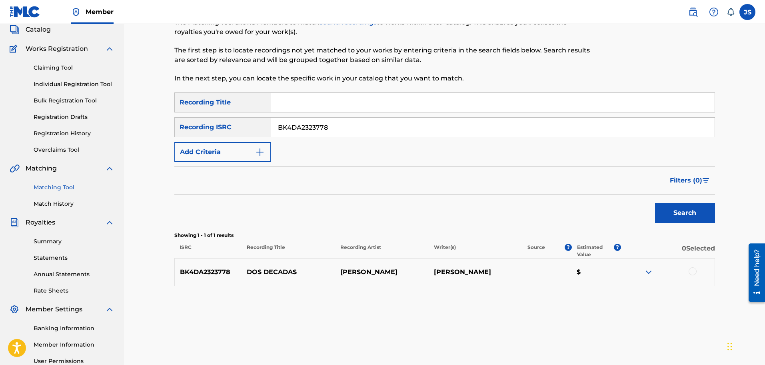
click at [648, 268] on img at bounding box center [649, 272] width 10 height 10
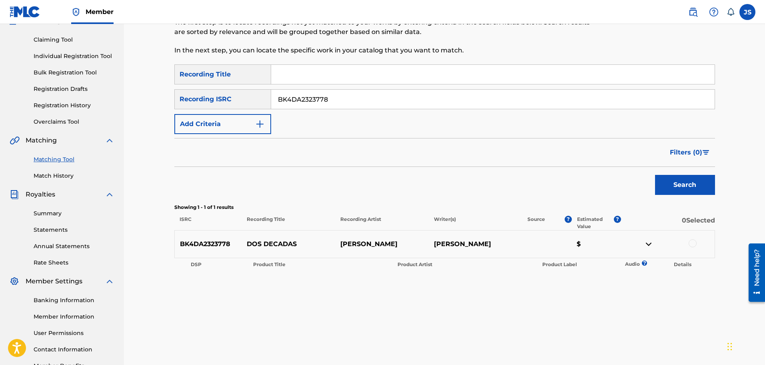
scroll to position [100, 0]
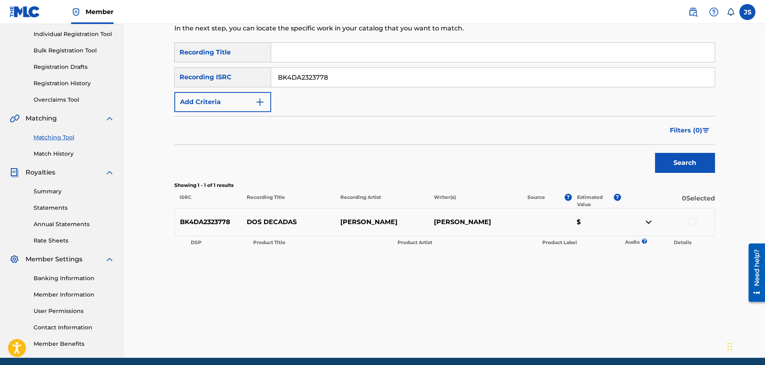
click at [691, 222] on div at bounding box center [693, 221] width 8 height 8
click at [555, 279] on div "Matching Tool The Matching Tool allows Members to match sound recordings to wor…" at bounding box center [444, 150] width 541 height 413
click at [550, 291] on button "Match 1 Group" at bounding box center [562, 299] width 88 height 20
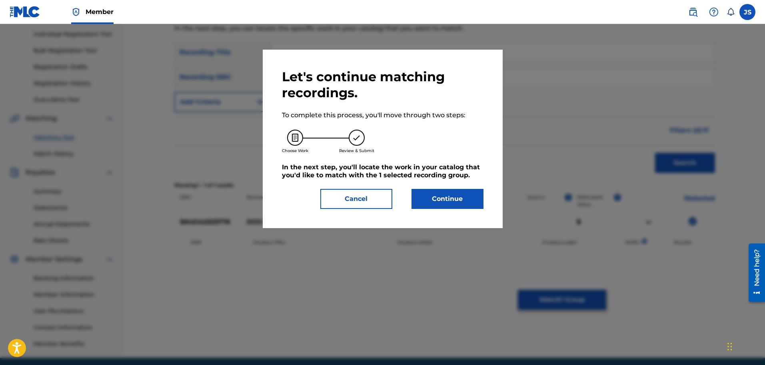
click at [437, 198] on button "Continue" at bounding box center [447, 199] width 72 height 20
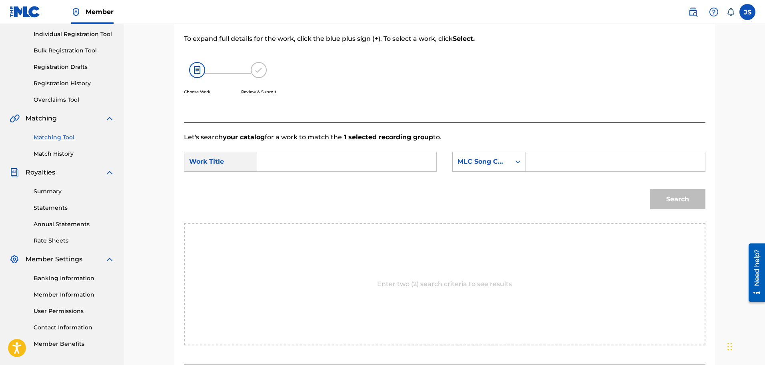
click at [367, 158] on input "Search Form" at bounding box center [347, 161] width 166 height 19
type input "DOS DECADAS"
drag, startPoint x: 462, startPoint y: 160, endPoint x: 465, endPoint y: 166, distance: 7.0
click at [462, 161] on div "MLC Song Code" at bounding box center [481, 162] width 48 height 10
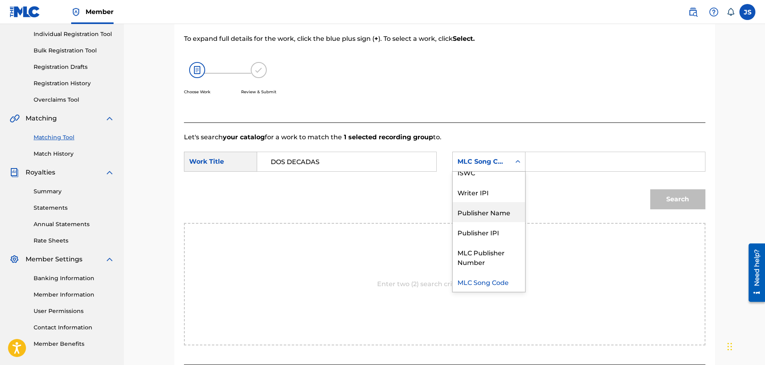
click at [490, 216] on div "Publisher Name" at bounding box center [489, 212] width 72 height 20
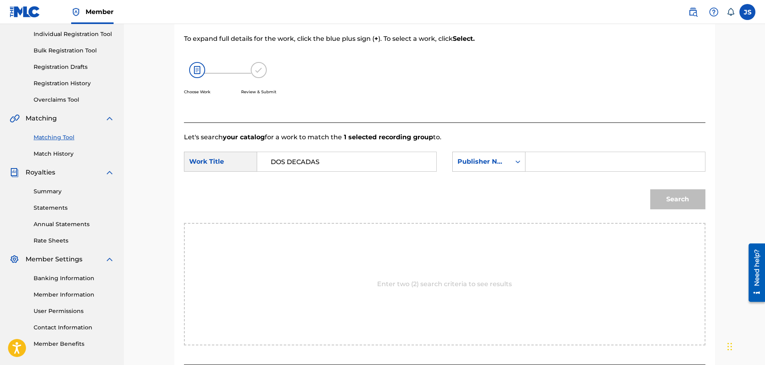
drag, startPoint x: 557, startPoint y: 172, endPoint x: 560, endPoint y: 169, distance: 4.6
click at [558, 170] on div "SearchWithCriteria71ba0791-b625-4698-be2c-6b8f04c16053 Work Title DOS DECADAS S…" at bounding box center [444, 164] width 521 height 25
click at [560, 168] on input "Search Form" at bounding box center [615, 161] width 166 height 19
type input "MARMAZ"
click at [650, 189] on button "Search" at bounding box center [677, 199] width 55 height 20
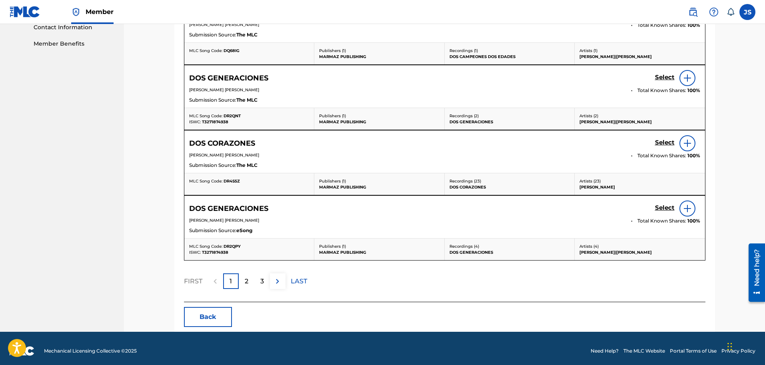
scroll to position [405, 0]
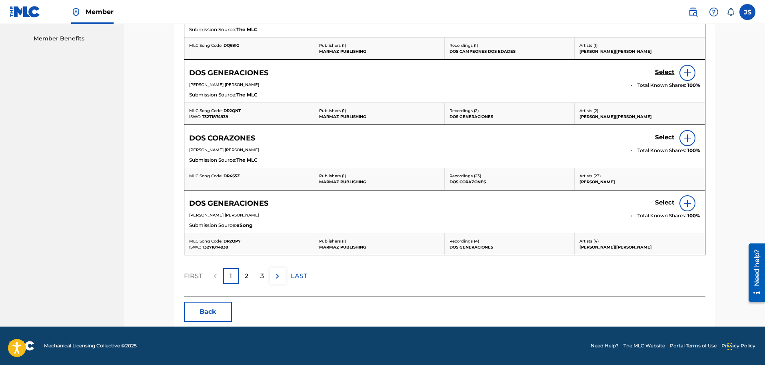
click at [243, 277] on div "2" at bounding box center [247, 276] width 16 height 16
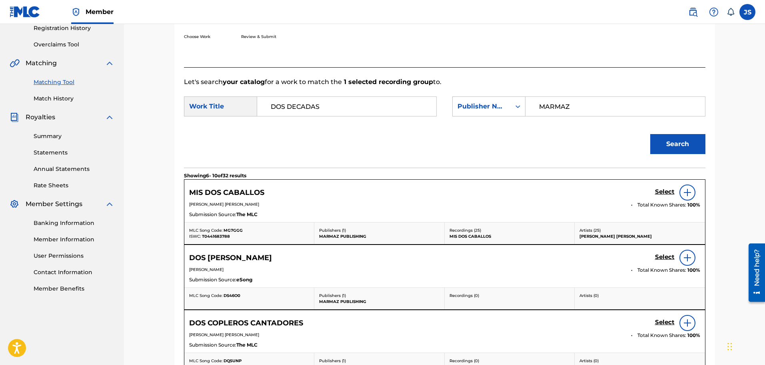
scroll to position [205, 0]
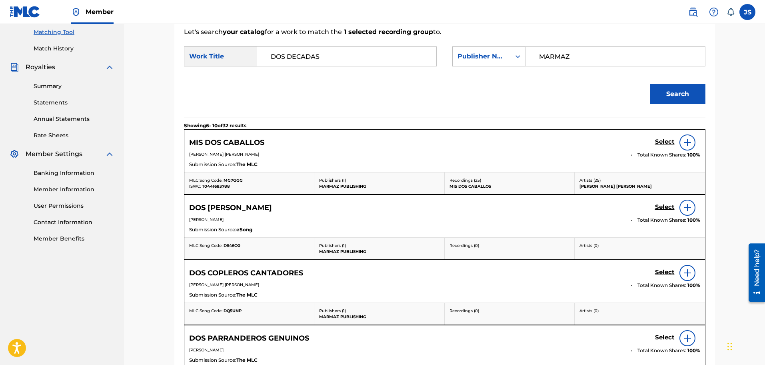
drag, startPoint x: 347, startPoint y: 53, endPoint x: 213, endPoint y: 63, distance: 134.7
click at [210, 65] on div "SearchWithCriteria71ba0791-b625-4698-be2c-6b8f04c16053 Work Title DOS DECADAS" at bounding box center [310, 56] width 253 height 20
paste input "AMOR DE MADRE"
drag, startPoint x: 299, startPoint y: 65, endPoint x: 328, endPoint y: 70, distance: 29.2
click at [301, 65] on input "AMOR DE MADRE" at bounding box center [347, 56] width 166 height 19
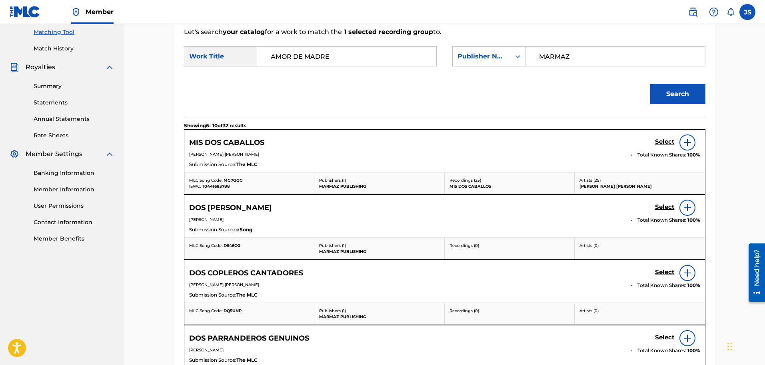
type input "AMOR DE MADRE"
click at [668, 94] on button "Search" at bounding box center [677, 94] width 55 height 20
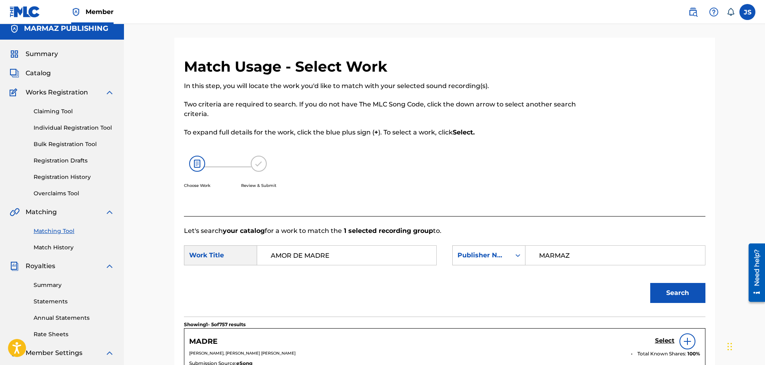
scroll to position [5, 0]
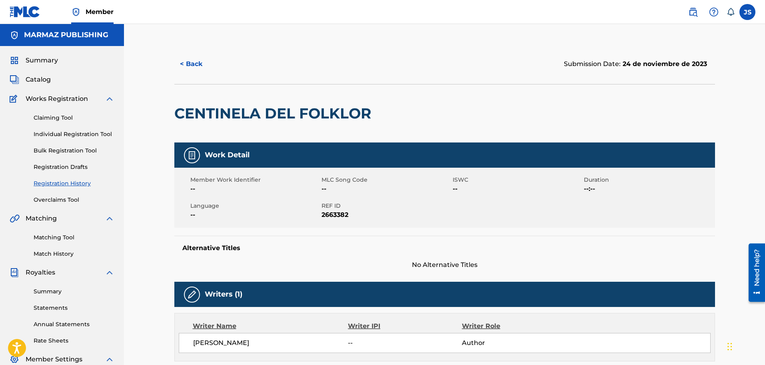
click at [199, 60] on button "< Back" at bounding box center [198, 64] width 48 height 20
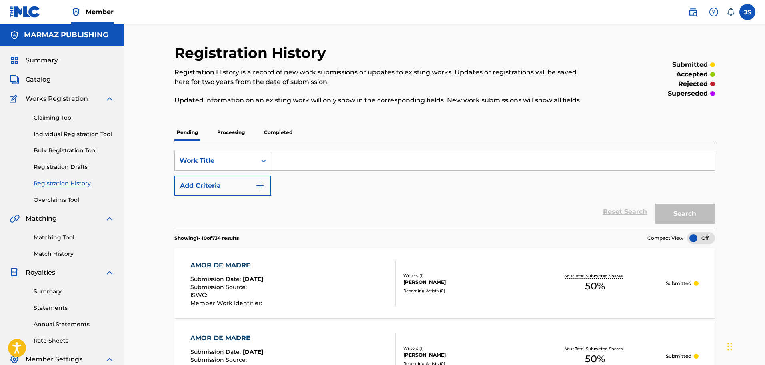
click at [341, 155] on input "Search Form" at bounding box center [492, 160] width 443 height 19
paste input "AMOR DE MADRE"
type input "AMOR DE MADRE"
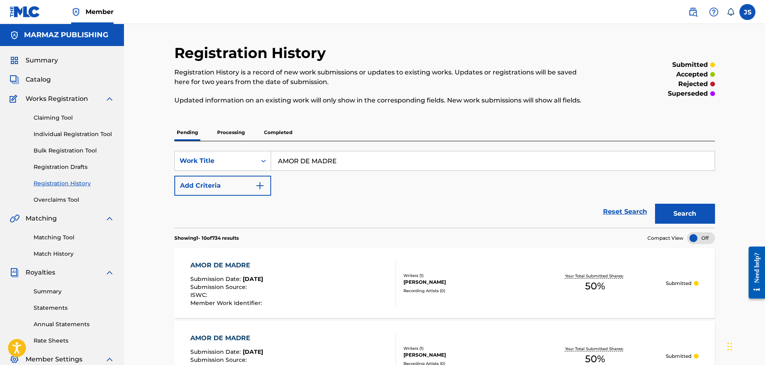
drag, startPoint x: 412, startPoint y: 120, endPoint x: 428, endPoint y: 129, distance: 18.6
click at [681, 212] on button "Search" at bounding box center [685, 214] width 60 height 20
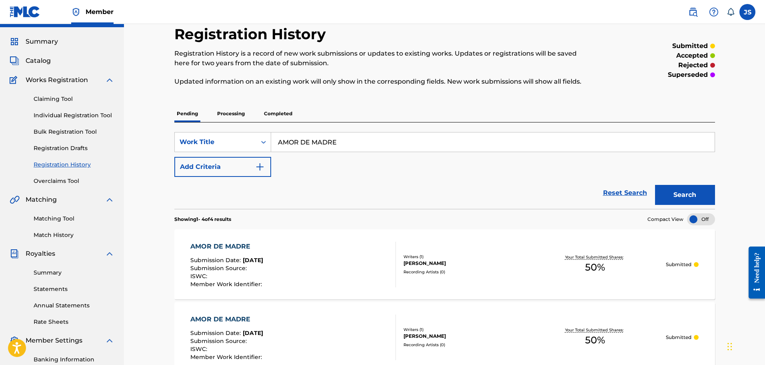
scroll to position [100, 0]
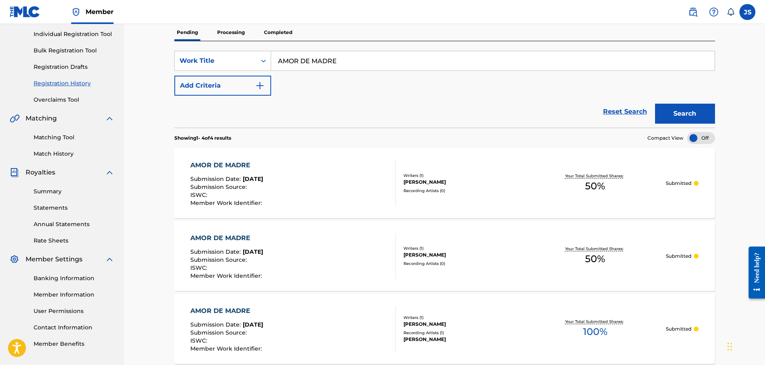
click at [236, 39] on p "Processing" at bounding box center [231, 32] width 32 height 17
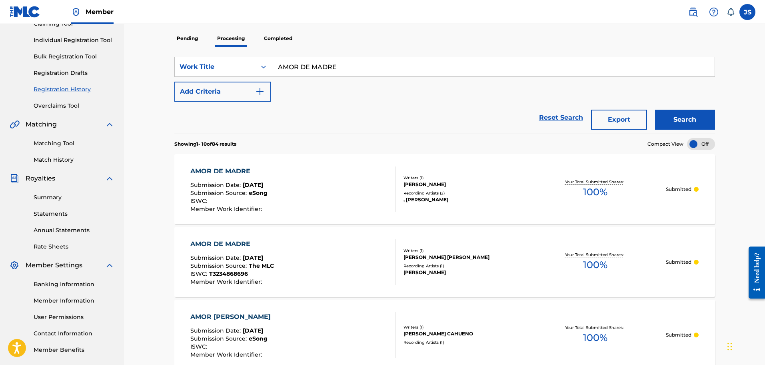
scroll to position [100, 0]
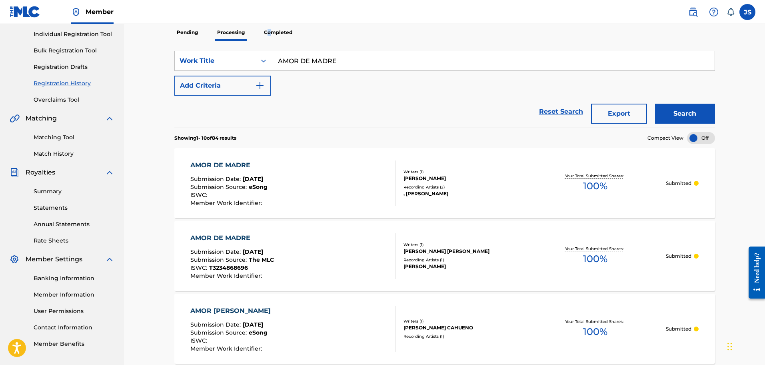
click at [269, 33] on p "Completed" at bounding box center [277, 32] width 33 height 17
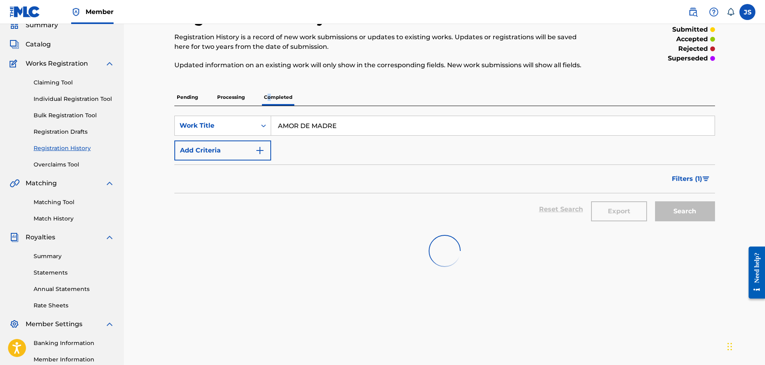
scroll to position [100, 0]
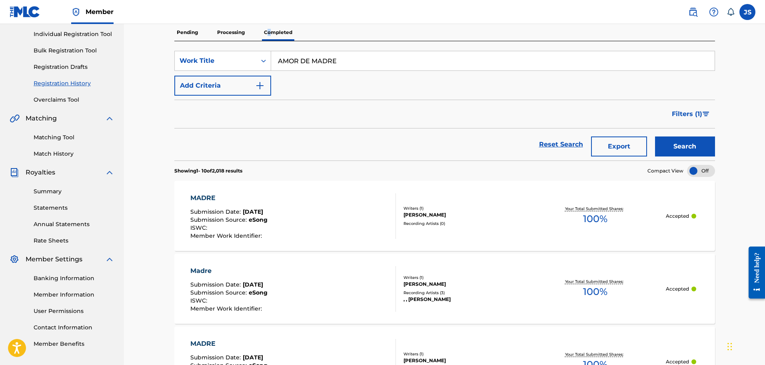
click at [234, 87] on button "Add Criteria" at bounding box center [222, 86] width 97 height 20
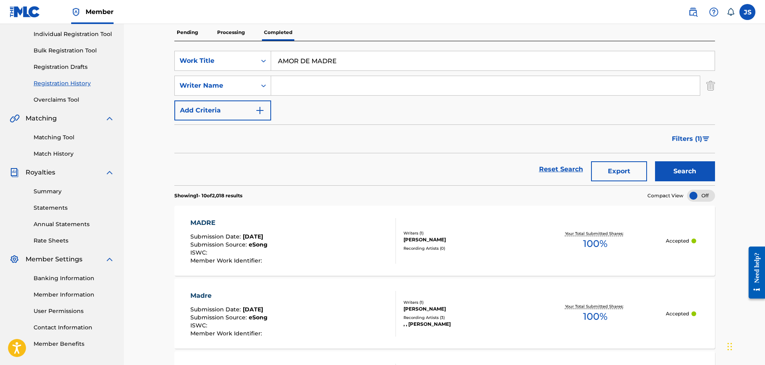
click at [321, 87] on input "Search Form" at bounding box center [485, 85] width 429 height 19
type input "[PERSON_NAME]"
click at [655, 161] on button "Search" at bounding box center [685, 171] width 60 height 20
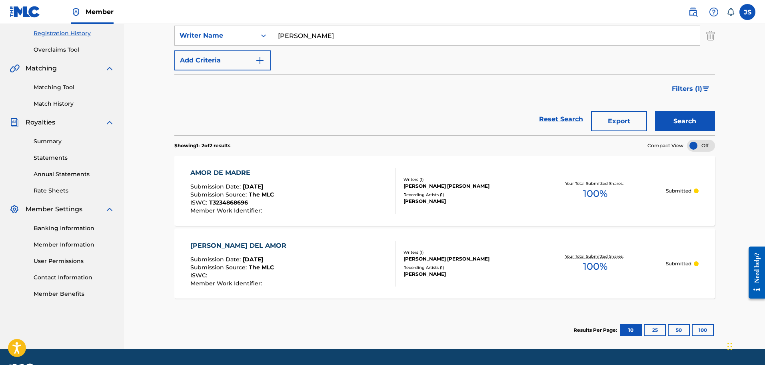
scroll to position [172, 0]
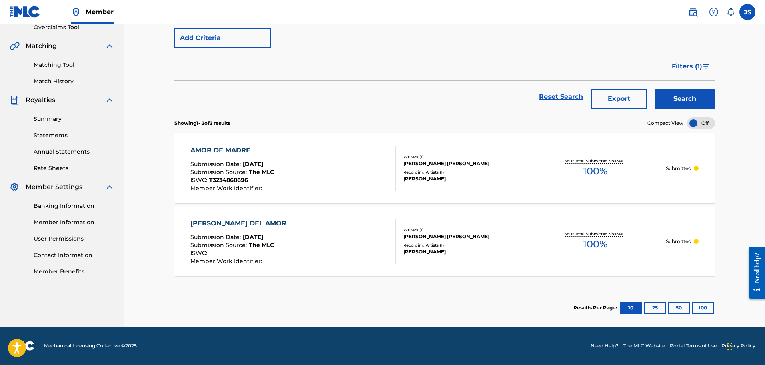
click at [679, 165] on p "Submitted" at bounding box center [679, 168] width 26 height 7
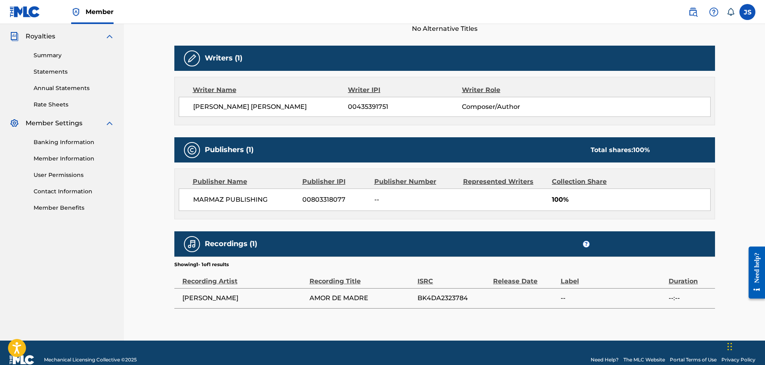
scroll to position [250, 0]
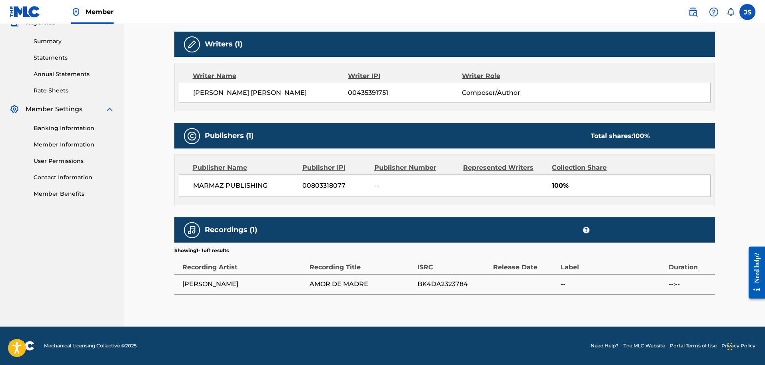
click at [438, 283] on span "BK4DA2323784" at bounding box center [453, 284] width 72 height 10
copy span "BK4DA2323784"
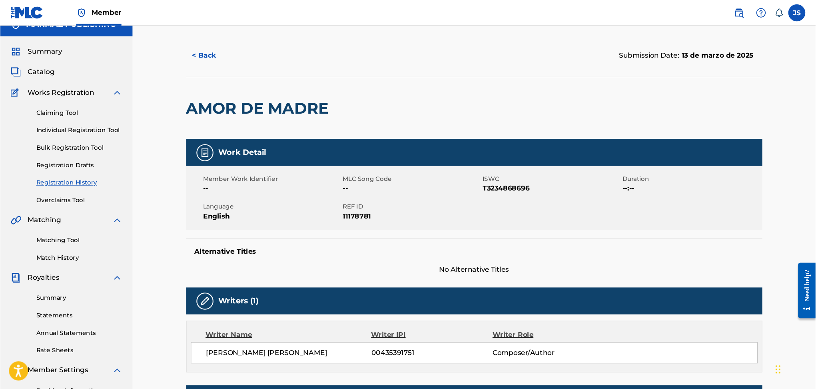
scroll to position [0, 0]
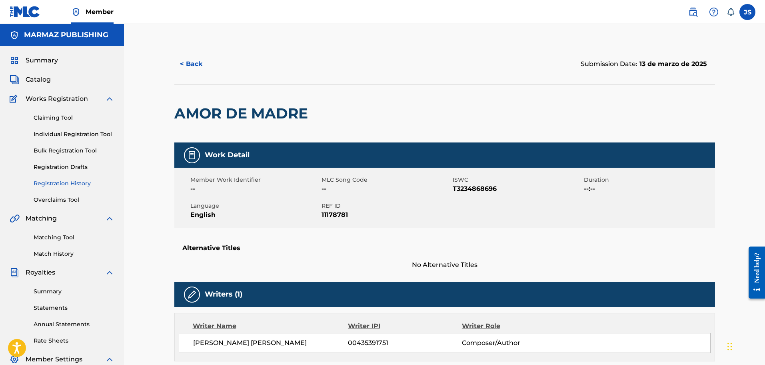
click at [460, 186] on span "T3234868696" at bounding box center [517, 189] width 129 height 10
copy span "T3234868696"
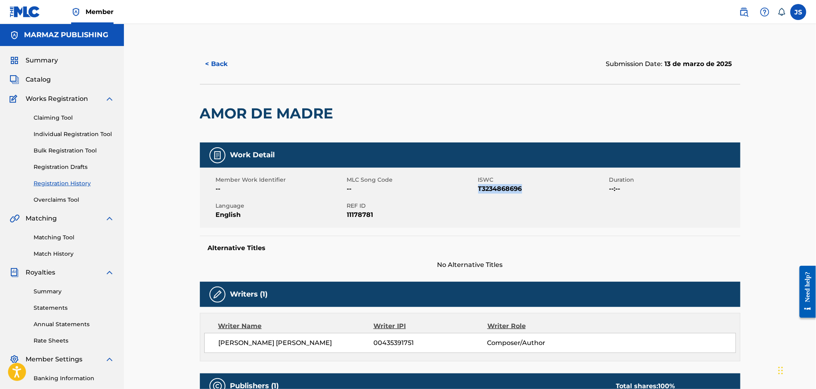
click at [223, 62] on button "< Back" at bounding box center [224, 64] width 48 height 20
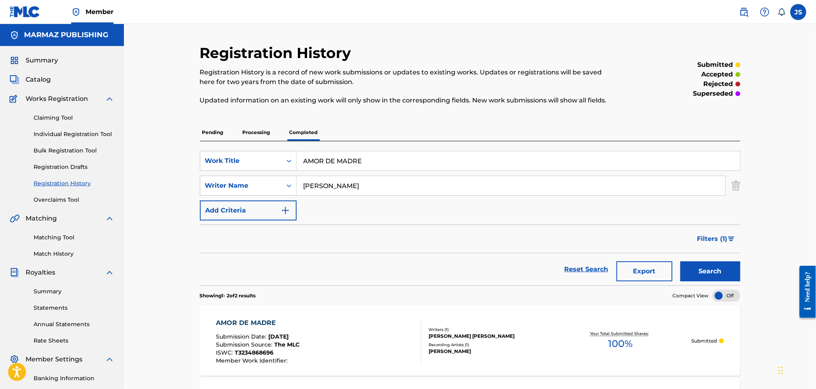
scroll to position [53, 0]
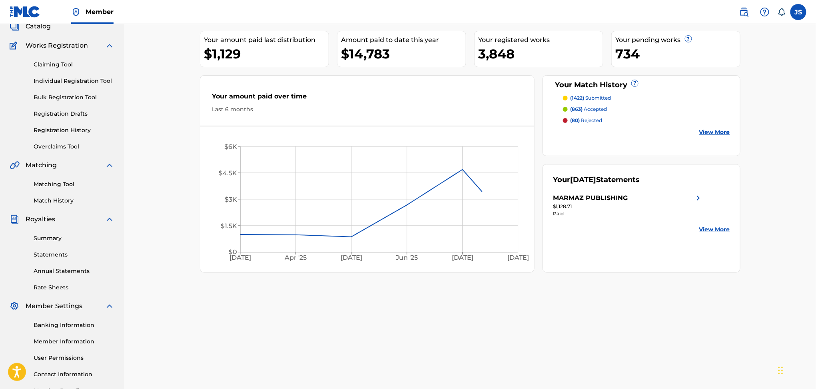
click at [52, 186] on link "Matching Tool" at bounding box center [74, 184] width 81 height 8
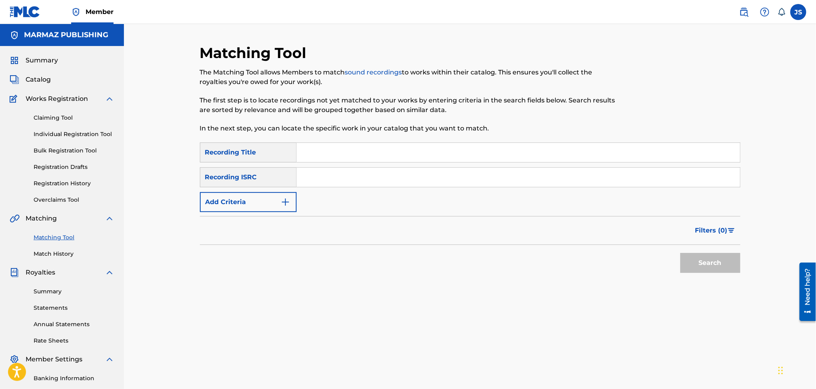
click at [404, 181] on input "Search Form" at bounding box center [518, 177] width 443 height 19
paste input "BK4DA2323765"
type input "BK4DA2323765"
click at [601, 110] on p "The first step is to locate recordings not yet matched to your works by enterin…" at bounding box center [408, 105] width 416 height 19
click at [705, 264] on button "Search" at bounding box center [711, 263] width 60 height 20
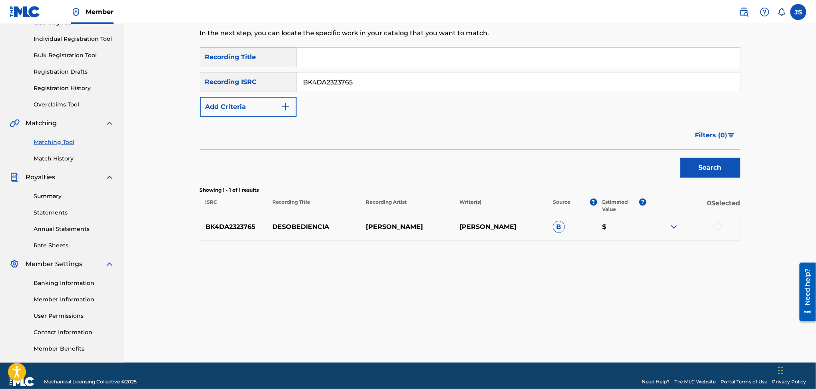
scroll to position [106, 0]
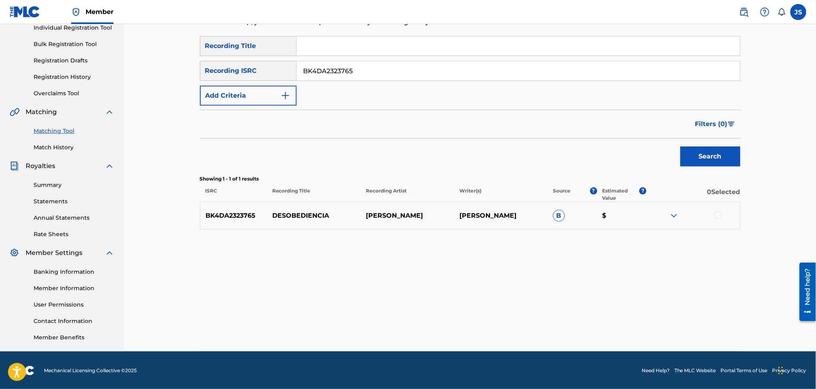
click at [724, 217] on div at bounding box center [694, 216] width 94 height 10
click at [718, 215] on div at bounding box center [718, 215] width 8 height 8
click at [580, 331] on button "Match 1 Group" at bounding box center [562, 323] width 88 height 20
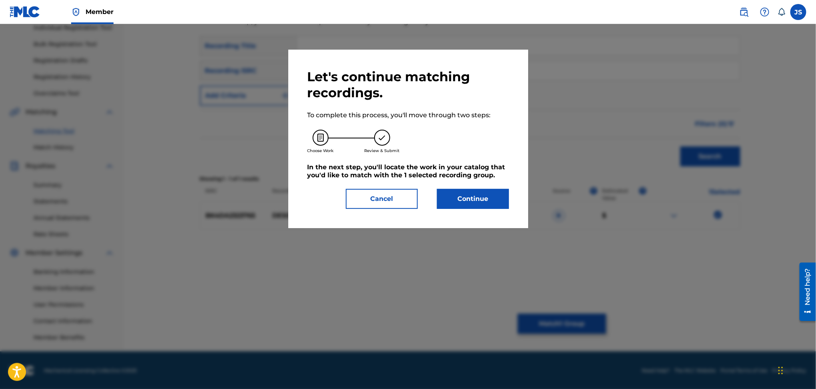
click at [481, 200] on button "Continue" at bounding box center [473, 199] width 72 height 20
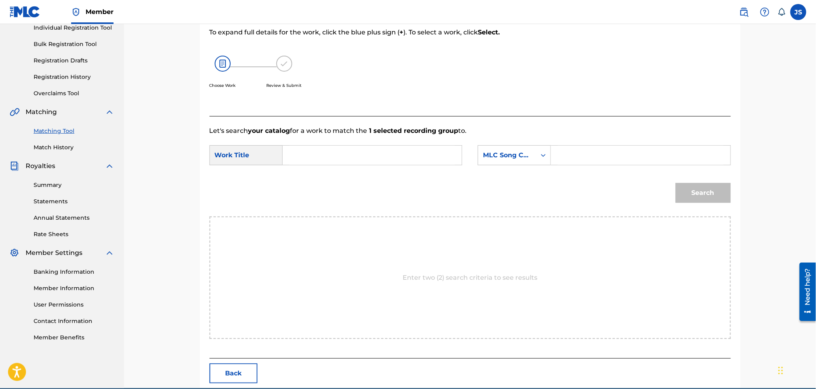
click at [312, 143] on form "SearchWithCriteriae5573e2d-c019-4000-ba93-8503ff7c9e33 Work Title SearchWithCri…" at bounding box center [470, 176] width 521 height 81
click at [321, 153] on input "Search Form" at bounding box center [372, 155] width 166 height 19
paste input "DESOBEDIENCIA"
type input "DESOBEDIENCIA"
click at [513, 166] on div "SearchWithCriteriae5573e2d-c019-4000-ba93-8503ff7c9e33 Work Title DESOBEDIENCIA…" at bounding box center [470, 157] width 521 height 25
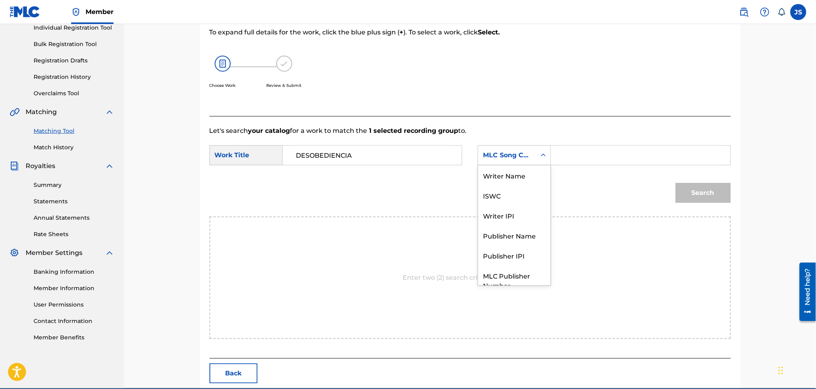
click at [529, 150] on div "MLC Song Code" at bounding box center [507, 155] width 48 height 10
click at [528, 208] on div "Publisher Name" at bounding box center [514, 206] width 72 height 20
drag, startPoint x: 564, startPoint y: 167, endPoint x: 577, endPoint y: 163, distance: 13.4
click at [564, 167] on div "SearchWithCriteriae5573e2d-c019-4000-ba93-8503ff7c9e33 Work Title DESOBEDIENCIA…" at bounding box center [470, 157] width 521 height 25
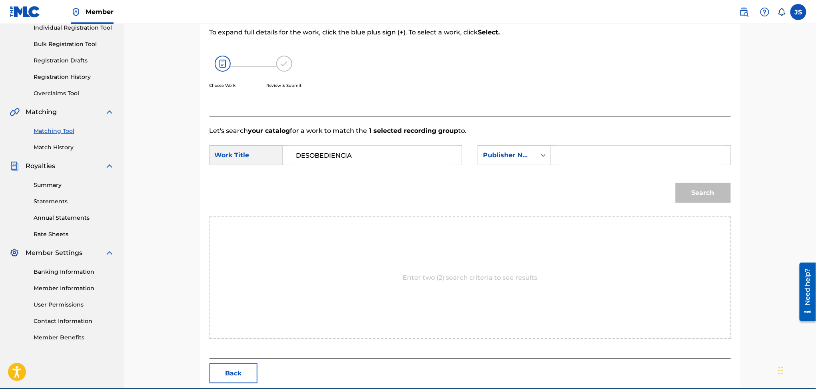
click at [579, 162] on input "Search Form" at bounding box center [641, 155] width 166 height 19
type input "MARMAZ"
click at [676, 183] on button "Search" at bounding box center [703, 193] width 55 height 20
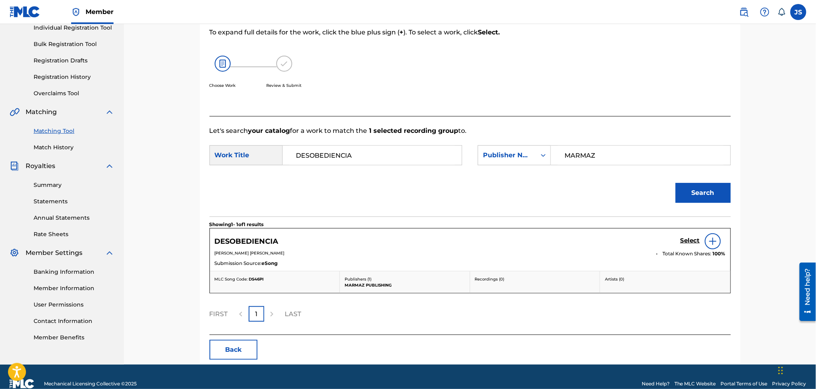
click at [690, 242] on h5 "Select" at bounding box center [691, 241] width 20 height 8
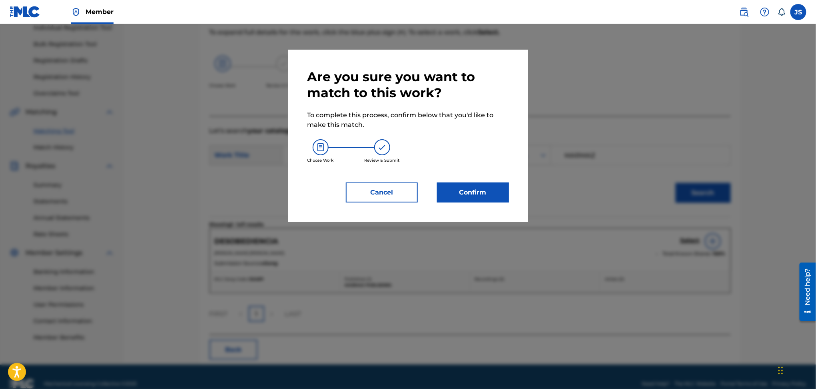
click at [468, 194] on button "Confirm" at bounding box center [473, 192] width 72 height 20
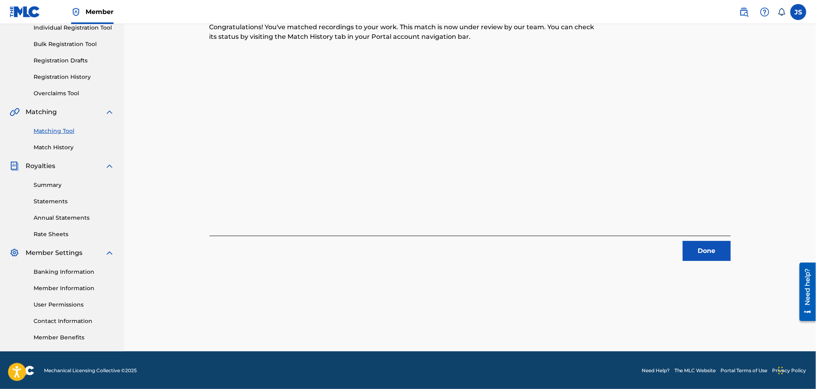
click at [717, 252] on button "Done" at bounding box center [707, 251] width 48 height 20
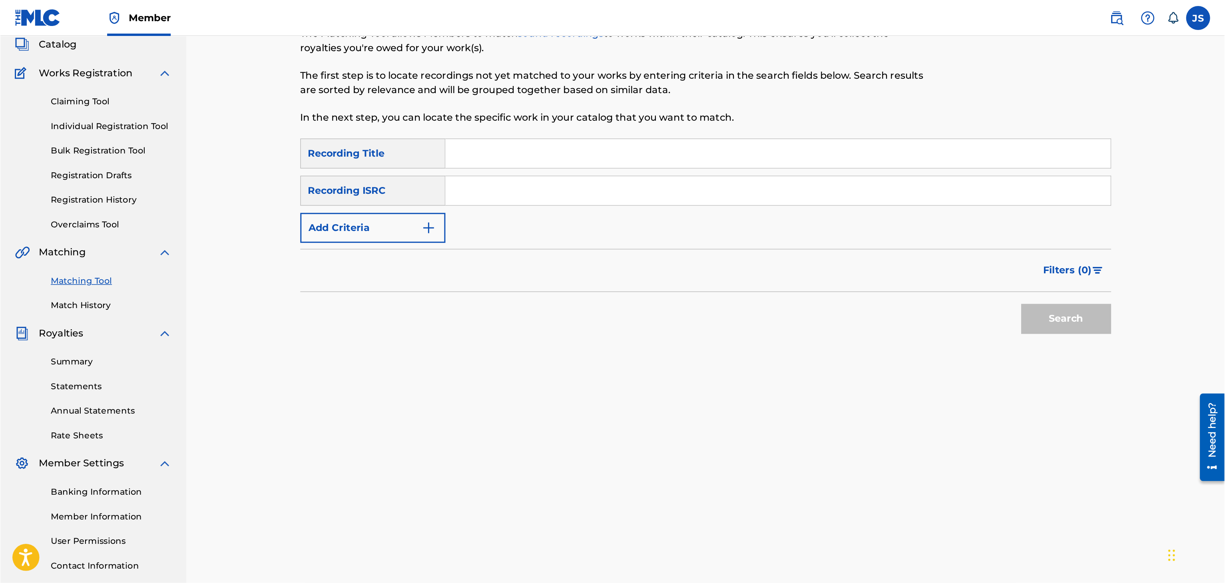
scroll to position [0, 0]
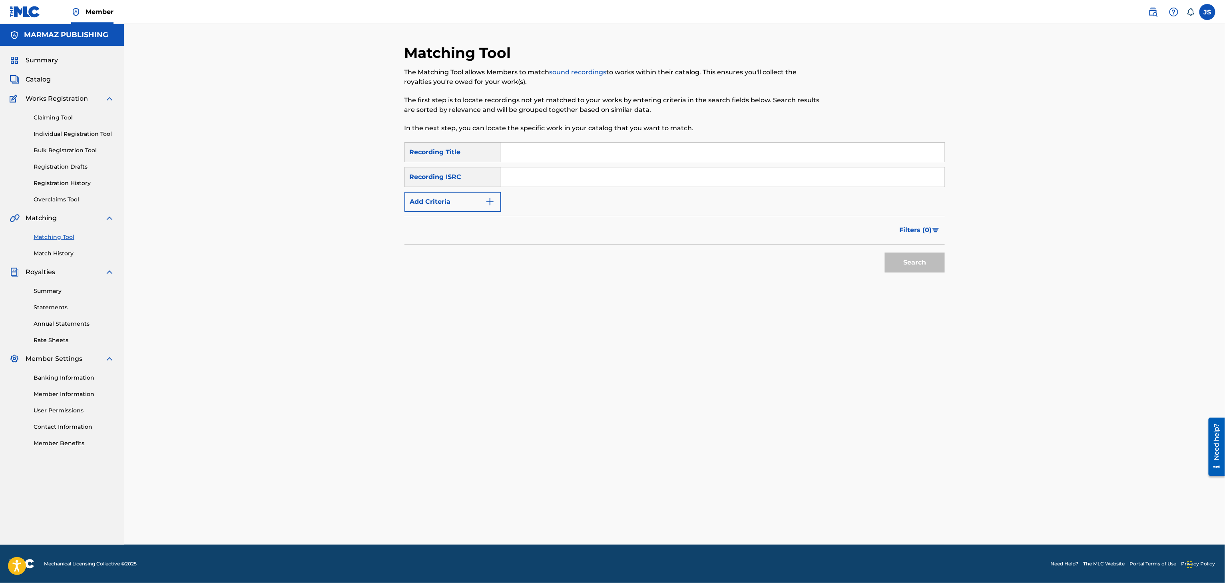
click at [36, 56] on span "Summary" at bounding box center [42, 61] width 32 height 10
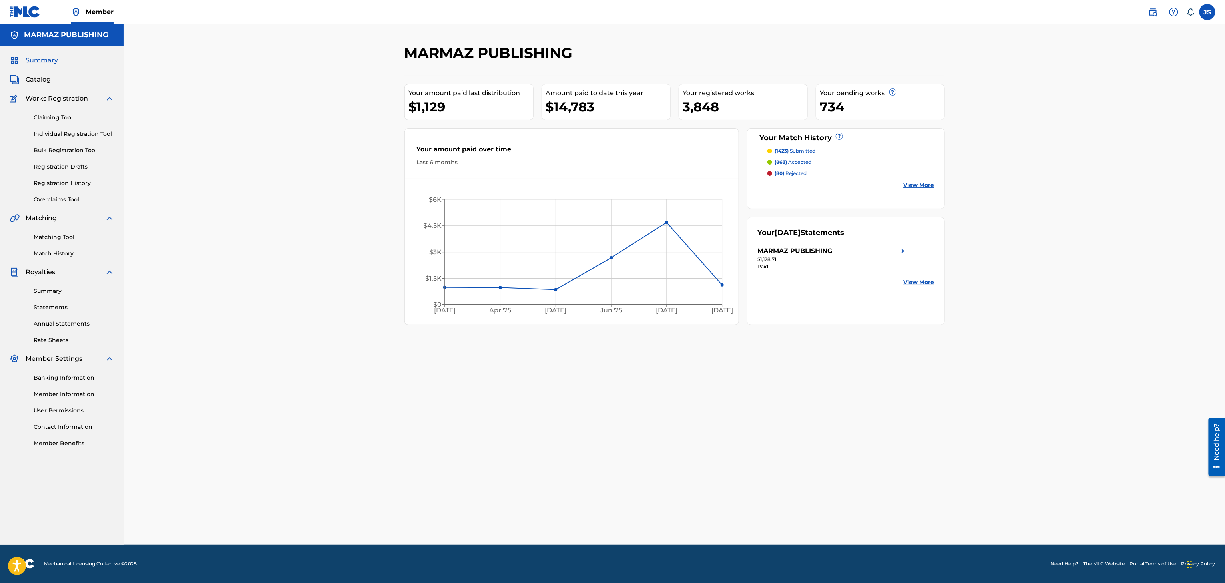
click at [62, 137] on link "Individual Registration Tool" at bounding box center [74, 134] width 81 height 8
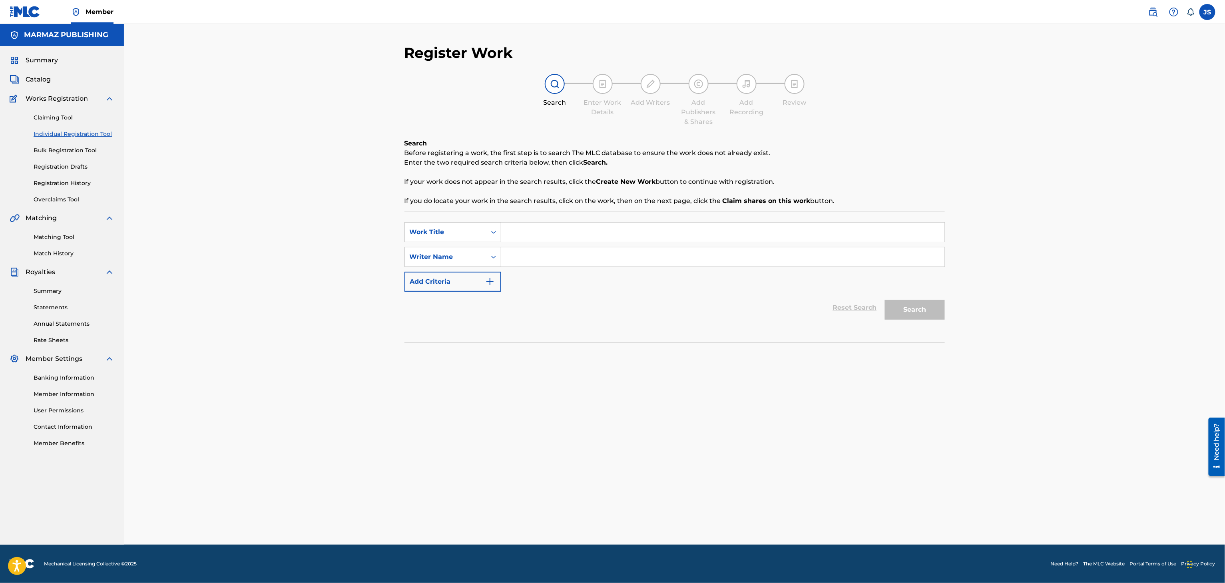
click at [72, 145] on div "Claiming Tool Individual Registration Tool Bulk Registration Tool Registration …" at bounding box center [62, 154] width 105 height 100
click at [74, 148] on link "Bulk Registration Tool" at bounding box center [74, 150] width 81 height 8
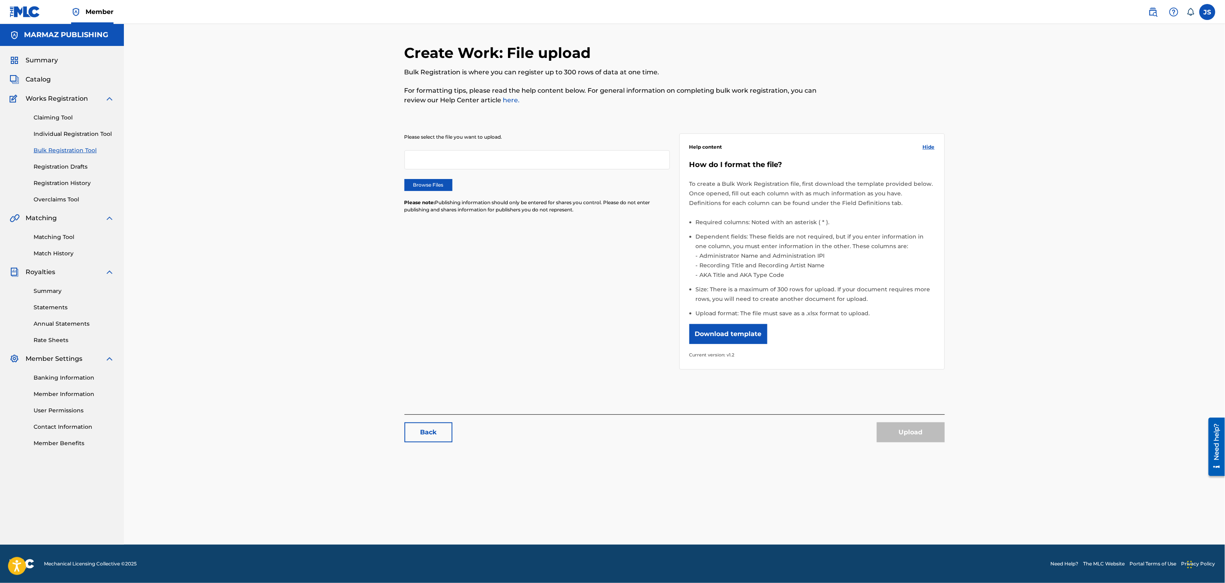
click at [39, 79] on span "Catalog" at bounding box center [38, 80] width 25 height 10
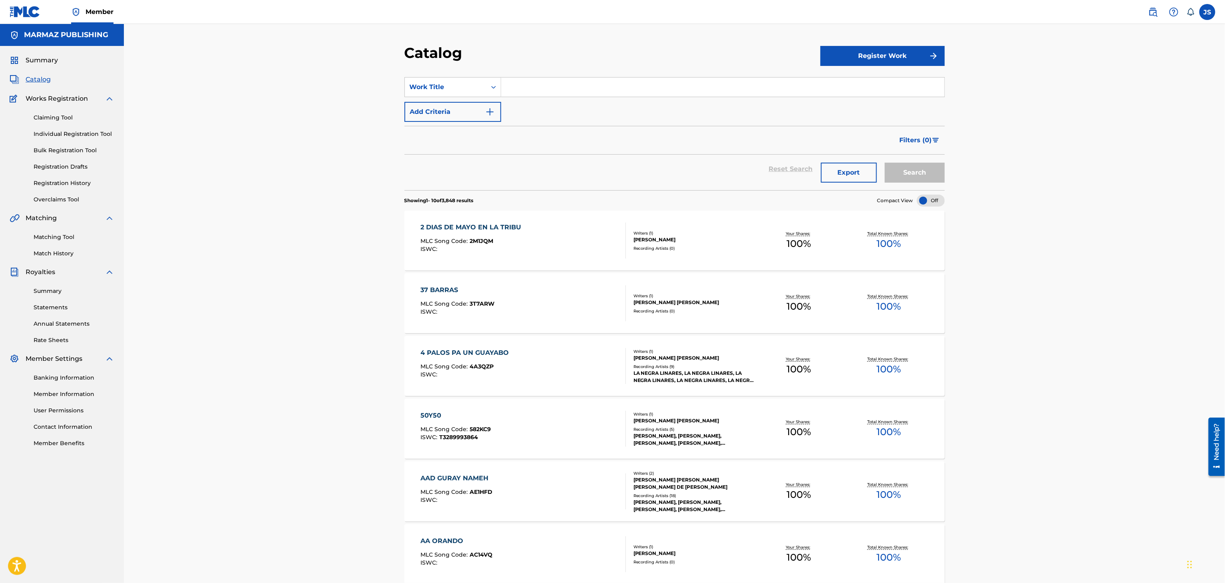
click at [74, 200] on link "Overclaims Tool" at bounding box center [74, 200] width 81 height 8
